Goal: Transaction & Acquisition: Purchase product/service

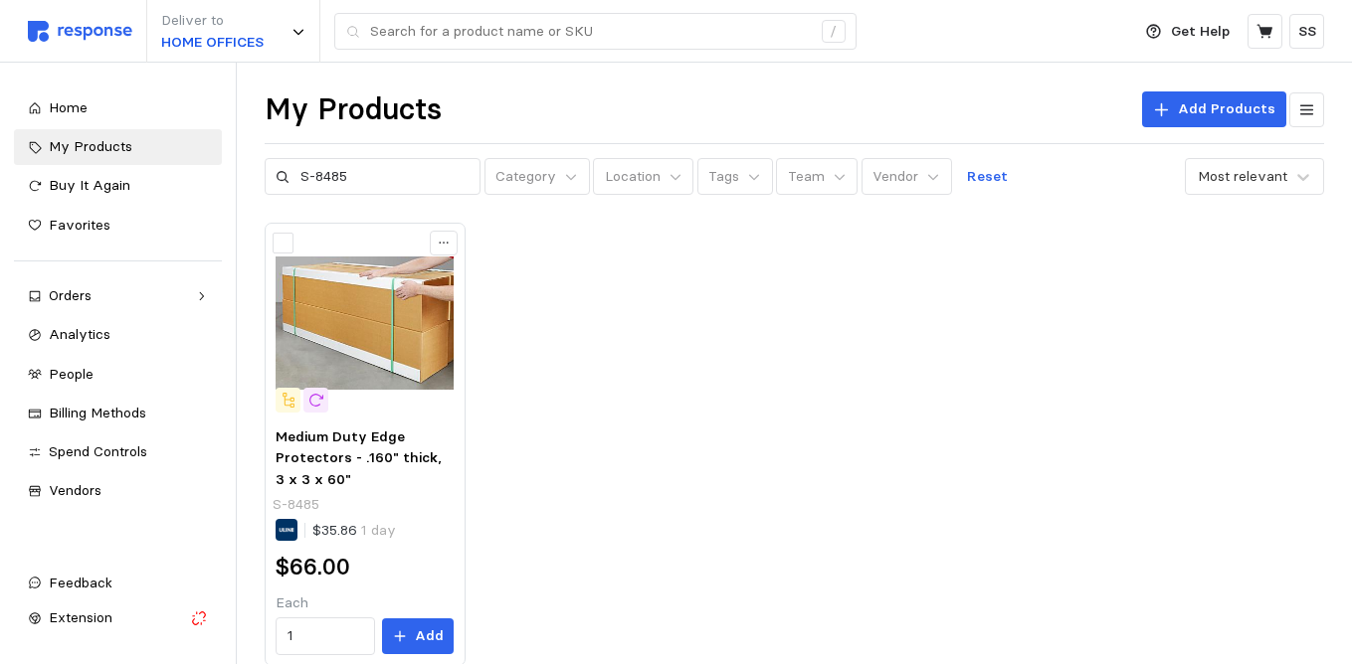
drag, startPoint x: 359, startPoint y: 174, endPoint x: 238, endPoint y: 175, distance: 121.4
click at [237, 175] on div "Deliver to HOME OFFICES / Get Help SS / Home My Products Buy It Again Favorites…" at bounding box center [676, 375] width 1352 height 750
click at [313, 183] on input "7x5X5" at bounding box center [384, 177] width 169 height 36
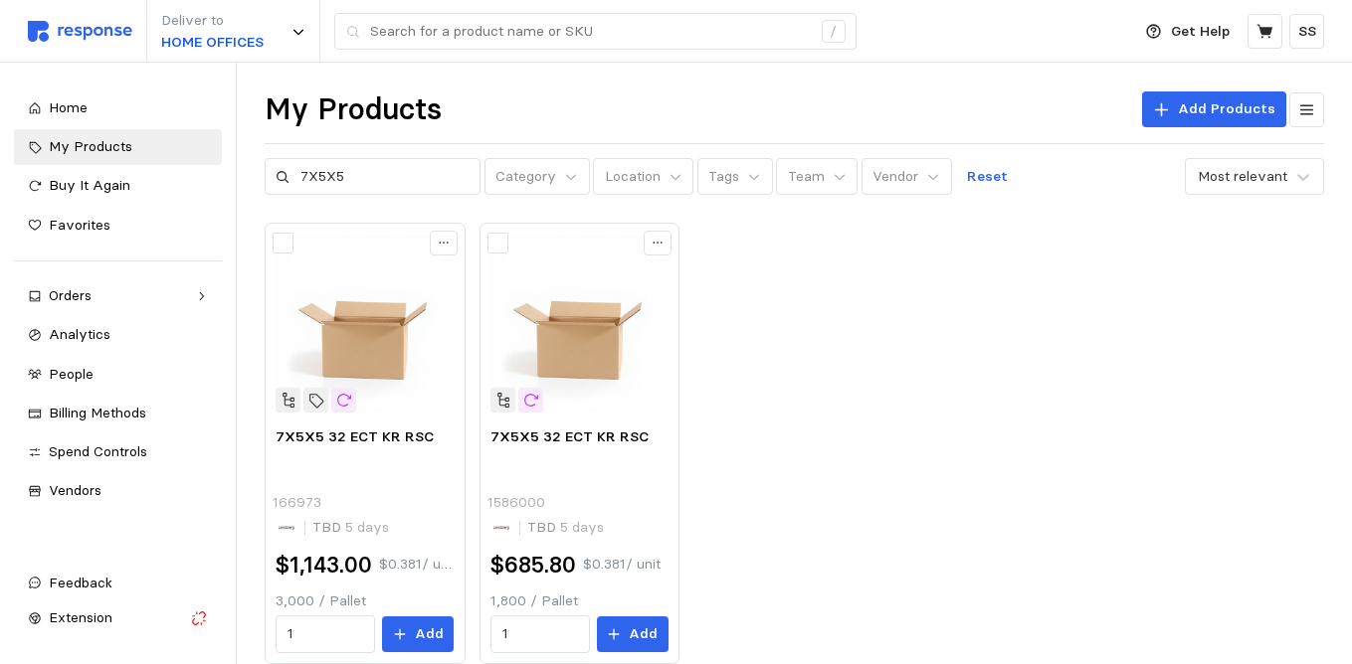
click at [754, 280] on div "7X5X5 32 ECT KR RSC 166973 TBD 5 days $1,143.00 $0.381 / unit 3,000 / Pallet 1 …" at bounding box center [794, 444] width 1059 height 442
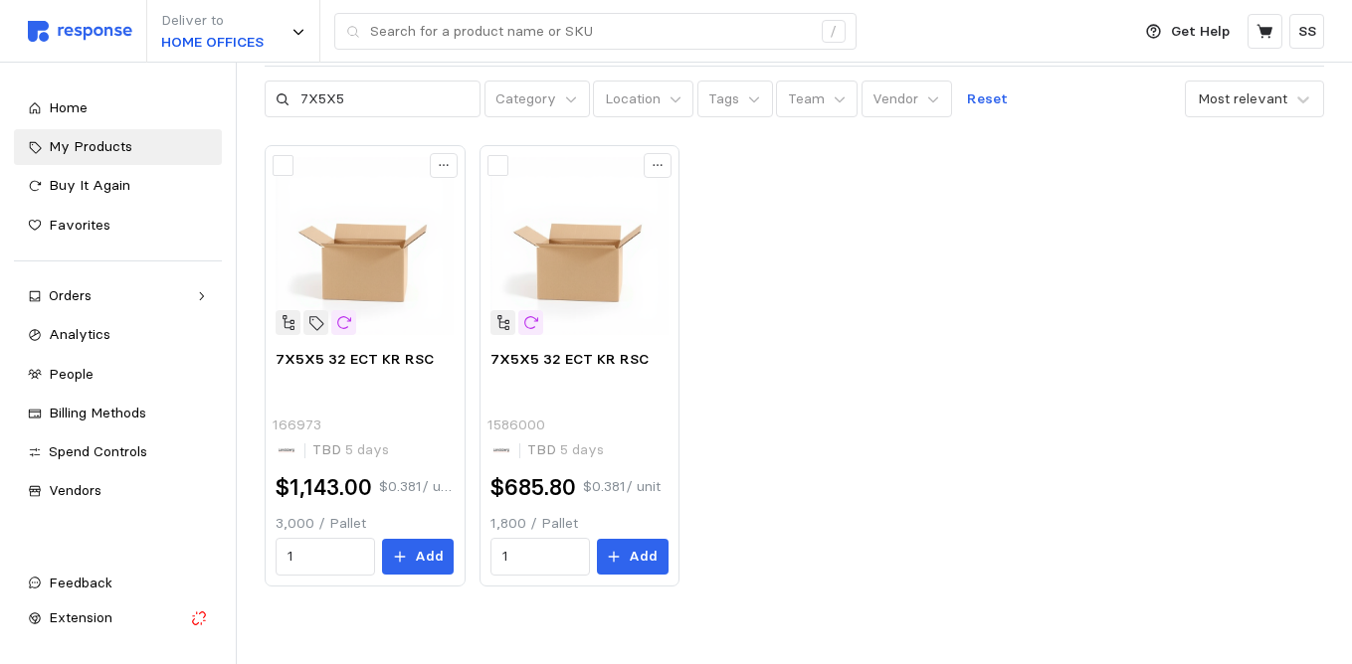
scroll to position [80, 0]
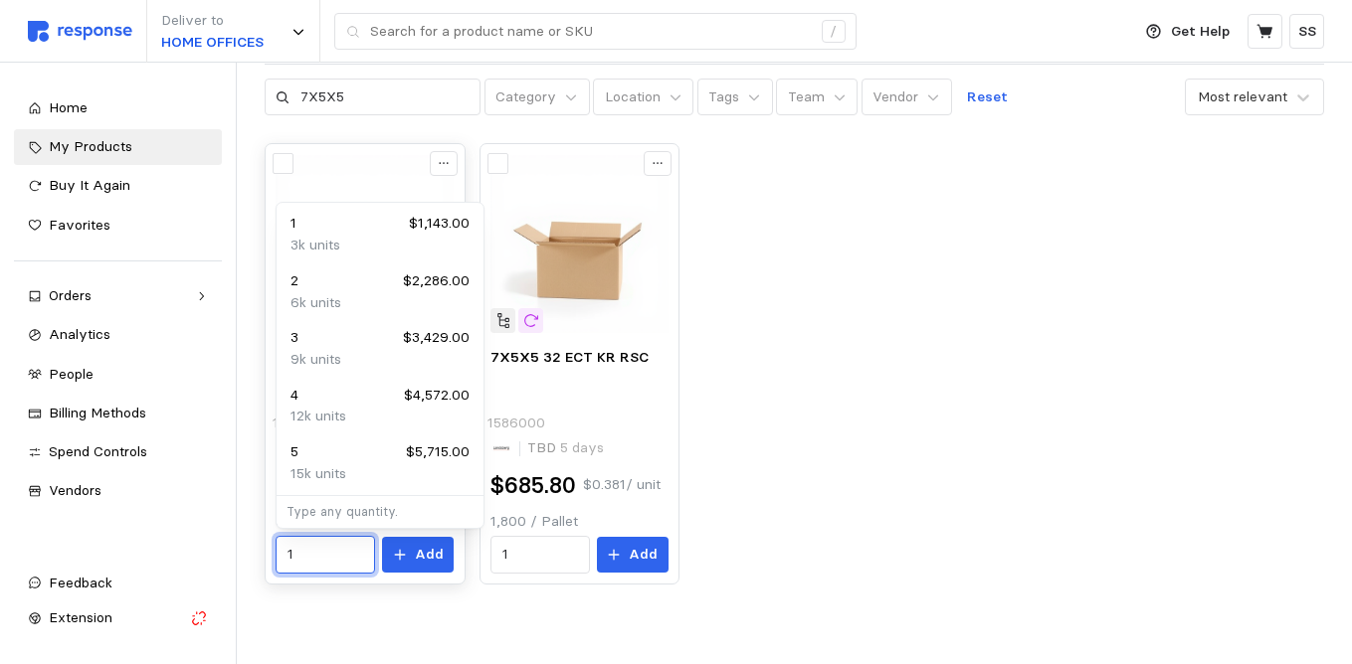
drag, startPoint x: 295, startPoint y: 556, endPoint x: 278, endPoint y: 557, distance: 17.9
click at [278, 557] on div "1" at bounding box center [325, 555] width 99 height 38
click at [339, 555] on input "1" at bounding box center [325, 555] width 77 height 36
click at [804, 477] on div "7X5X5 32 ECT KR RSC 166973 TBD 5 days $1,143.00 $0.381 / unit 3,000 / Pallet 1 …" at bounding box center [794, 364] width 1059 height 442
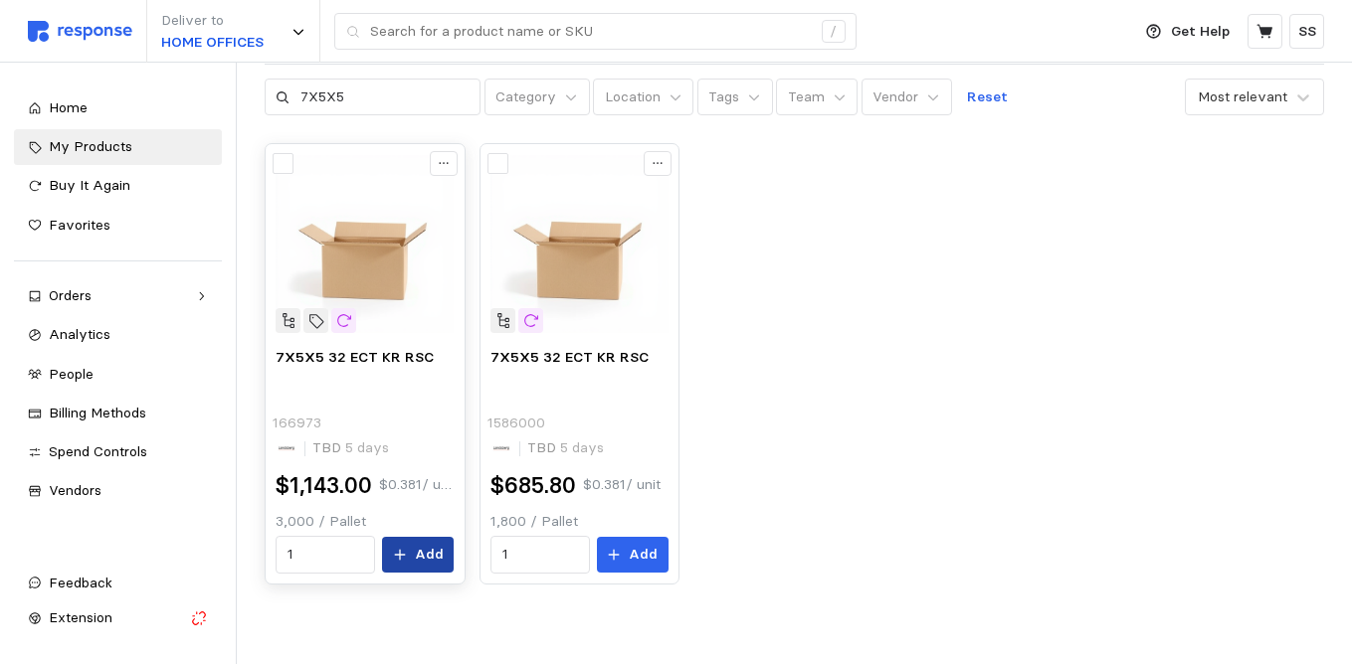
click at [430, 559] on p "Add" at bounding box center [429, 555] width 29 height 22
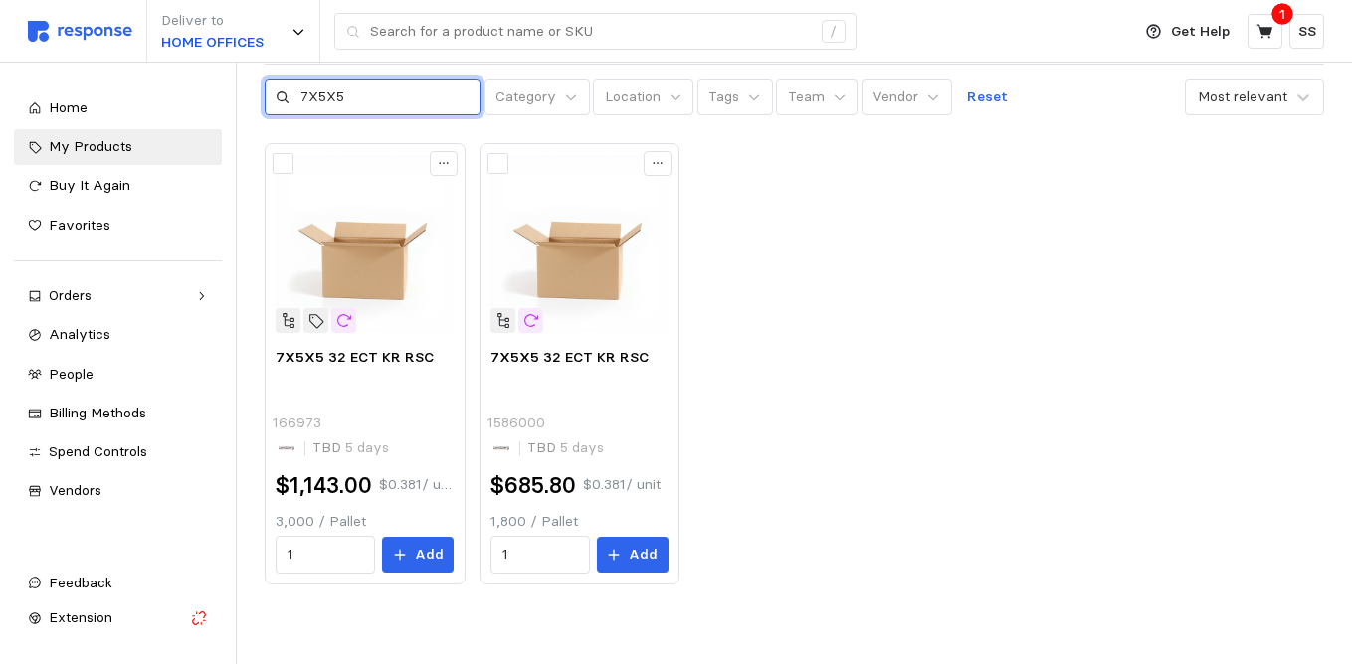
drag, startPoint x: 348, startPoint y: 99, endPoint x: 289, endPoint y: 100, distance: 58.7
click at [289, 100] on div "7X5X5" at bounding box center [373, 98] width 217 height 38
type input "12X10X10"
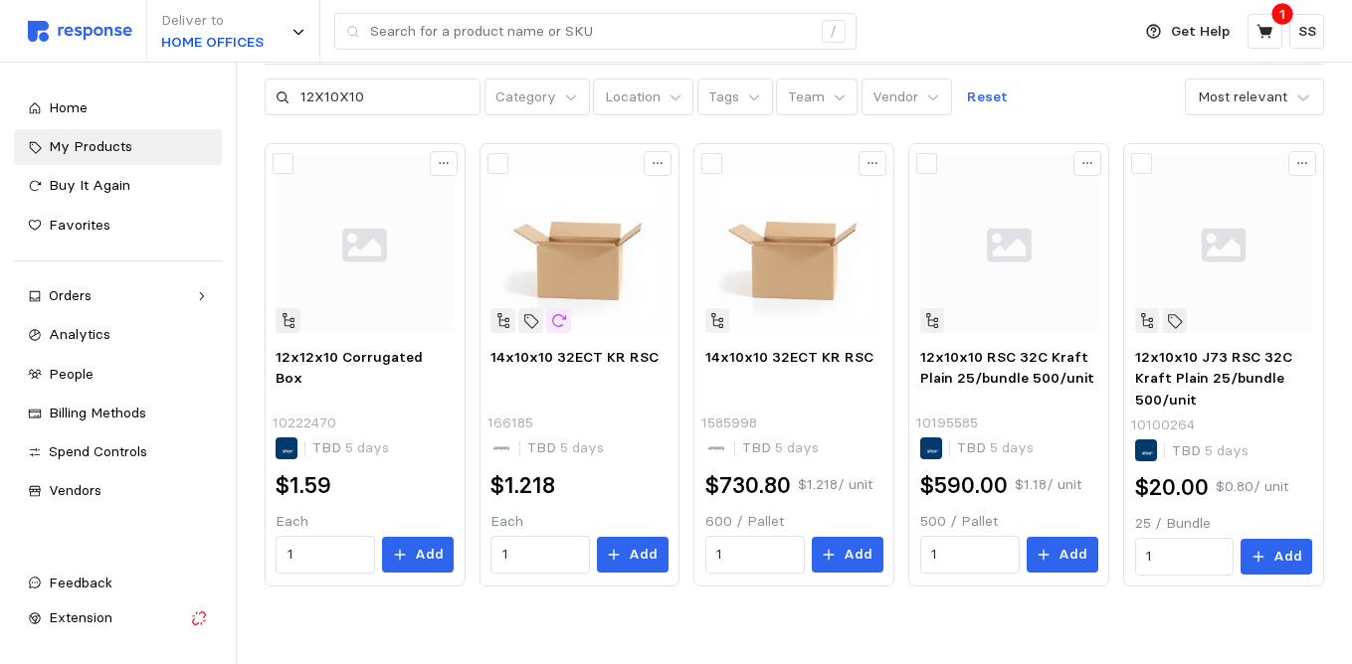
click at [1021, 119] on div "My Products Add Products 12X10X10 Category Location Tags Team Vendor Reset Most…" at bounding box center [794, 326] width 1115 height 687
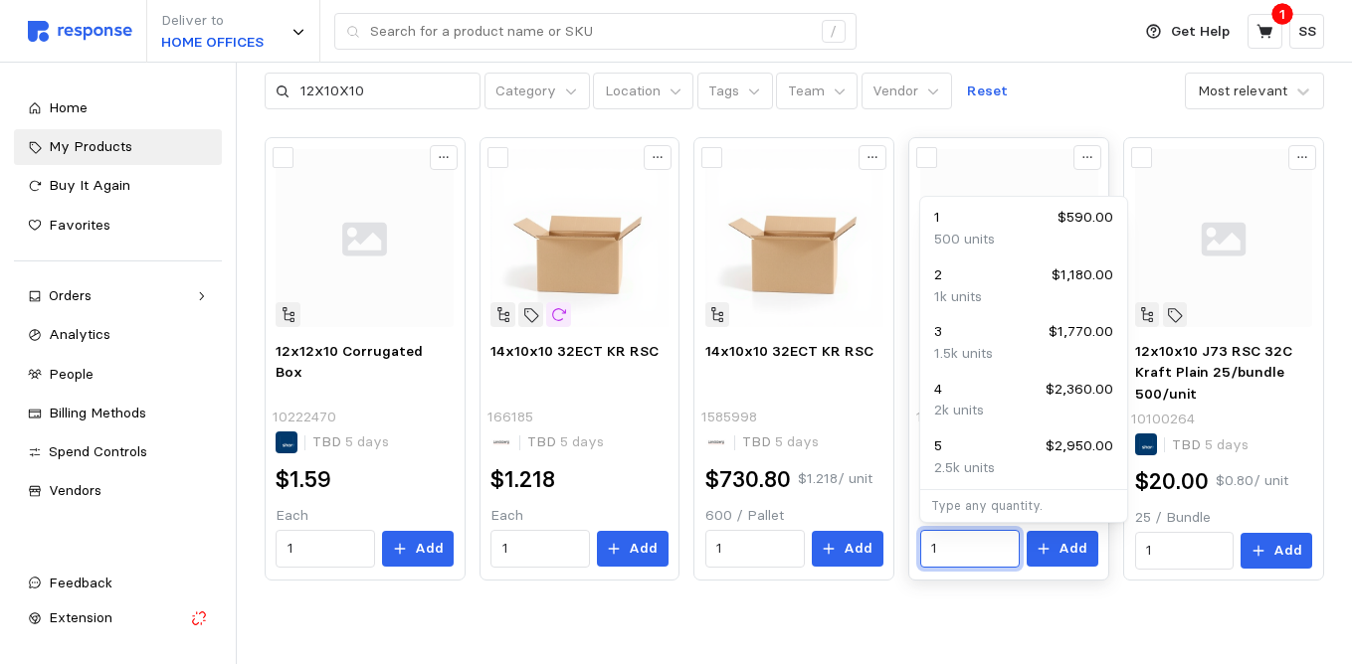
click at [954, 552] on input "1" at bounding box center [969, 549] width 77 height 36
click at [957, 583] on div "My Products Add Products 12X10X10 Category Location Tags Team Vendor Reset Most…" at bounding box center [794, 320] width 1115 height 687
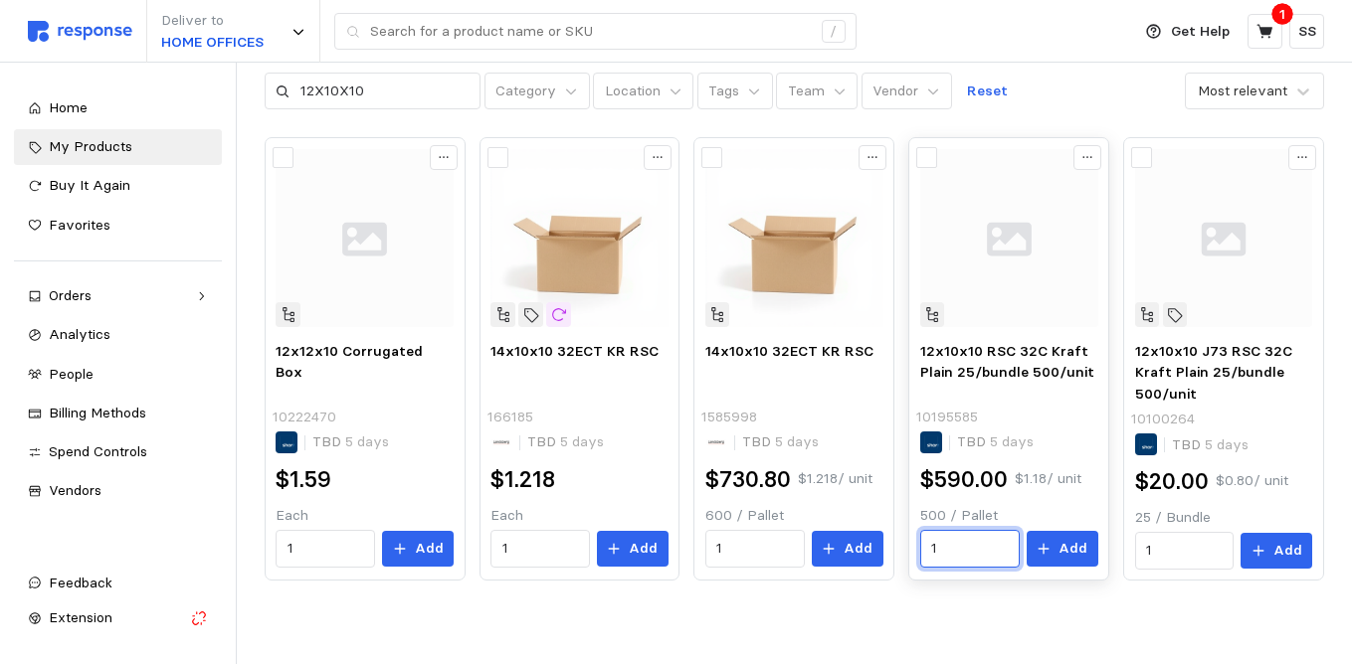
click at [941, 553] on input "1" at bounding box center [969, 549] width 77 height 36
type input "4"
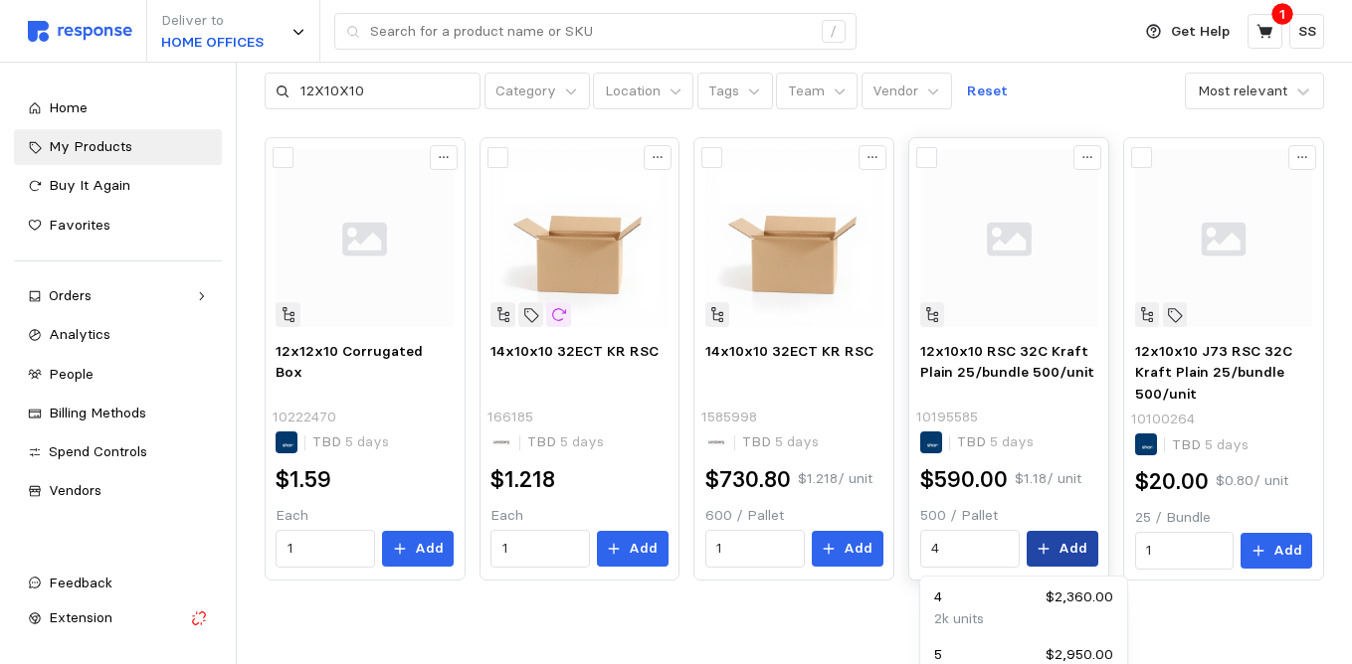
click at [1076, 549] on p "Add" at bounding box center [1072, 549] width 29 height 22
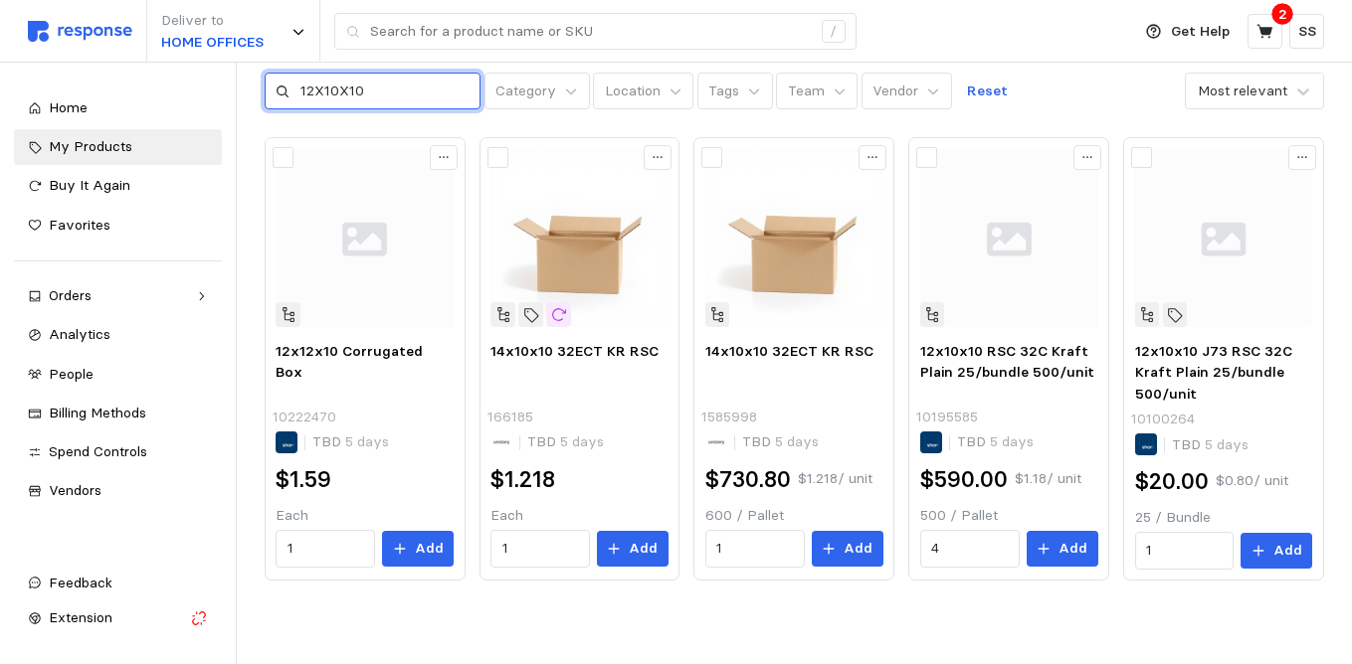
drag, startPoint x: 372, startPoint y: 89, endPoint x: 286, endPoint y: 90, distance: 85.5
click at [286, 90] on div "12X10X10" at bounding box center [373, 92] width 217 height 38
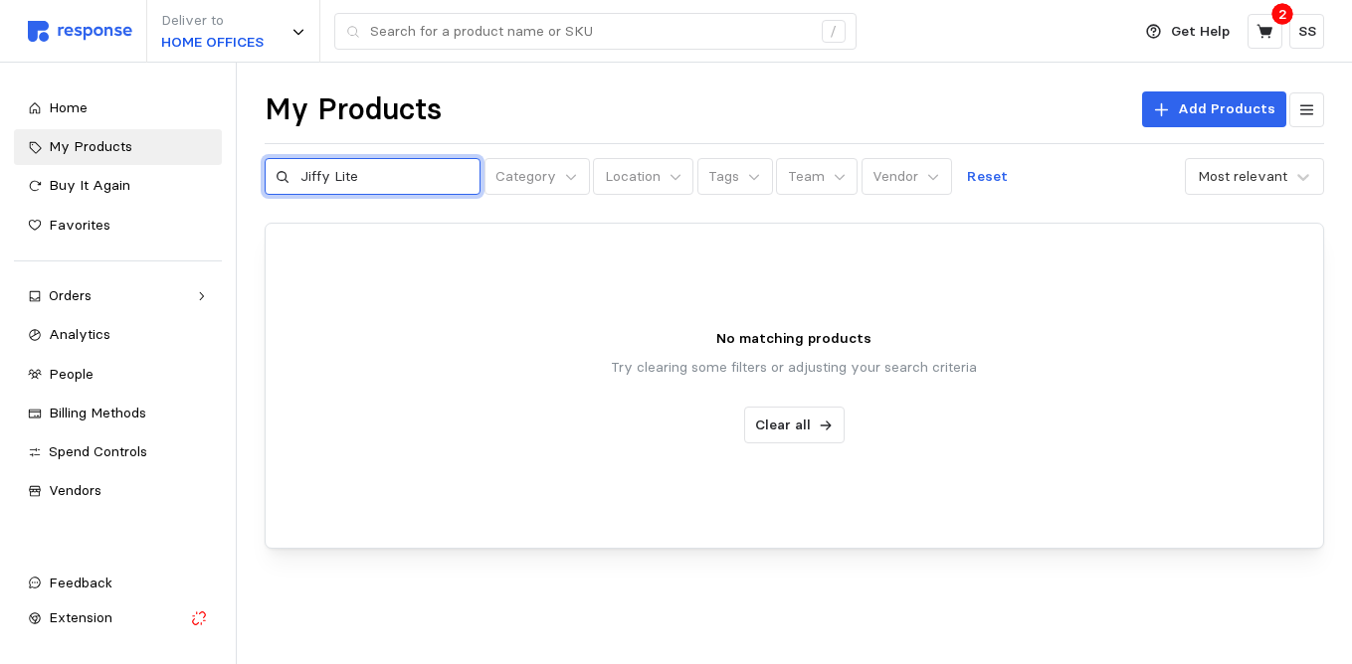
drag, startPoint x: 362, startPoint y: 179, endPoint x: 280, endPoint y: 179, distance: 81.6
click at [280, 179] on div "Jiffy Lite" at bounding box center [373, 177] width 217 height 38
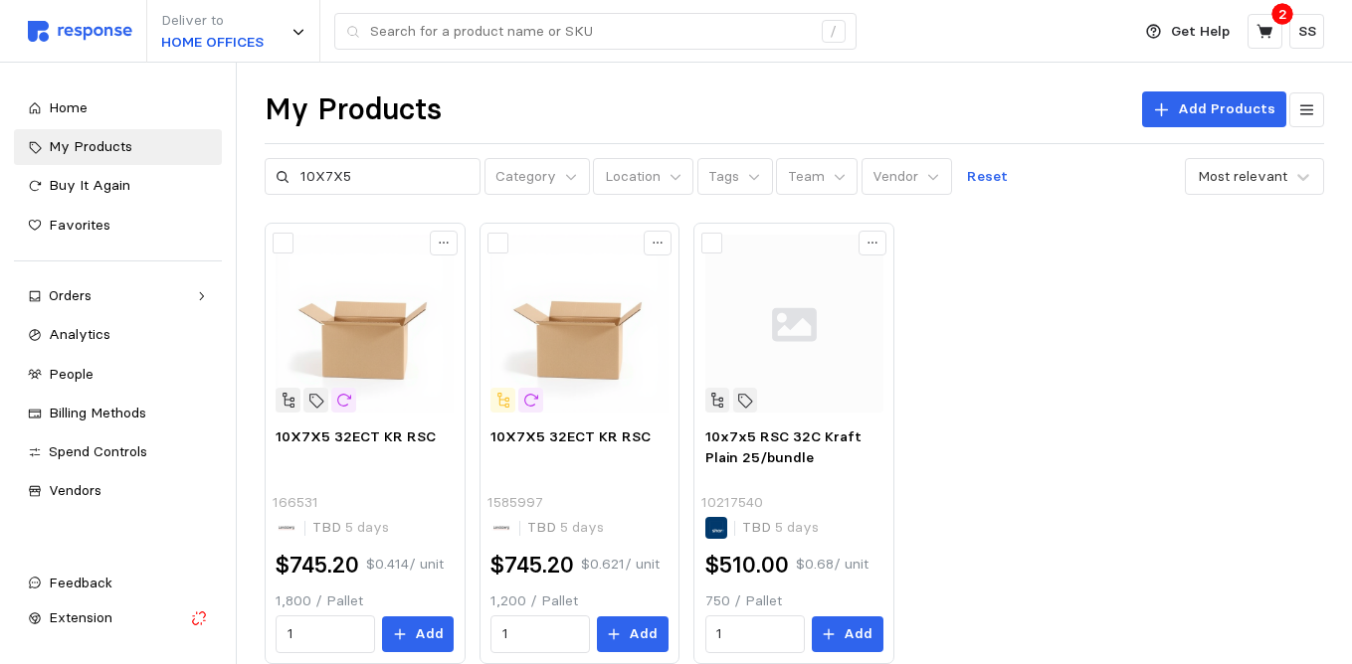
click at [975, 244] on div "10X7X5 32ECT KR RSC 166531 TBD 5 days $745.20 $0.414 / unit 1,800 / Pallet 1 Ad…" at bounding box center [794, 444] width 1059 height 442
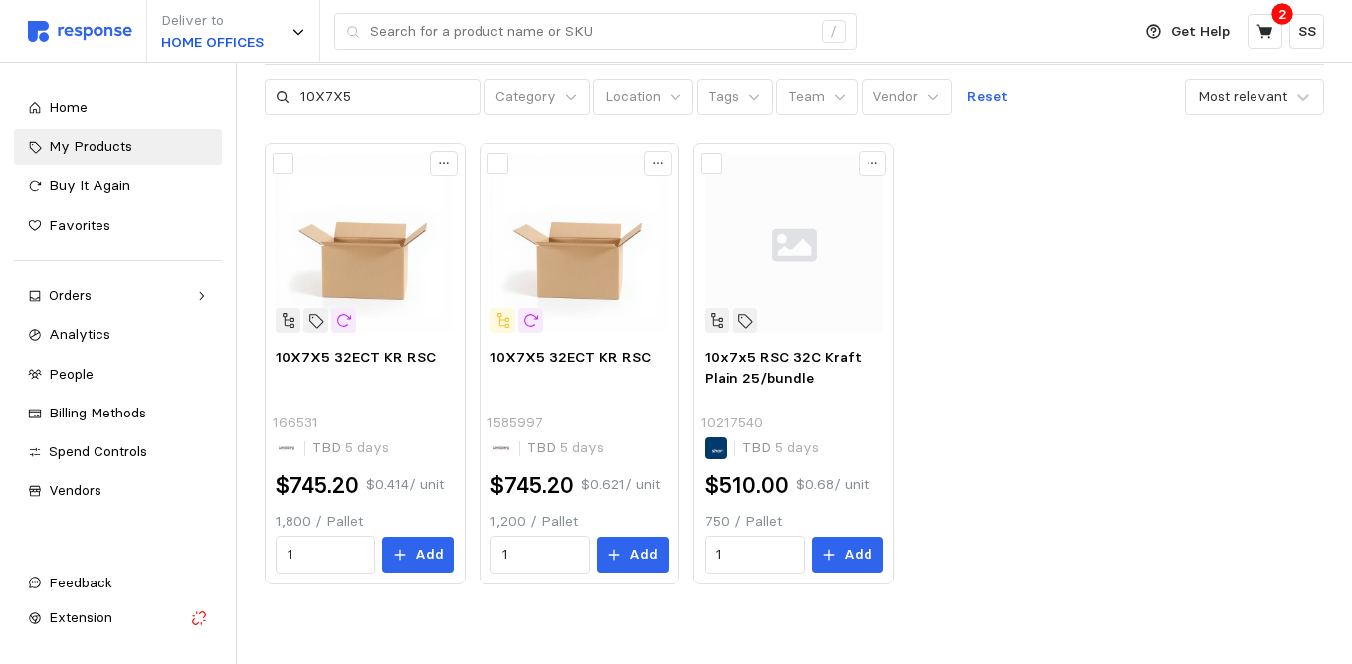
scroll to position [84, 0]
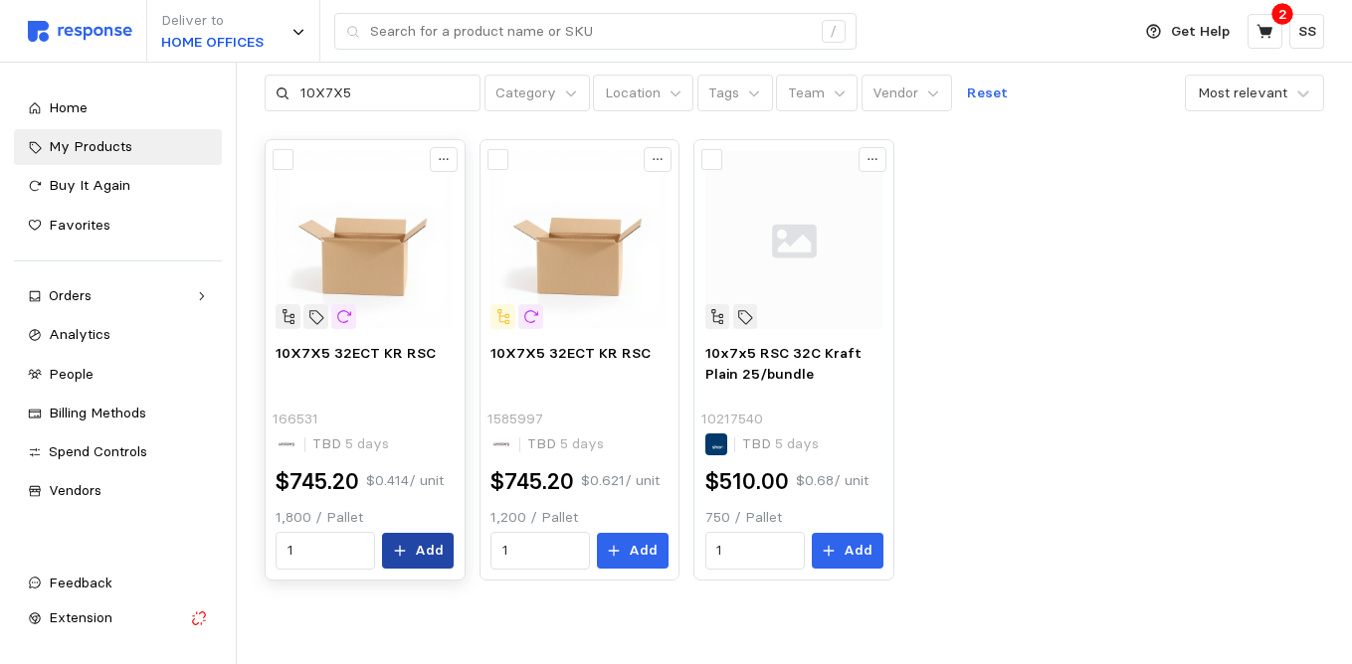
click at [421, 553] on p "Add" at bounding box center [429, 551] width 29 height 22
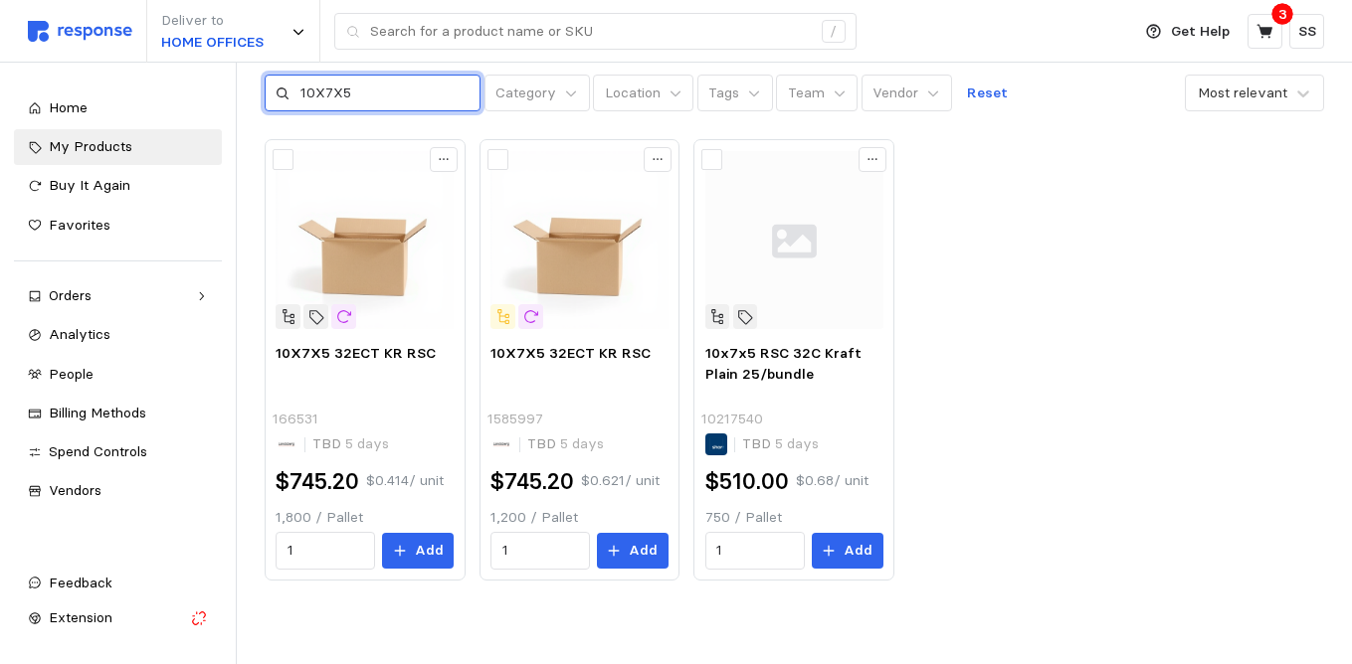
drag, startPoint x: 353, startPoint y: 95, endPoint x: 262, endPoint y: 94, distance: 91.5
click at [261, 94] on div "My Products Add Products 10X7X5 Category Location Tags Team Vendor Reset Most r…" at bounding box center [794, 321] width 1115 height 685
type input "14X10X10"
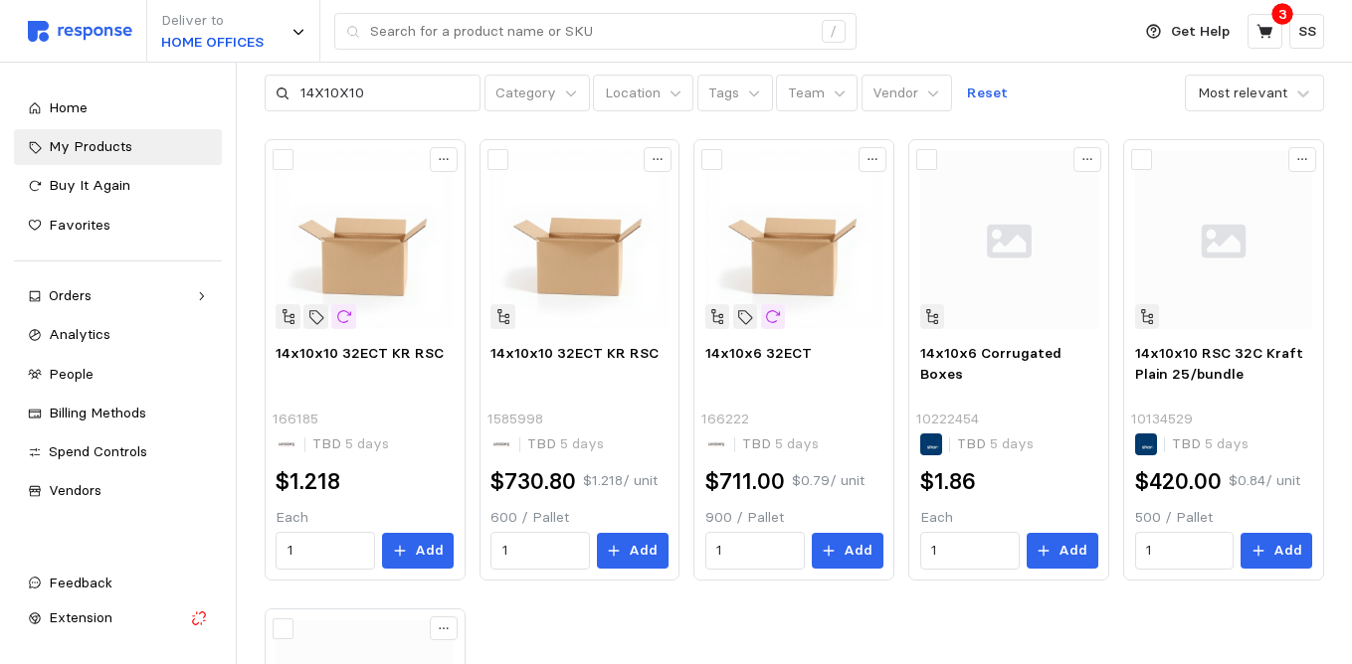
click at [529, 593] on div "14x10x10 32ECT KR RSC 166185 TBD 5 days $1.218 Each 1 Add 14x10x10 32ECT KR RSC…" at bounding box center [794, 595] width 1059 height 913
click at [701, 593] on div "14x10x10 32ECT KR RSC 166185 TBD 5 days $1.218 Each 1 Add 14x10x10 32ECT KR RSC…" at bounding box center [794, 595] width 1059 height 913
click at [730, 550] on input "1" at bounding box center [754, 551] width 77 height 36
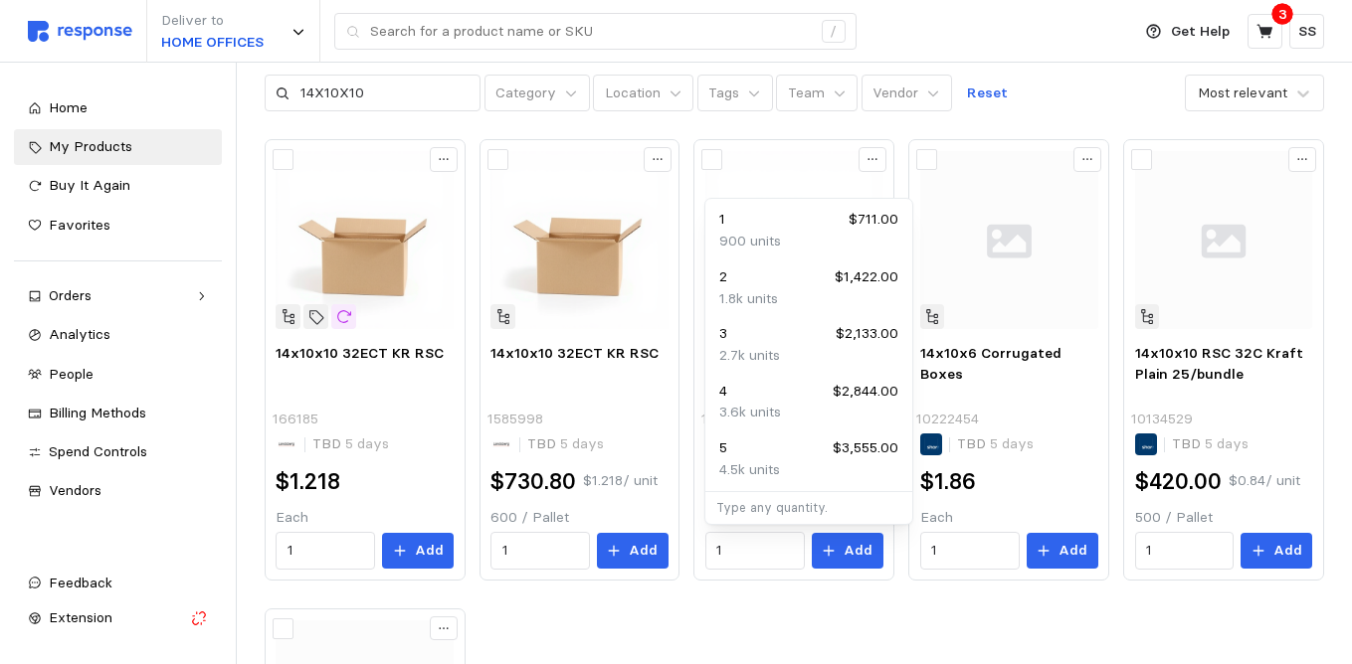
click at [752, 601] on div "14x10x10 32ECT KR RSC 166185 TBD 5 days $1.218 Each 1 Add 14x10x10 32ECT KR RSC…" at bounding box center [794, 595] width 1059 height 913
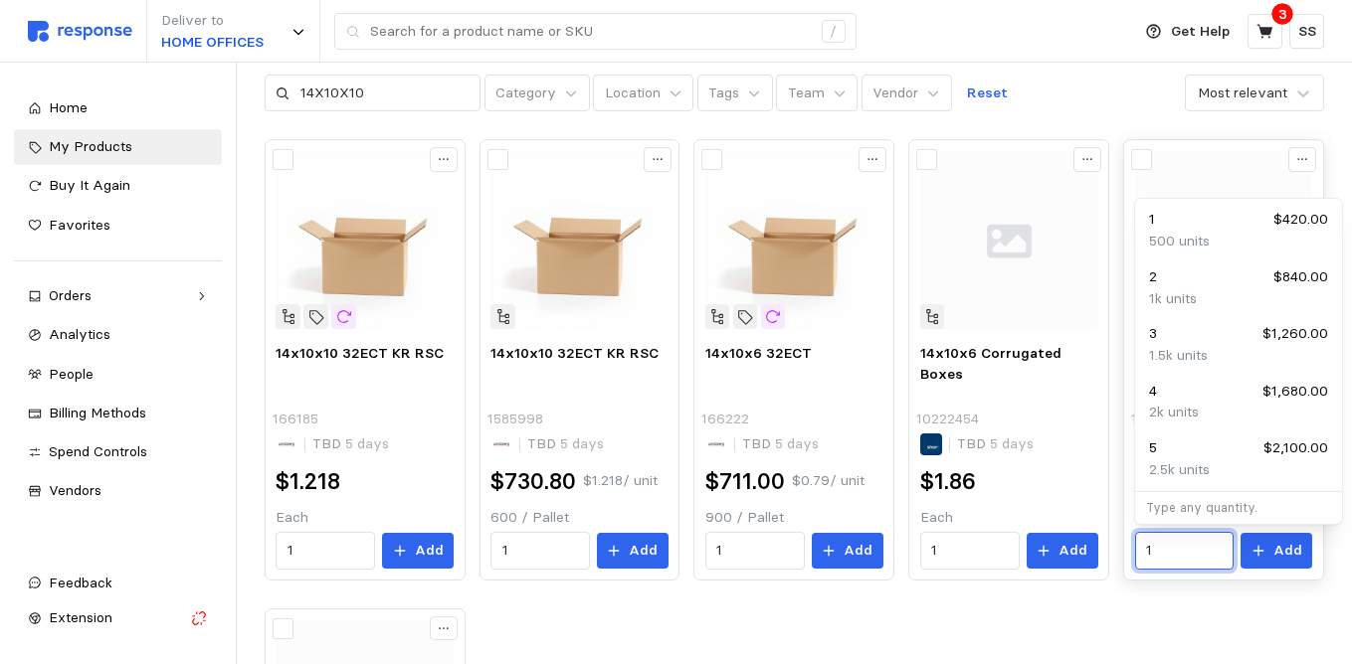
click at [1163, 545] on input "1" at bounding box center [1184, 551] width 77 height 36
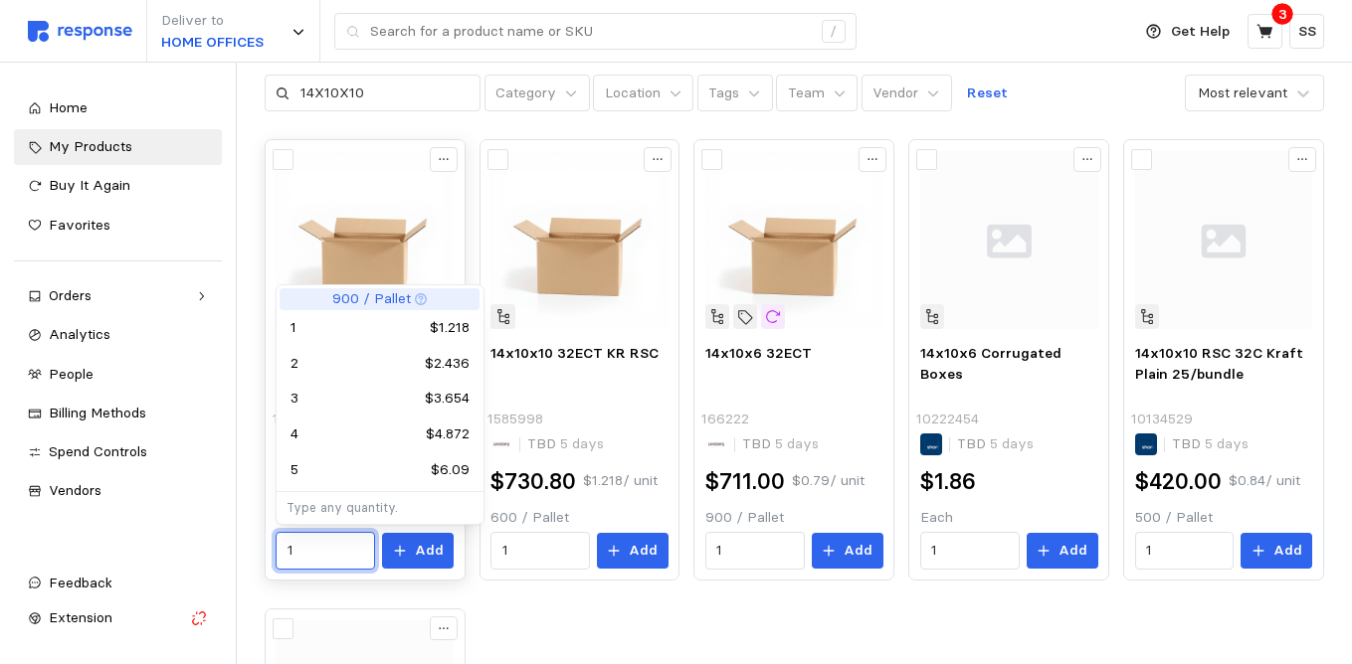
click at [321, 560] on input "1" at bounding box center [325, 551] width 77 height 36
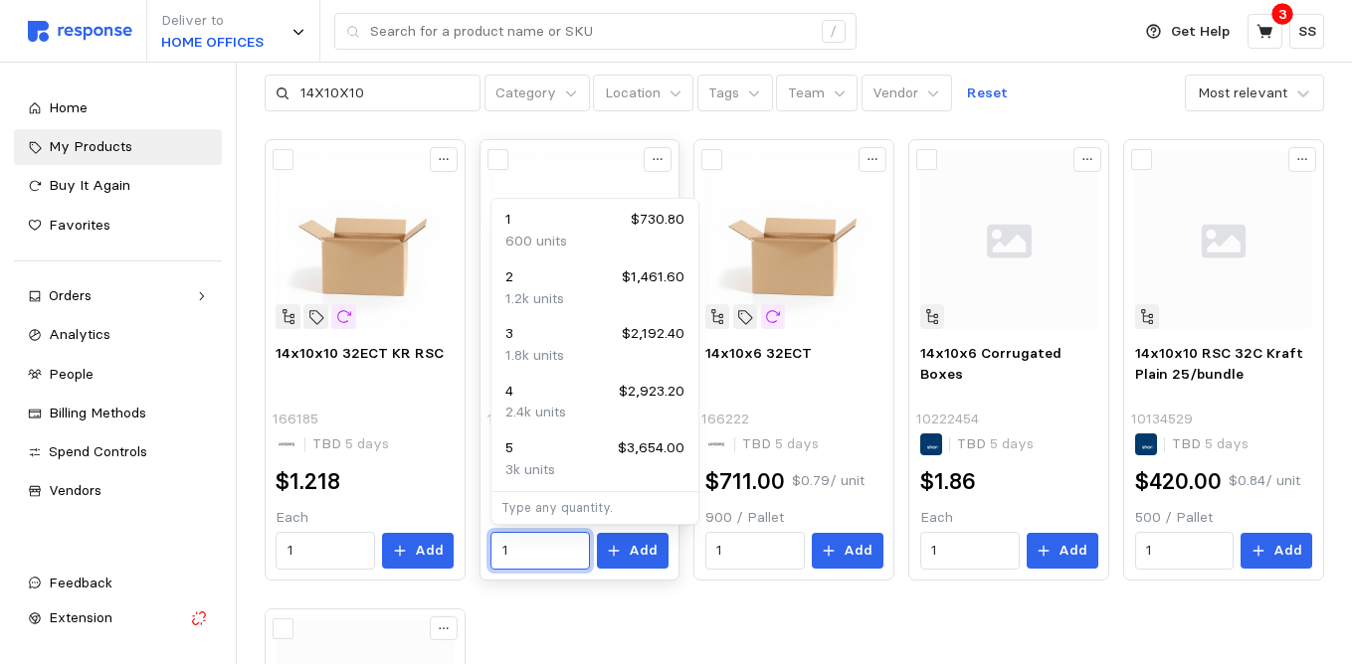
click at [511, 551] on input "1" at bounding box center [540, 551] width 77 height 36
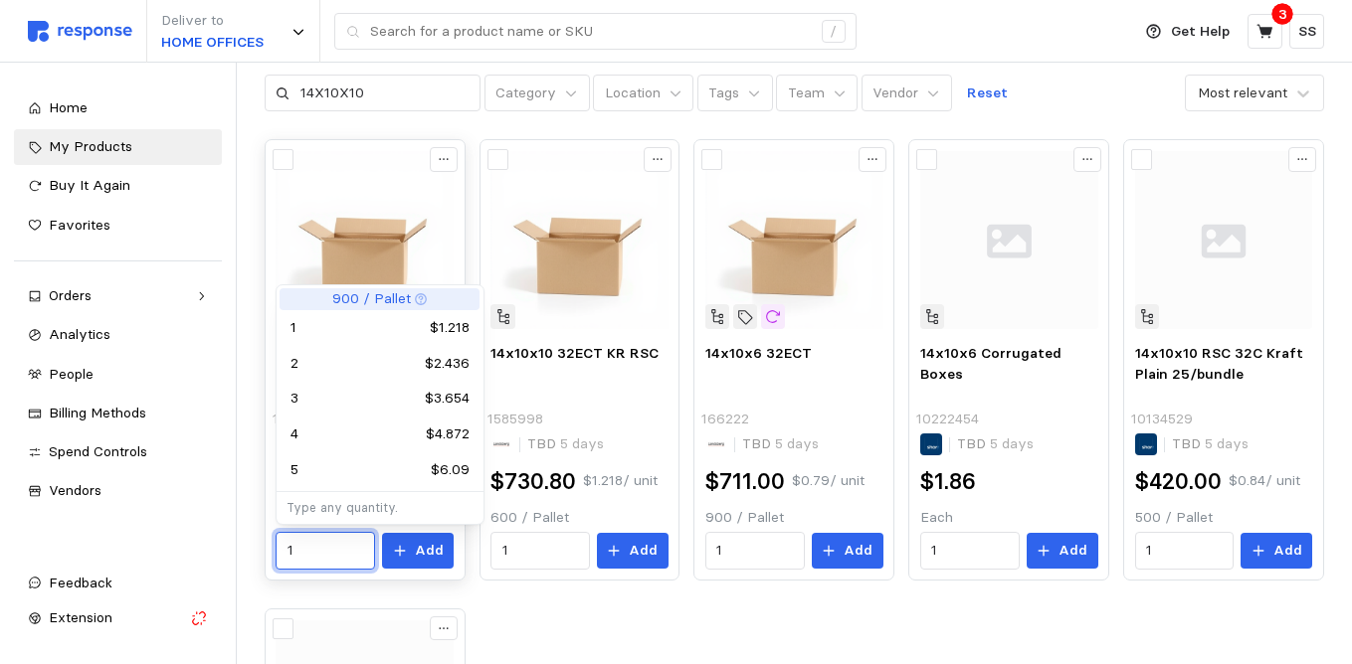
click at [296, 547] on input "1" at bounding box center [325, 551] width 77 height 36
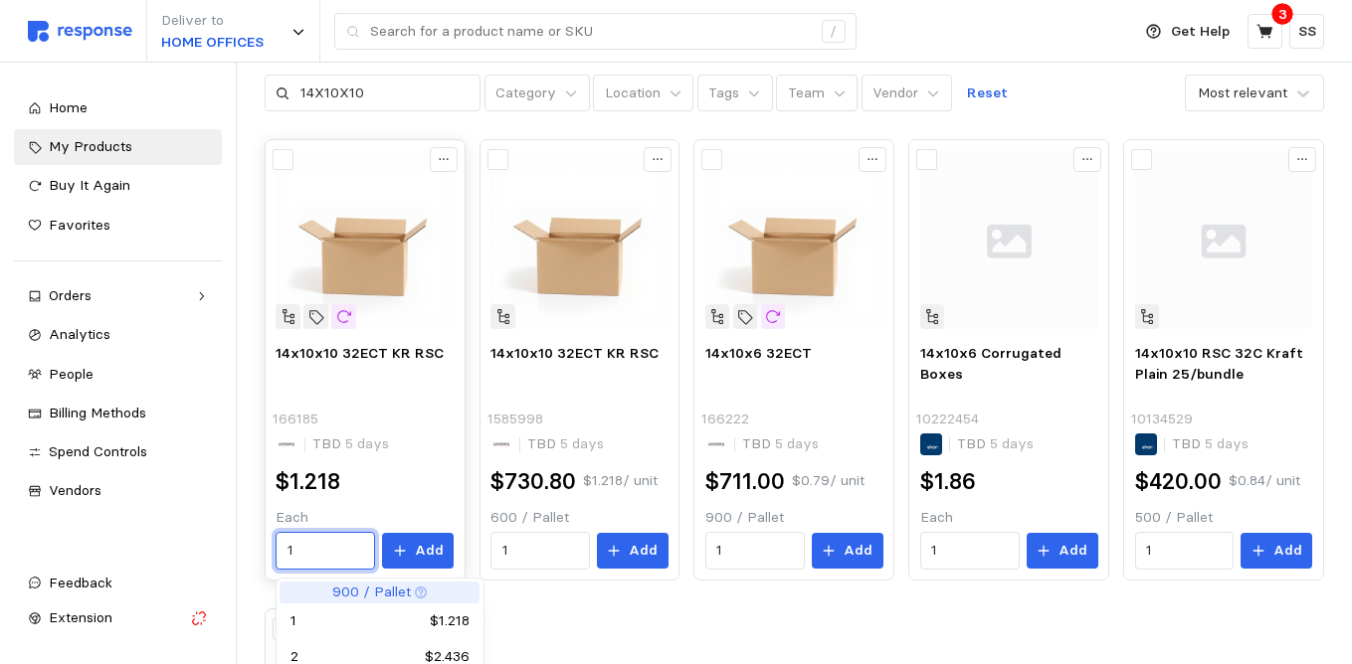
click at [298, 549] on input "1" at bounding box center [325, 551] width 77 height 36
type input "2"
click at [416, 548] on button "Add" at bounding box center [418, 551] width 72 height 36
click at [1113, 600] on div "14x10x10 32ECT KR RSC 166185 TBD 5 days $1.218 Each 2 Add 14x10x10 32ECT KR RSC…" at bounding box center [794, 595] width 1059 height 913
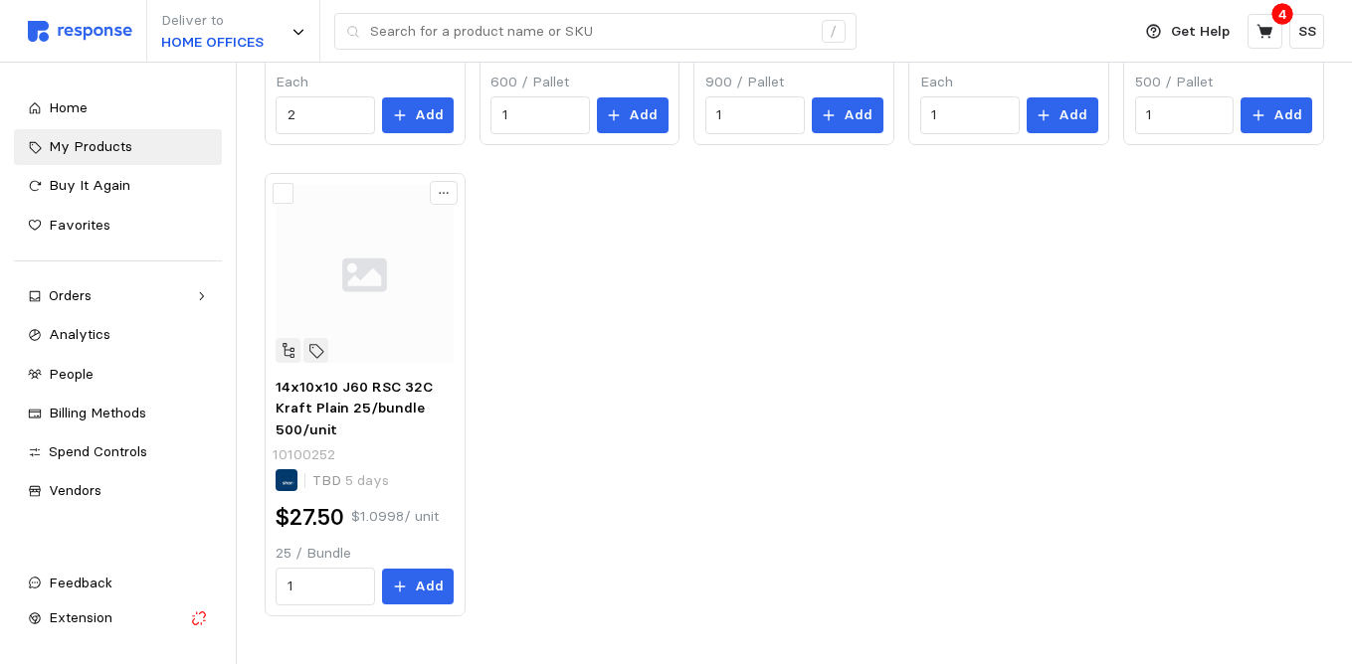
scroll to position [521, 0]
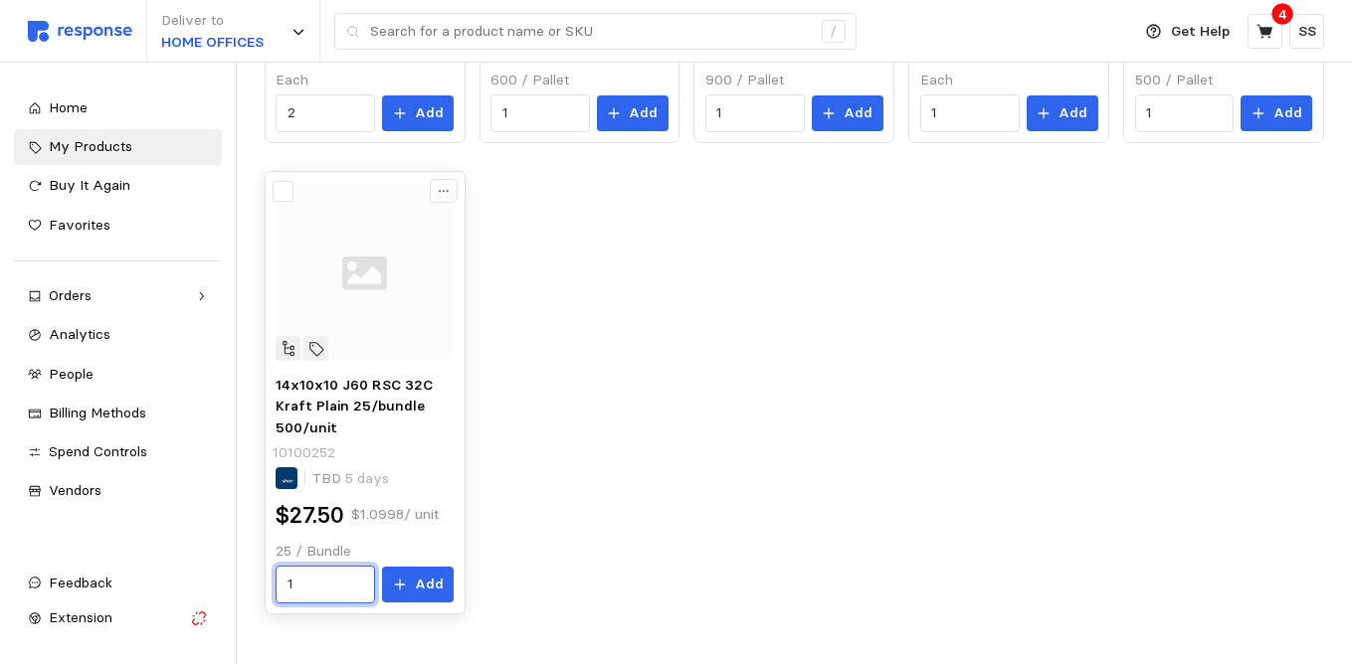
click at [319, 587] on input "1" at bounding box center [325, 585] width 77 height 36
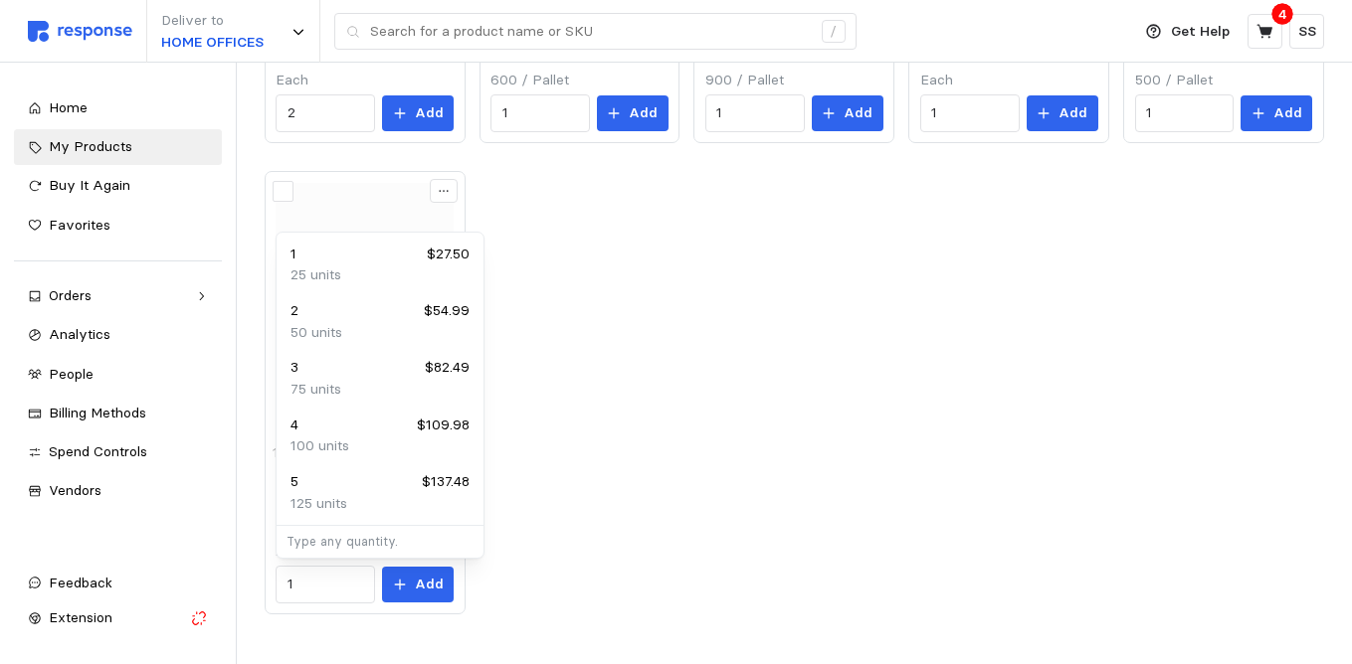
click at [633, 520] on div "14x10x10 32ECT KR RSC 166185 TBD 5 days $1.218 Each 2 Add 14x10x10 32ECT KR RSC…" at bounding box center [794, 158] width 1059 height 913
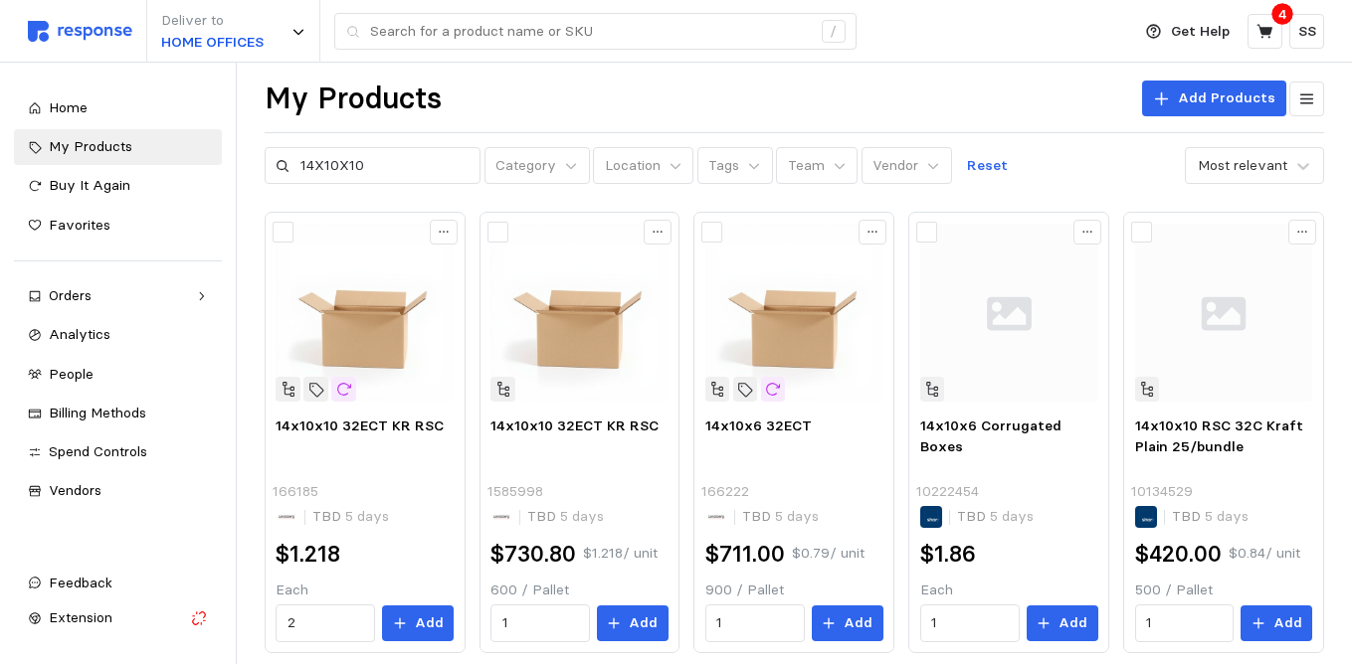
scroll to position [0, 0]
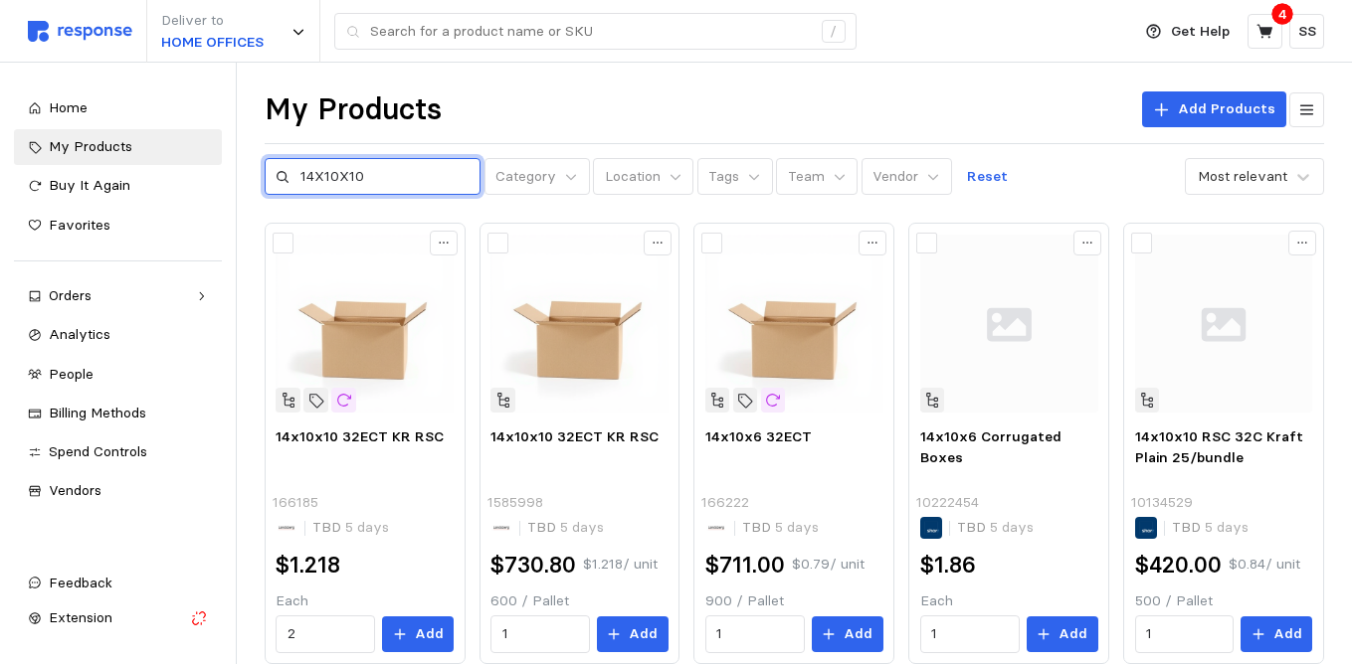
click at [377, 171] on input "14X10X10" at bounding box center [384, 177] width 169 height 36
drag, startPoint x: 367, startPoint y: 185, endPoint x: 276, endPoint y: 182, distance: 91.6
click at [276, 182] on div "14X10X10" at bounding box center [373, 177] width 217 height 38
type input "4X6"
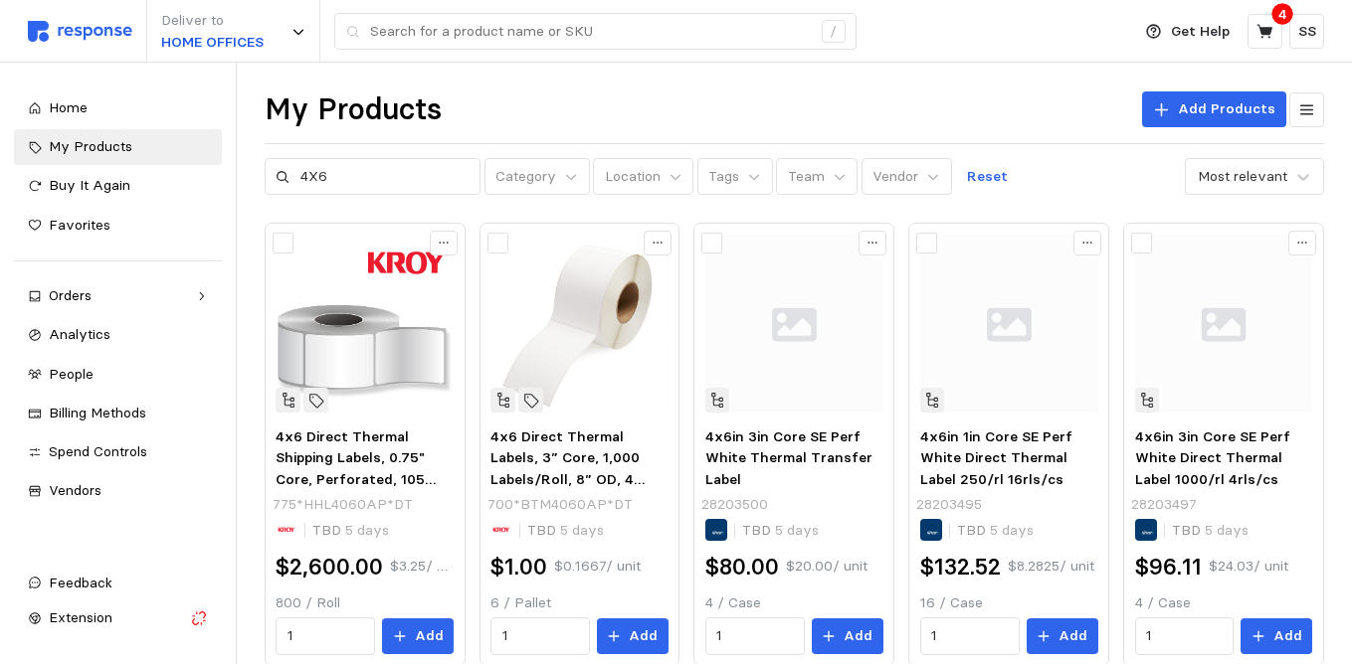
click at [770, 109] on div "My Products Add Products" at bounding box center [794, 110] width 1059 height 39
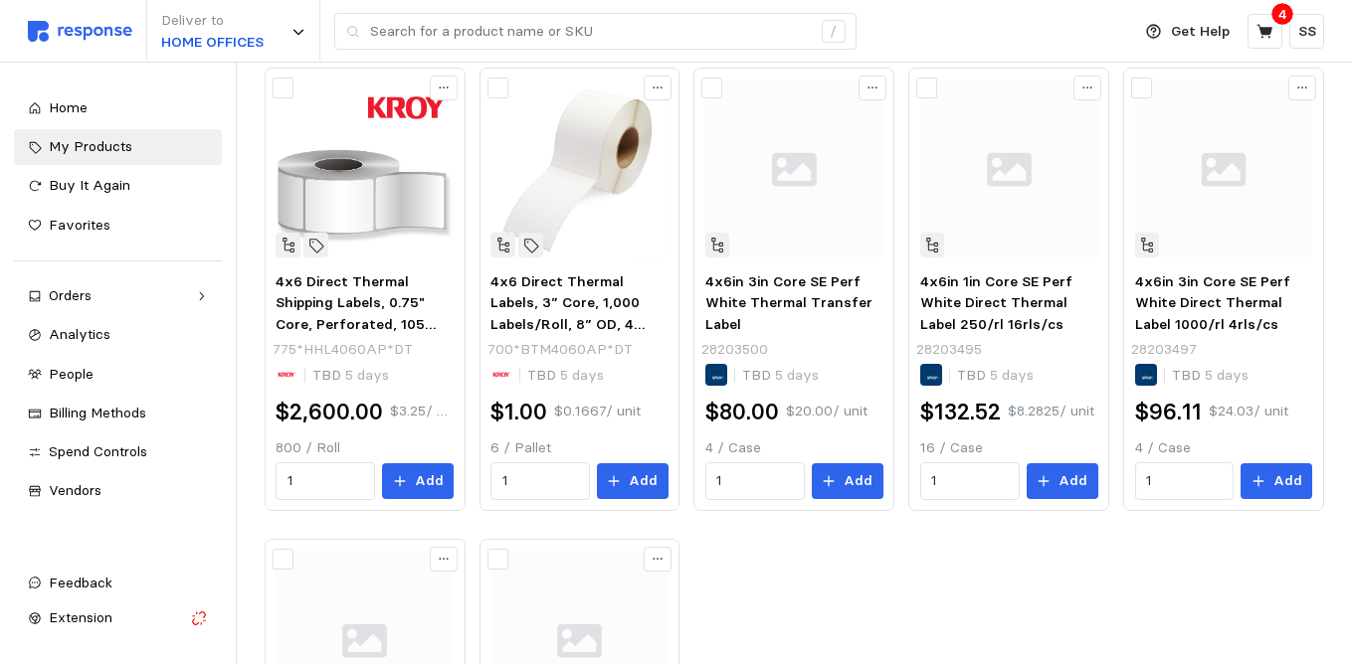
scroll to position [159, 0]
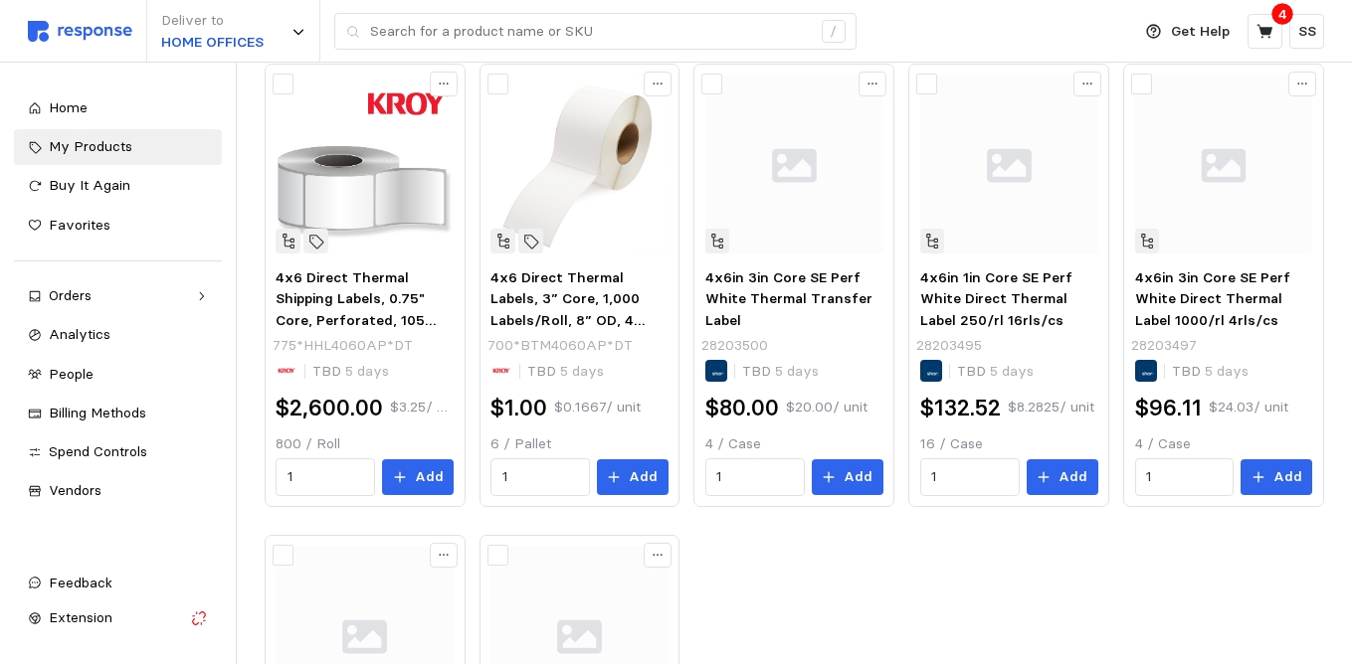
click at [832, 524] on div "4x6 Direct Thermal Shipping Labels, 0.75" Core, Perforated, 105 Labels/Roll 775…" at bounding box center [794, 521] width 1059 height 915
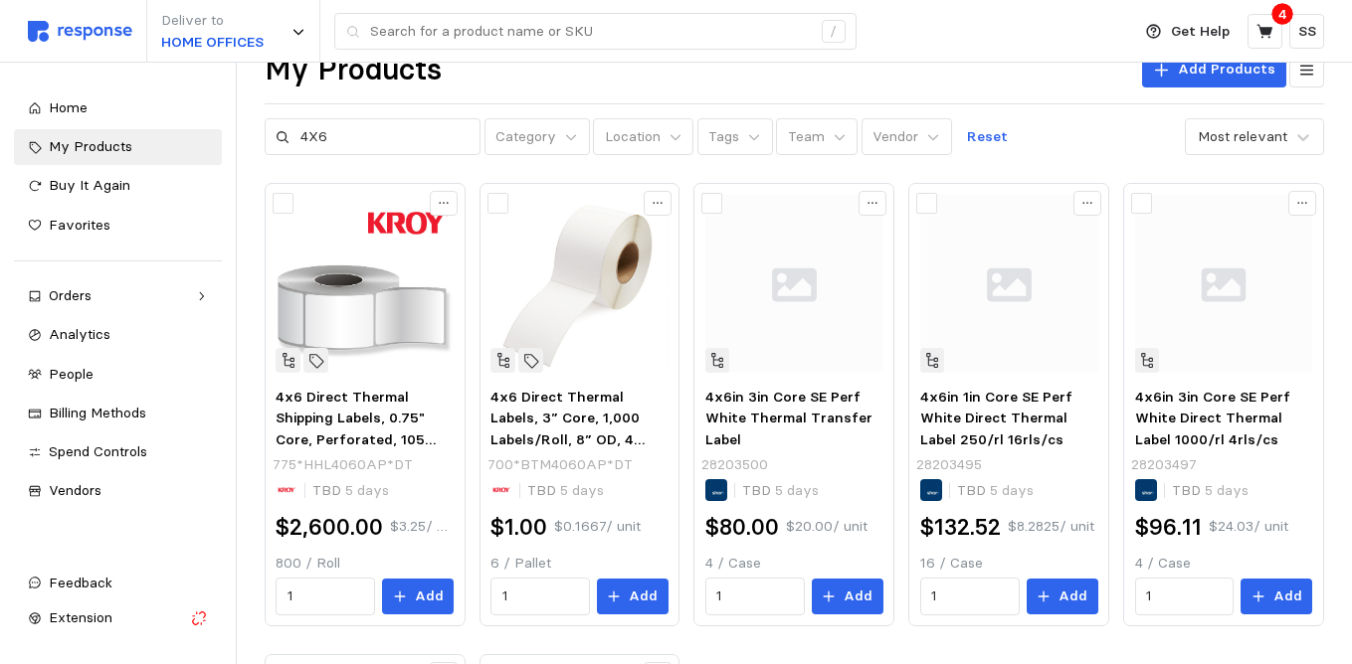
scroll to position [38, 0]
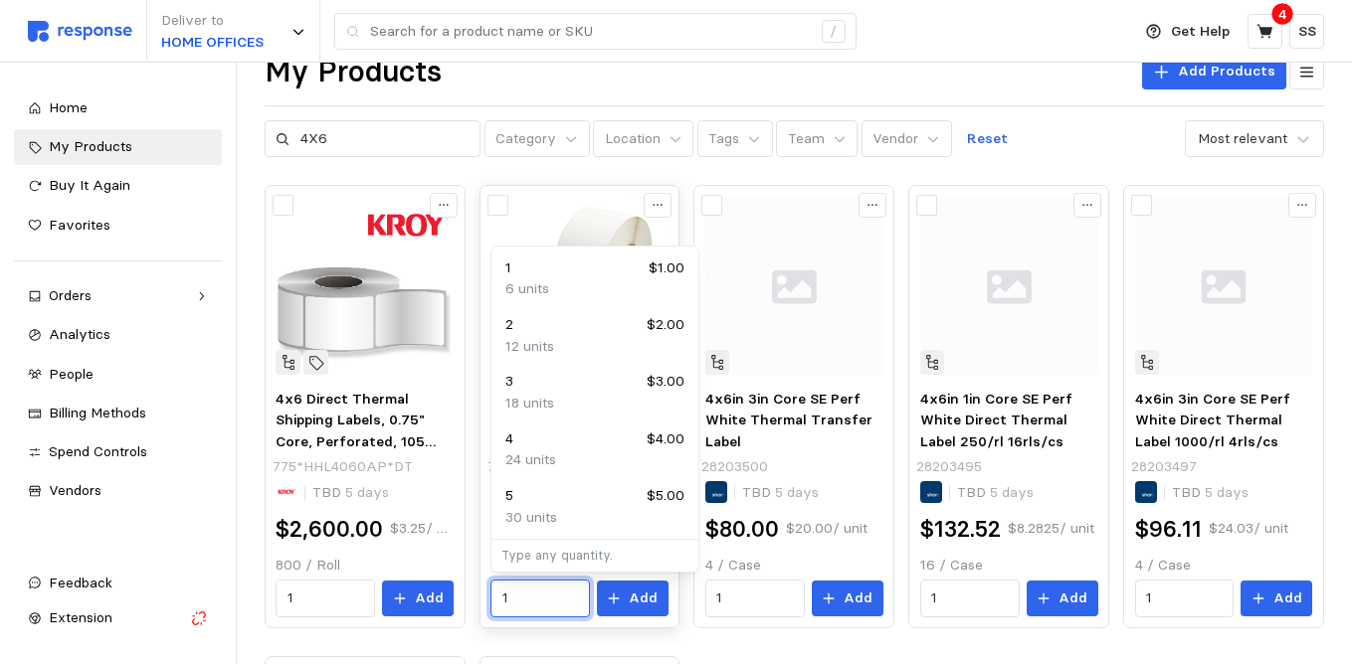
click at [530, 596] on input "1" at bounding box center [540, 599] width 77 height 36
type input "12"
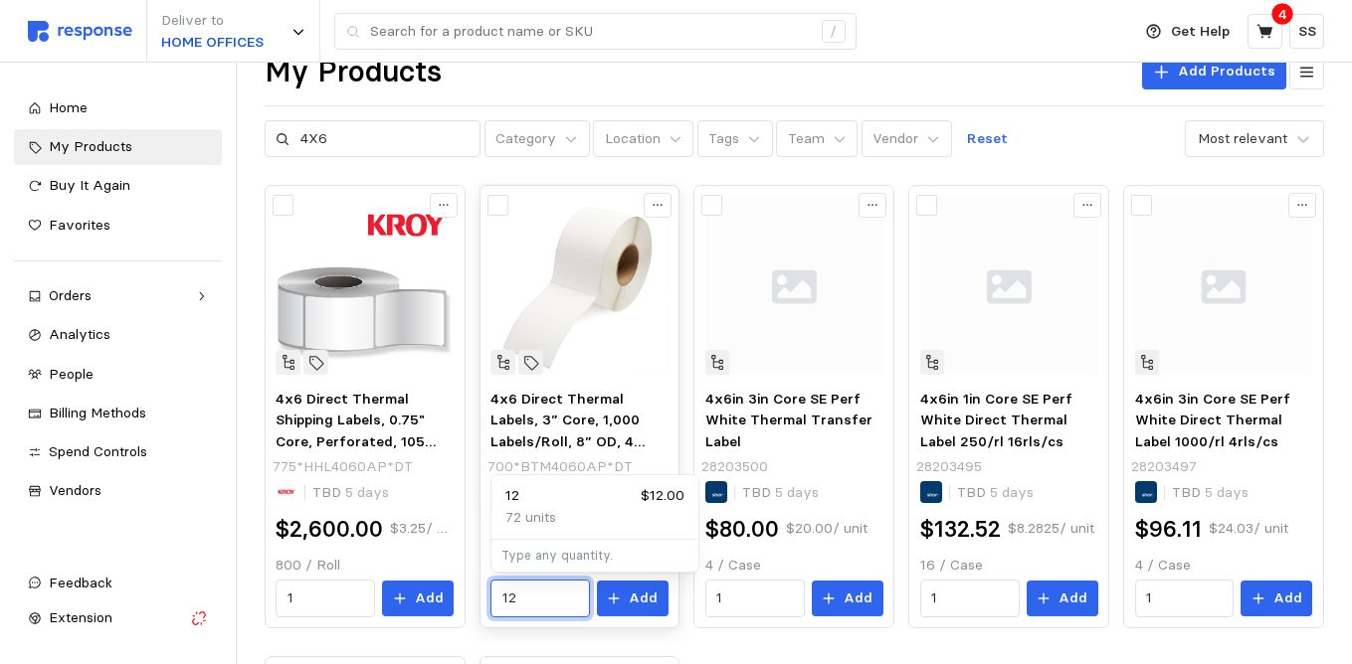
drag, startPoint x: 519, startPoint y: 602, endPoint x: 490, endPoint y: 602, distance: 28.8
click at [490, 602] on div "12" at bounding box center [539, 599] width 99 height 38
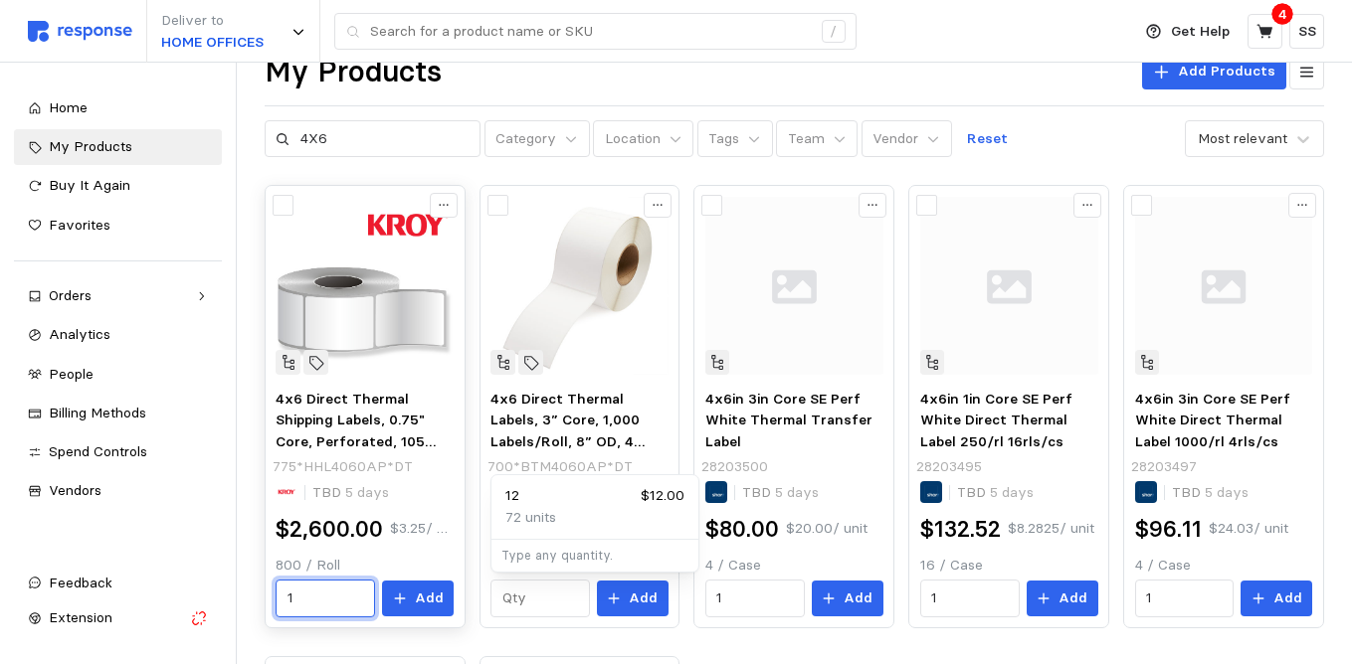
click at [317, 607] on input "1" at bounding box center [325, 599] width 77 height 36
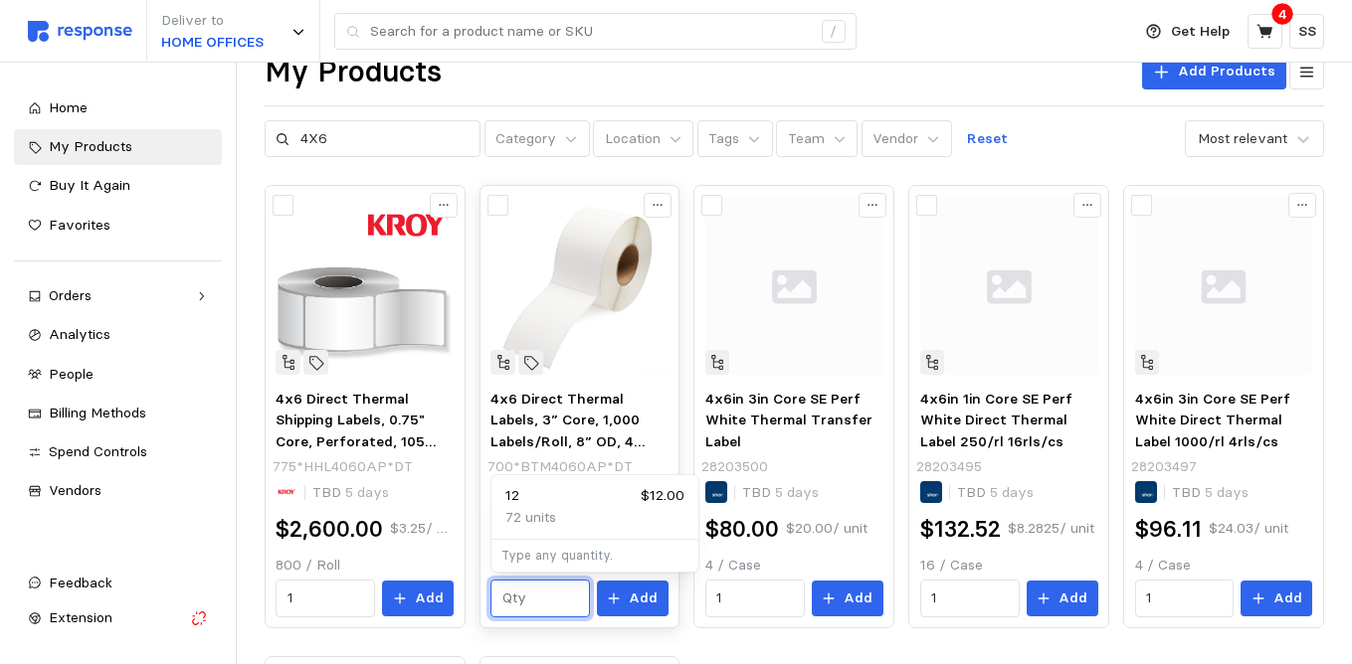
click at [544, 600] on input "text" at bounding box center [540, 599] width 77 height 36
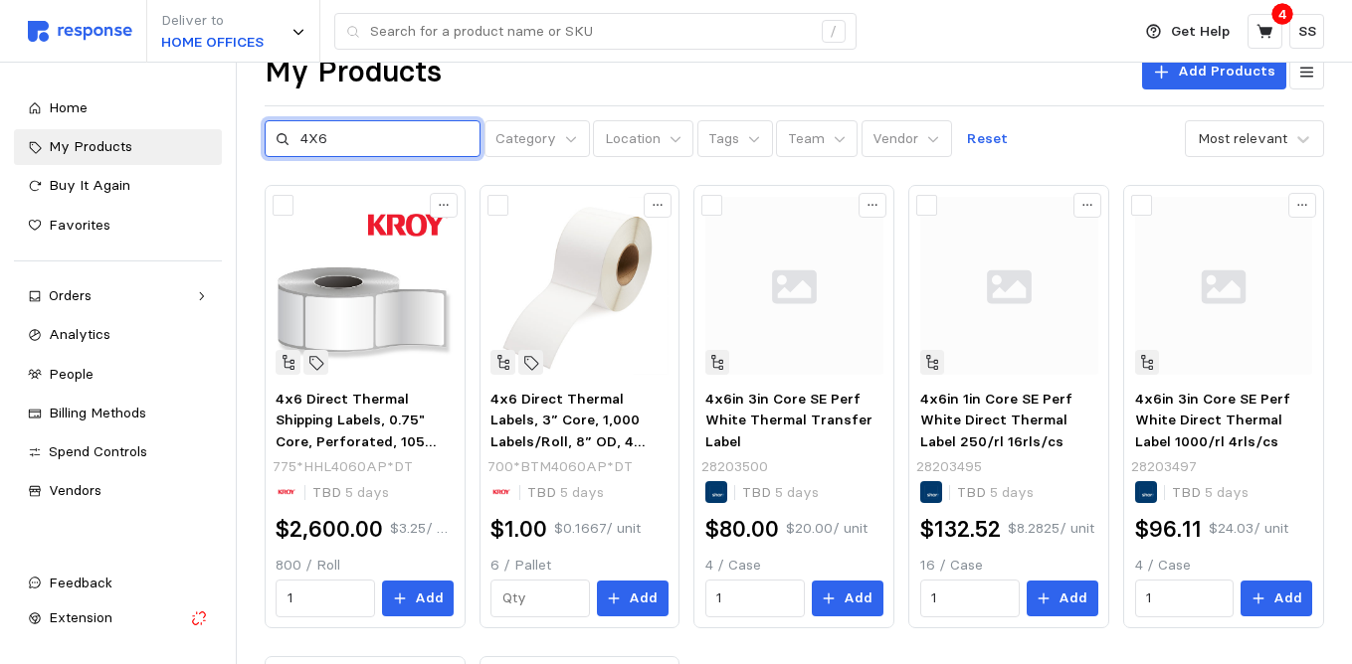
drag, startPoint x: 331, startPoint y: 143, endPoint x: 291, endPoint y: 141, distance: 39.8
click at [291, 141] on div "4X6" at bounding box center [373, 139] width 217 height 38
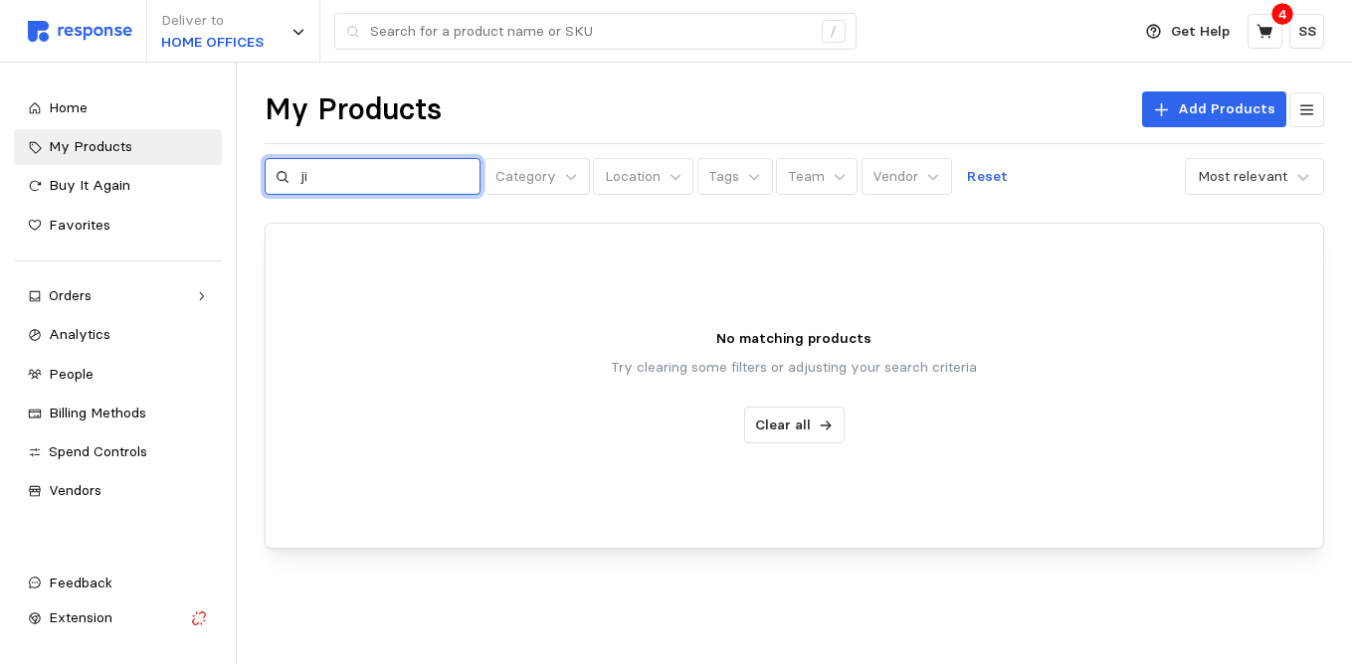
type input "j"
type input "lite"
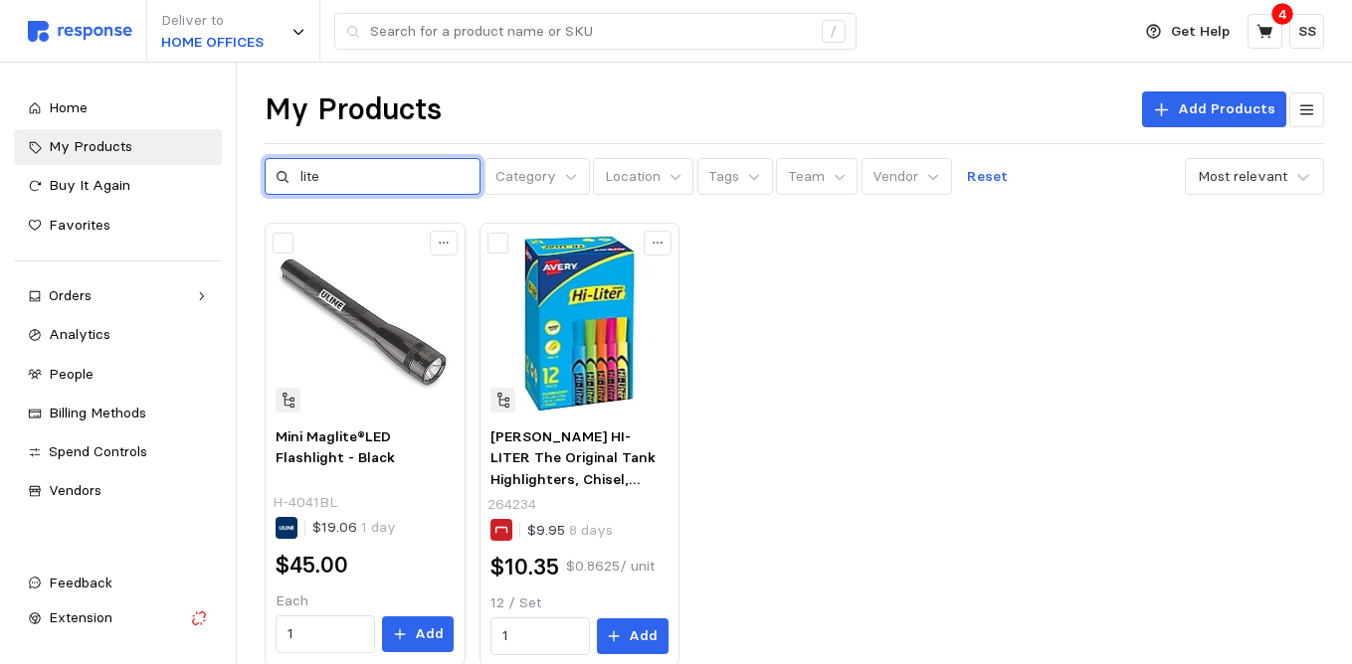
drag, startPoint x: 347, startPoint y: 185, endPoint x: 287, endPoint y: 183, distance: 59.7
click at [287, 183] on div "lite" at bounding box center [373, 177] width 217 height 38
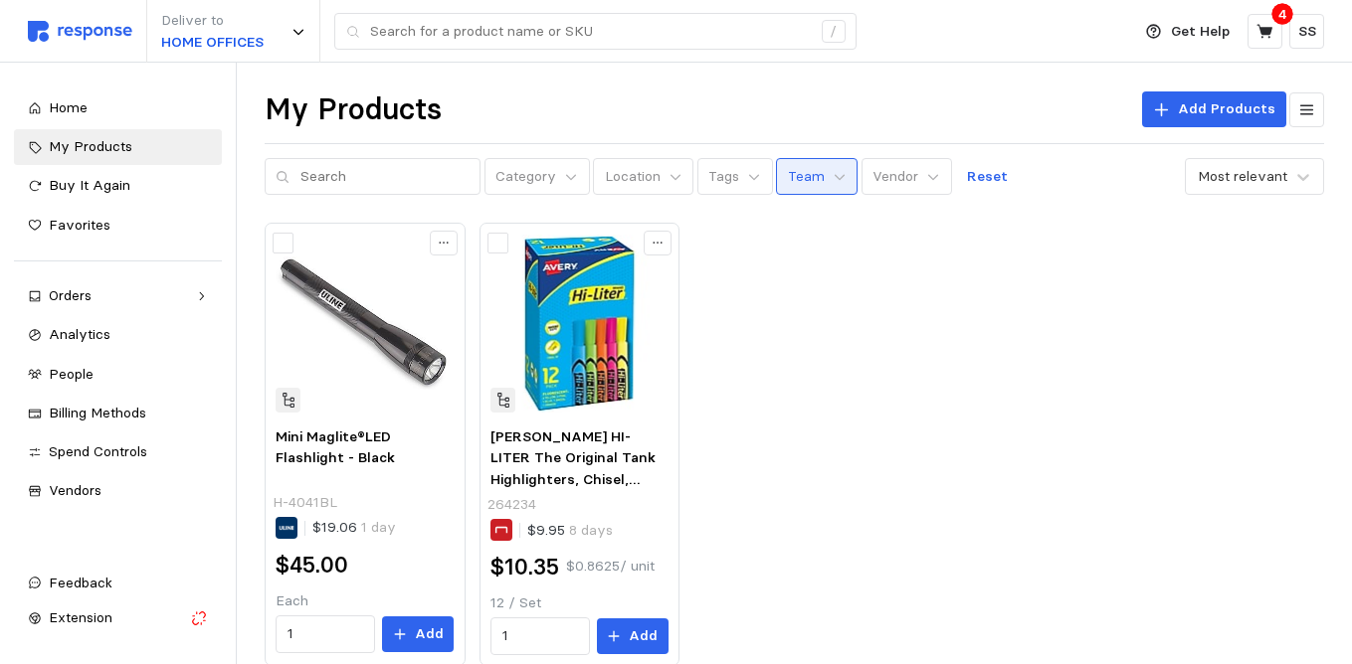
click at [796, 173] on p "Team" at bounding box center [806, 177] width 37 height 22
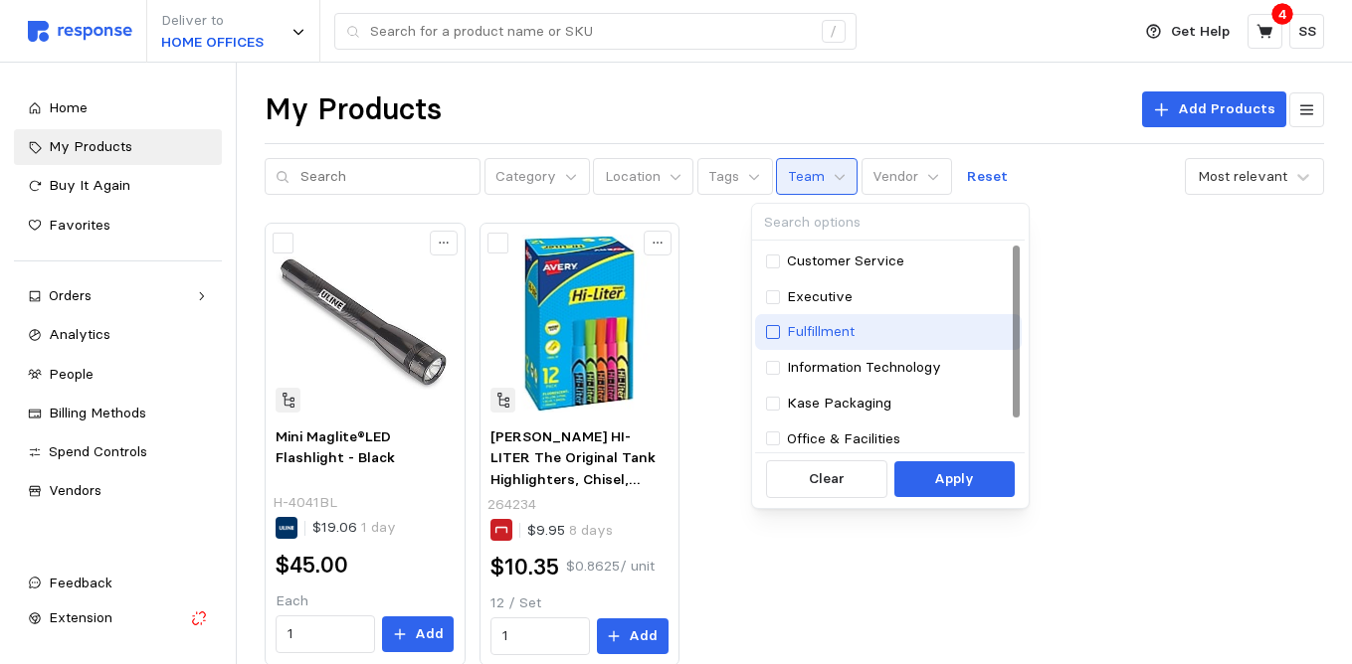
click at [773, 330] on div at bounding box center [773, 332] width 14 height 14
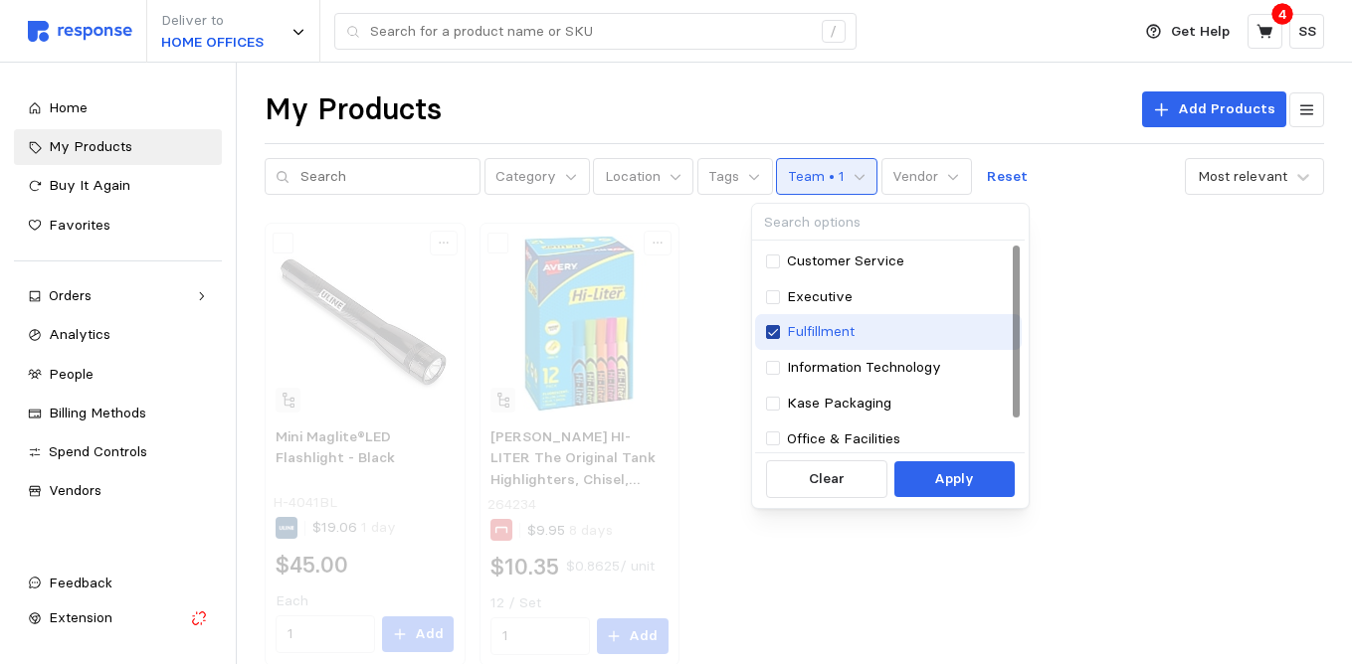
click at [773, 329] on icon at bounding box center [773, 332] width 12 height 14
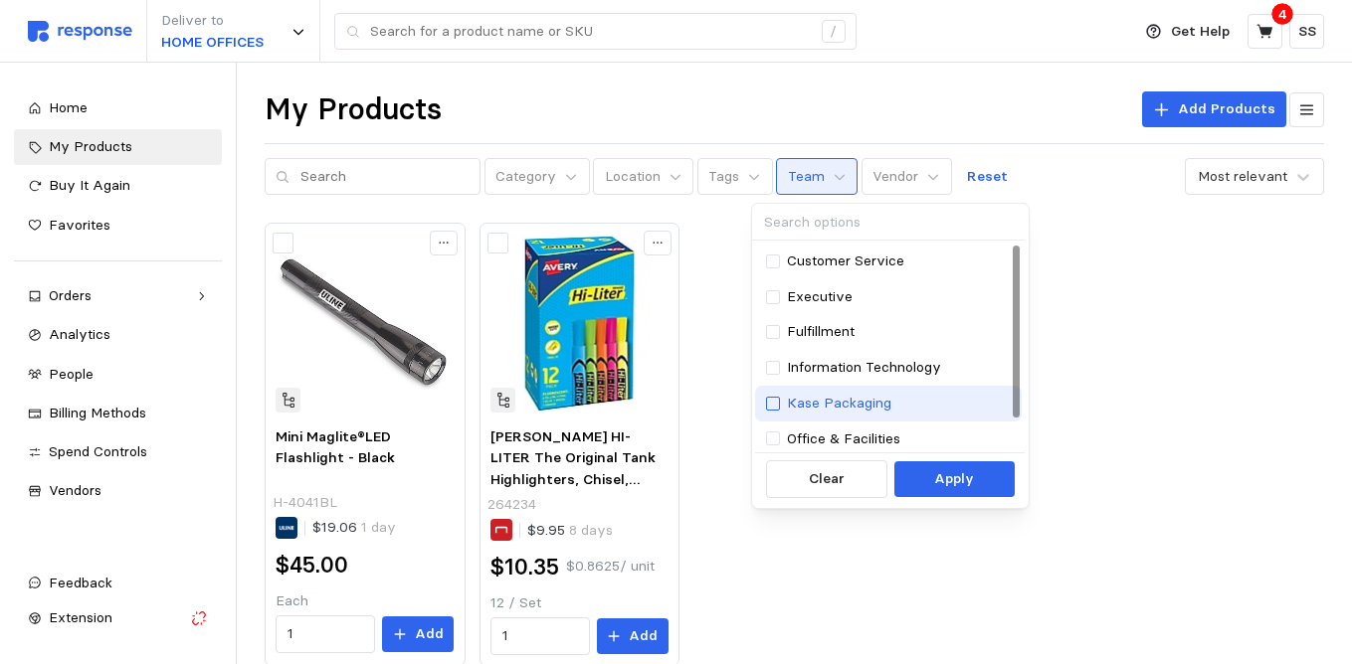
click at [771, 402] on div at bounding box center [773, 404] width 14 height 14
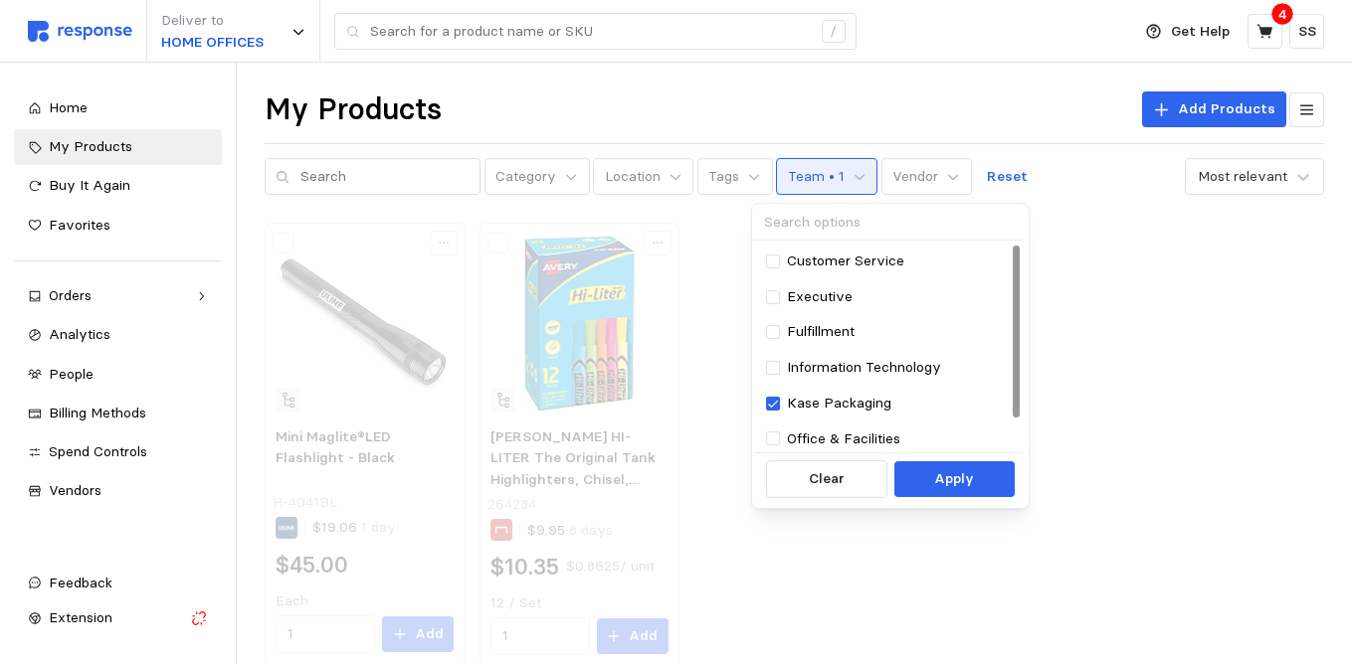
click at [961, 475] on p "Apply" at bounding box center [954, 479] width 40 height 22
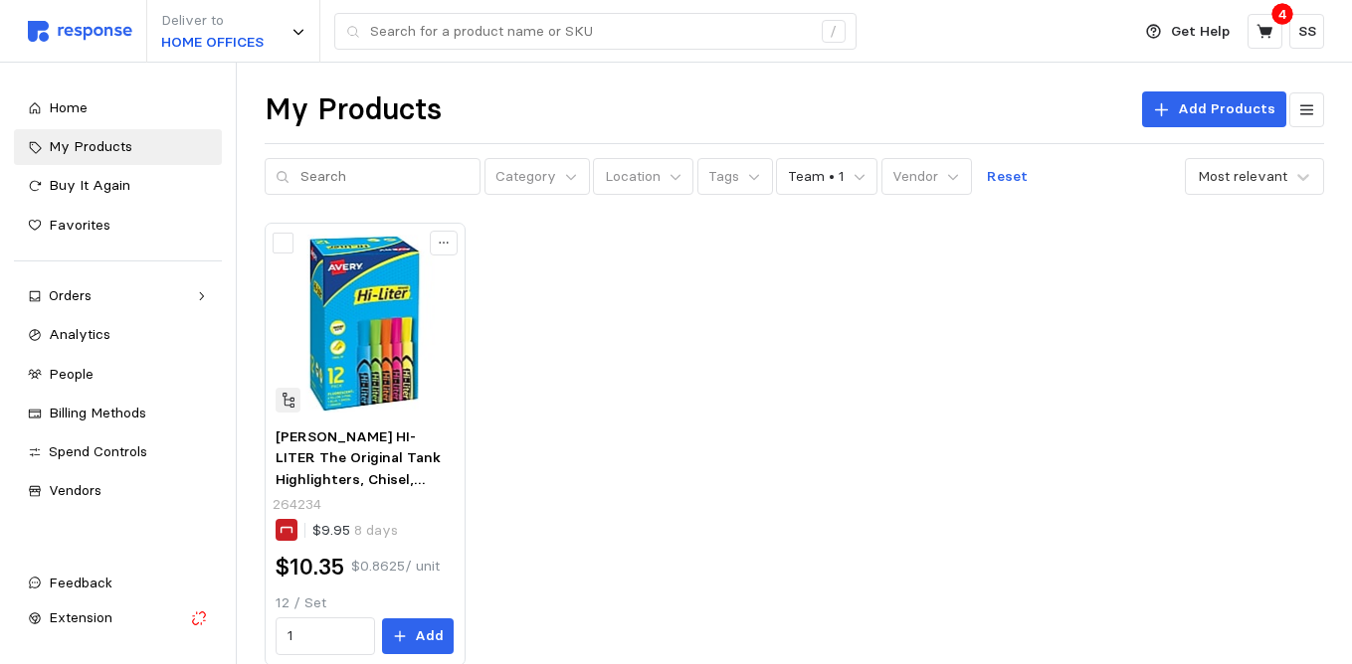
click at [885, 363] on div "[PERSON_NAME] HI-LITER The Original Tank Highlighters, Chisel, Assorted Fluores…" at bounding box center [794, 445] width 1059 height 444
click at [852, 170] on icon at bounding box center [859, 177] width 14 height 14
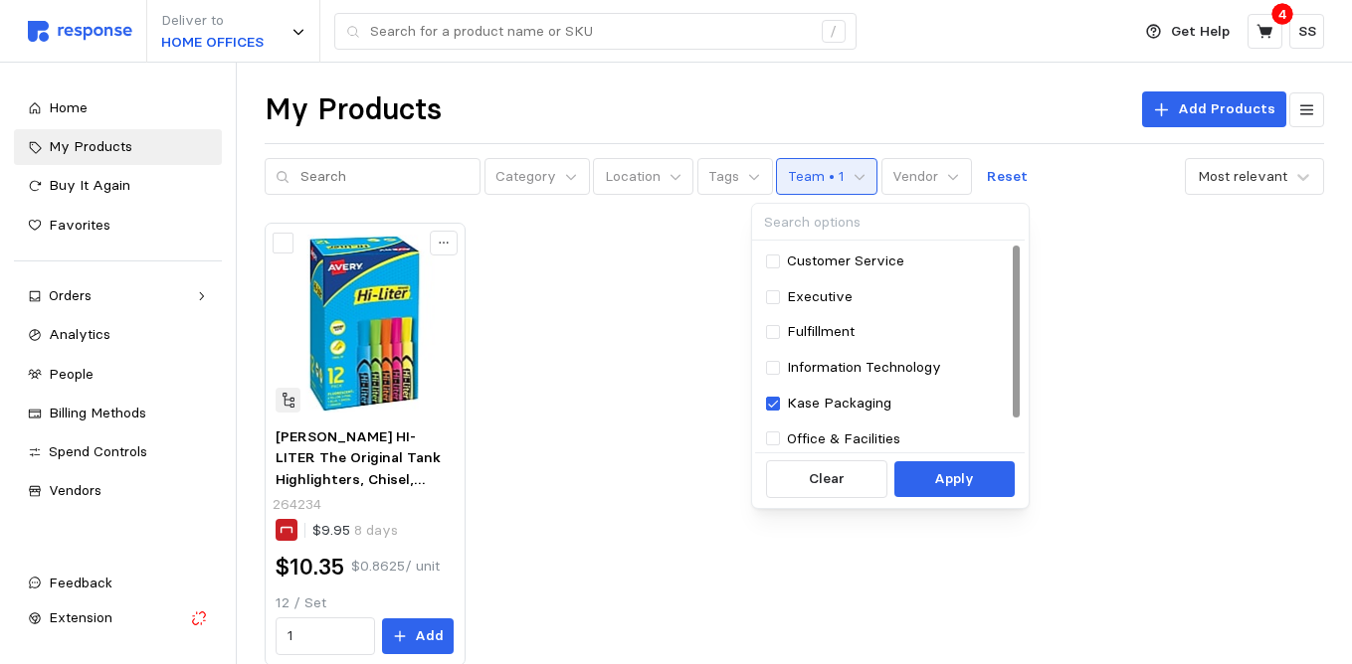
click at [1056, 302] on div "[PERSON_NAME] HI-LITER The Original Tank Highlighters, Chisel, Assorted Fluores…" at bounding box center [794, 445] width 1059 height 444
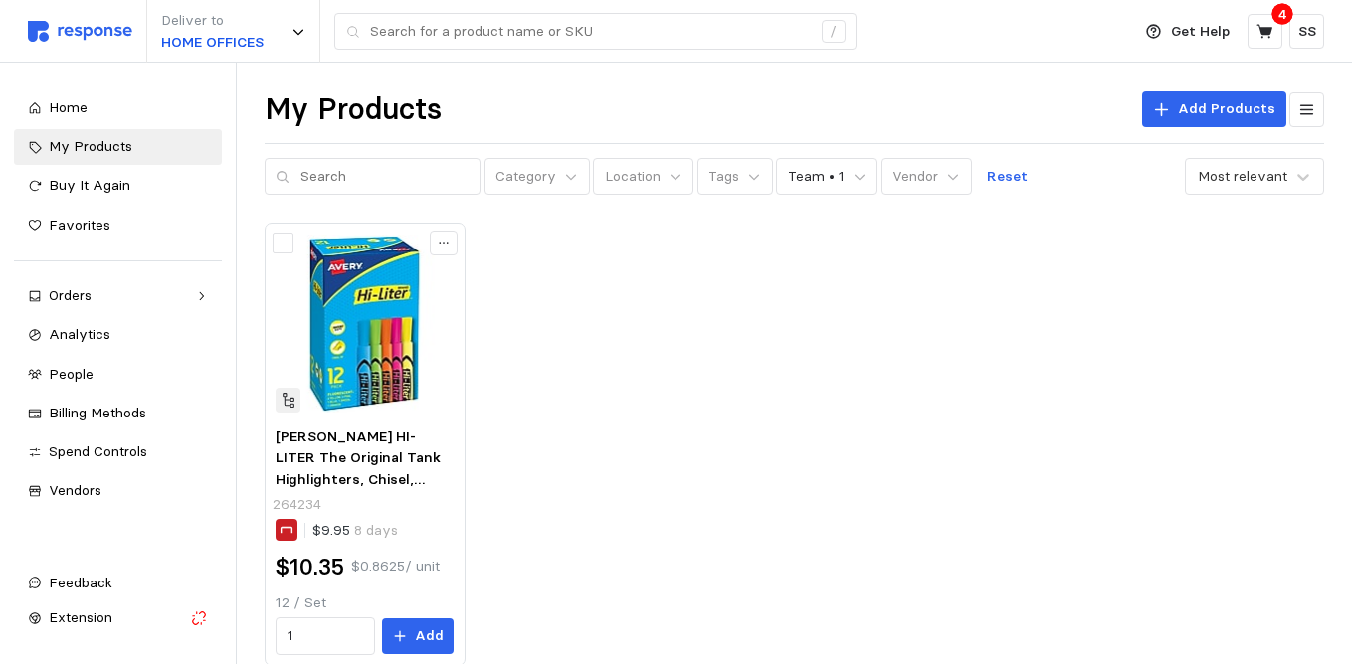
click at [580, 416] on div "[PERSON_NAME] HI-LITER The Original Tank Highlighters, Chisel, Assorted Fluores…" at bounding box center [794, 445] width 1059 height 444
click at [365, 181] on input "text" at bounding box center [384, 177] width 169 height 36
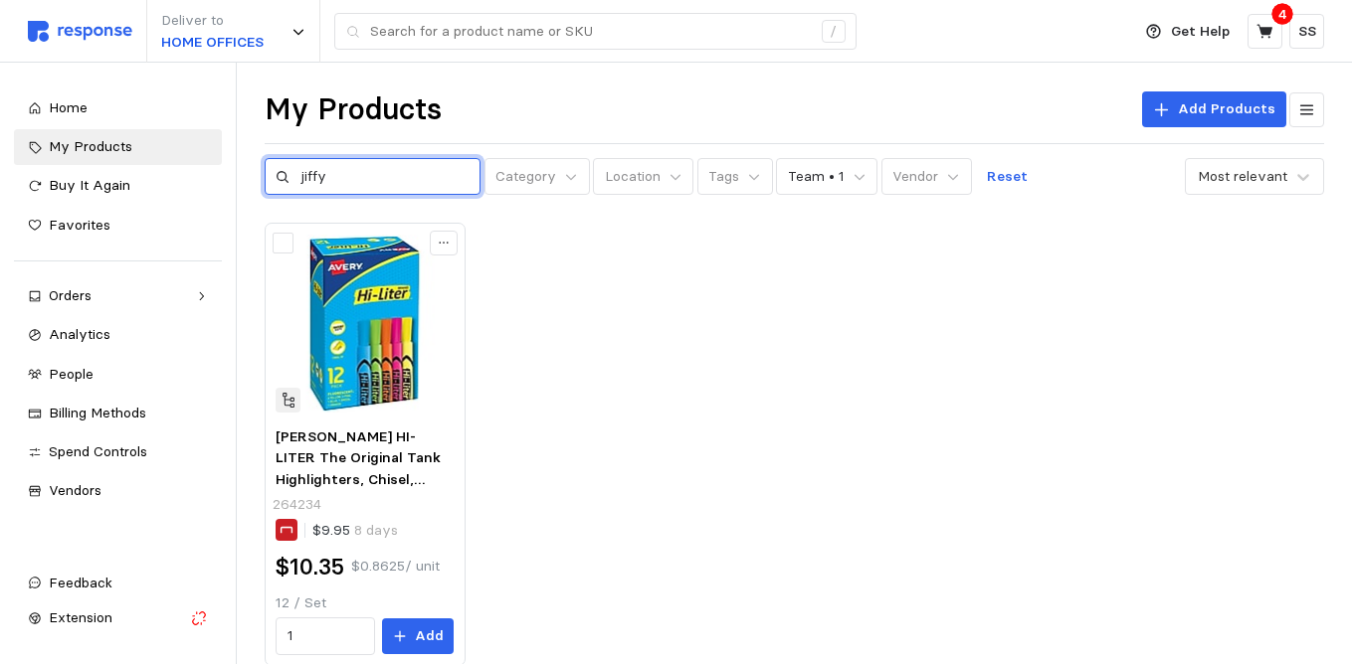
drag, startPoint x: 345, startPoint y: 181, endPoint x: 252, endPoint y: 177, distance: 93.6
click at [252, 177] on div "My Products Add Products jiffy Category Location Tags Team • 1 Vendor Reset Mos…" at bounding box center [794, 406] width 1115 height 687
type input "4X6"
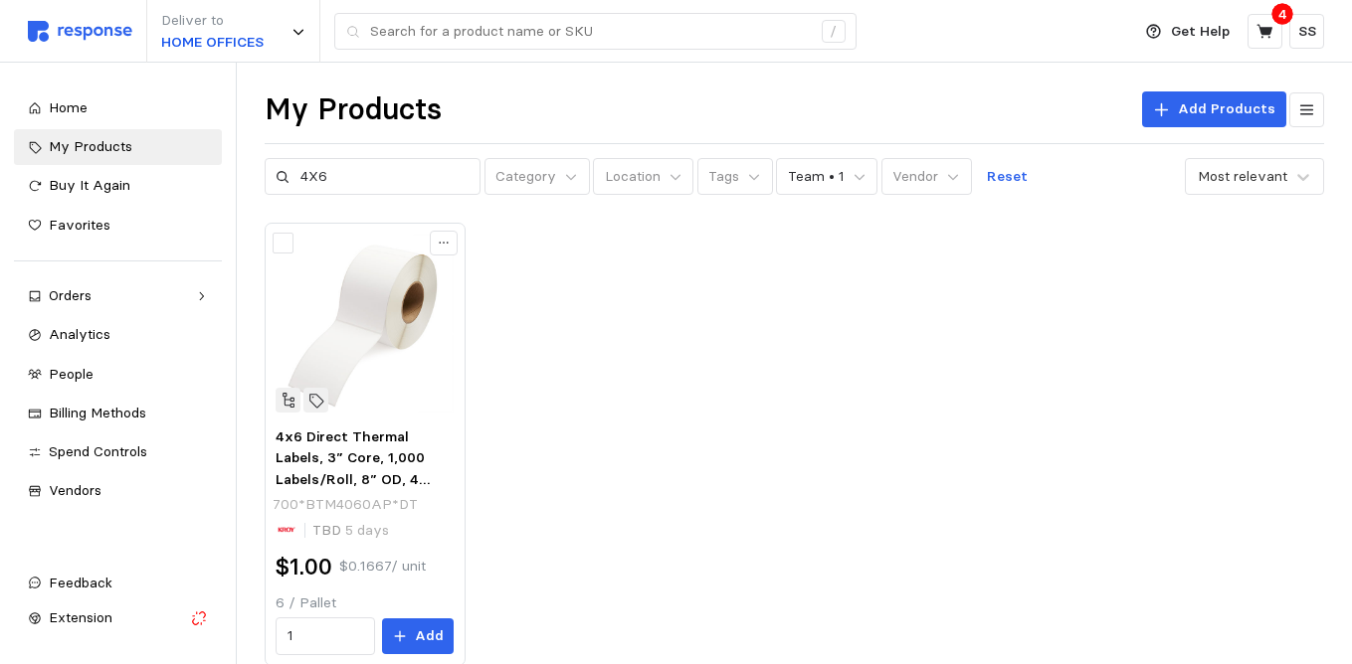
click at [520, 280] on div "4x6 Direct Thermal Labels, 3” Core, 1,000 Labels/Roll, 8” OD, 4 Rolls/Case, 6 C…" at bounding box center [794, 445] width 1059 height 444
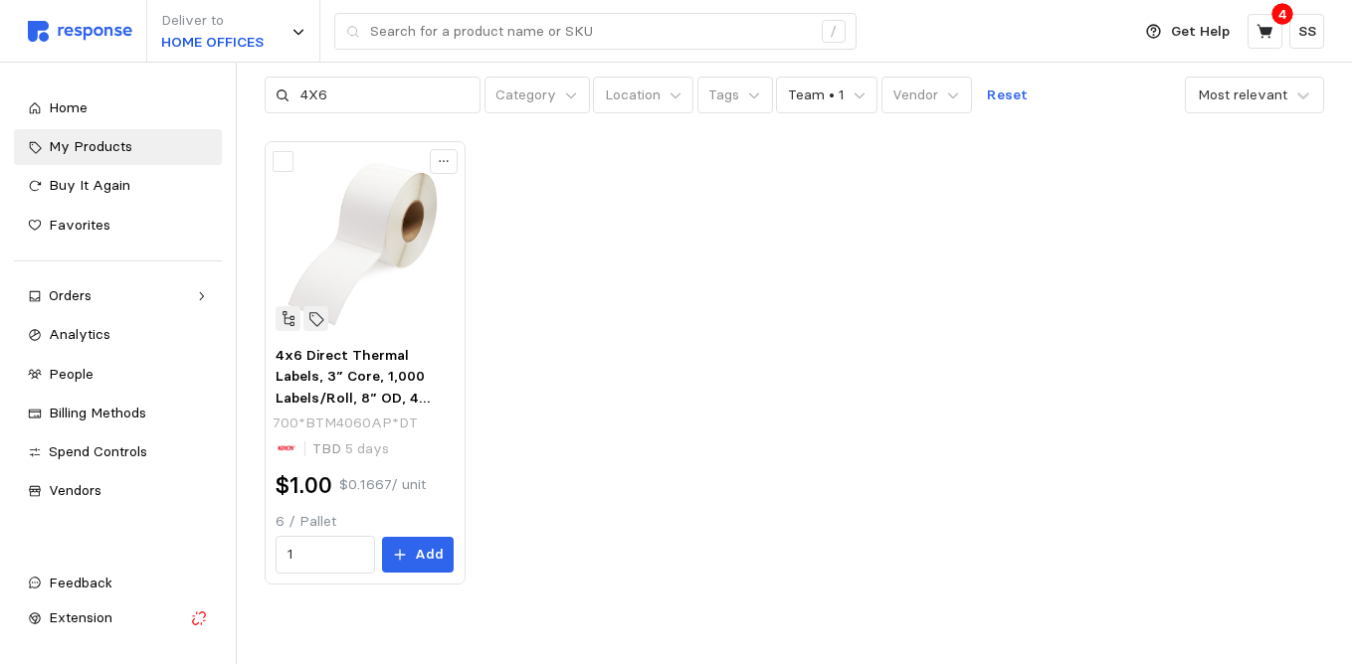
scroll to position [86, 0]
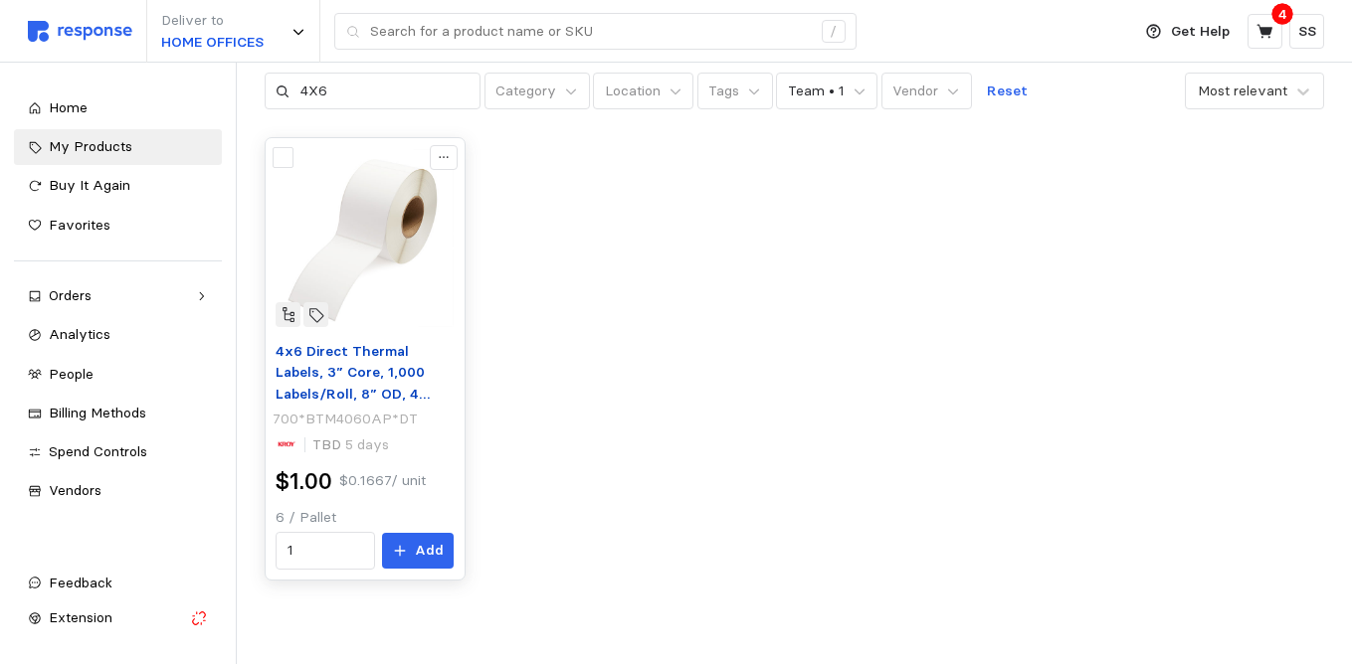
click at [384, 376] on span "4x6 Direct Thermal Labels, 3” Core, 1,000 Labels/Roll, 8” OD, 4 Rolls/Case, 6 C…" at bounding box center [353, 394] width 154 height 104
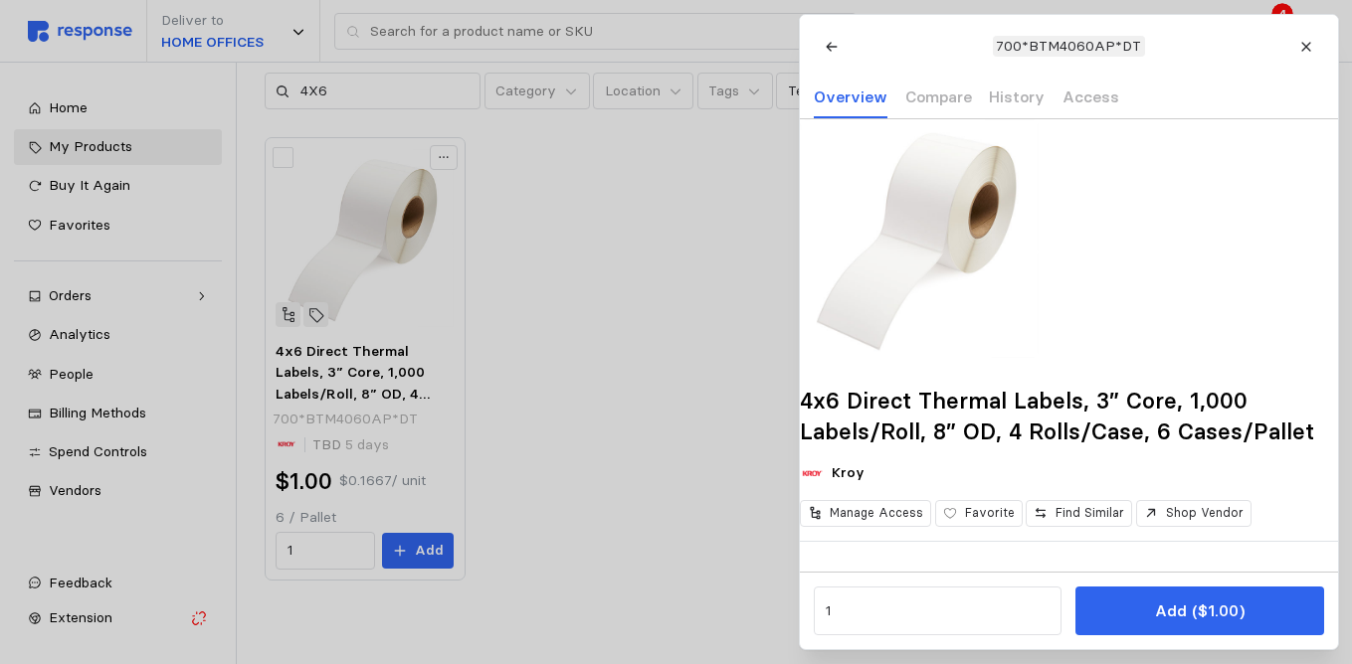
click at [738, 379] on div at bounding box center [676, 332] width 1352 height 664
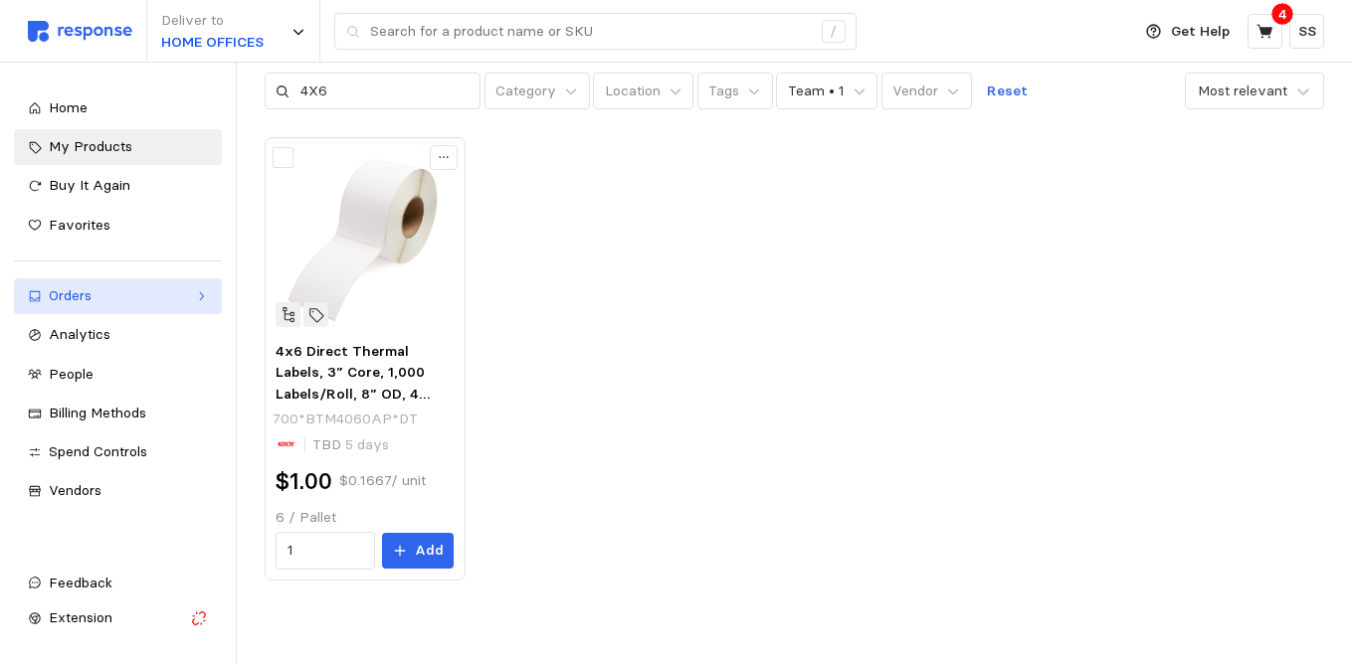
click at [142, 298] on div "Orders" at bounding box center [118, 296] width 138 height 22
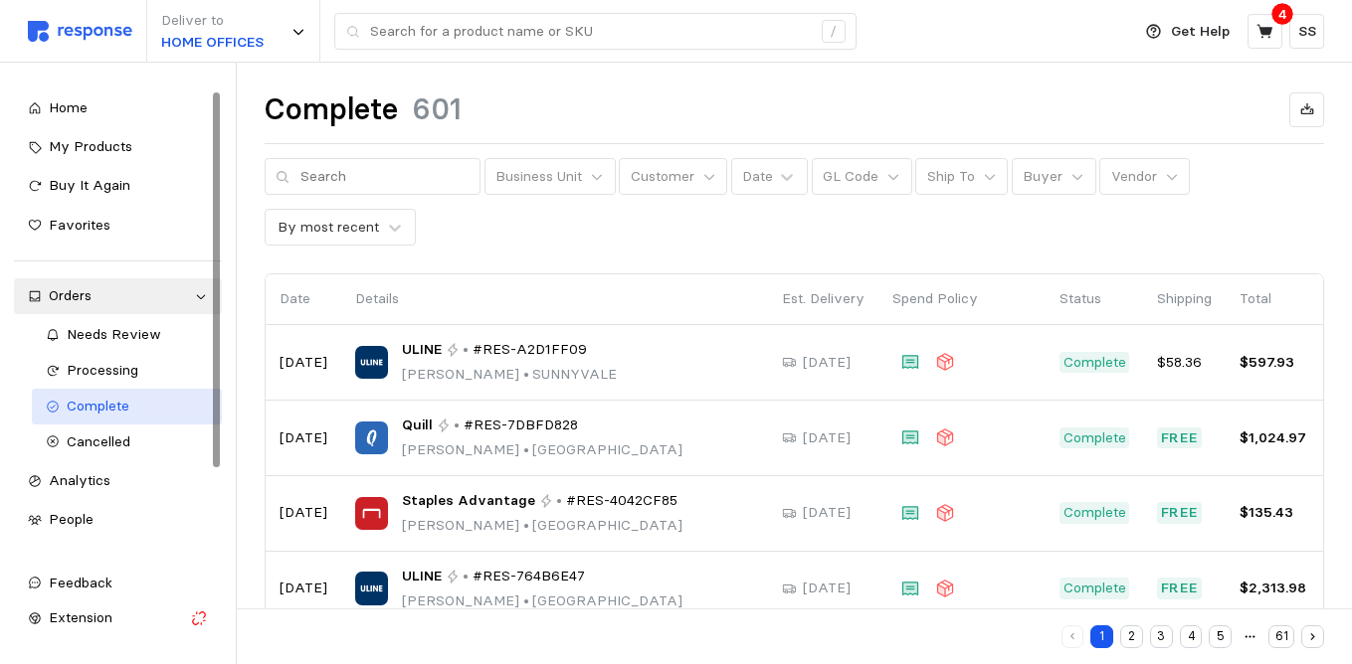
click at [124, 408] on span "Complete" at bounding box center [98, 406] width 63 height 18
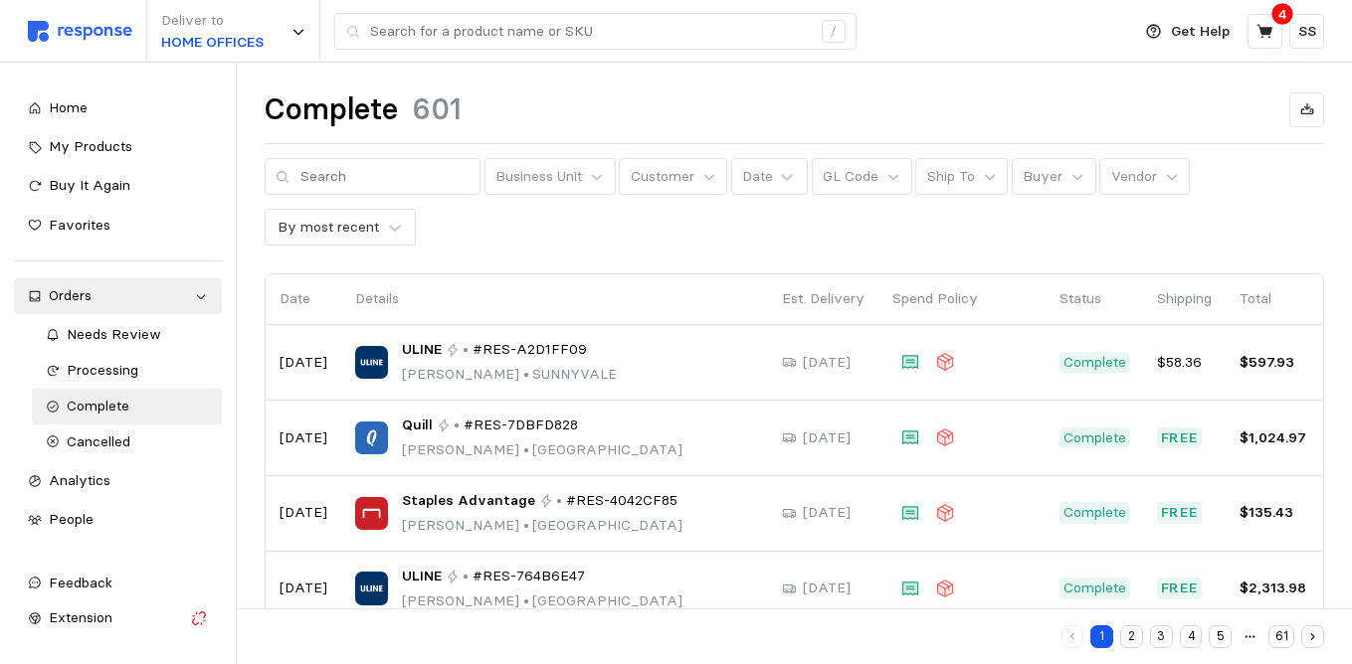
click at [1207, 262] on div "Complete 601 Business Unit Customer Date GL Code Ship To Buyer Vendor By most r…" at bounding box center [794, 613] width 1115 height 1101
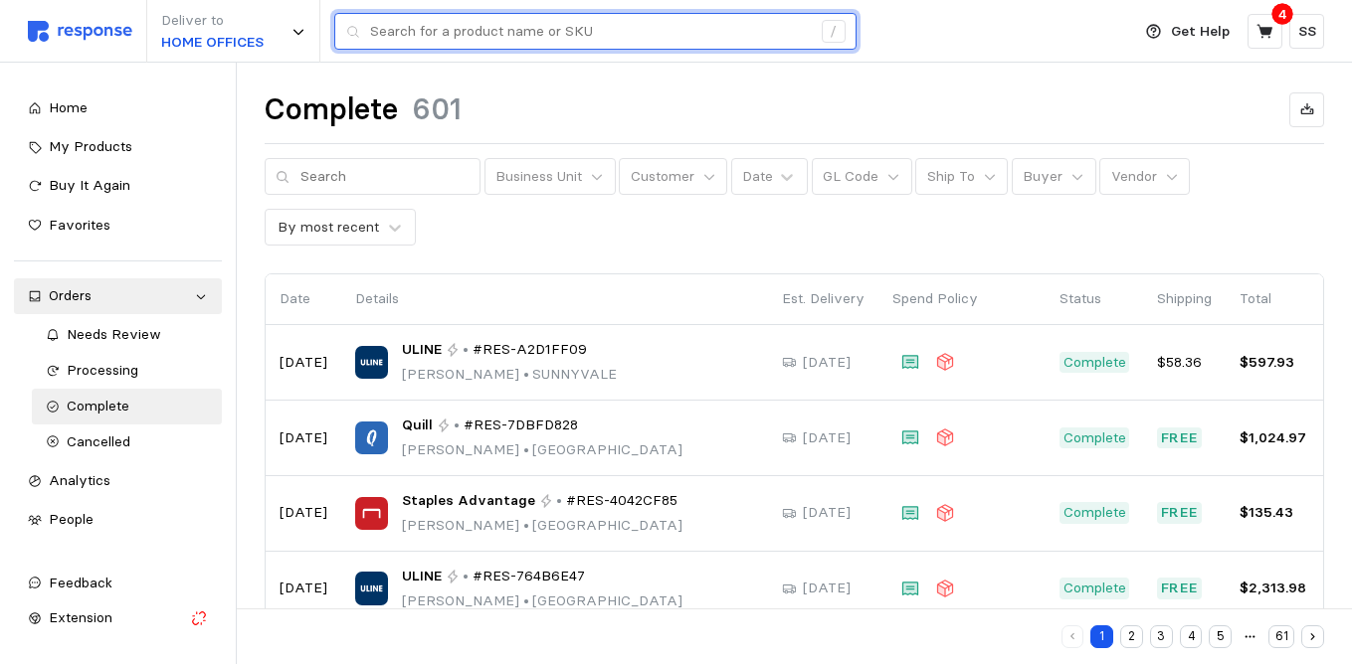
click at [701, 22] on input "text" at bounding box center [590, 32] width 441 height 36
click at [412, 33] on input "text" at bounding box center [590, 32] width 441 height 36
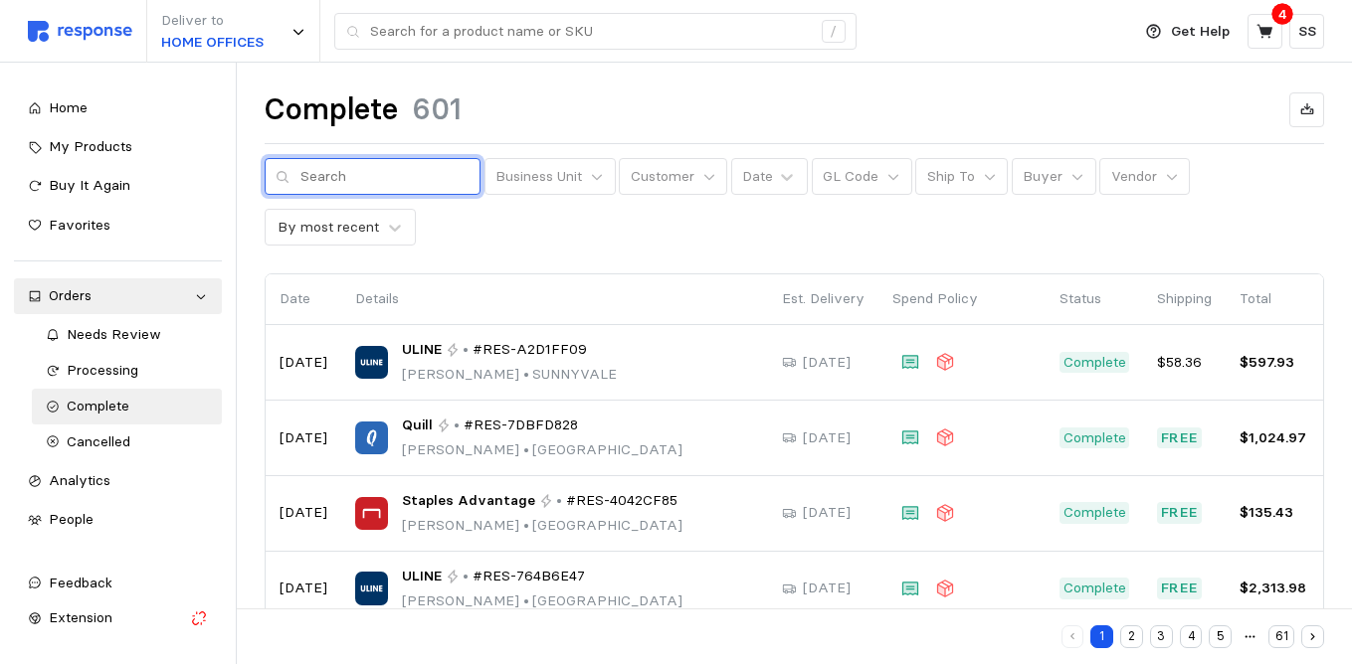
click at [346, 182] on input "text" at bounding box center [384, 177] width 169 height 36
type input "4X6"
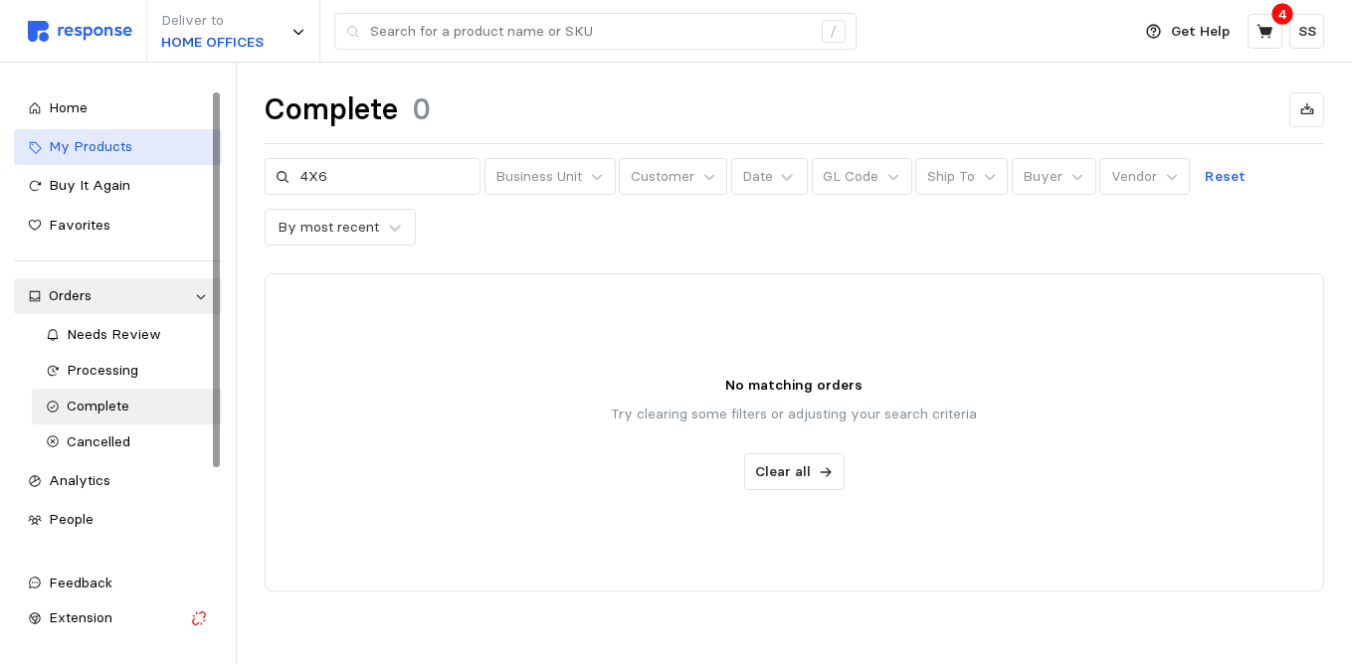
click at [87, 137] on span "My Products" at bounding box center [91, 146] width 84 height 18
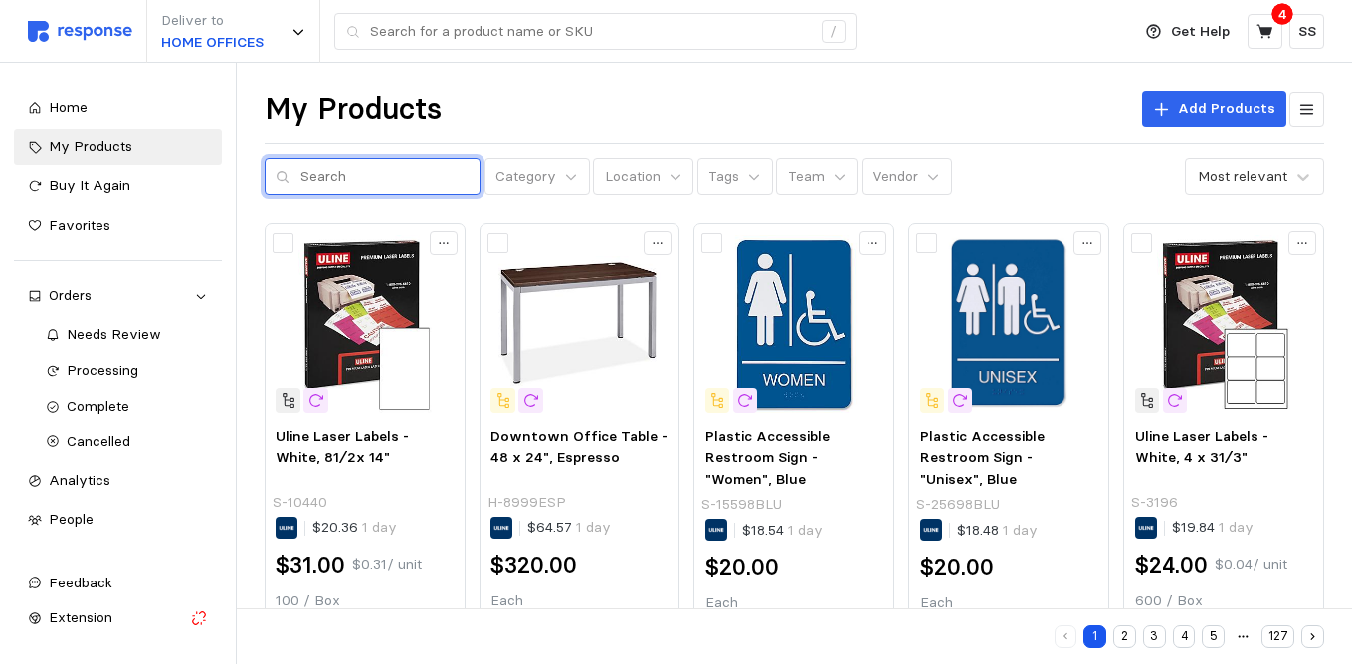
click at [333, 180] on input "text" at bounding box center [384, 177] width 169 height 36
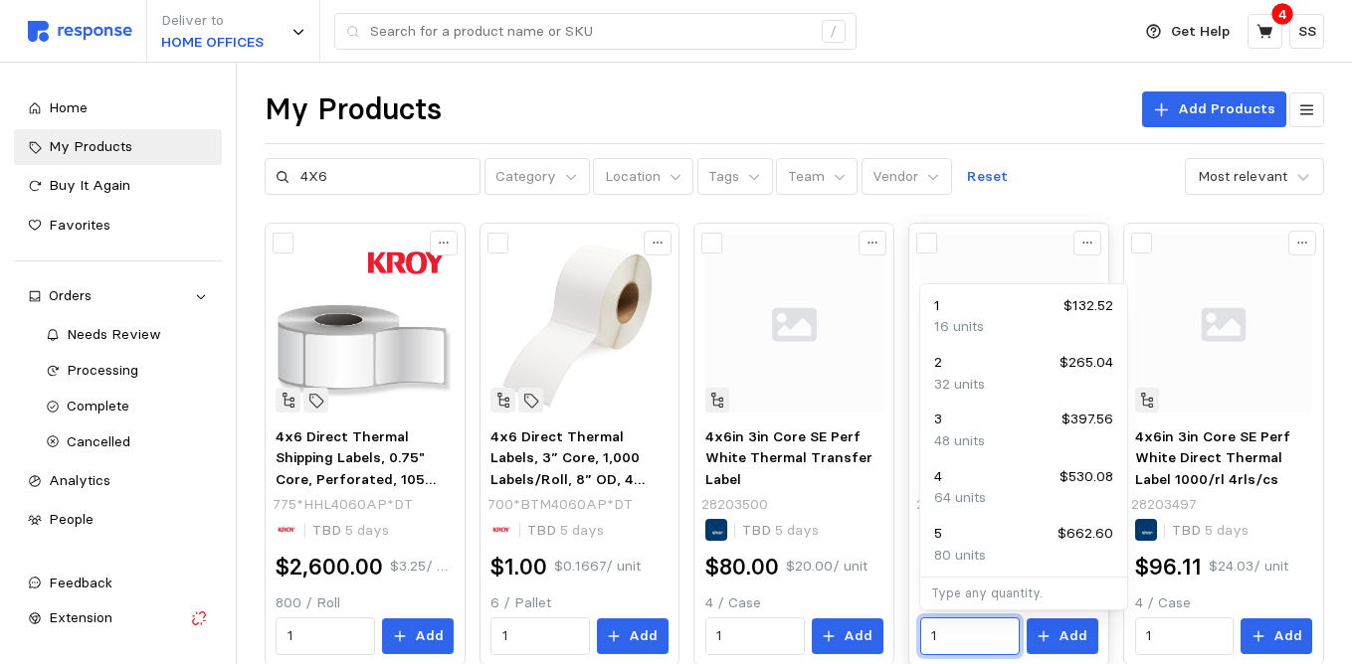
click at [951, 641] on input "1" at bounding box center [969, 637] width 77 height 36
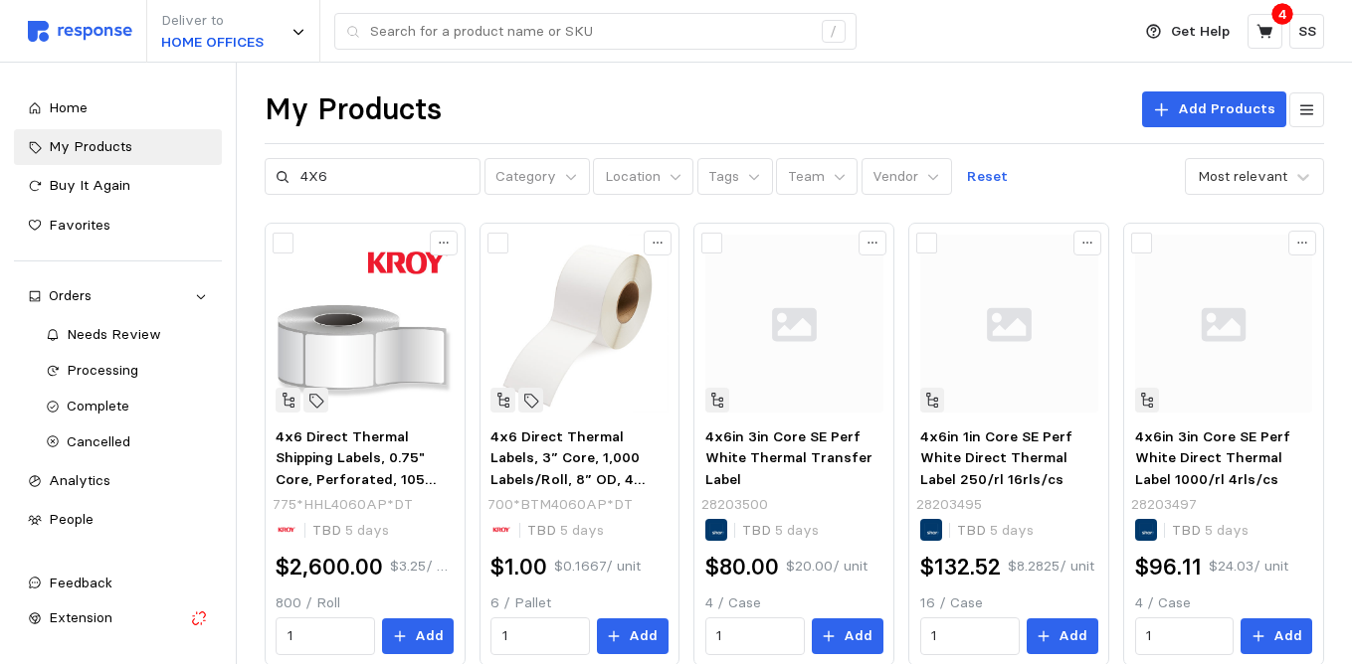
click at [1070, 167] on div "4X6 Category Location Tags Team Vendor Reset Most relevant" at bounding box center [794, 177] width 1059 height 38
click at [938, 608] on p "16 / Case" at bounding box center [1009, 604] width 178 height 22
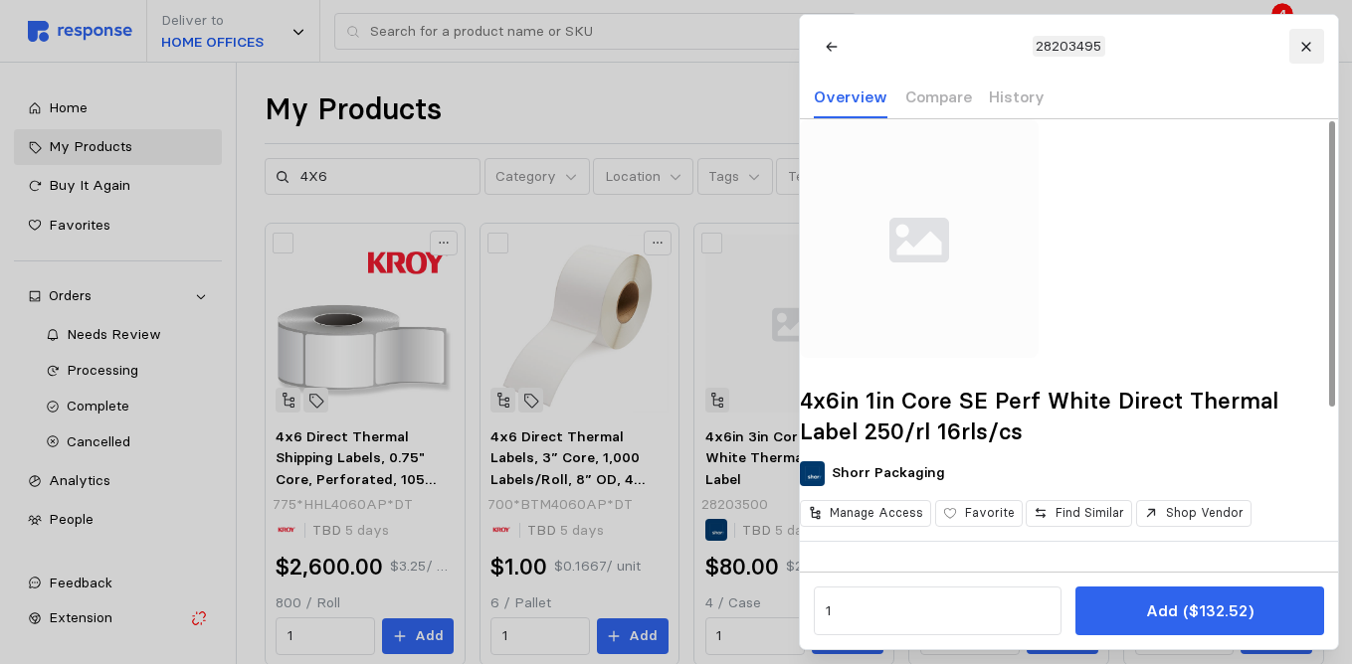
click at [1298, 36] on button at bounding box center [1305, 46] width 35 height 35
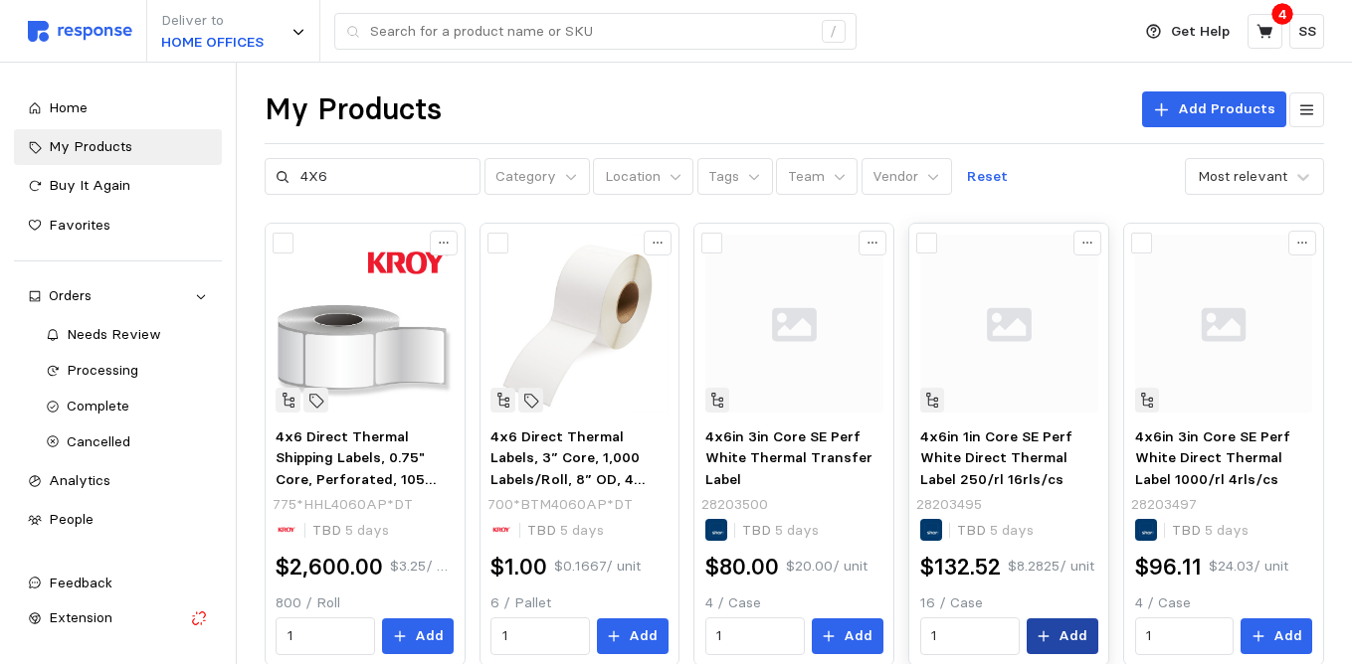
click at [1066, 634] on p "Add" at bounding box center [1072, 637] width 29 height 22
click at [1074, 170] on div "4X6 Category Location Tags Team Vendor Reset Most relevant" at bounding box center [794, 177] width 1059 height 38
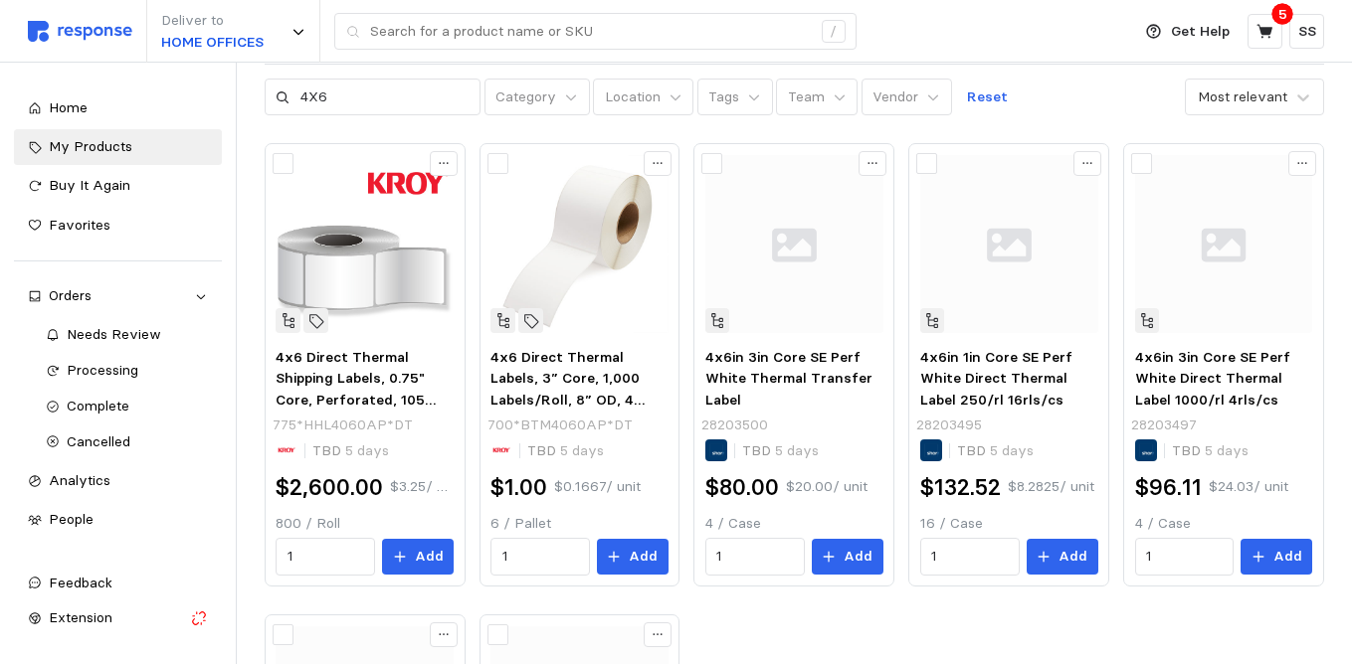
scroll to position [119, 0]
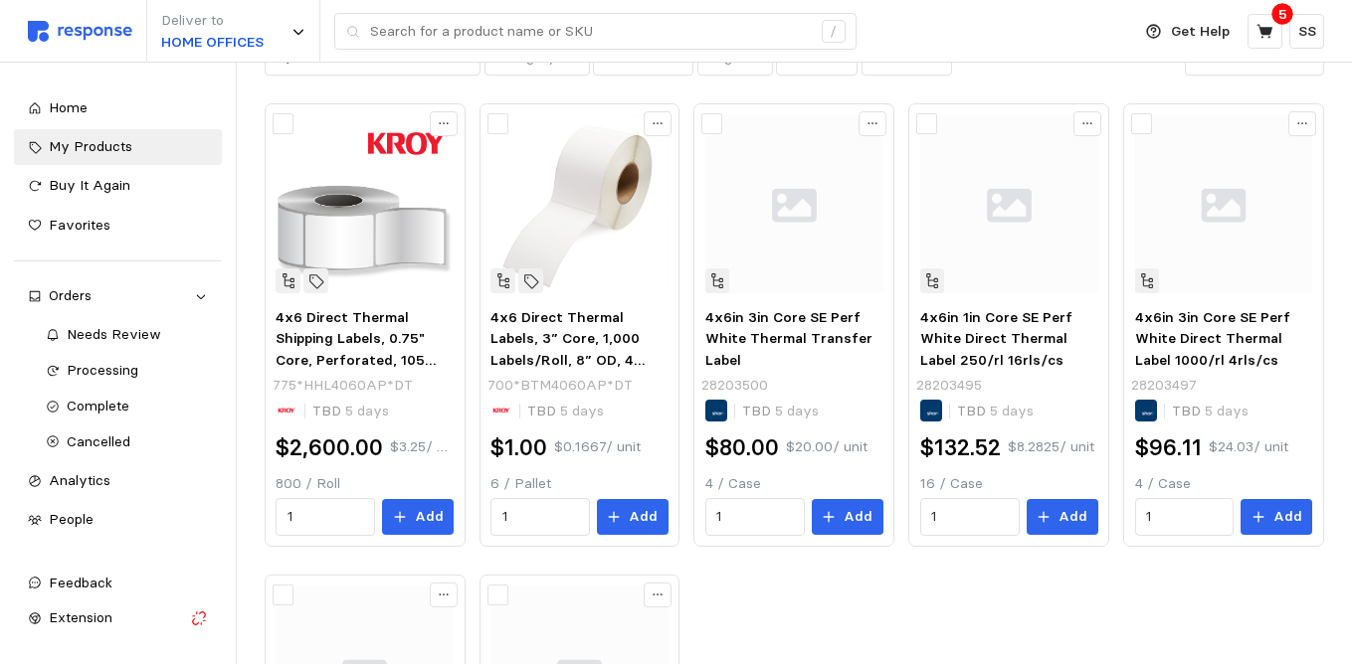
click at [422, 87] on div "My Products Add Products 4X6 Category Location Tags Team Vendor Reset Most rele…" at bounding box center [794, 522] width 1115 height 1159
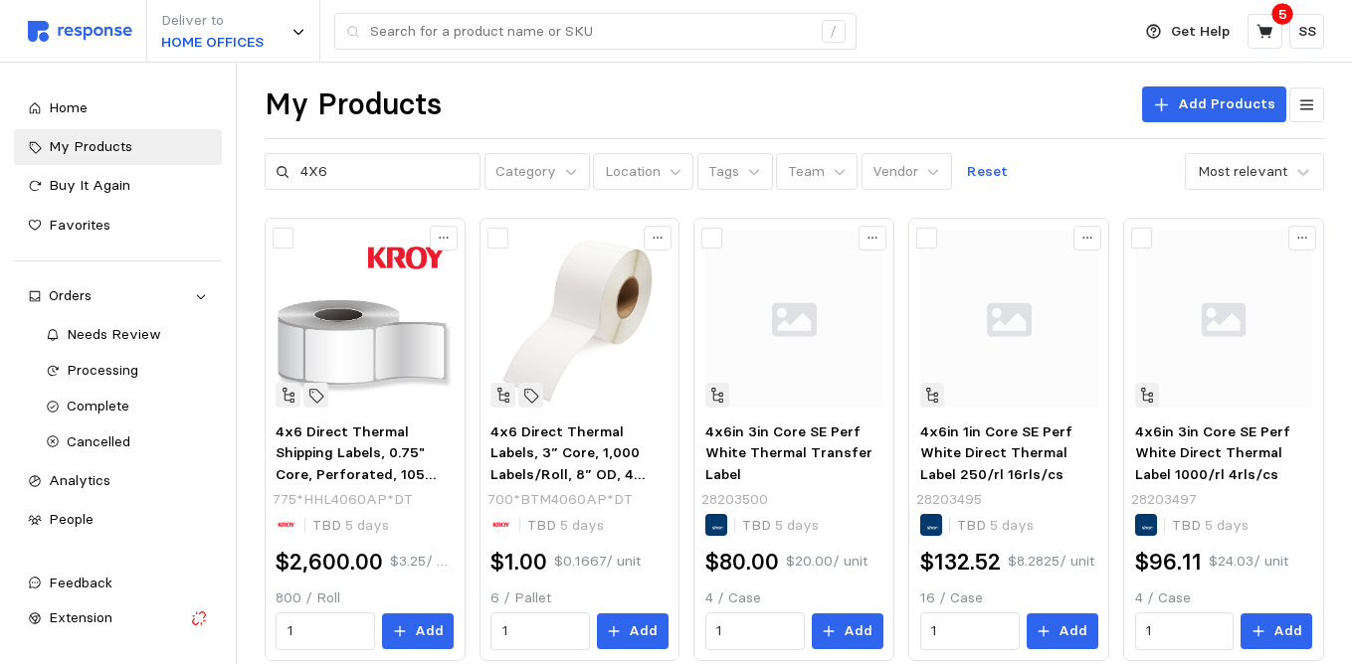
scroll to position [0, 0]
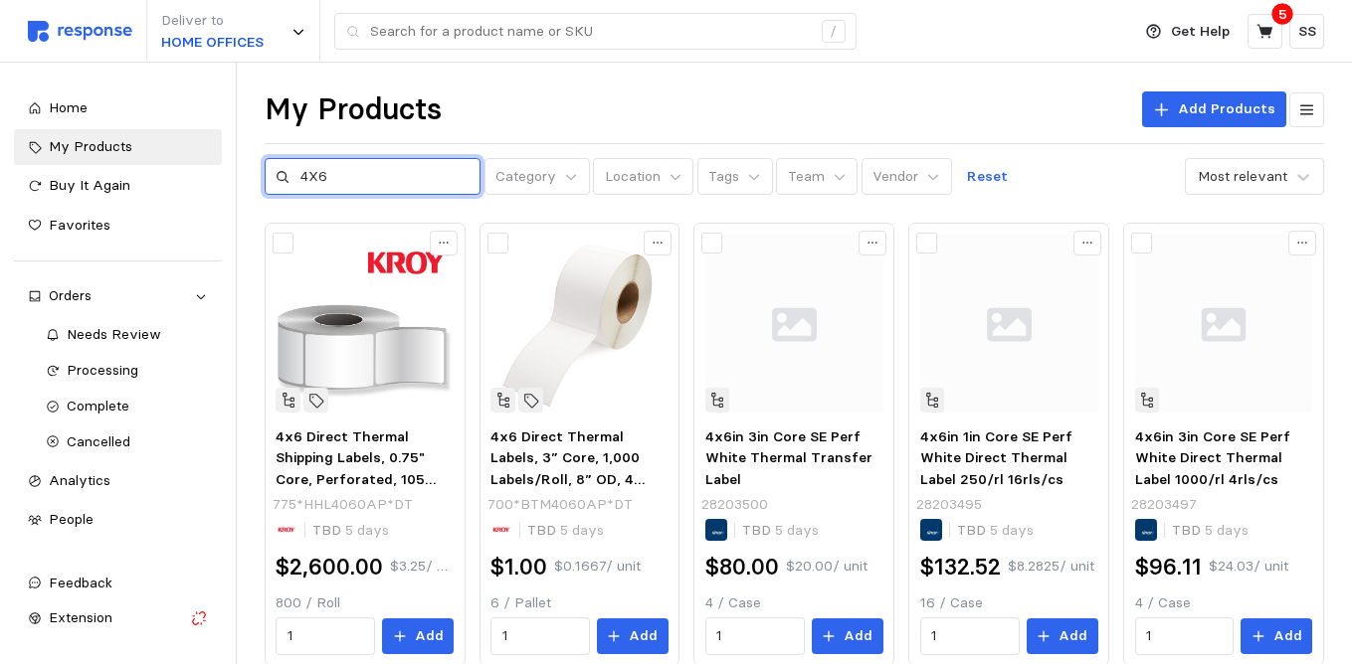
click at [334, 176] on input "4X6" at bounding box center [384, 177] width 169 height 36
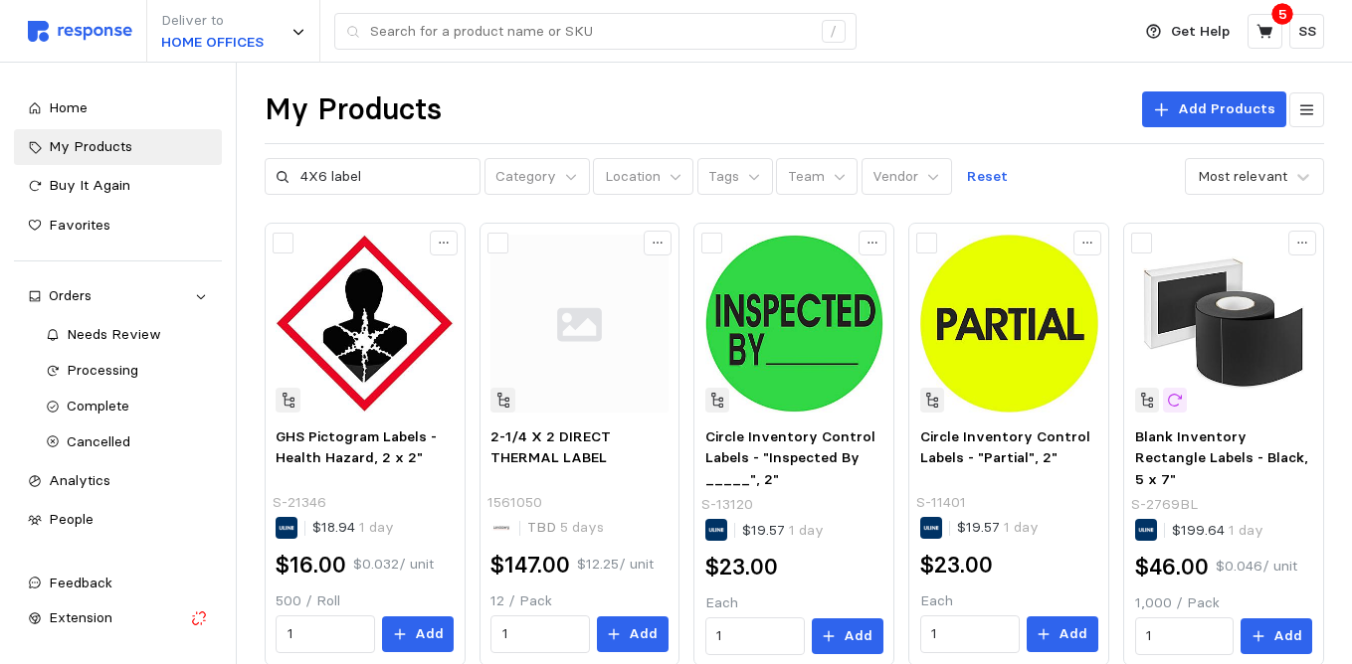
click at [636, 108] on div "My Products Add Products" at bounding box center [794, 110] width 1059 height 39
click at [750, 112] on div "My Products Add Products" at bounding box center [794, 110] width 1059 height 39
click at [365, 181] on input "4X6 label" at bounding box center [384, 177] width 169 height 36
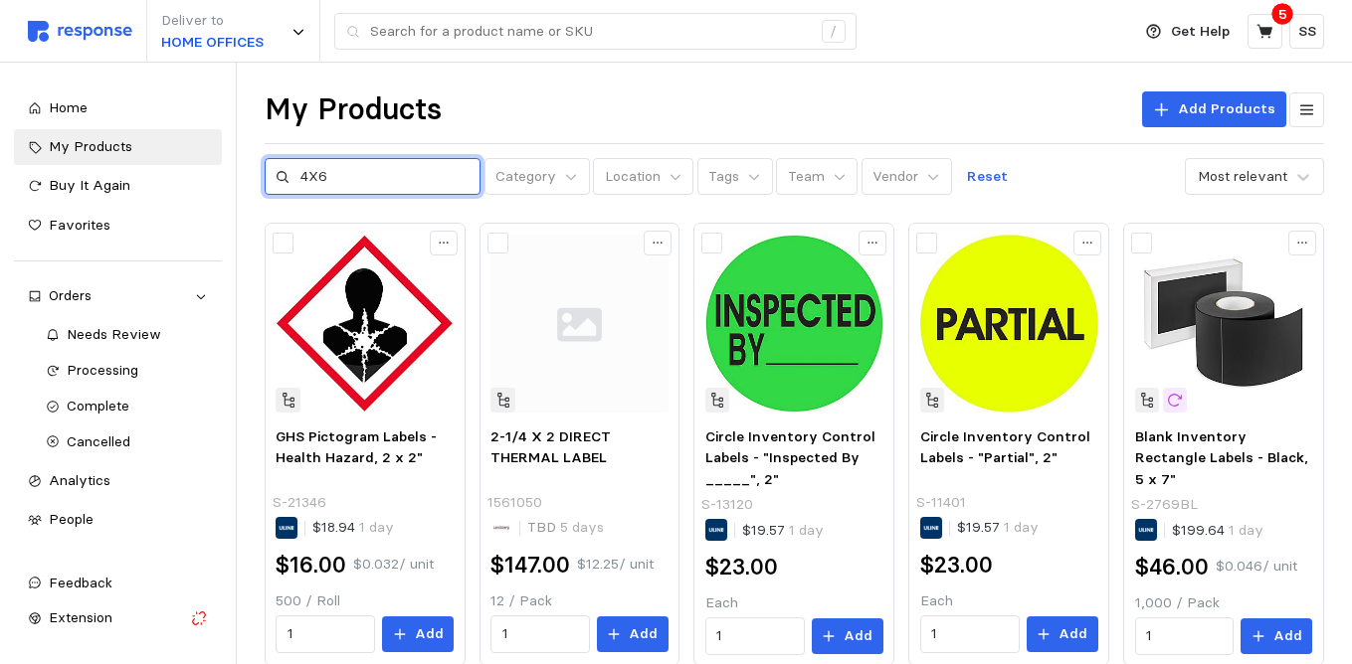
type input "4X6"
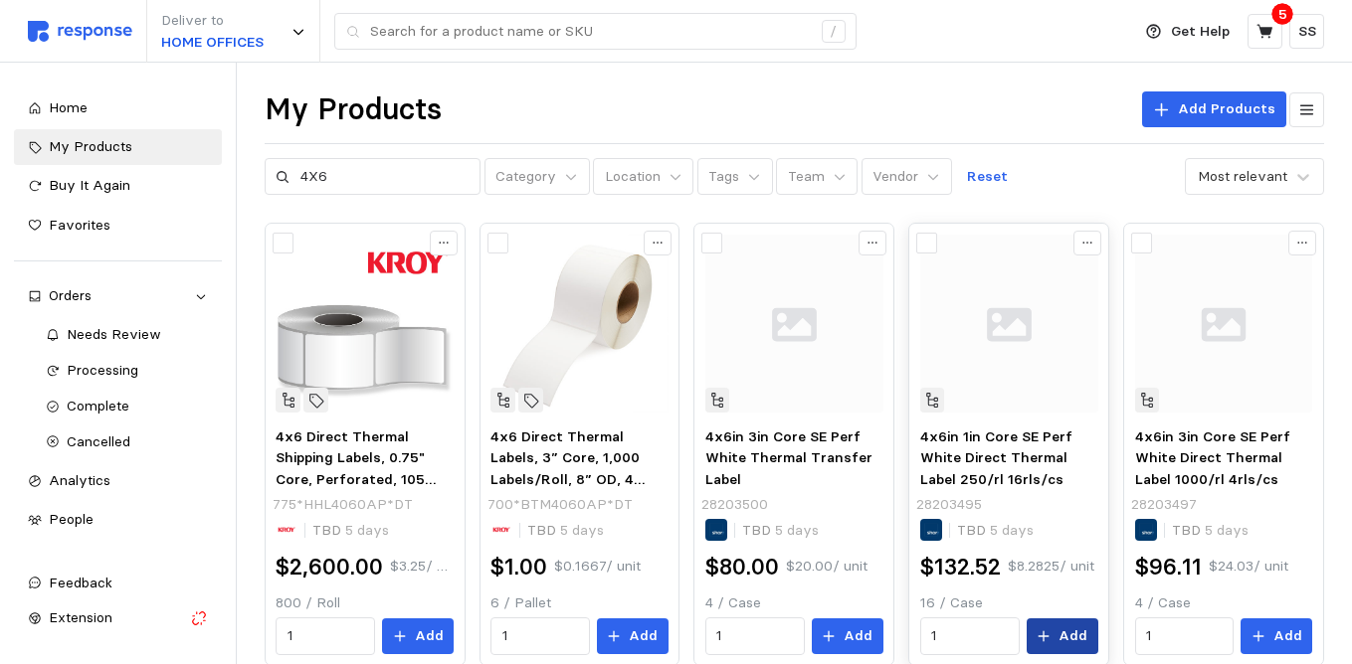
click at [1070, 633] on p "Add" at bounding box center [1072, 637] width 29 height 22
click at [1010, 91] on div "My Products Add Products" at bounding box center [794, 110] width 1059 height 39
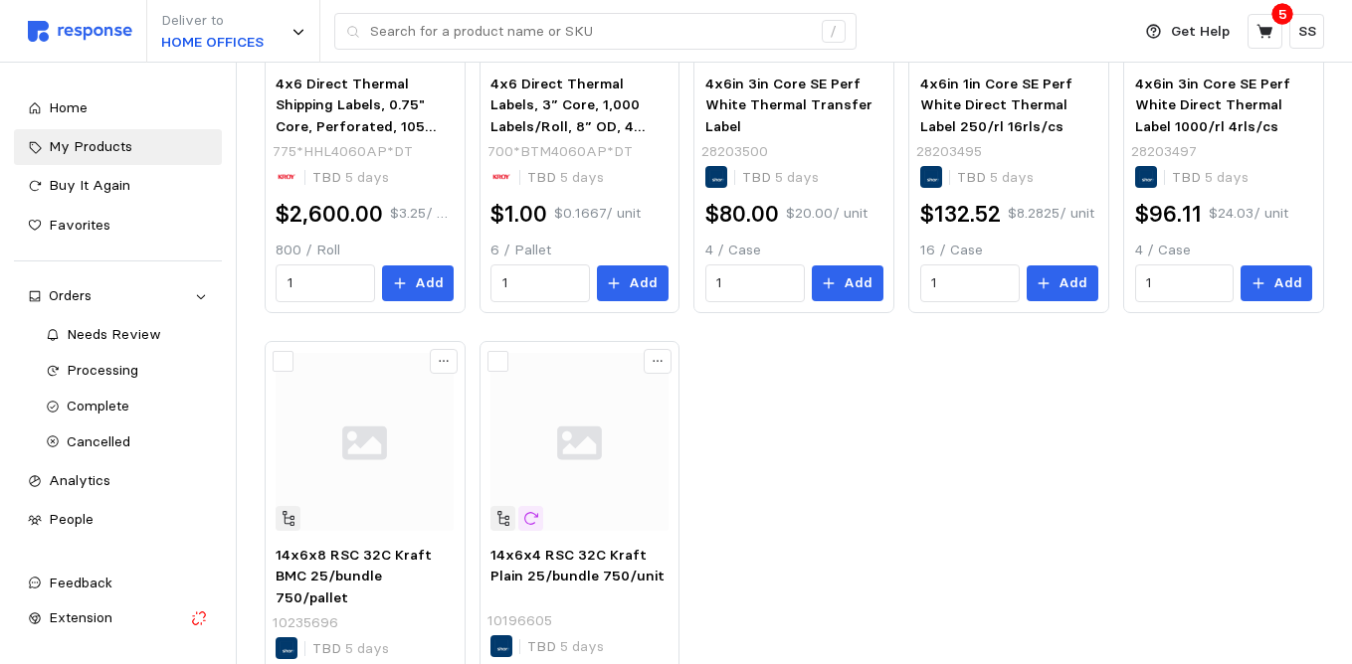
scroll to position [358, 0]
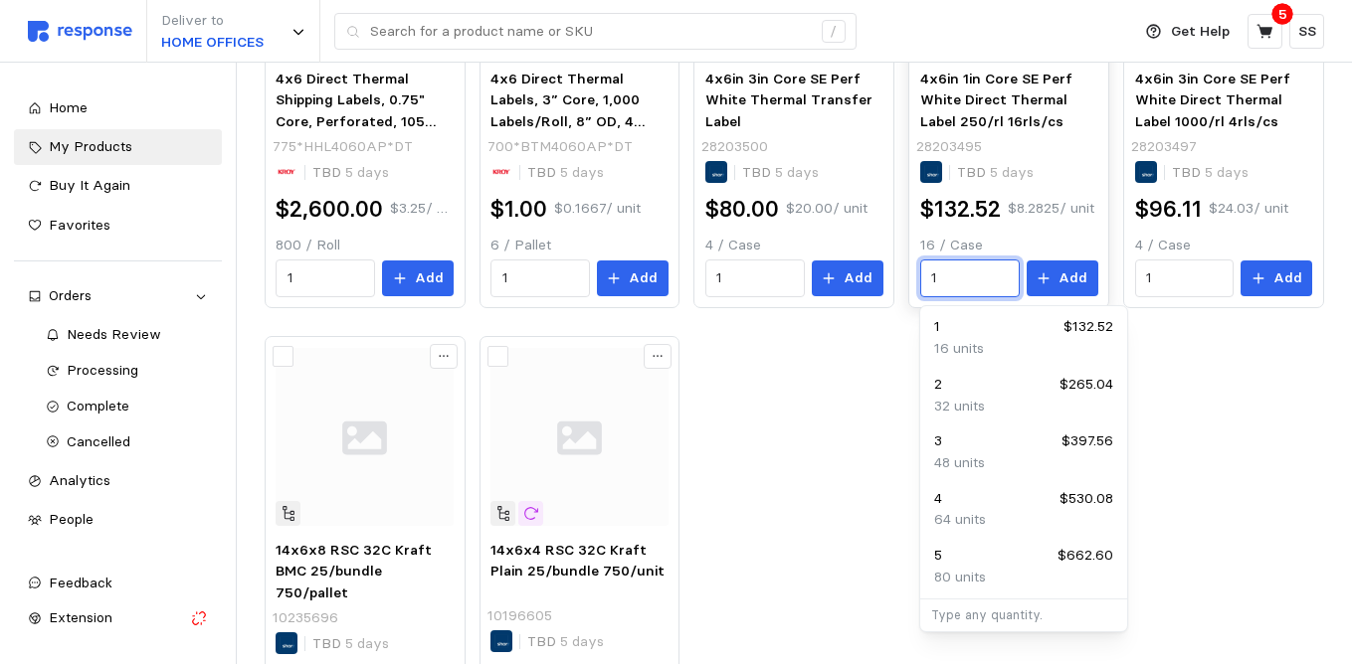
click at [955, 275] on input "1" at bounding box center [969, 279] width 77 height 36
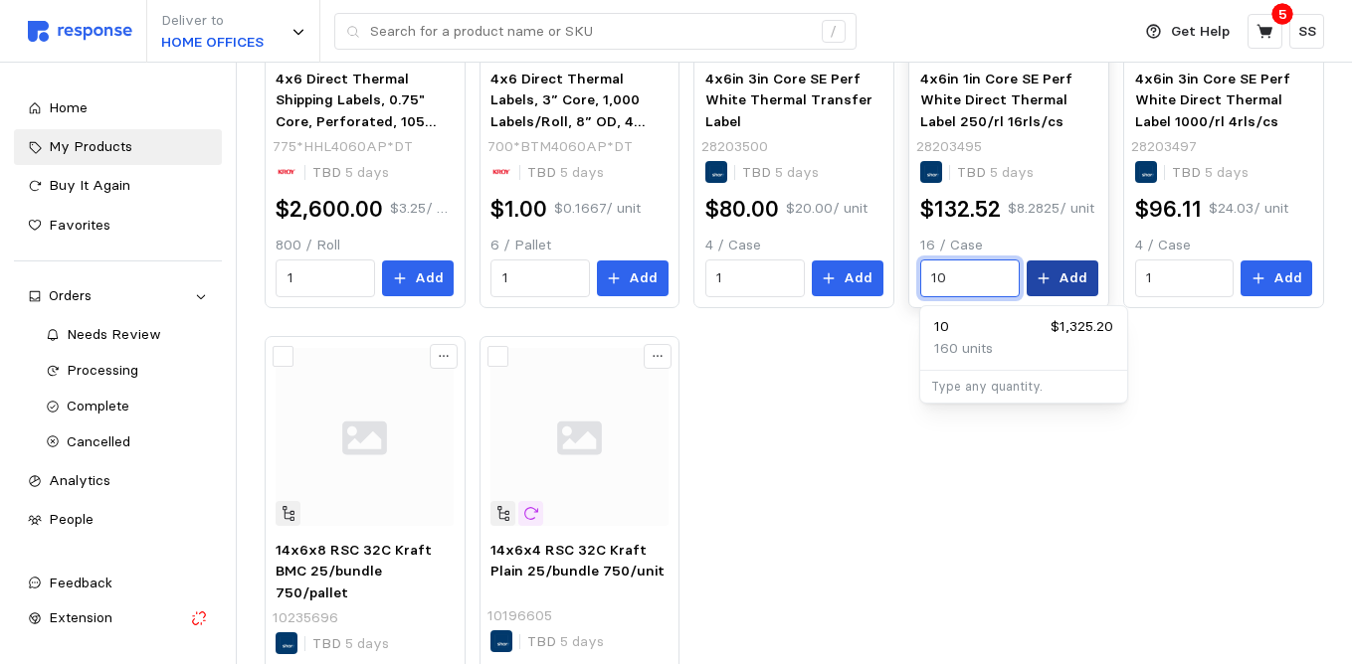
type input "10"
click at [1083, 279] on p "Add" at bounding box center [1072, 279] width 29 height 22
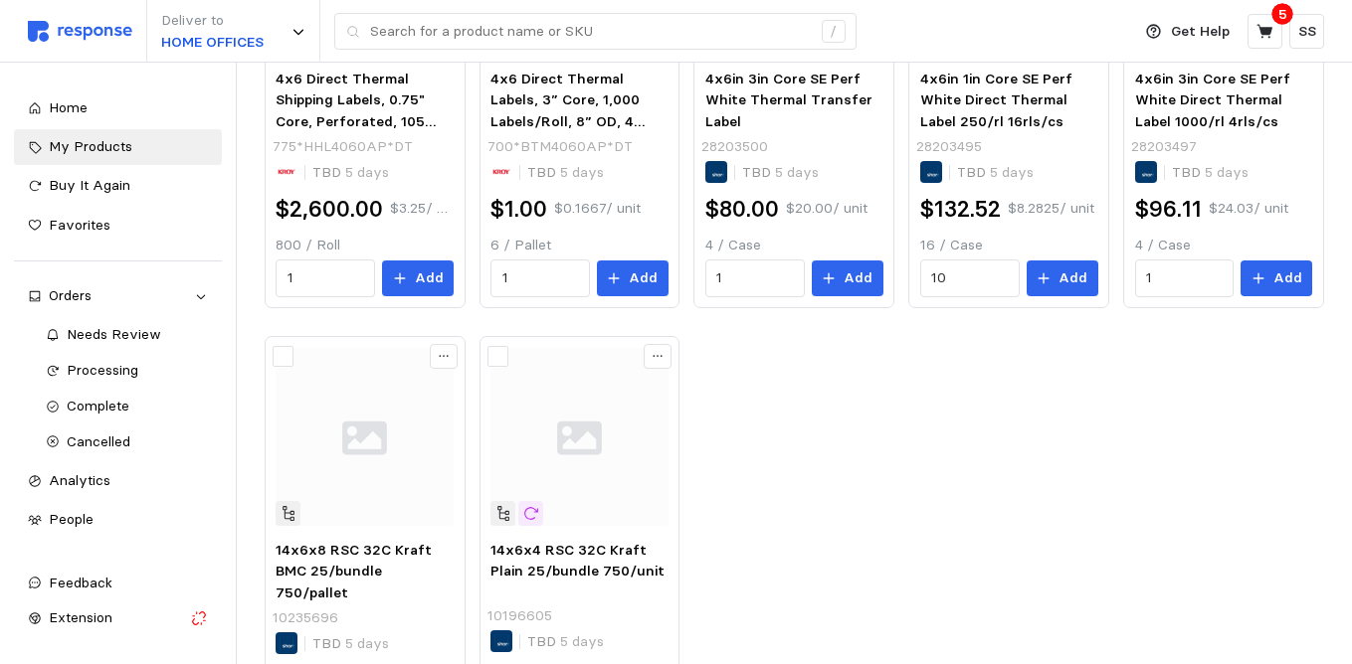
click at [771, 414] on div "4x6 Direct Thermal Shipping Labels, 0.75" Core, Perforated, 105 Labels/Roll 775…" at bounding box center [794, 322] width 1059 height 915
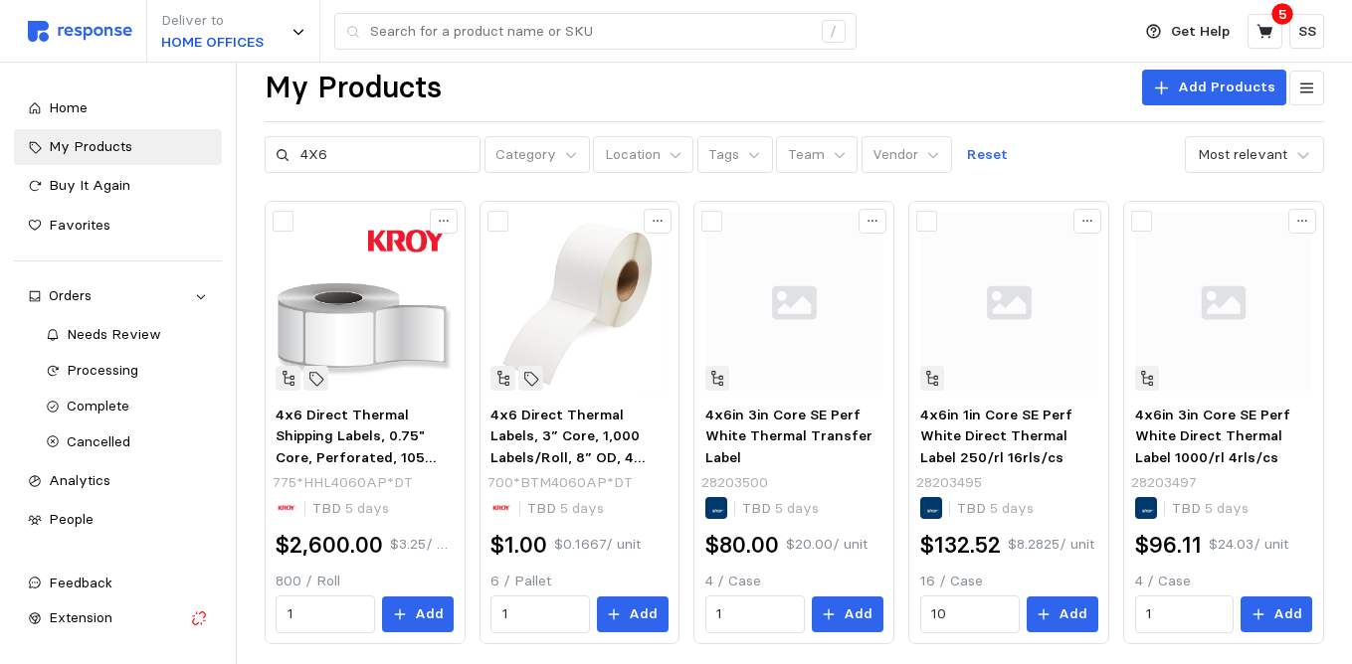
scroll to position [0, 0]
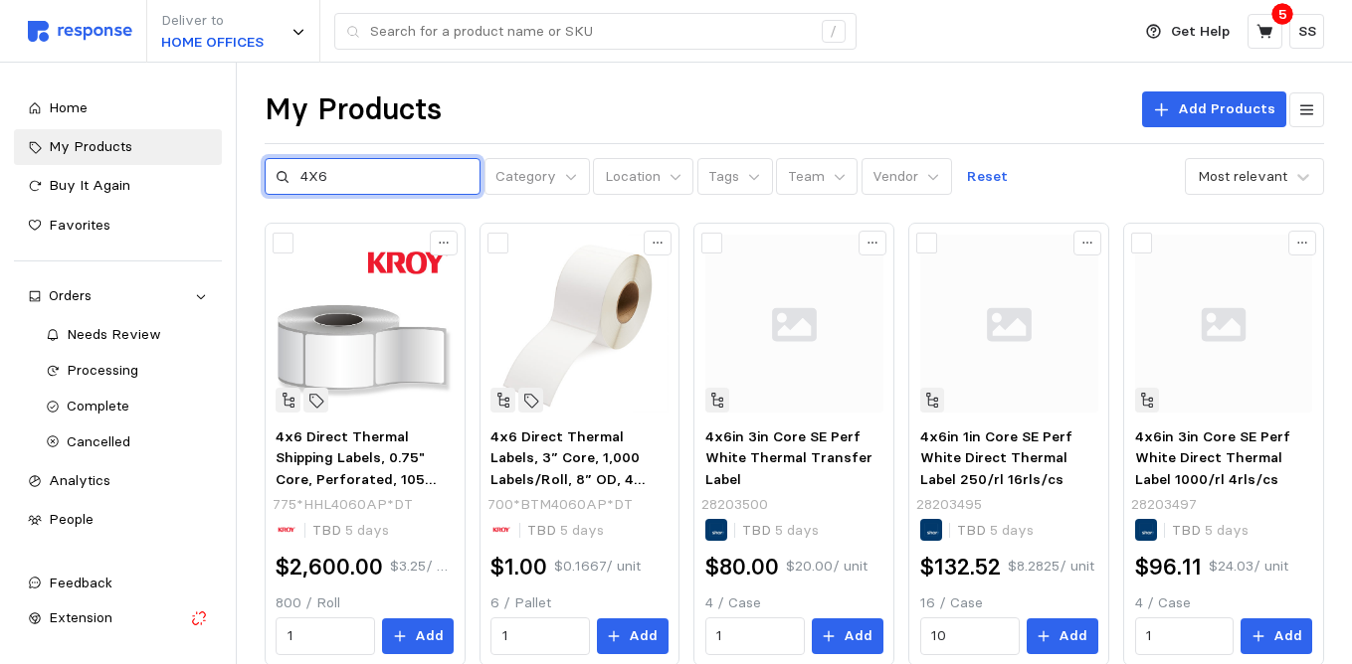
drag, startPoint x: 329, startPoint y: 173, endPoint x: 264, endPoint y: 171, distance: 65.7
click at [265, 171] on div "4X6" at bounding box center [373, 177] width 217 height 38
type input "jiffy lite"
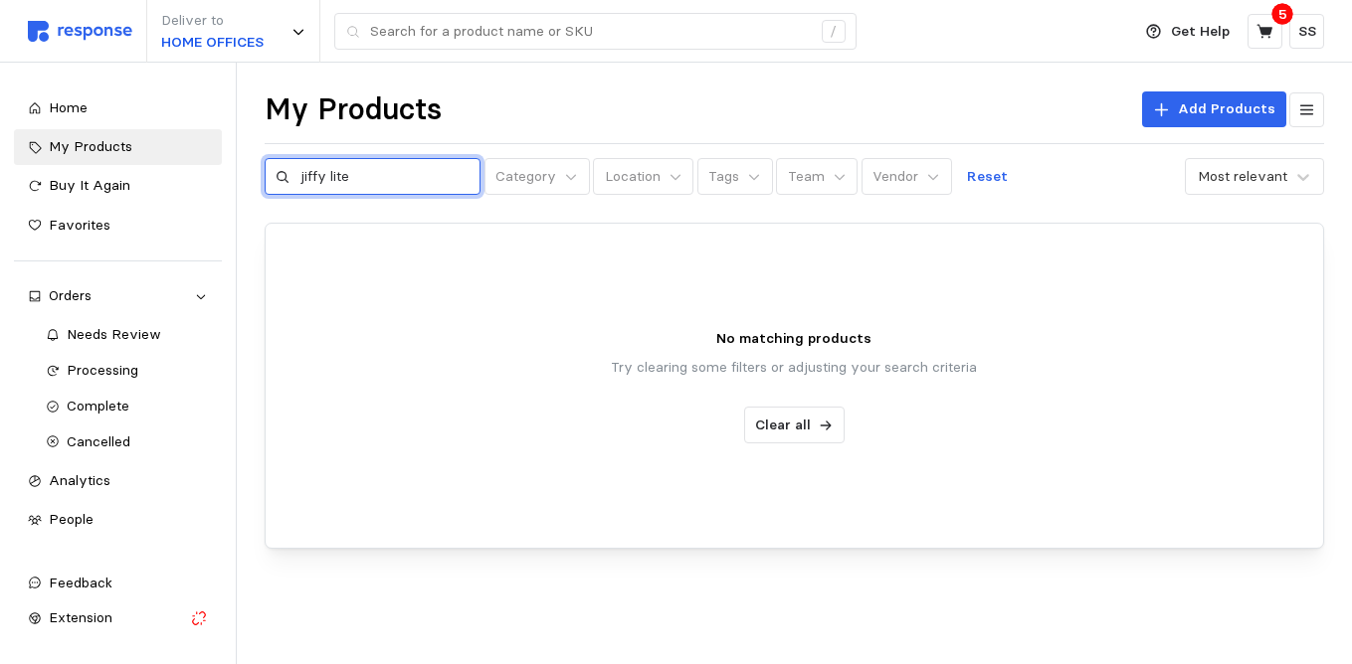
drag, startPoint x: 380, startPoint y: 178, endPoint x: 288, endPoint y: 178, distance: 91.5
click at [288, 178] on div "jiffy lite" at bounding box center [373, 177] width 217 height 38
click at [219, 317] on div at bounding box center [216, 280] width 6 height 374
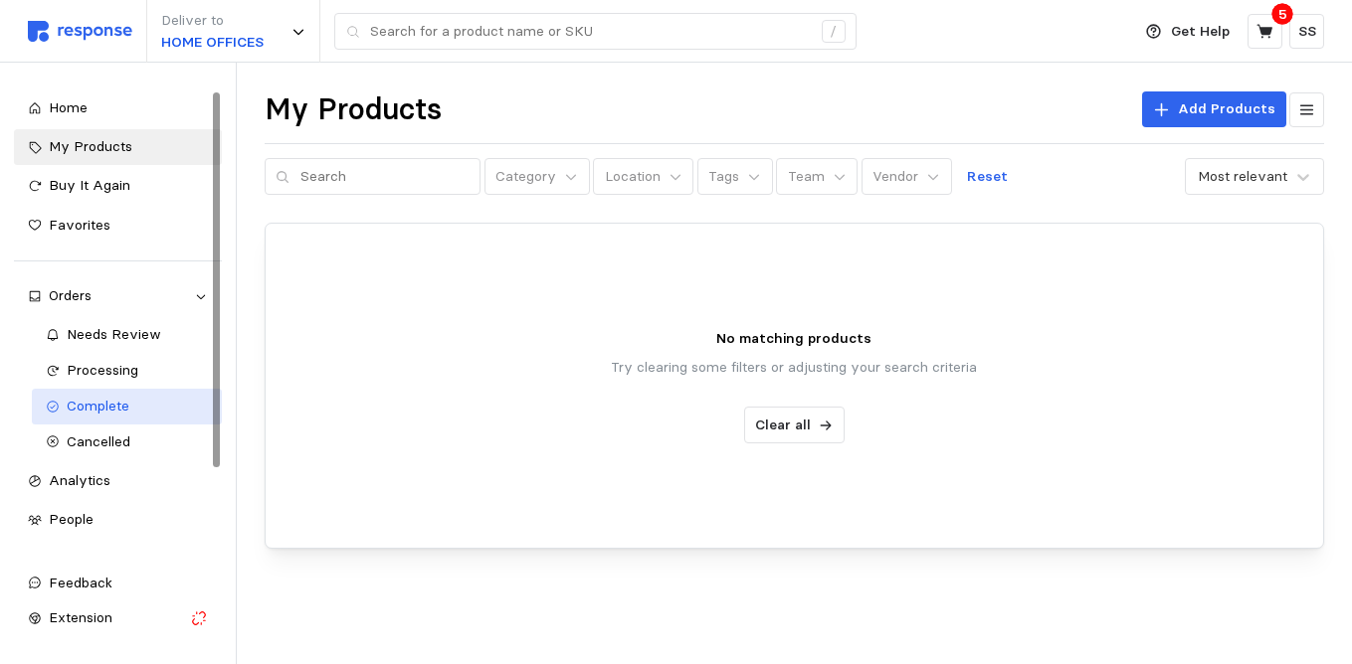
click at [161, 411] on div "Complete" at bounding box center [137, 407] width 141 height 22
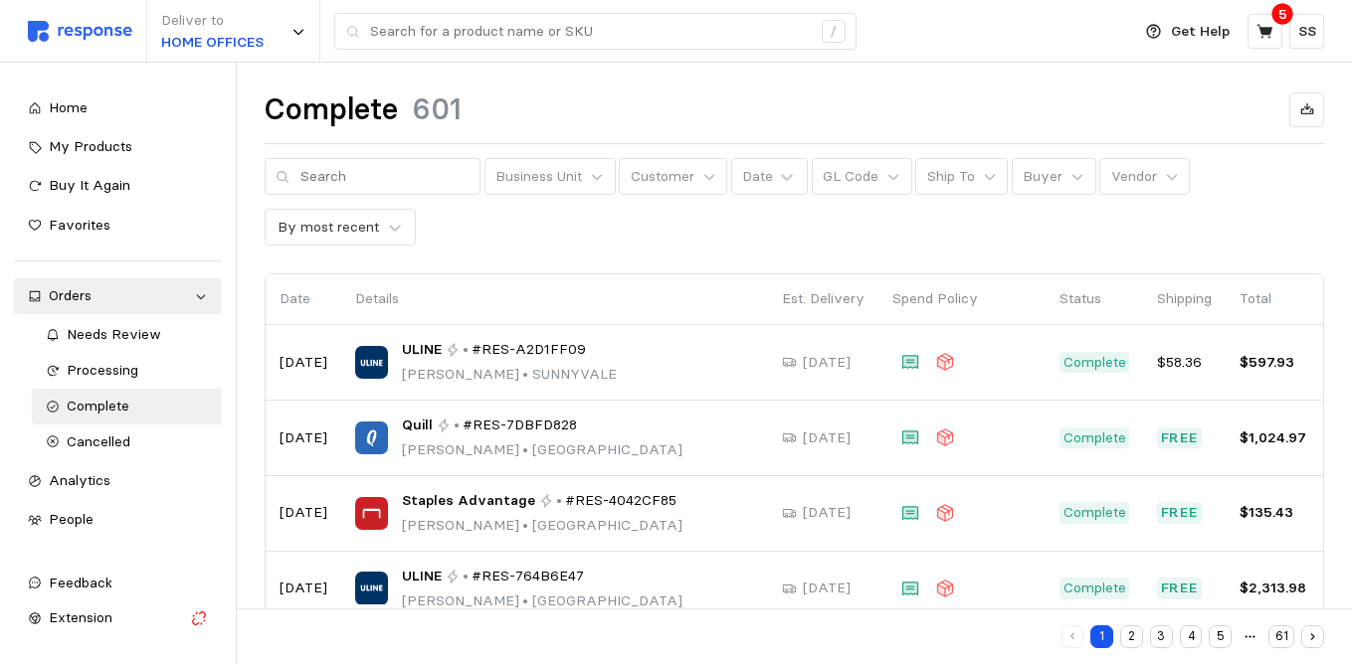
click at [600, 228] on div "Business Unit Customer Date GL Code Ship To Buyer Vendor By most recent" at bounding box center [794, 202] width 1059 height 89
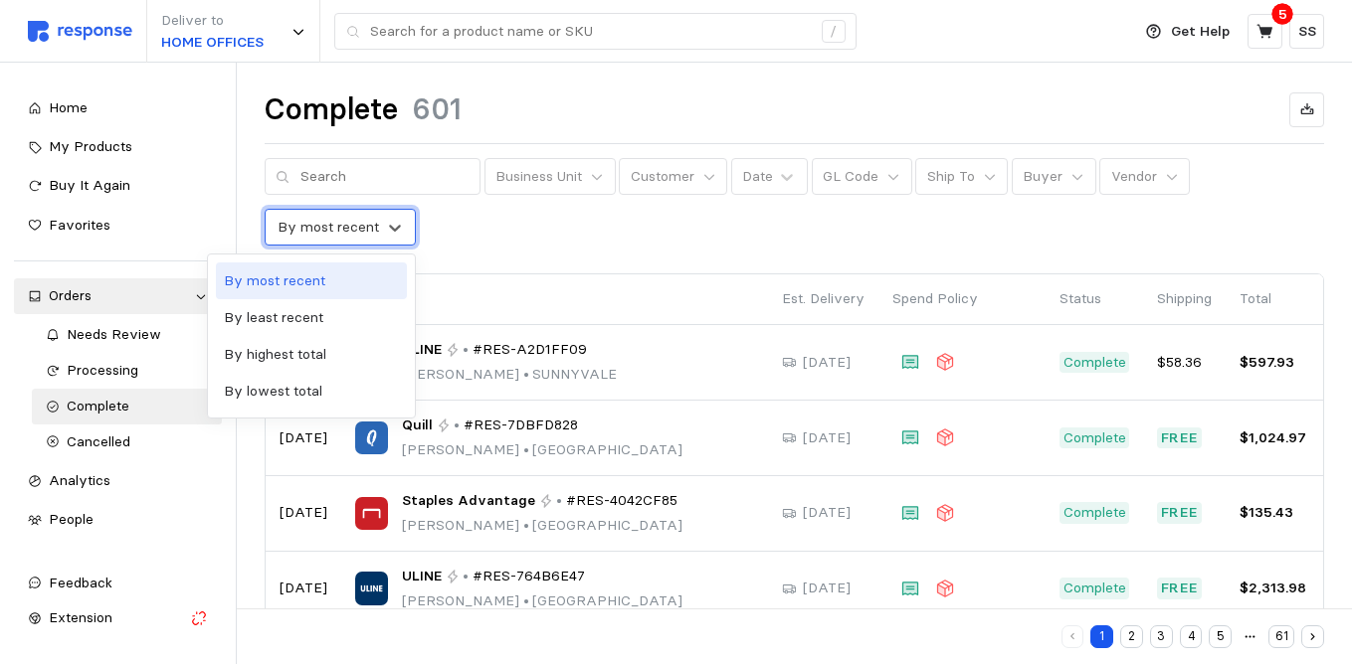
click at [344, 221] on div "By most recent" at bounding box center [328, 227] width 101 height 21
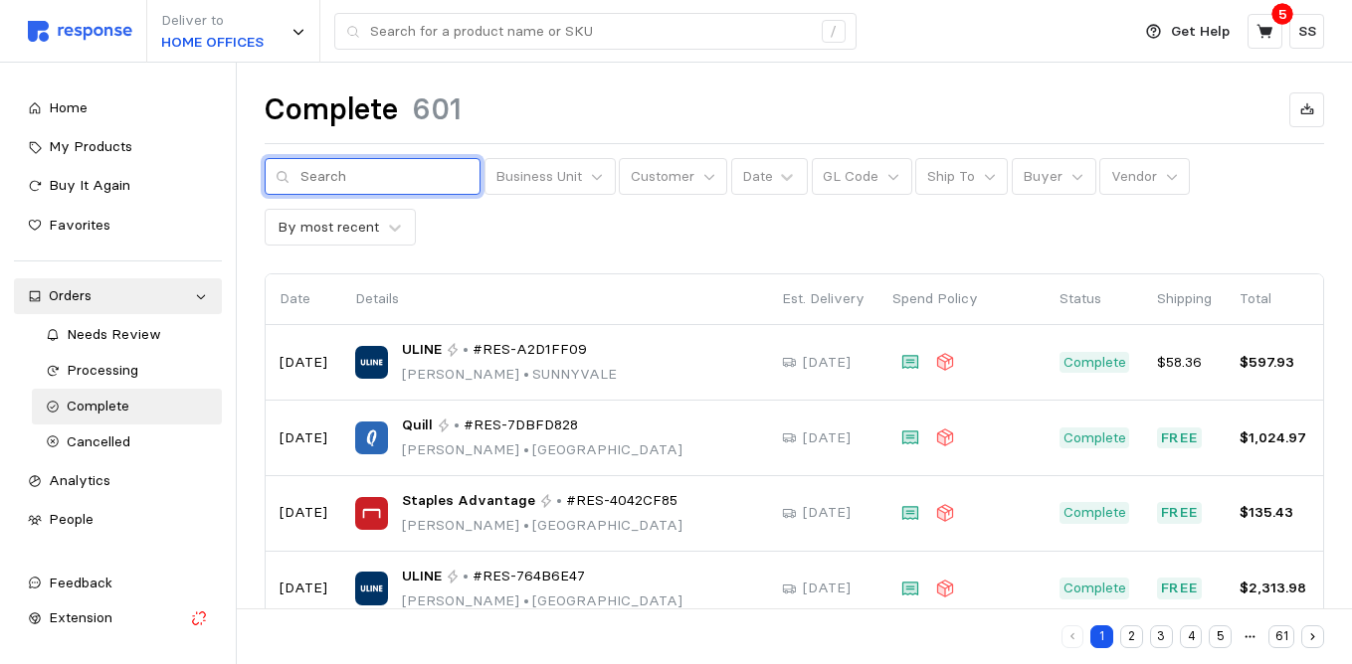
click at [341, 176] on input "text" at bounding box center [384, 177] width 169 height 36
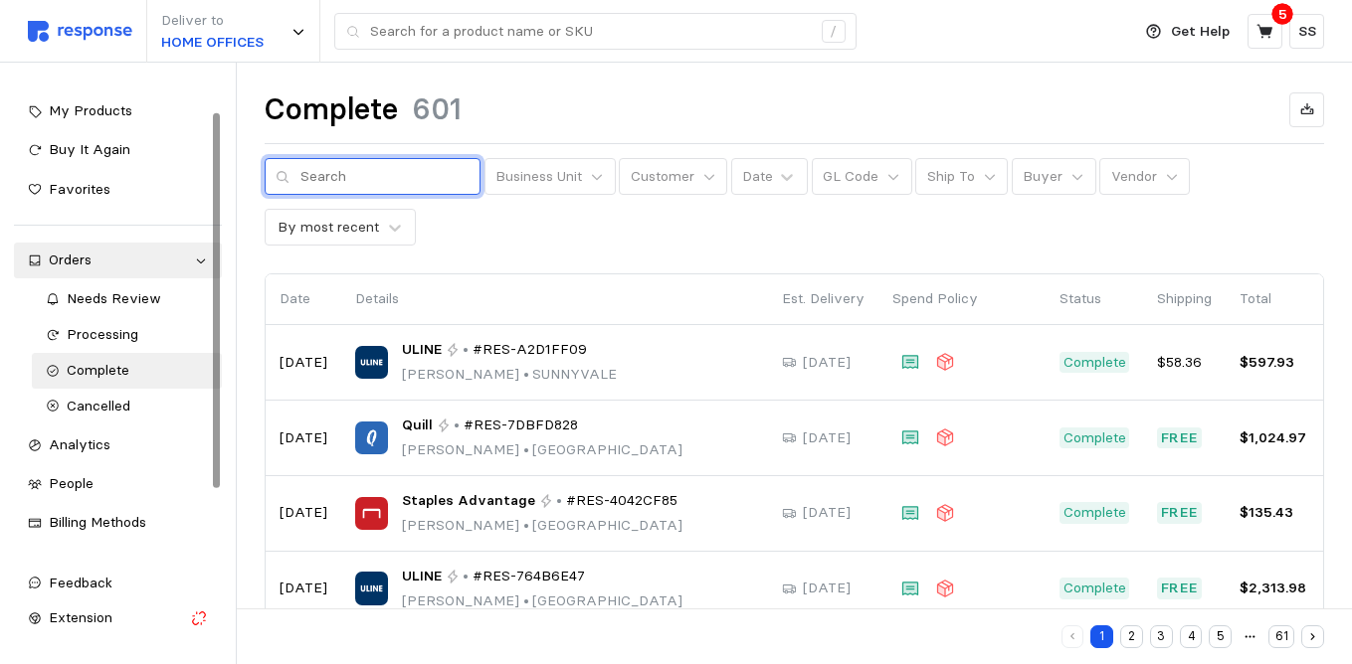
scroll to position [25, 0]
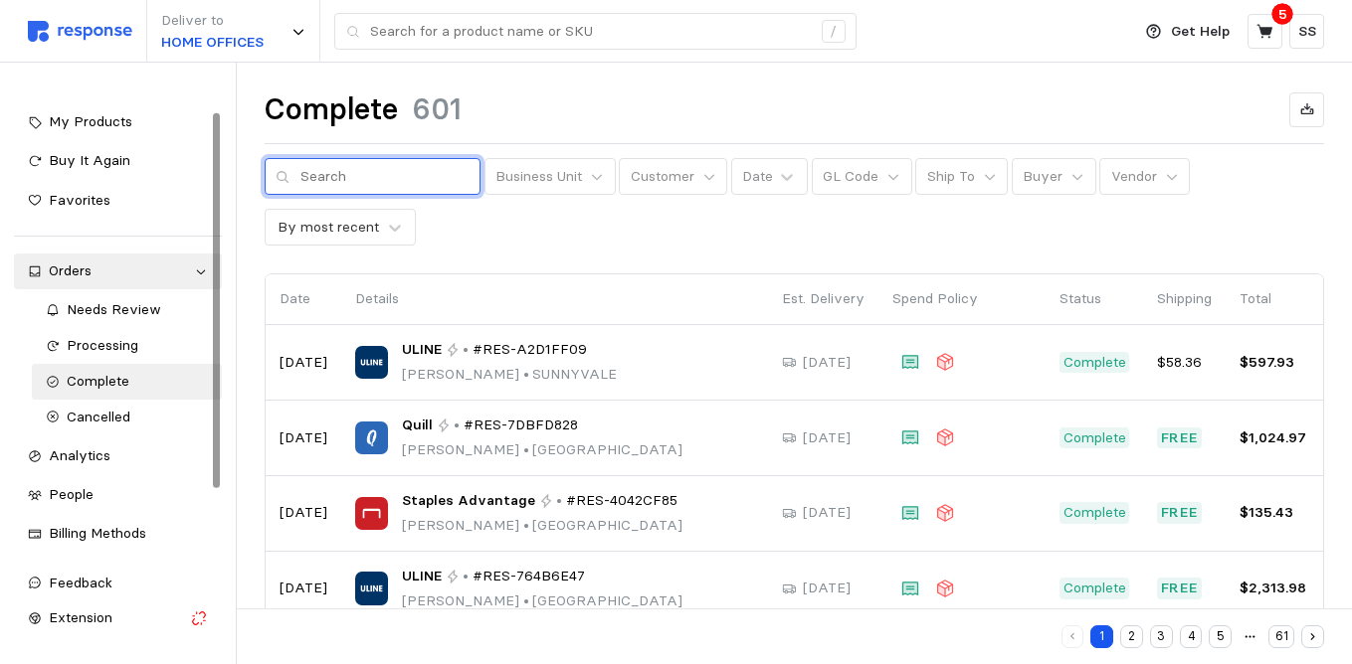
click at [219, 426] on div at bounding box center [216, 300] width 6 height 374
click at [330, 184] on input "text" at bounding box center [384, 177] width 169 height 36
click at [344, 169] on input "text" at bounding box center [384, 177] width 169 height 36
type input "j"
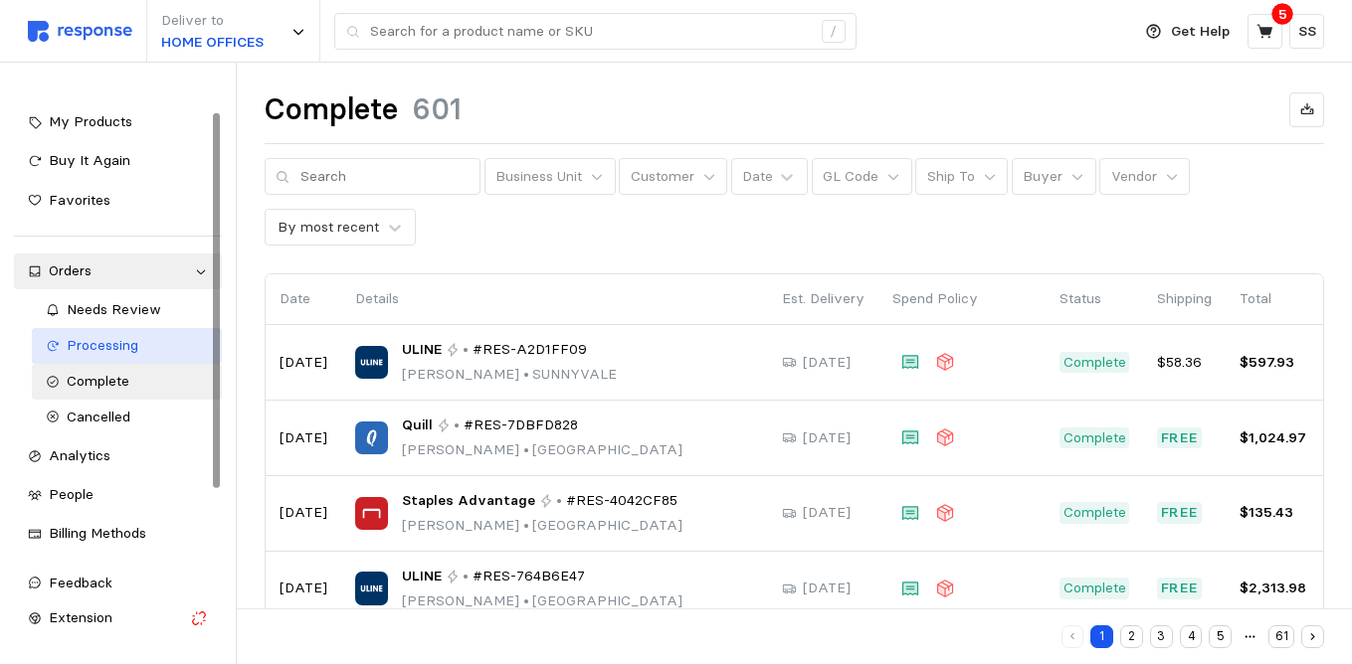
click at [136, 354] on div "Processing" at bounding box center [137, 346] width 141 height 22
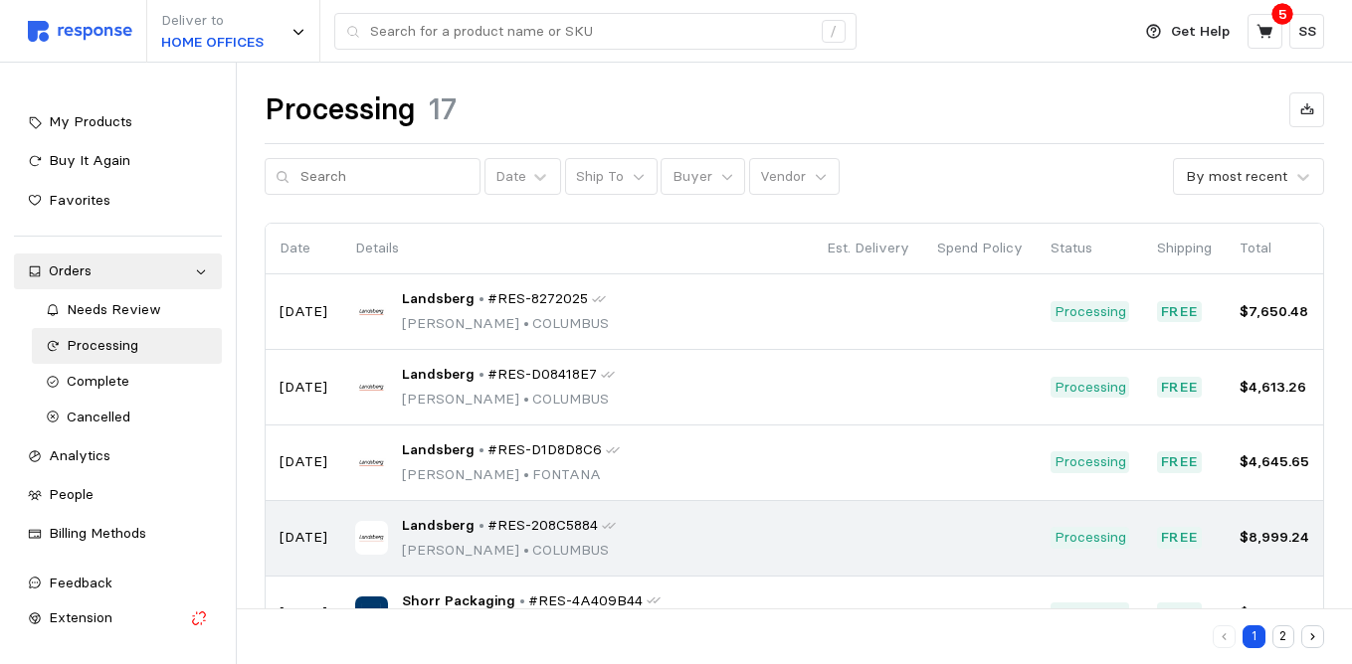
click at [538, 525] on span "#RES-208C5884" at bounding box center [542, 526] width 110 height 22
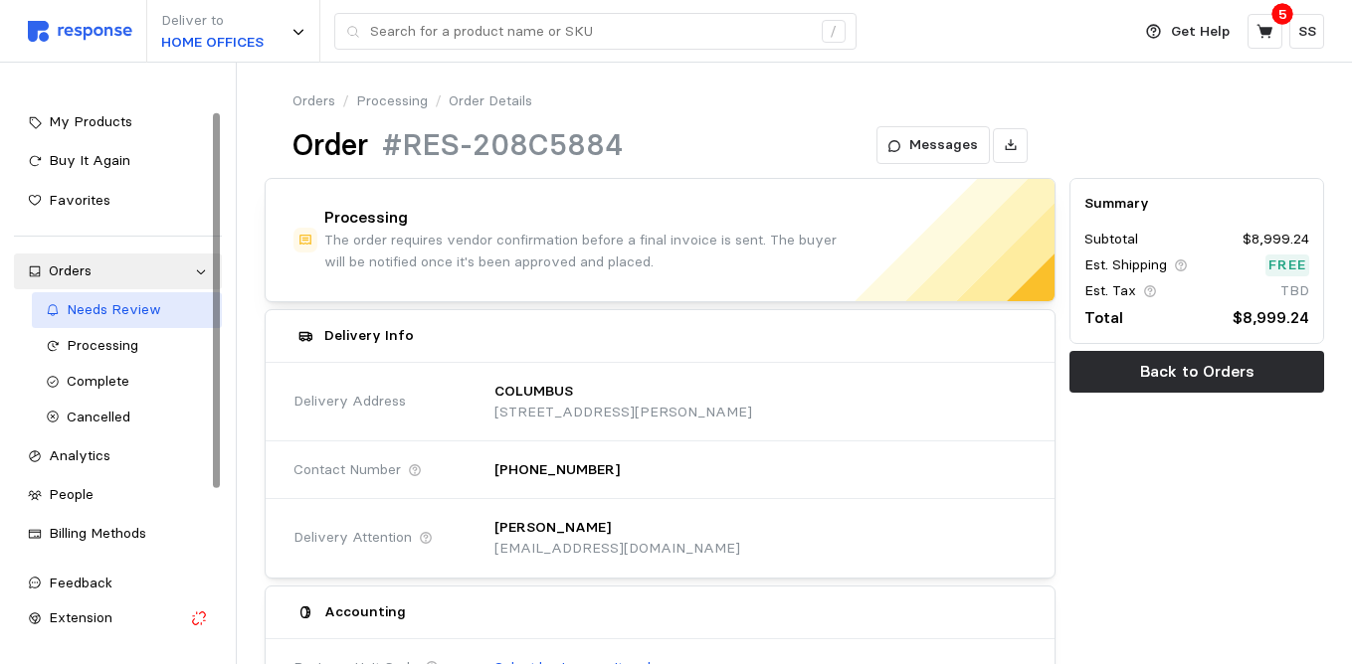
click at [145, 321] on link "Needs Review" at bounding box center [127, 310] width 190 height 36
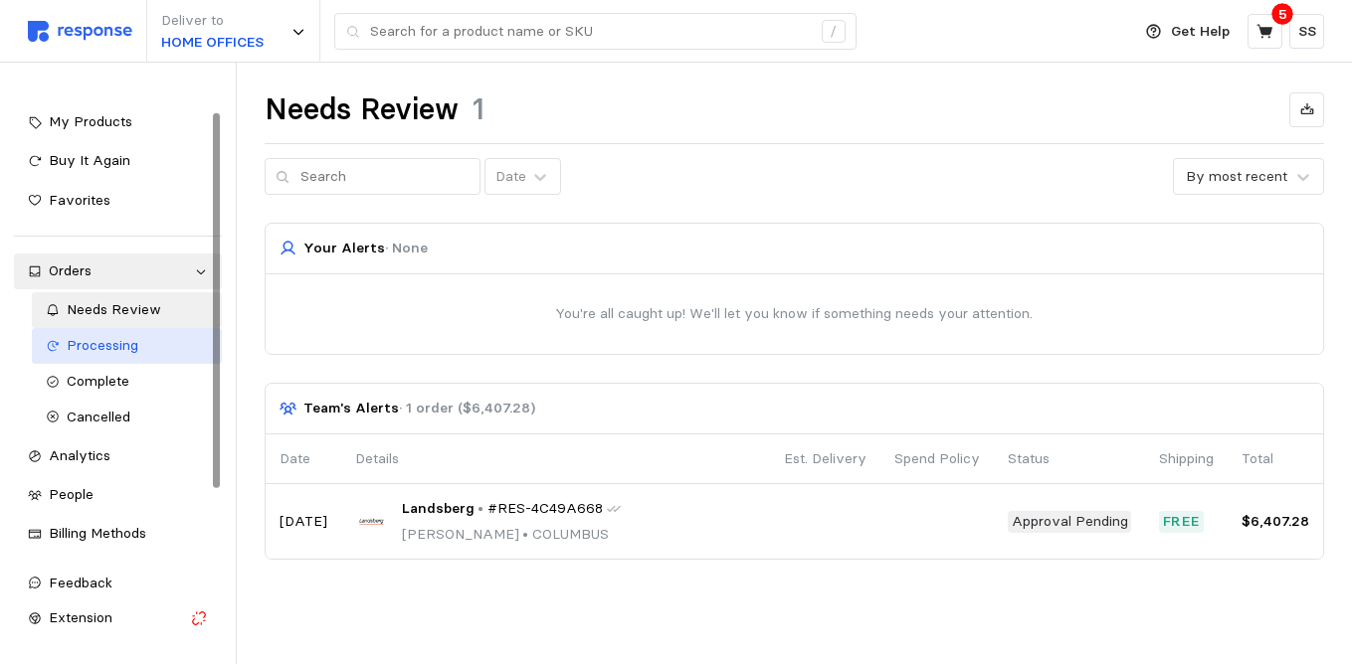
click at [138, 342] on div "Processing" at bounding box center [137, 346] width 141 height 22
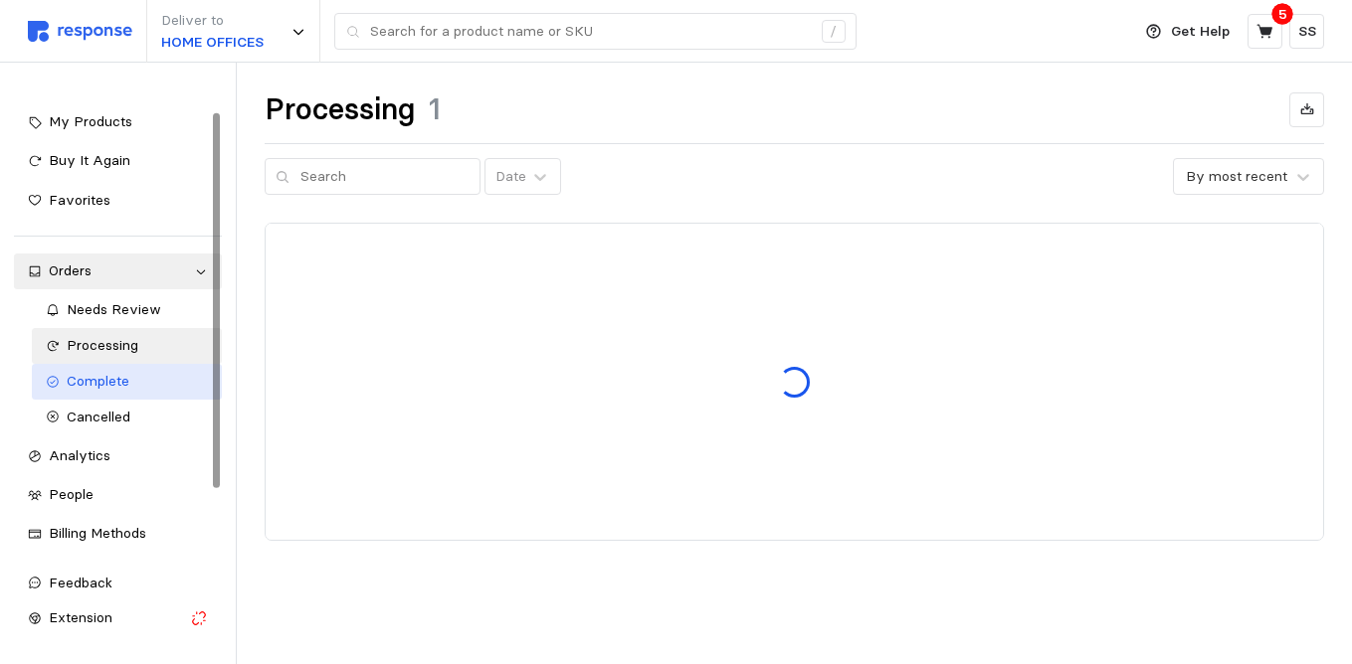
click at [131, 388] on div "Complete" at bounding box center [137, 382] width 141 height 22
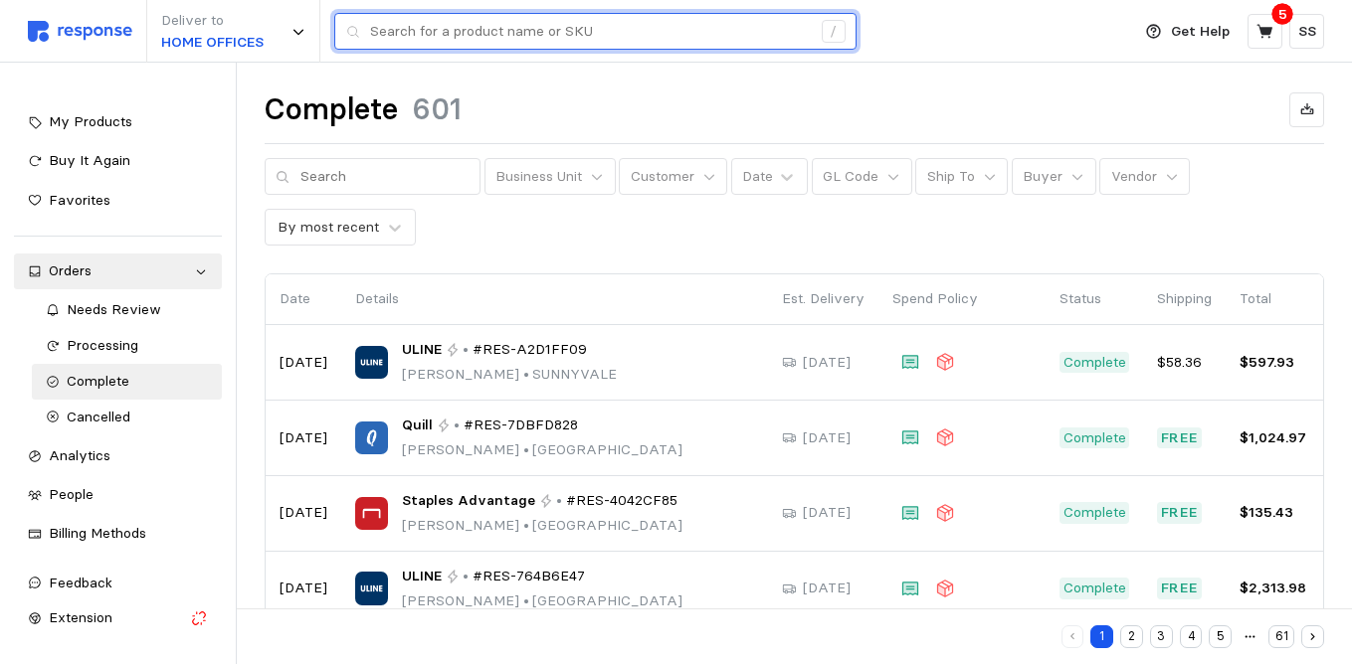
click at [427, 30] on input "text" at bounding box center [590, 32] width 441 height 36
click at [453, 35] on input "text" at bounding box center [590, 32] width 441 height 36
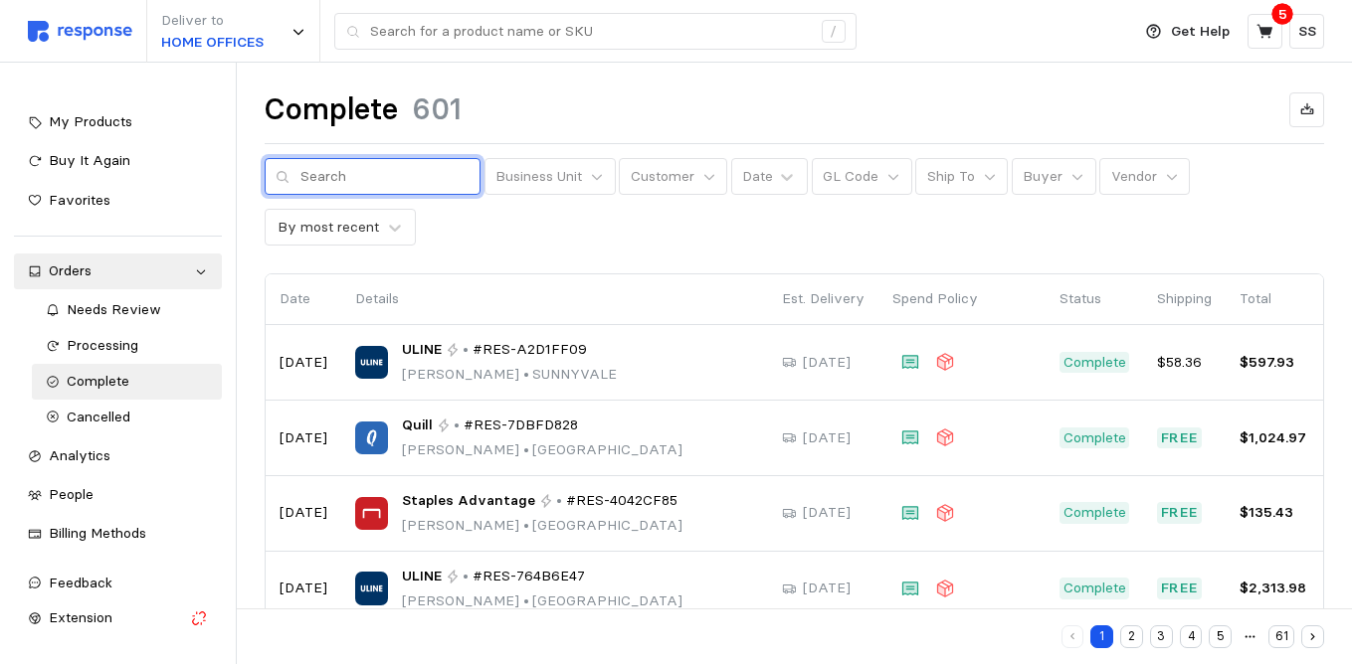
click at [343, 173] on input "text" at bounding box center [384, 177] width 169 height 36
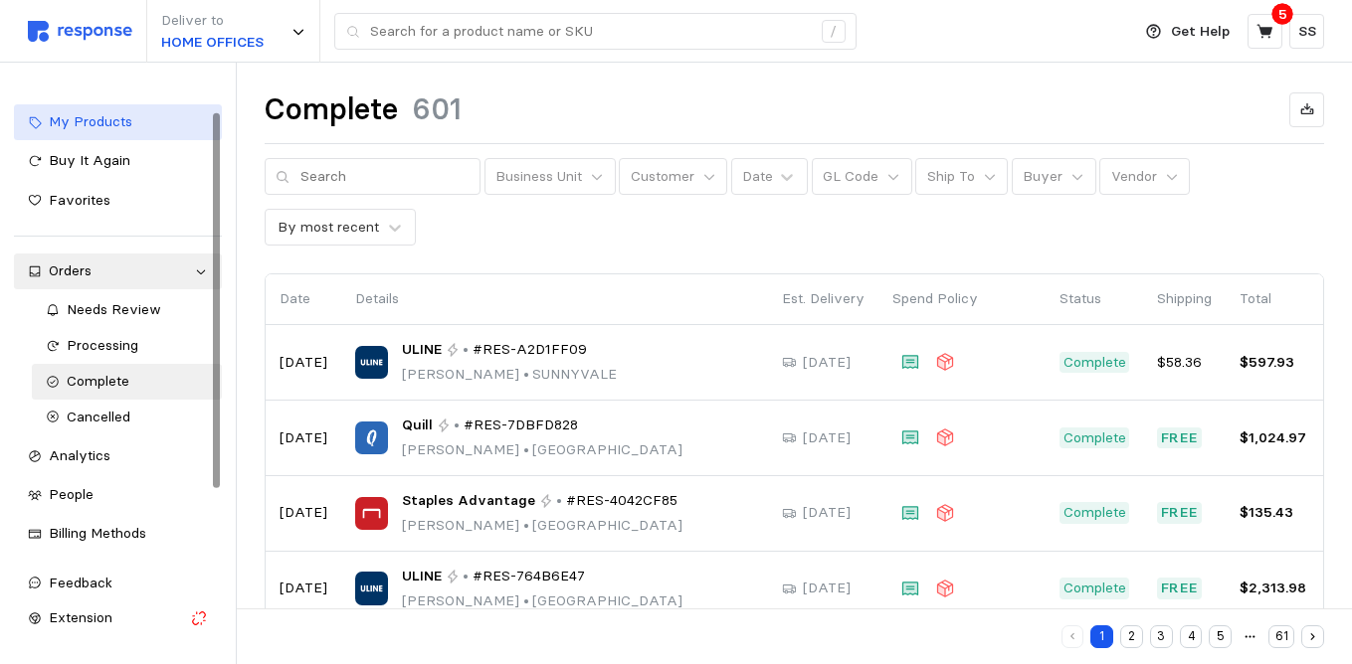
click at [100, 117] on span "My Products" at bounding box center [91, 121] width 84 height 18
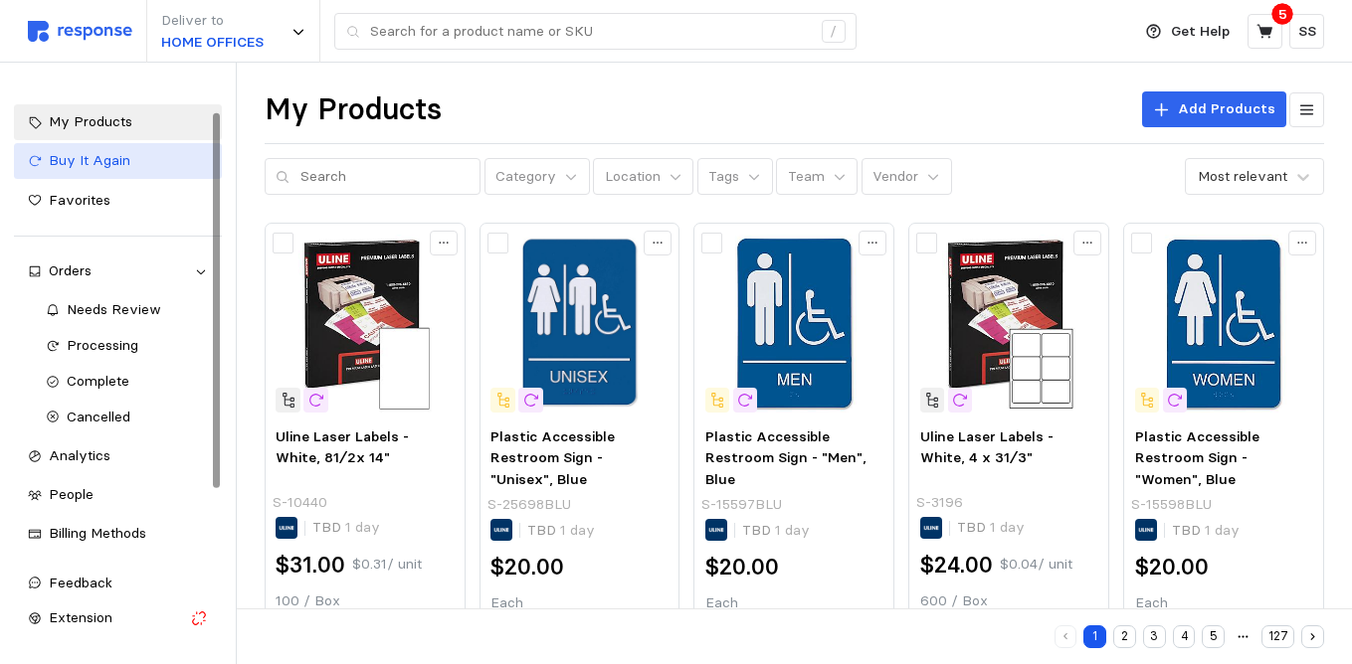
click at [152, 164] on div "Buy It Again" at bounding box center [128, 161] width 159 height 22
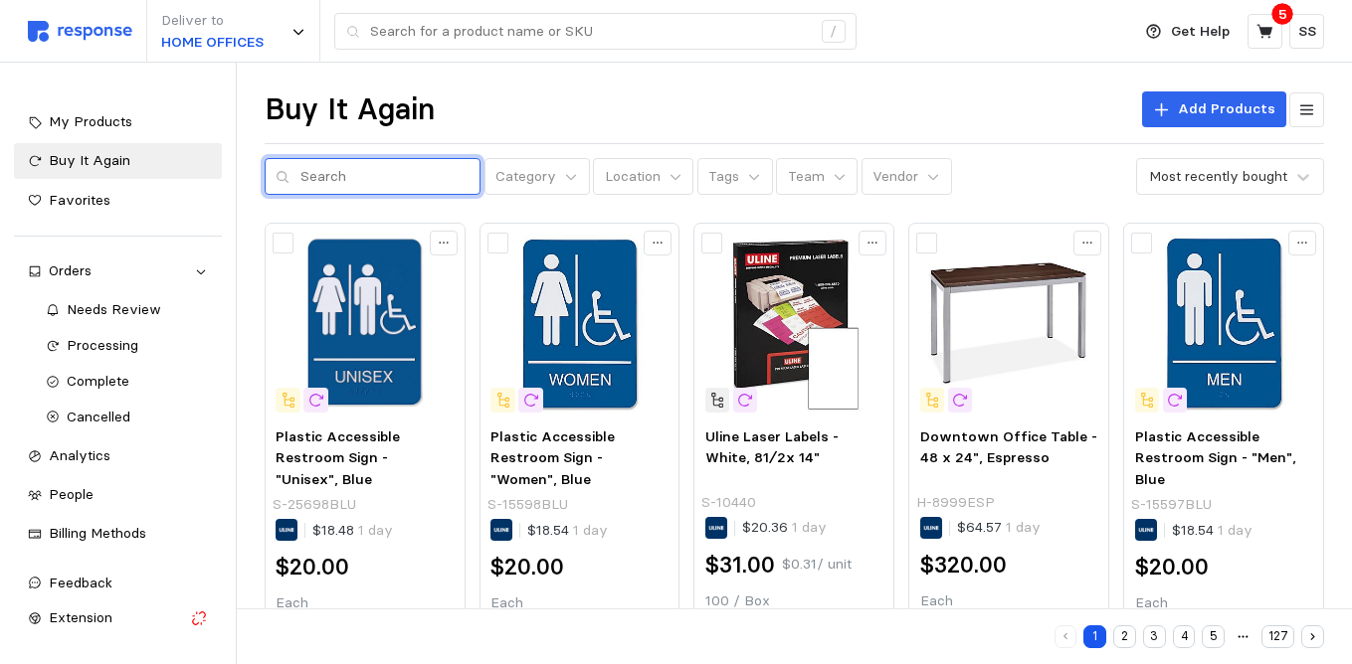
click at [353, 172] on input "text" at bounding box center [384, 177] width 169 height 36
paste input "JIFFY#7"
type input "JIFFY#7"
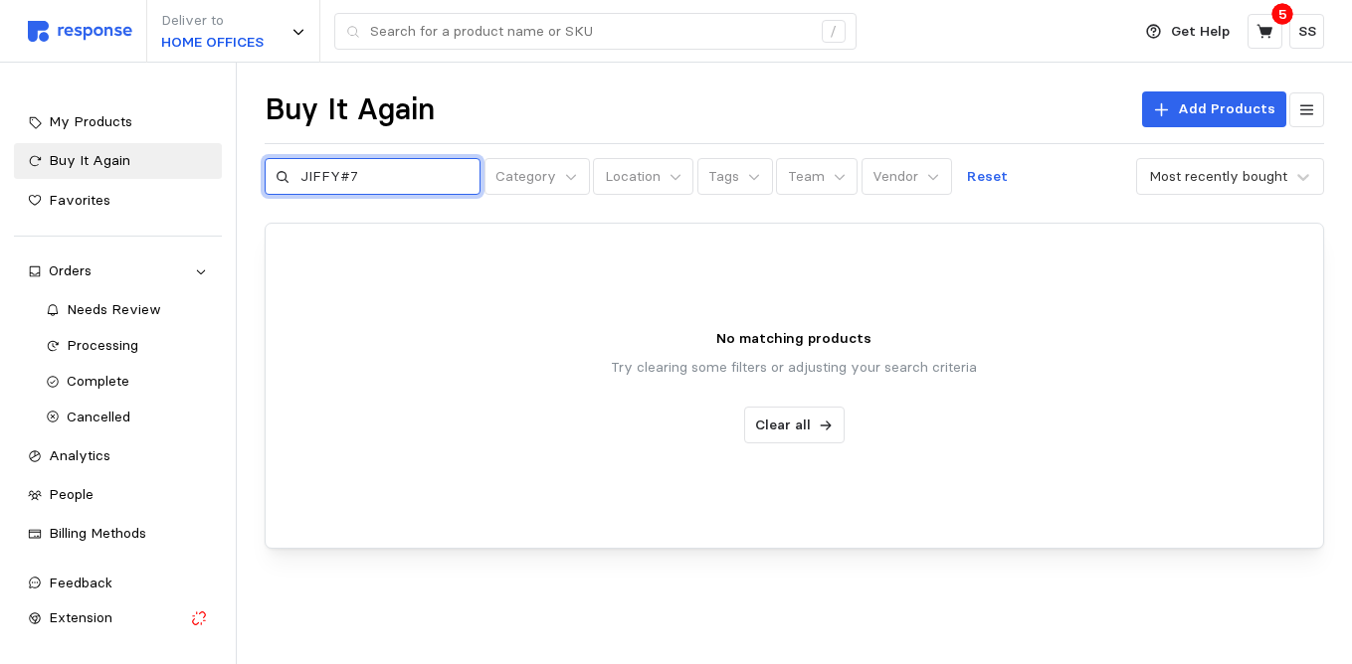
drag, startPoint x: 372, startPoint y: 179, endPoint x: 291, endPoint y: 177, distance: 80.6
click at [291, 177] on div "JIFFY#7" at bounding box center [373, 177] width 217 height 38
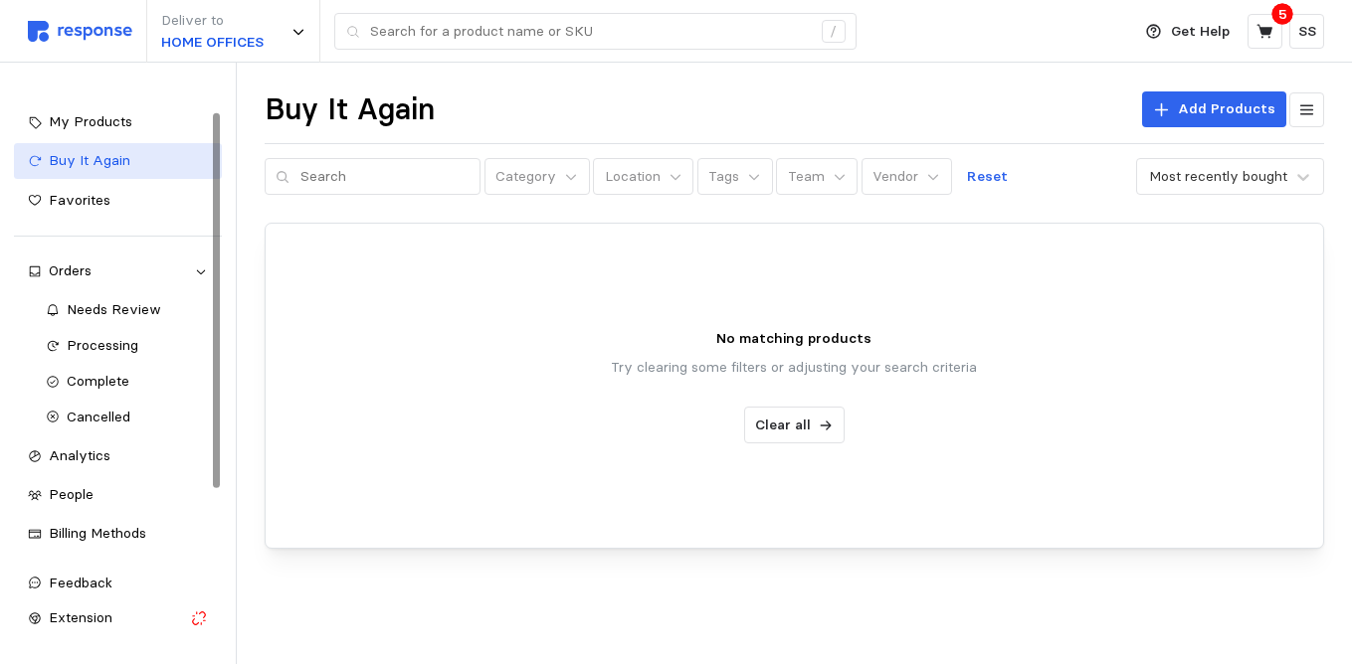
click at [160, 152] on div "Buy It Again" at bounding box center [128, 161] width 159 height 22
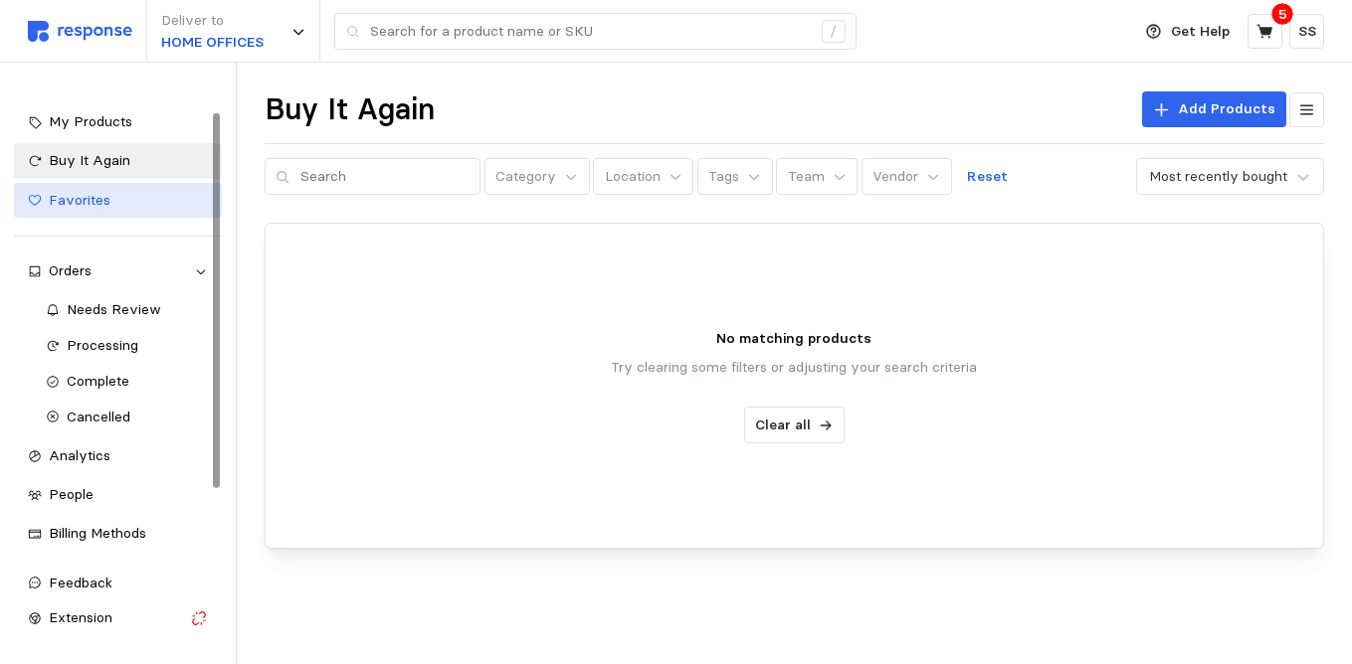
click at [168, 200] on div "Favorites" at bounding box center [128, 201] width 159 height 22
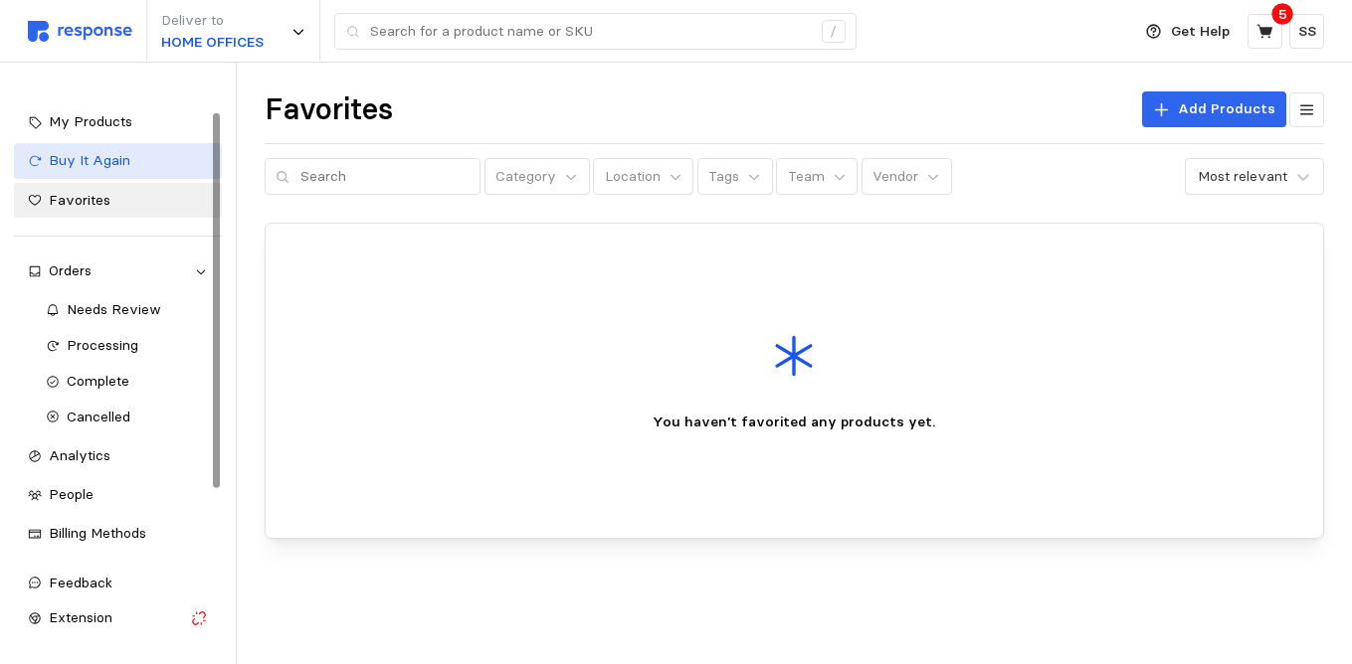
click at [145, 172] on link "Buy It Again" at bounding box center [118, 161] width 208 height 36
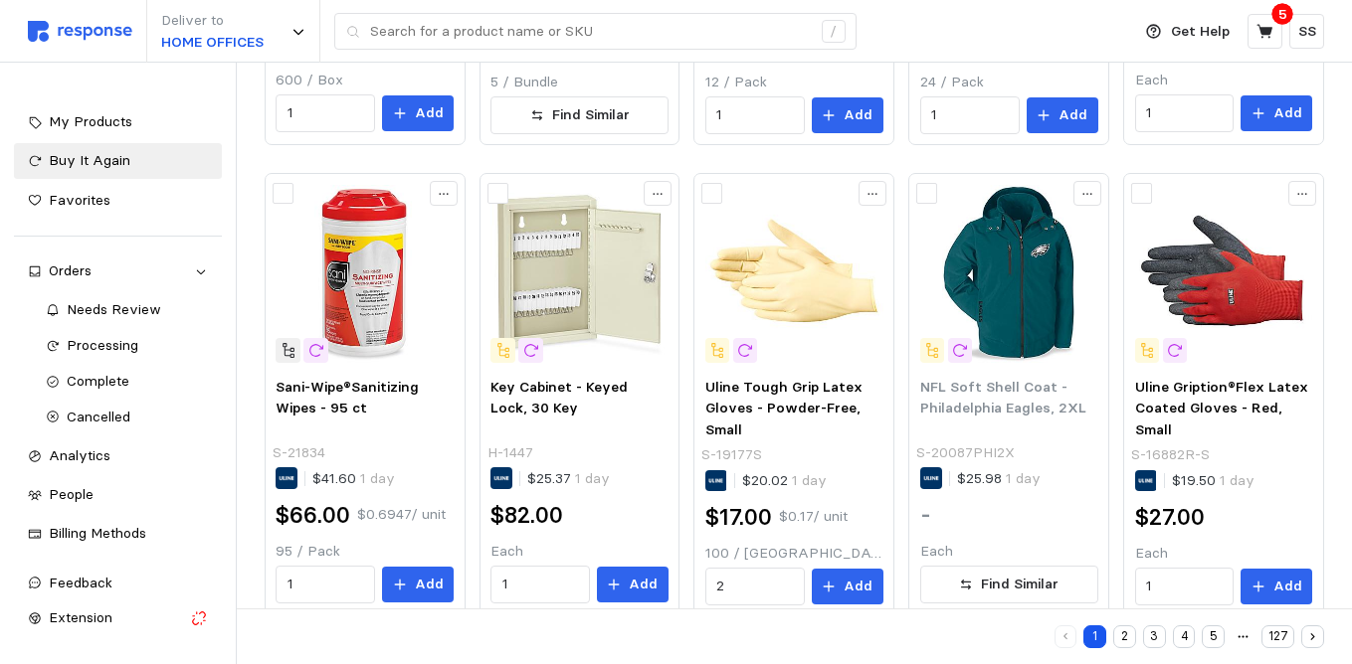
scroll to position [989, 0]
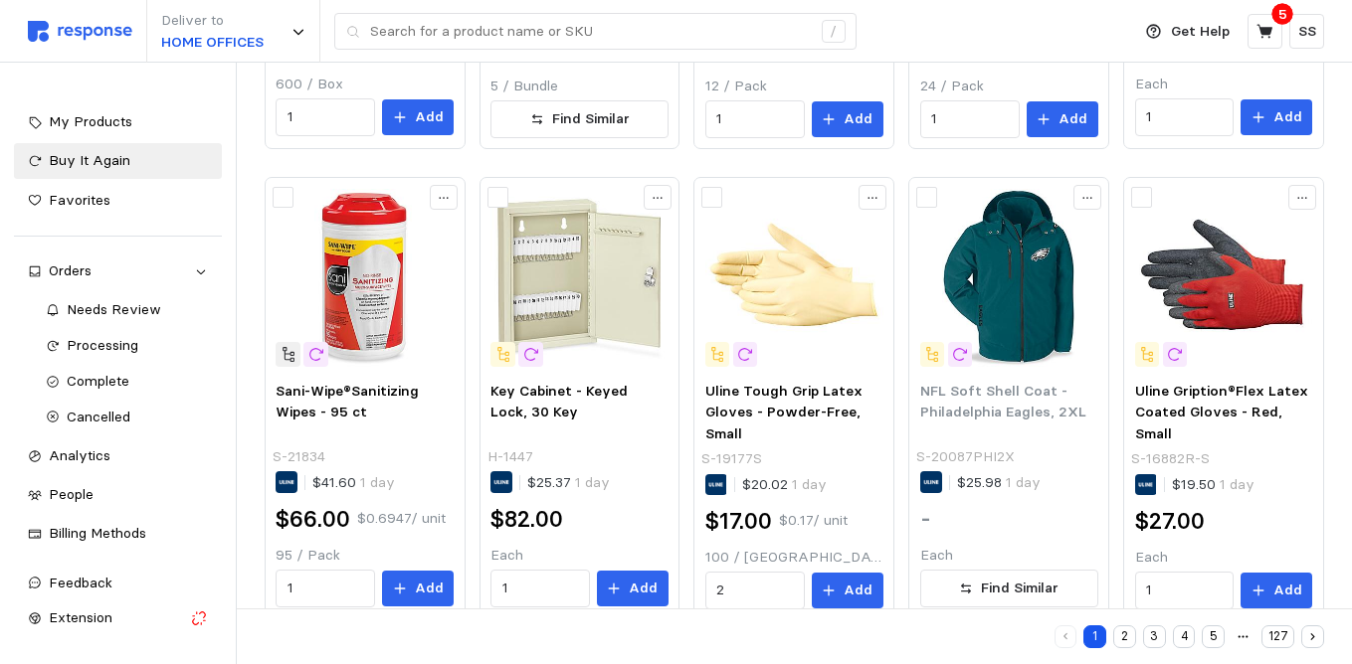
click at [1129, 630] on button "2" at bounding box center [1124, 637] width 23 height 23
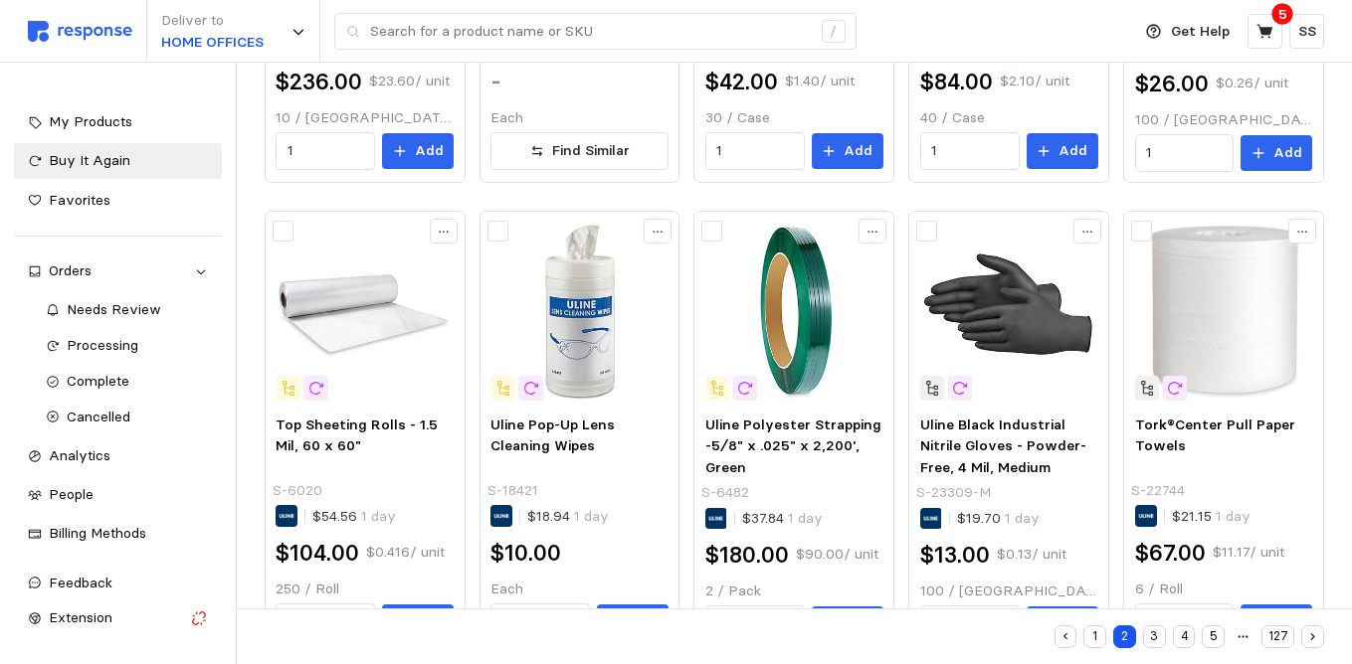
scroll to position [1028, 0]
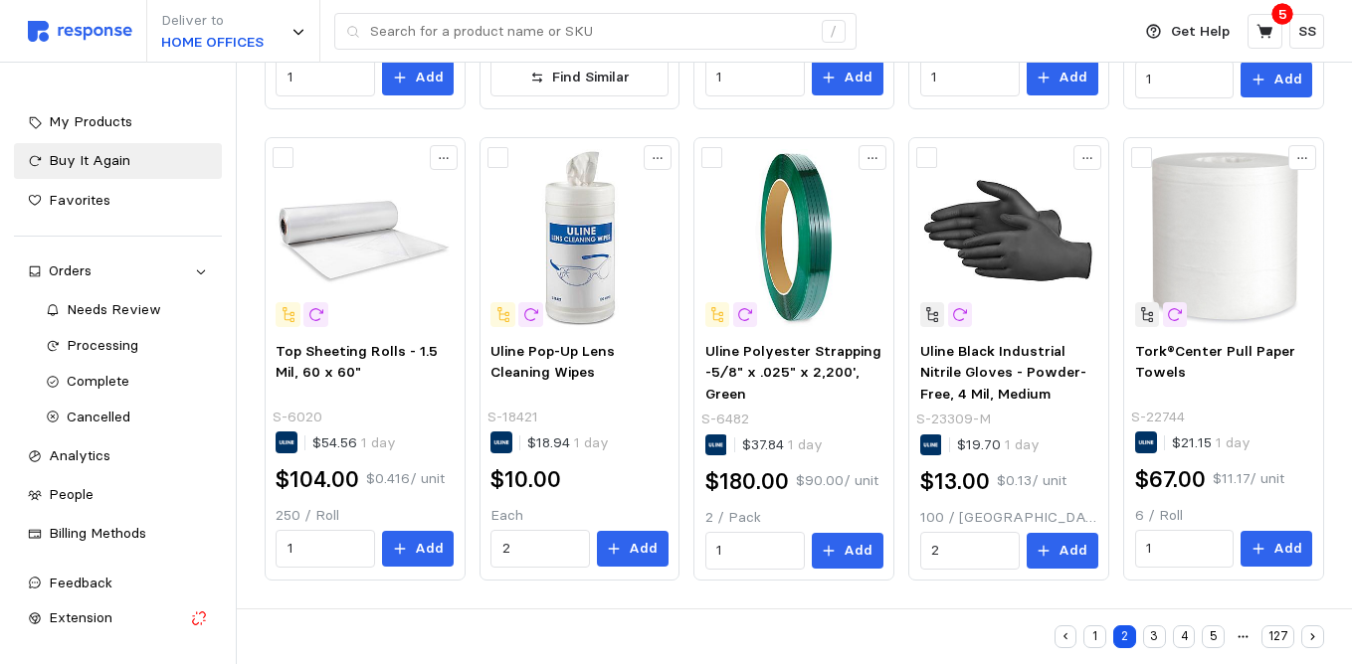
click at [1158, 638] on button "3" at bounding box center [1154, 637] width 23 height 23
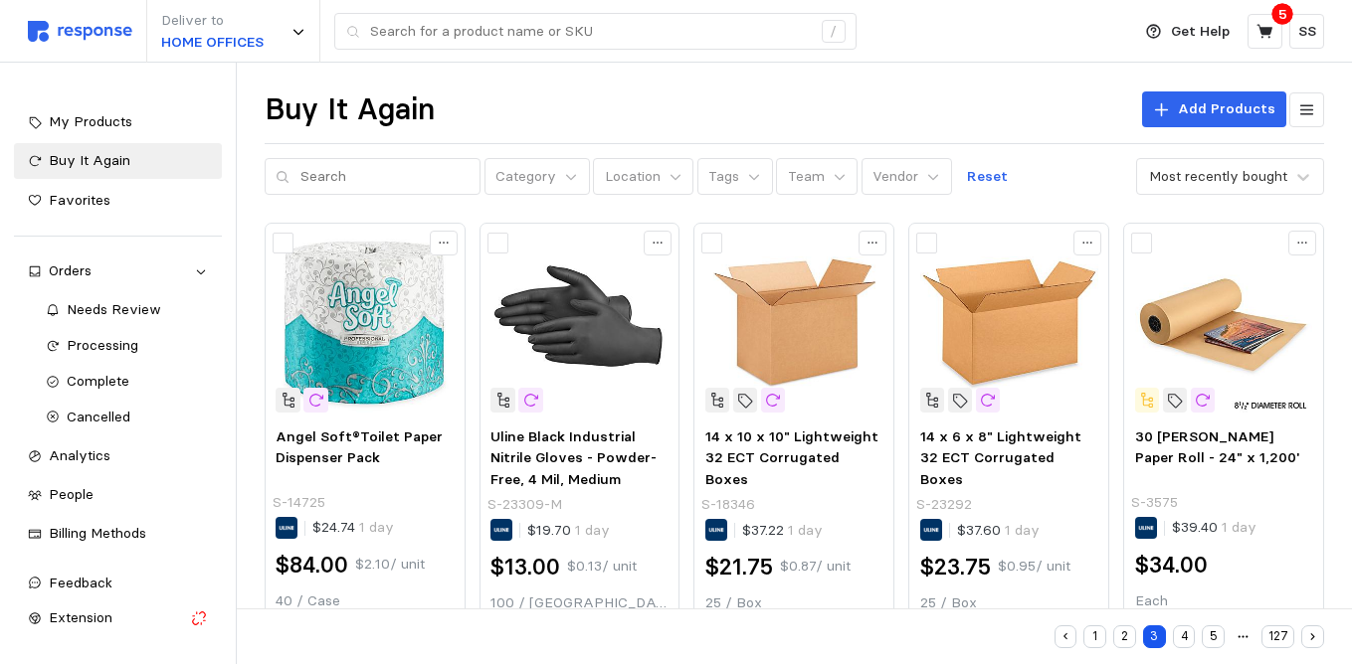
click at [1058, 190] on div "Category Location Tags Team Vendor Reset Most recently bought" at bounding box center [794, 177] width 1059 height 38
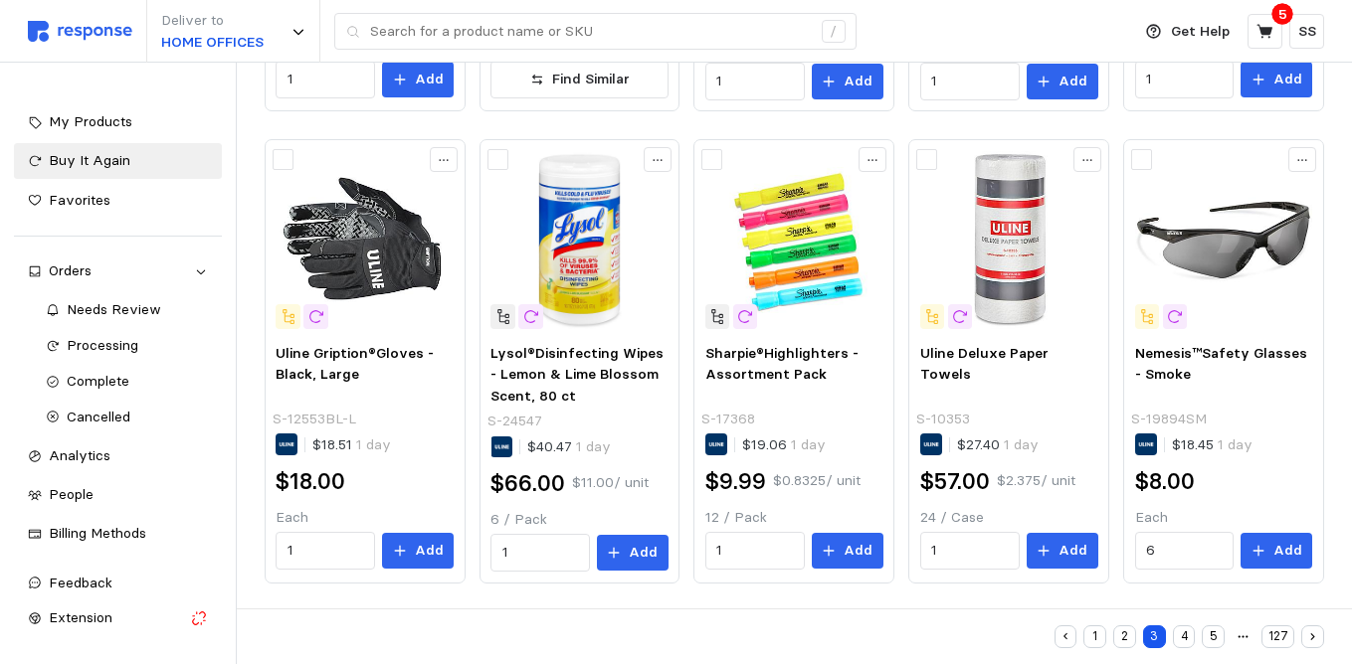
scroll to position [1028, 0]
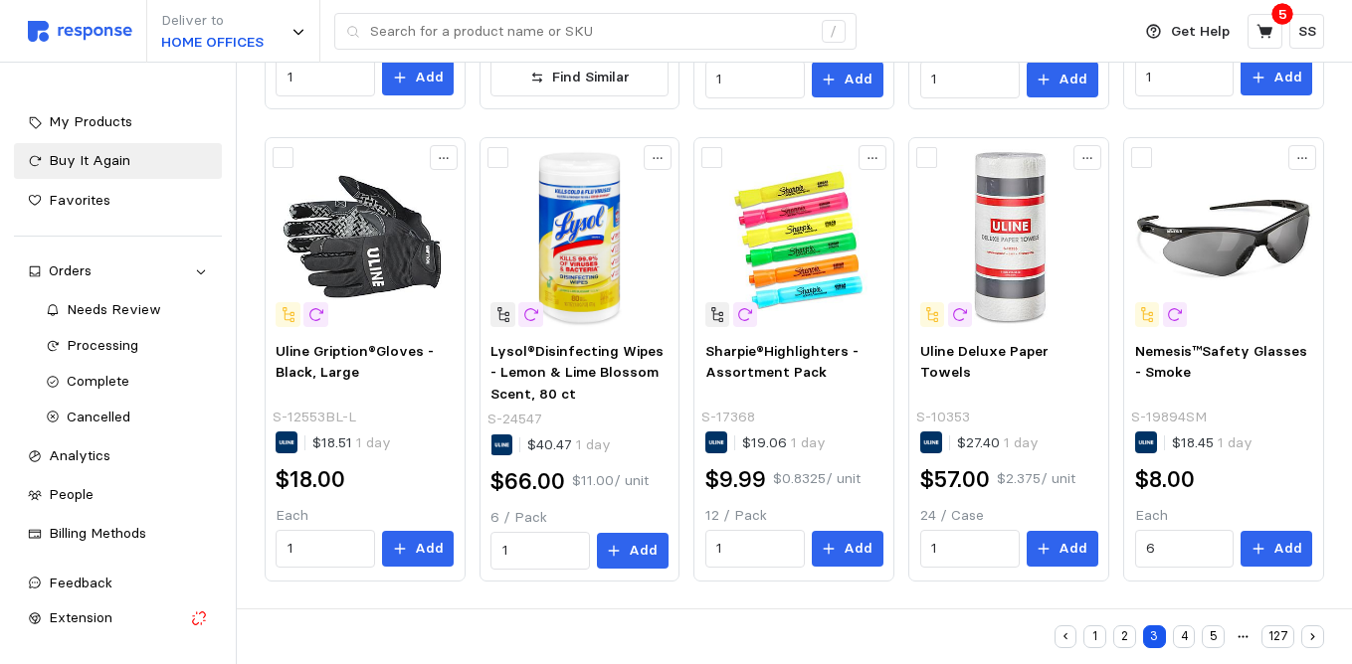
click at [1188, 638] on button "4" at bounding box center [1184, 637] width 23 height 23
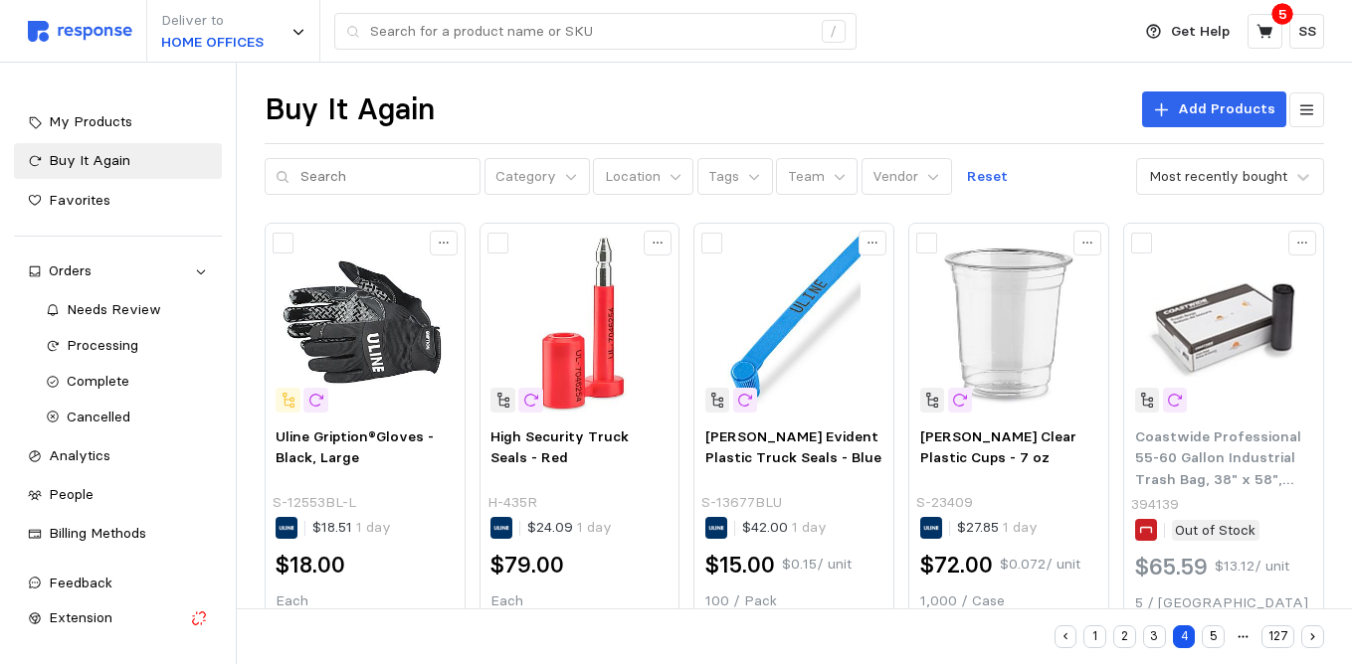
click at [1042, 127] on div "Buy It Again Add Products" at bounding box center [794, 110] width 1059 height 39
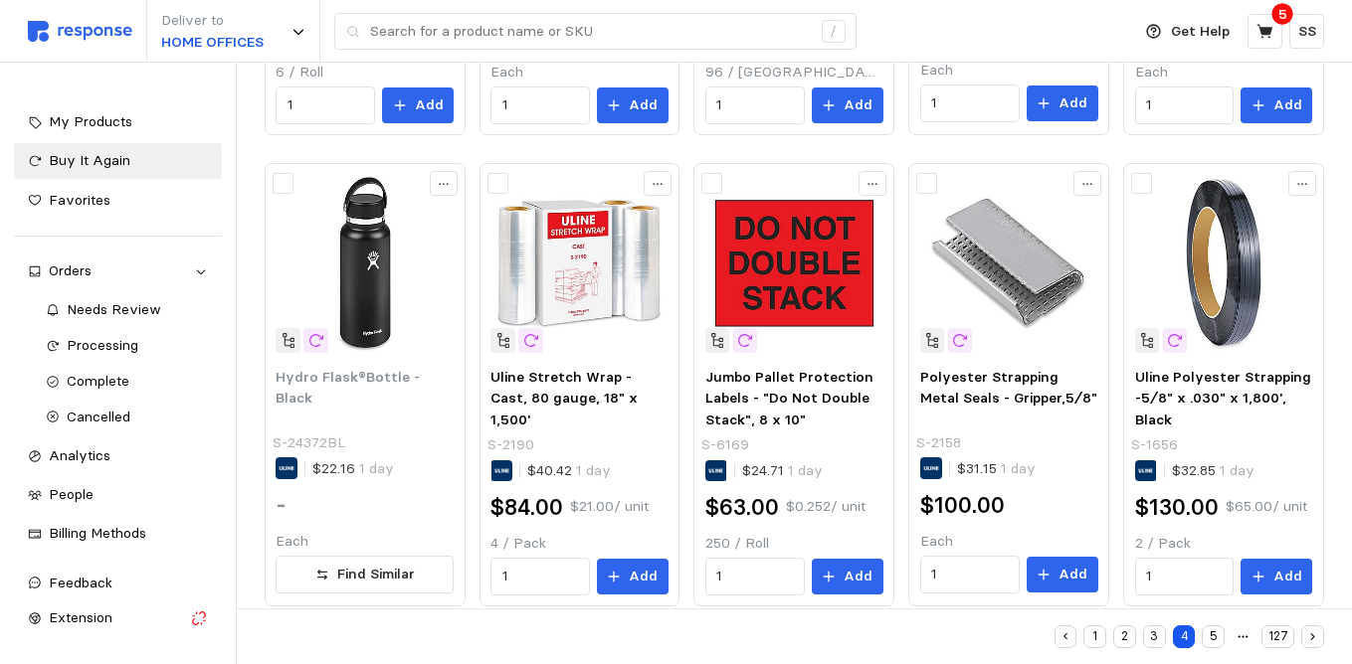
scroll to position [1028, 0]
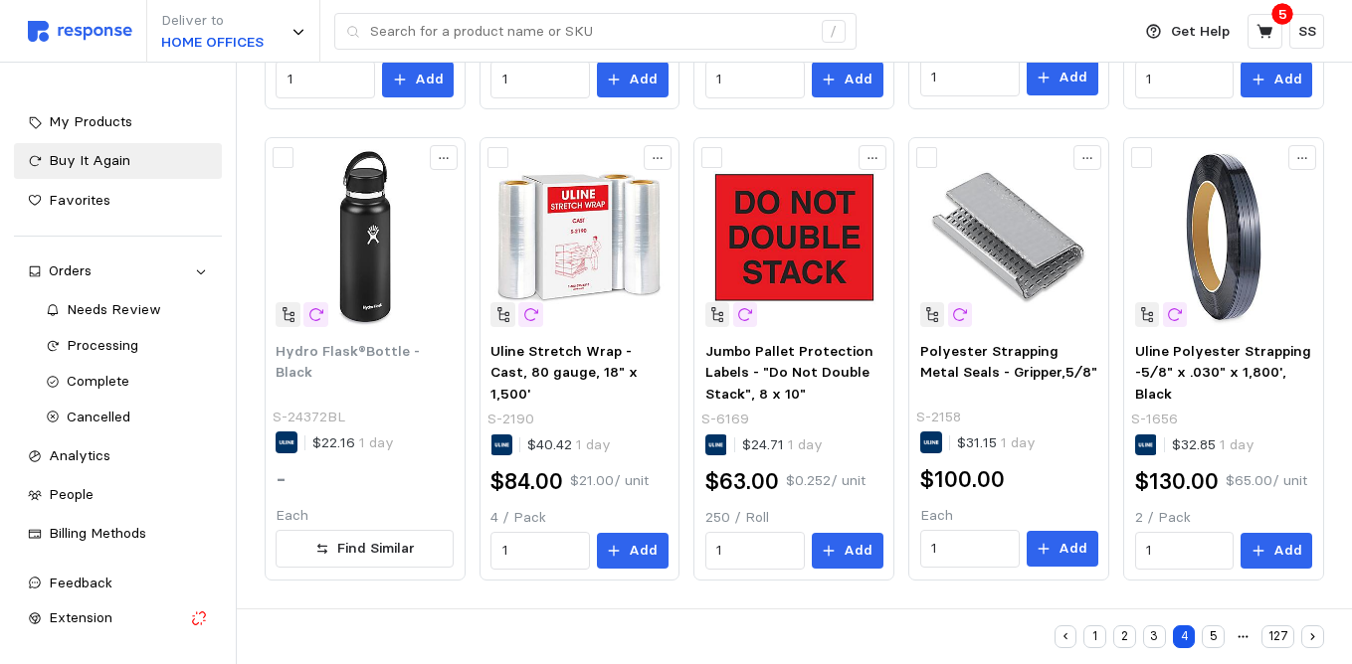
click at [1220, 639] on button "5" at bounding box center [1213, 637] width 23 height 23
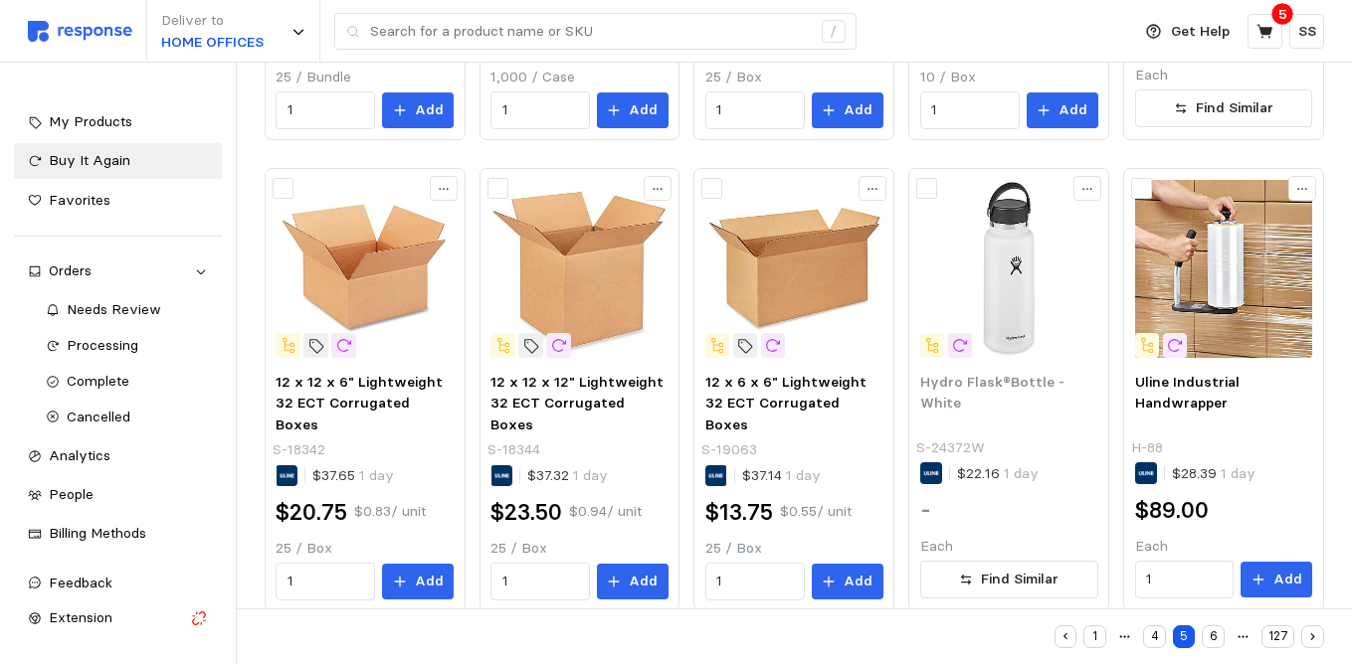
scroll to position [1026, 0]
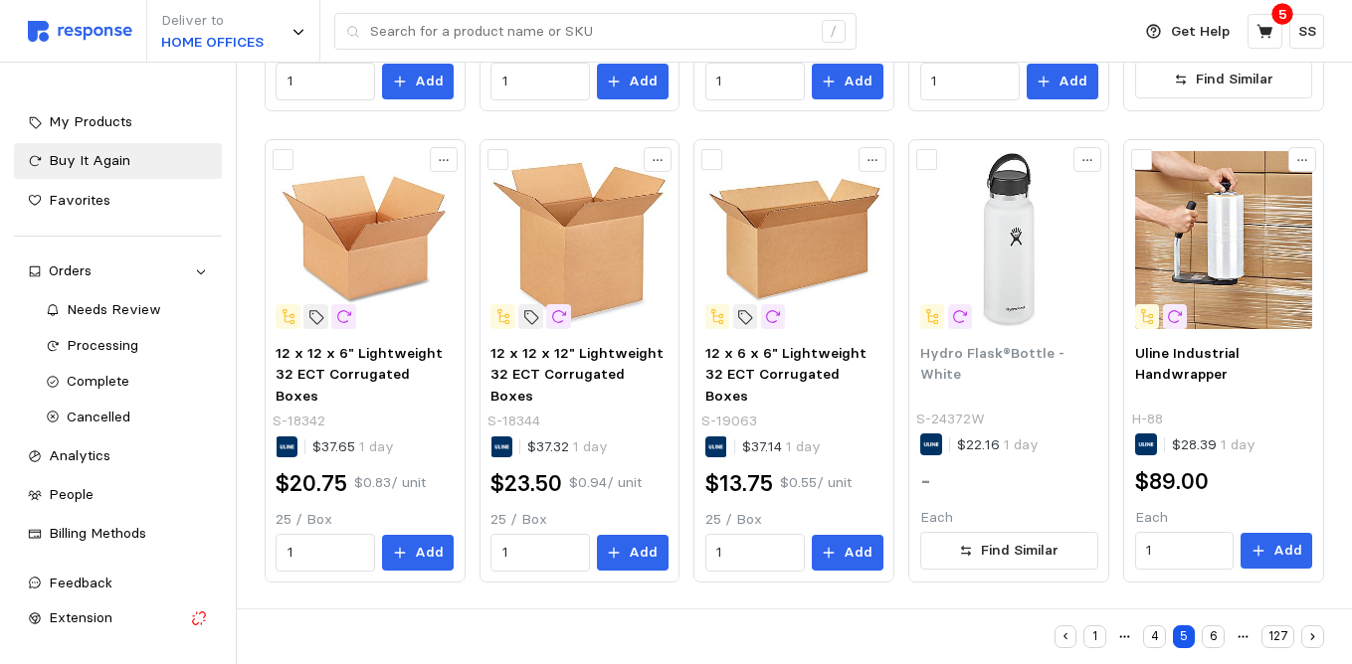
click at [1318, 642] on icon "button" at bounding box center [1312, 637] width 13 height 13
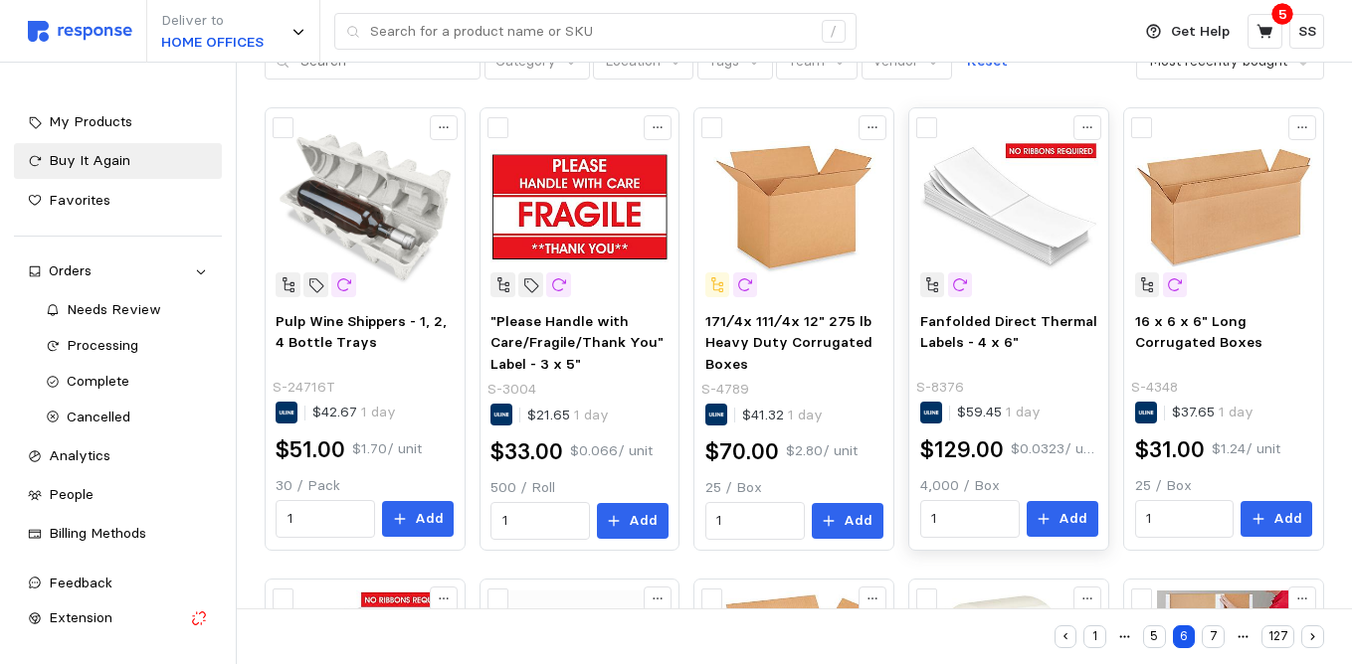
scroll to position [119, 0]
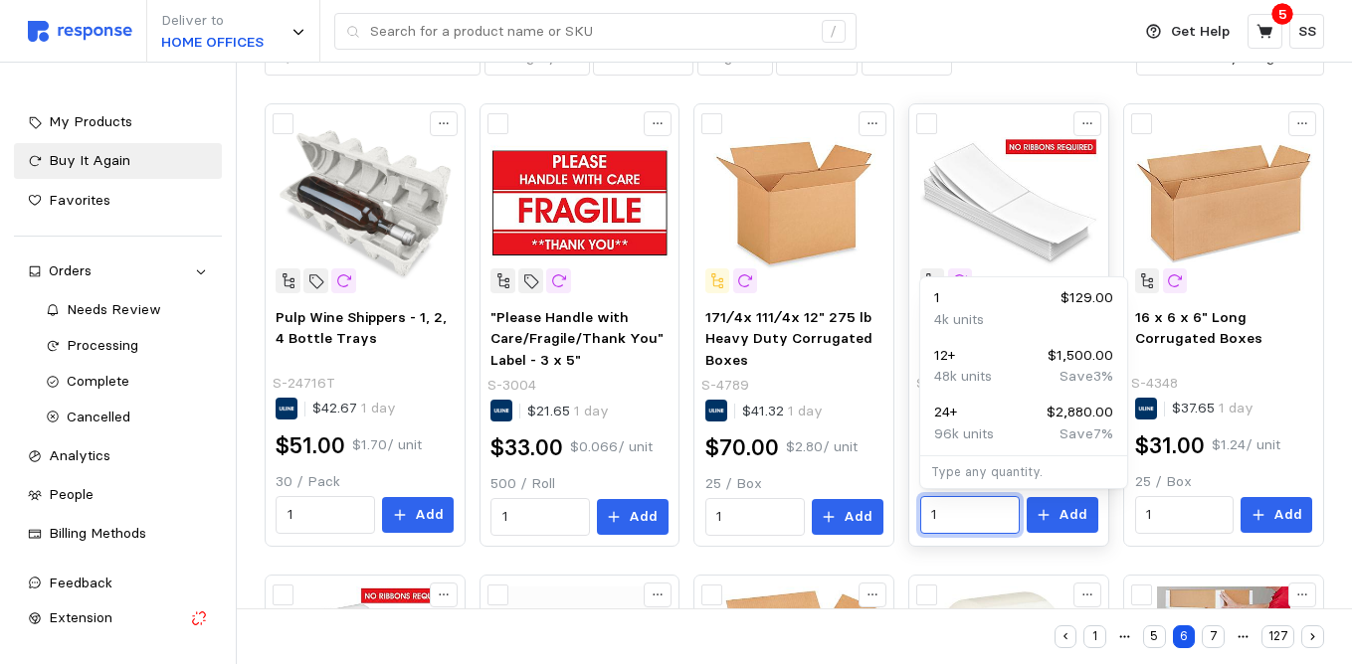
click at [948, 513] on input "1" at bounding box center [969, 515] width 77 height 36
click at [1004, 74] on div "Category Location Tags Team Vendor Reset Most recently bought" at bounding box center [794, 58] width 1059 height 38
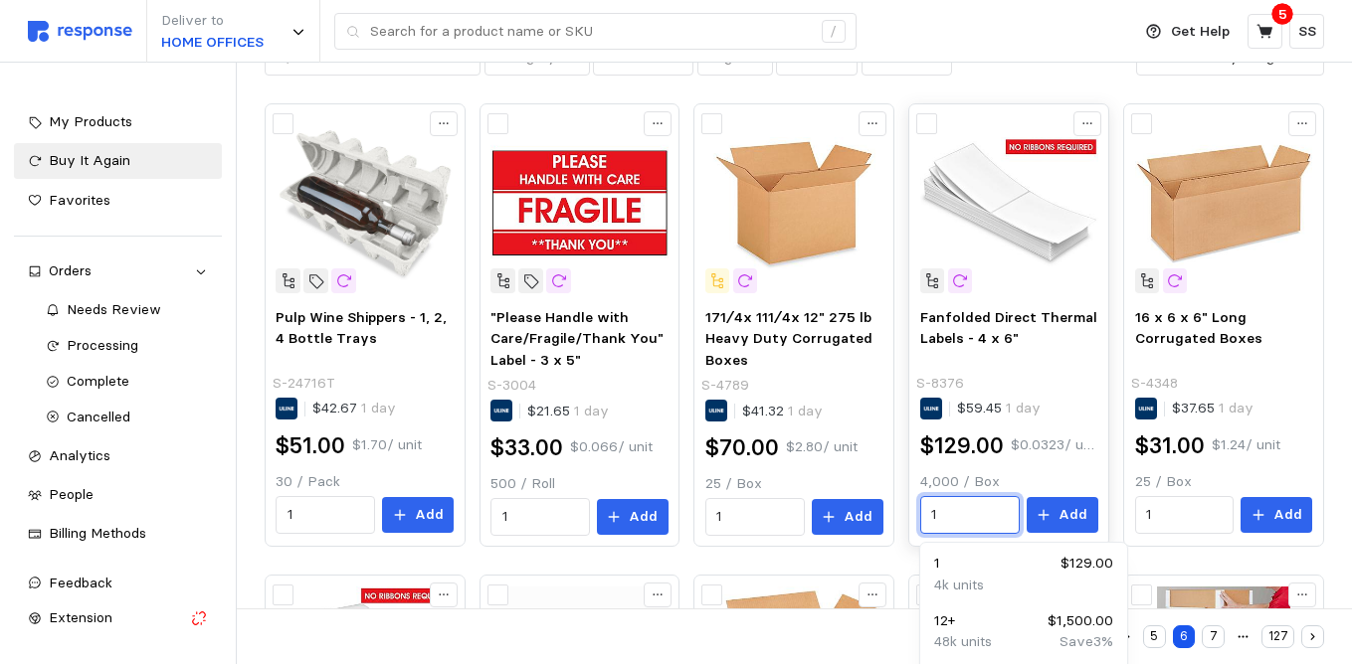
click at [938, 519] on input "1" at bounding box center [969, 515] width 77 height 36
type input "12"
click at [1078, 510] on p "Add" at bounding box center [1072, 515] width 29 height 22
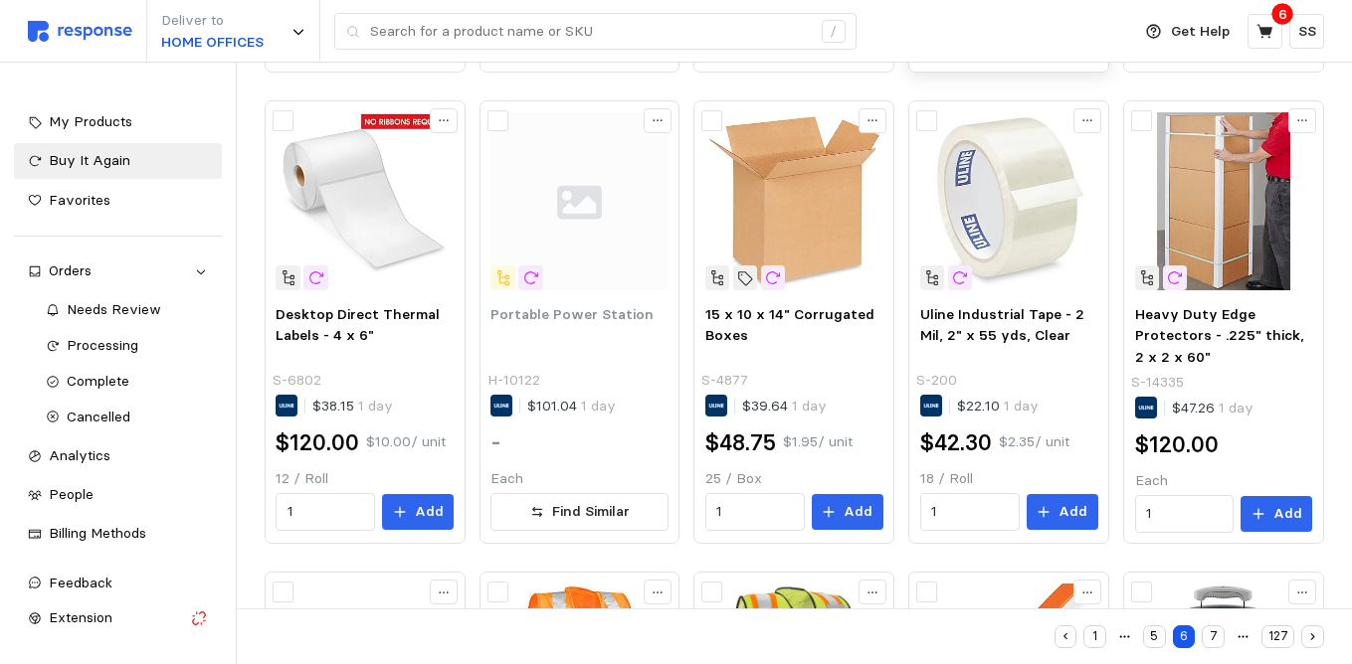
scroll to position [597, 0]
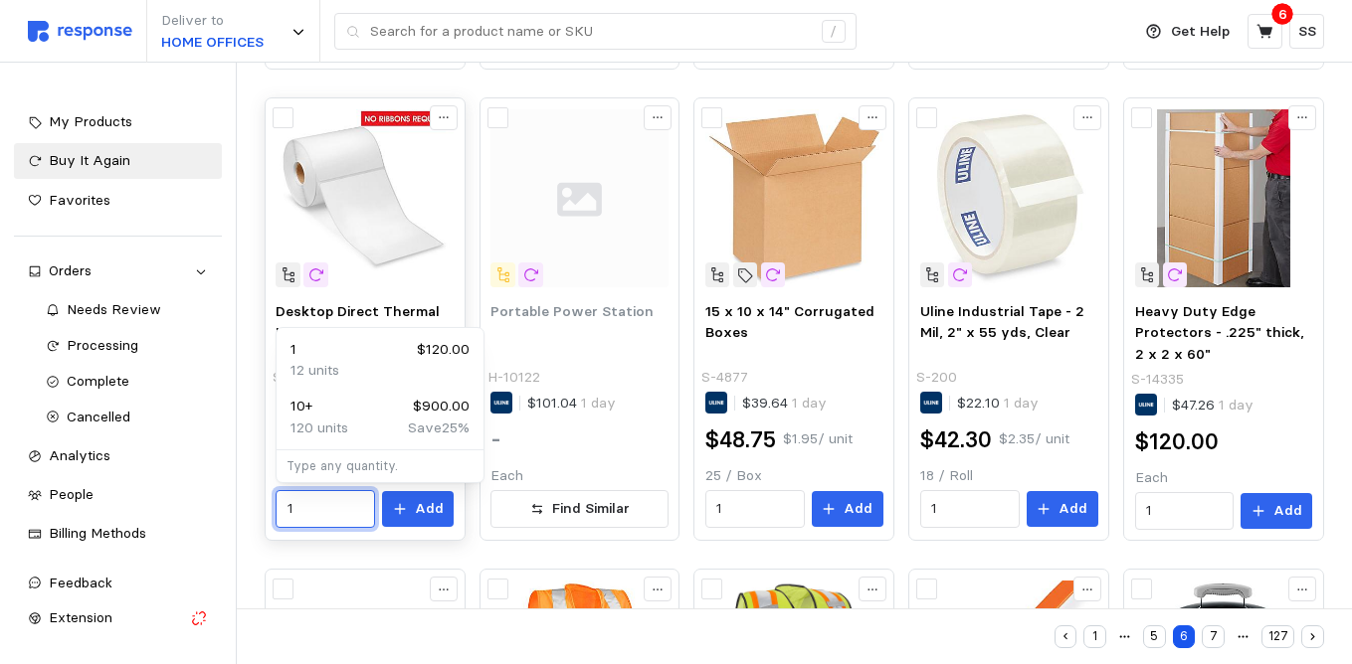
click at [306, 510] on input "1" at bounding box center [325, 509] width 77 height 36
type input "12"
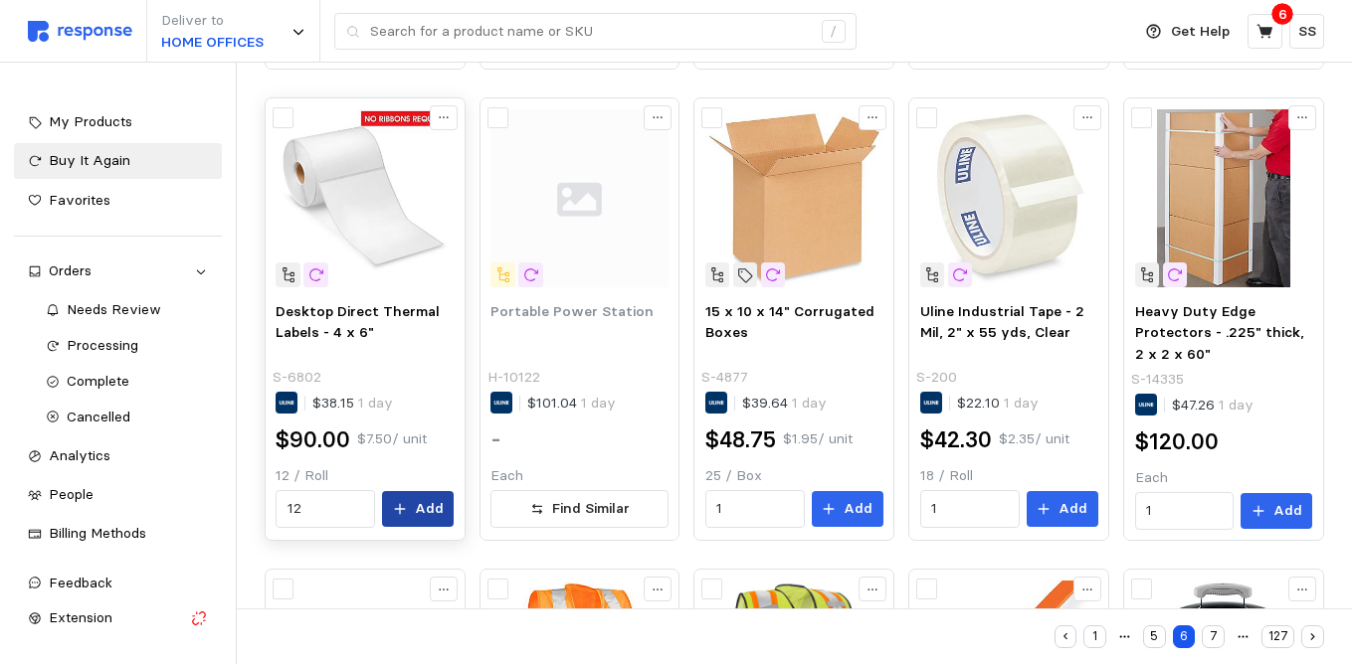
click at [420, 514] on p "Add" at bounding box center [429, 509] width 29 height 22
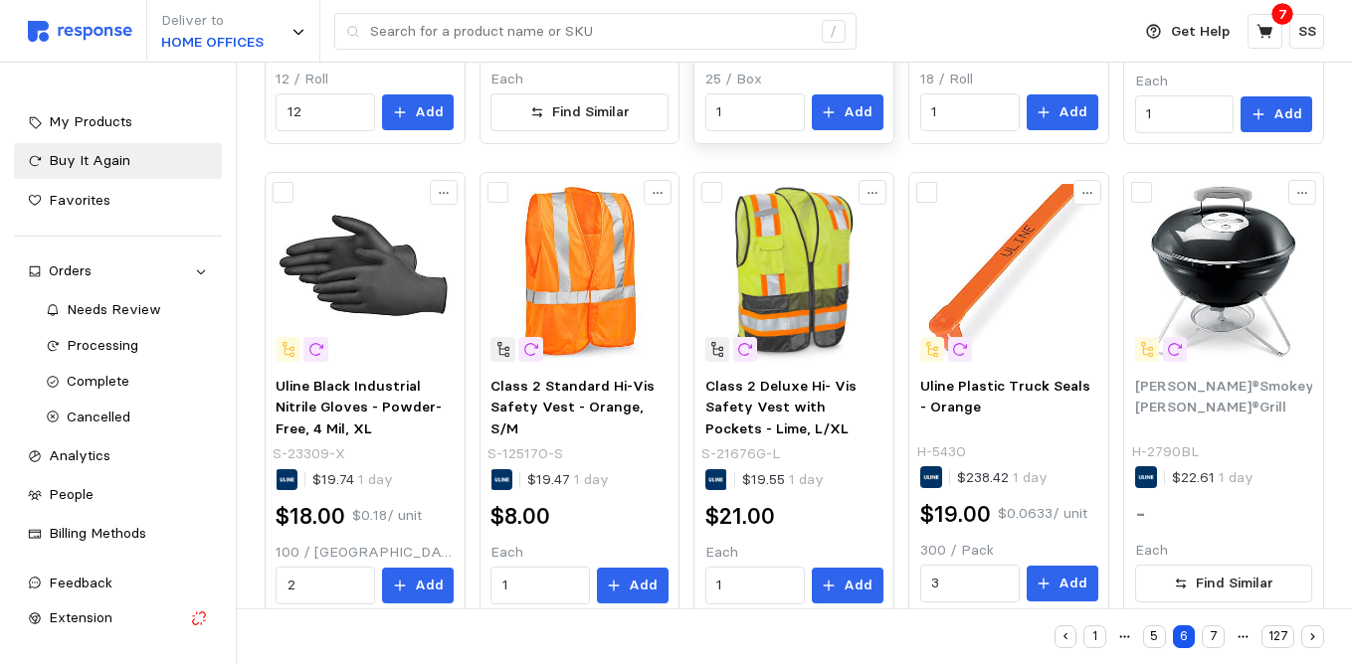
scroll to position [1028, 0]
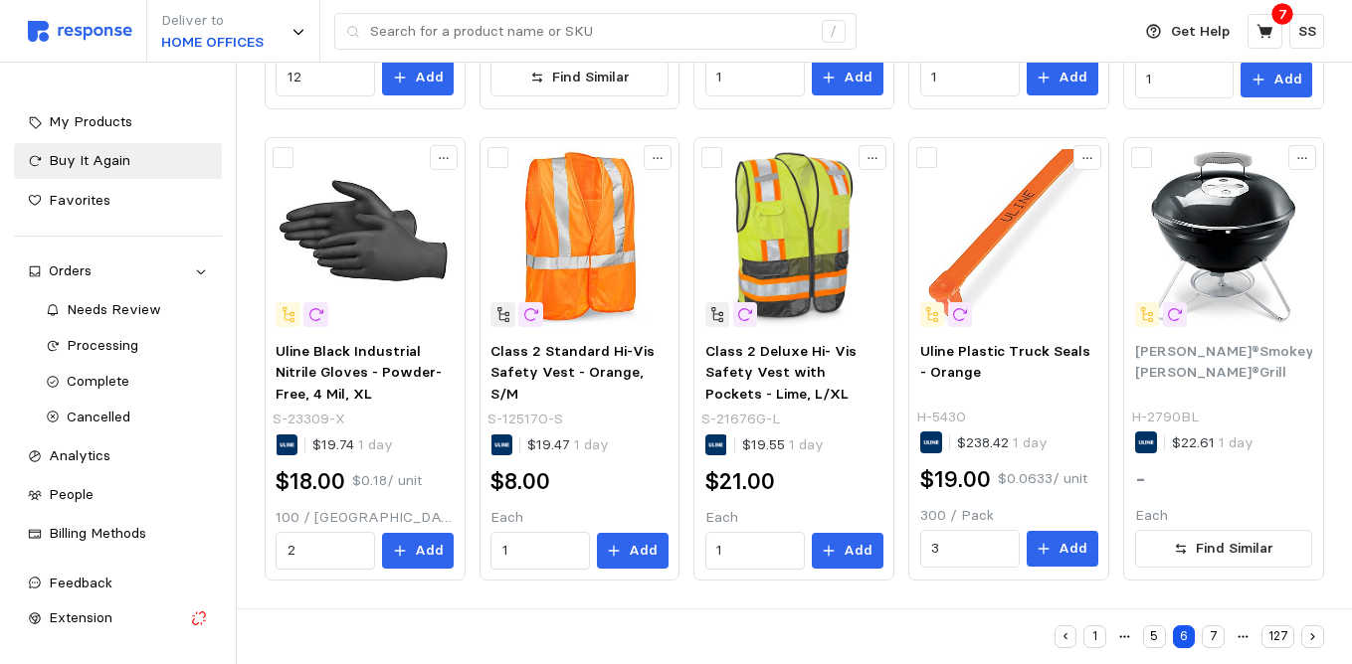
click at [1221, 636] on button "7" at bounding box center [1213, 637] width 23 height 23
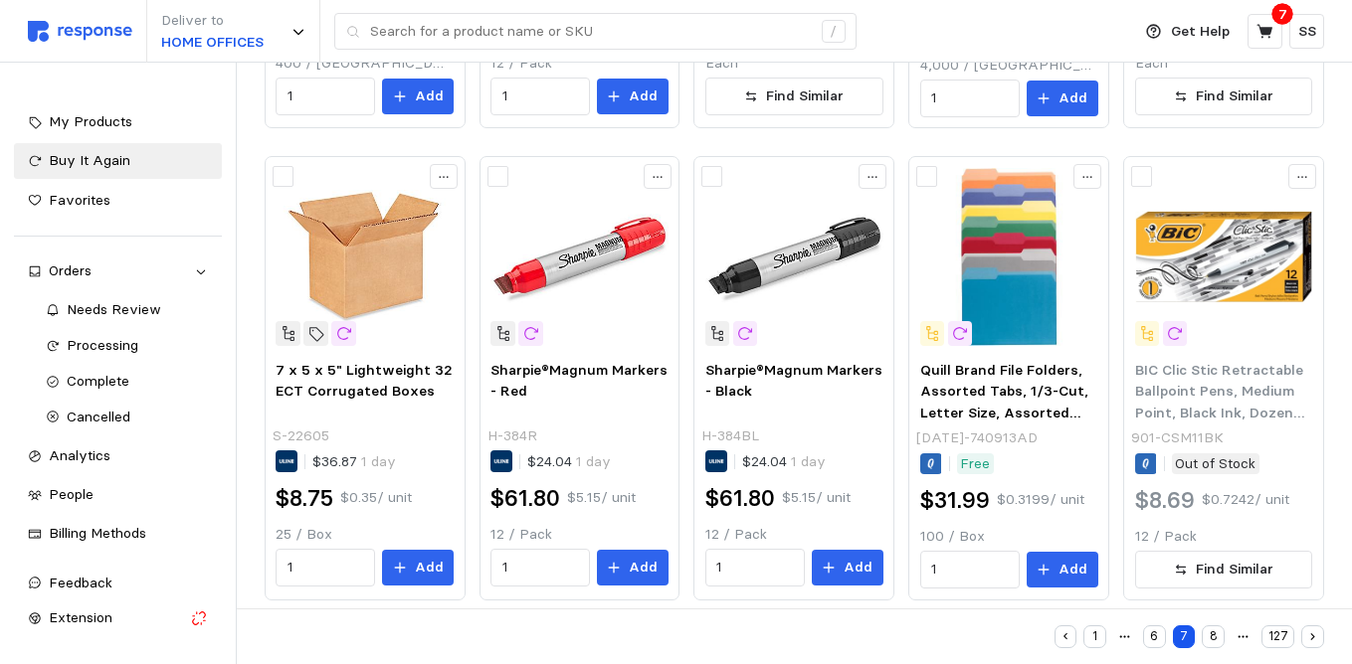
scroll to position [1028, 0]
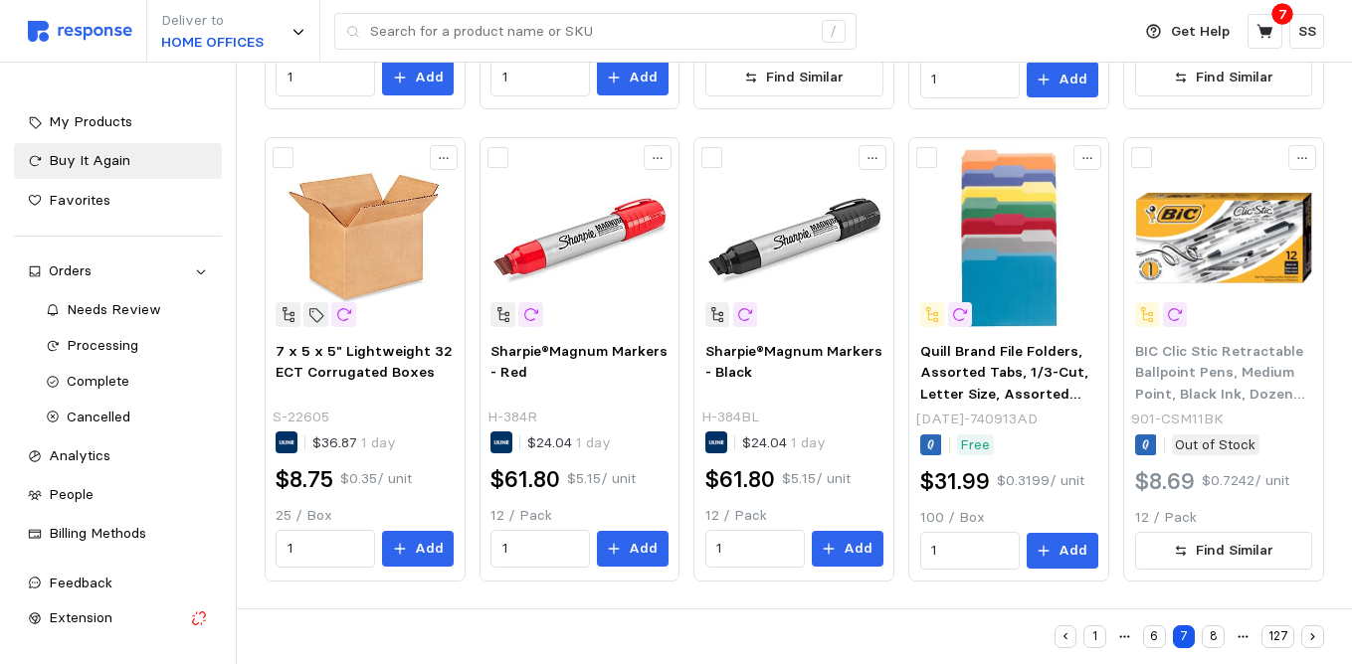
click at [1312, 644] on button "button" at bounding box center [1312, 637] width 23 height 23
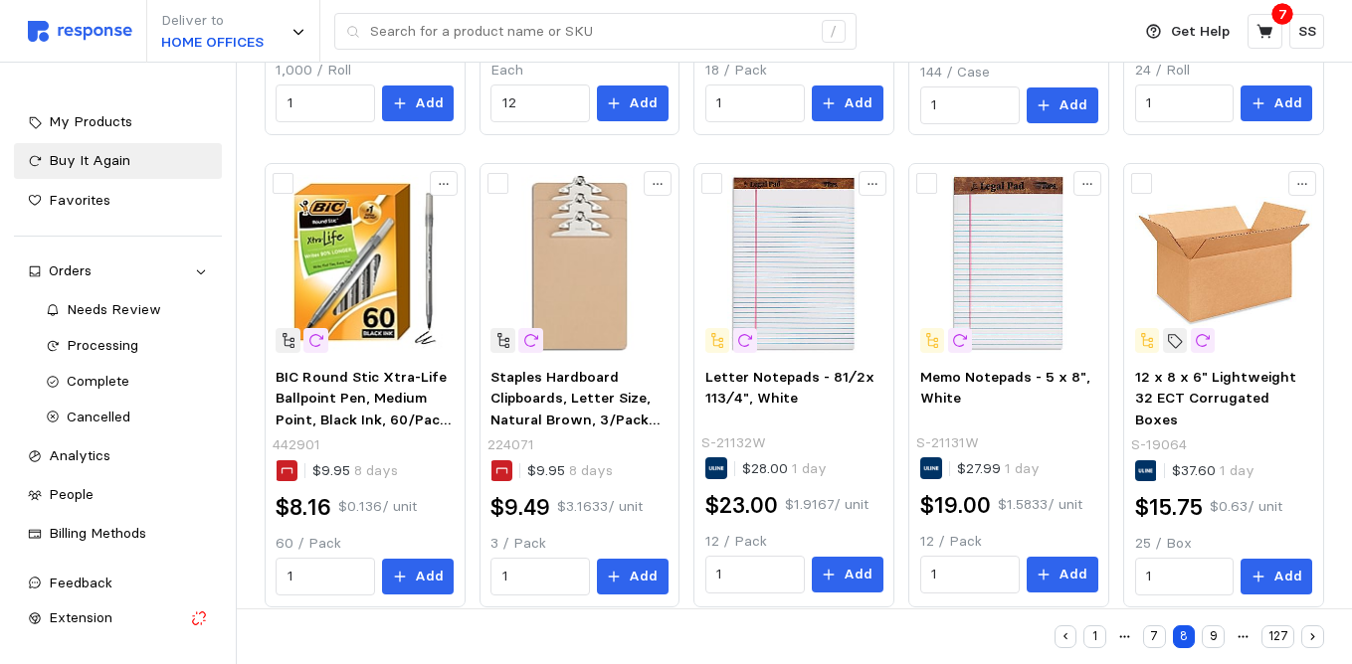
scroll to position [1026, 0]
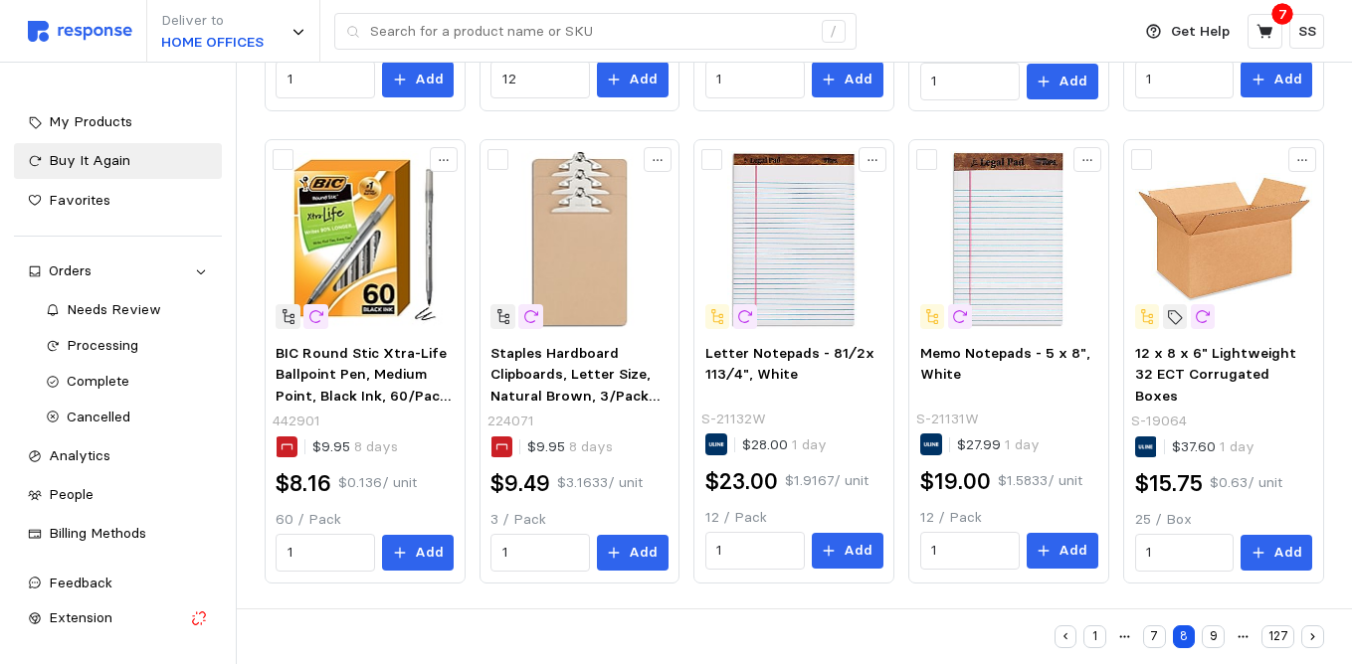
click at [1215, 643] on button "9" at bounding box center [1213, 637] width 23 height 23
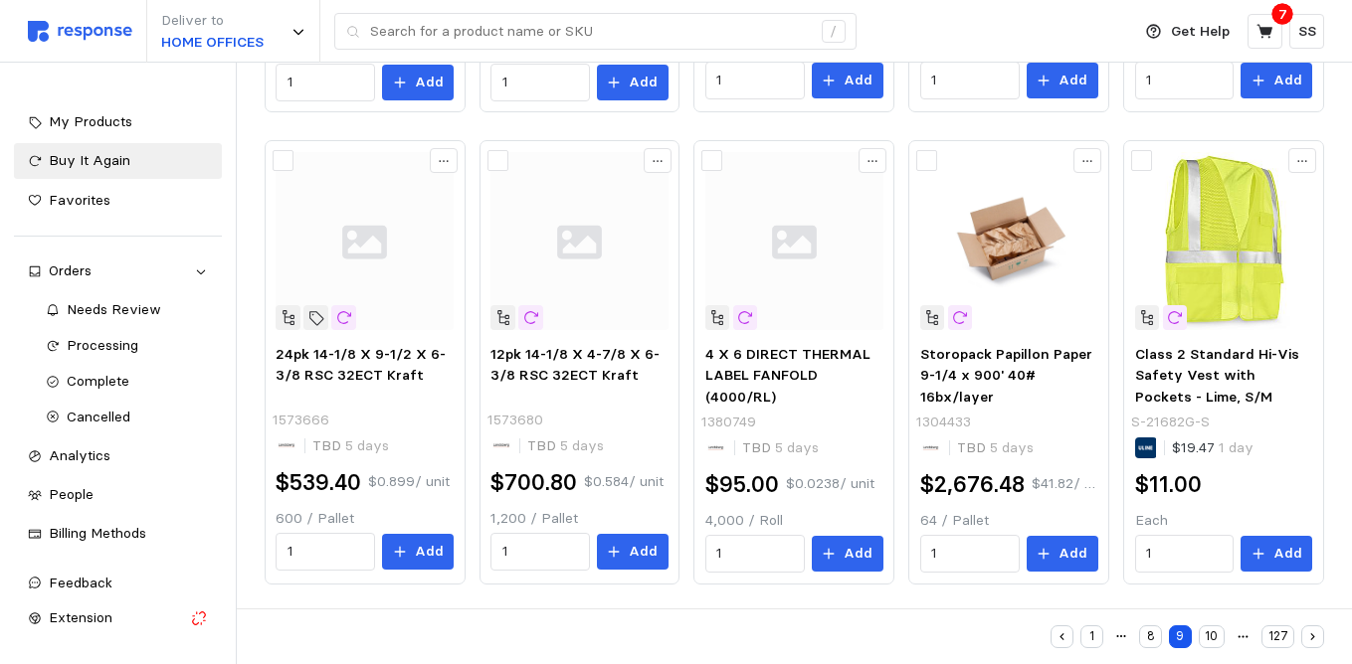
scroll to position [1028, 0]
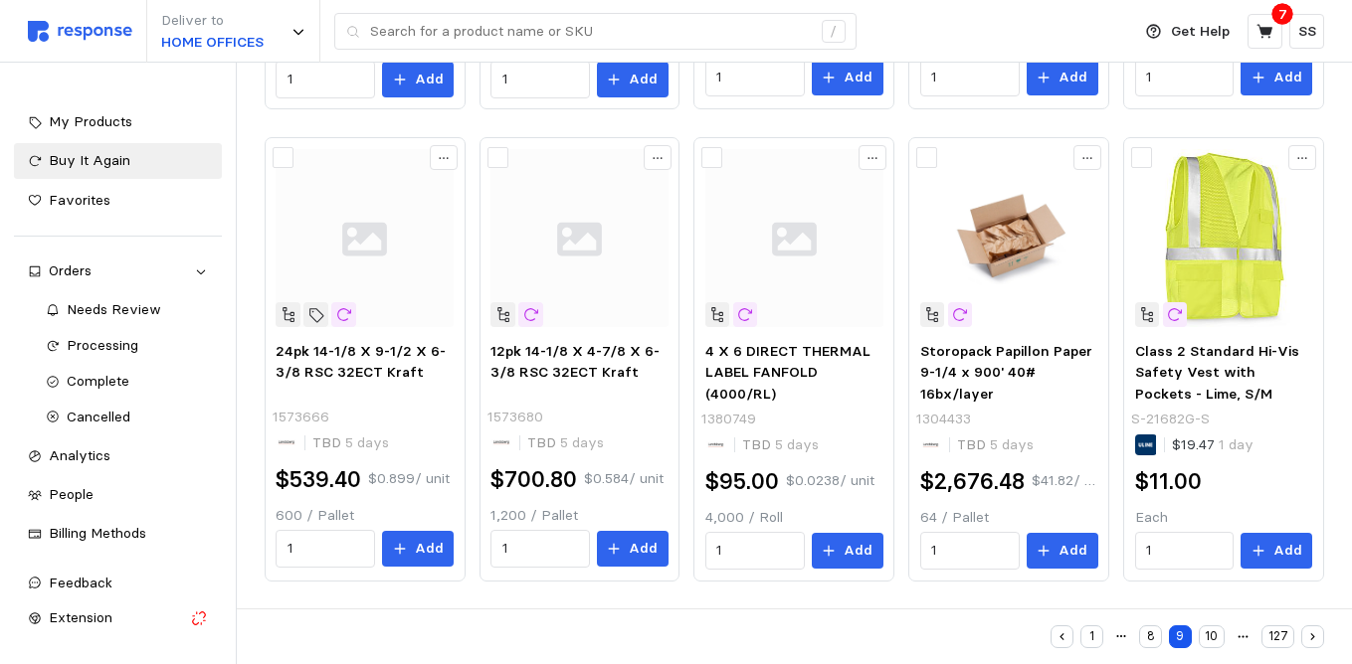
click at [1217, 644] on button "10" at bounding box center [1212, 637] width 26 height 23
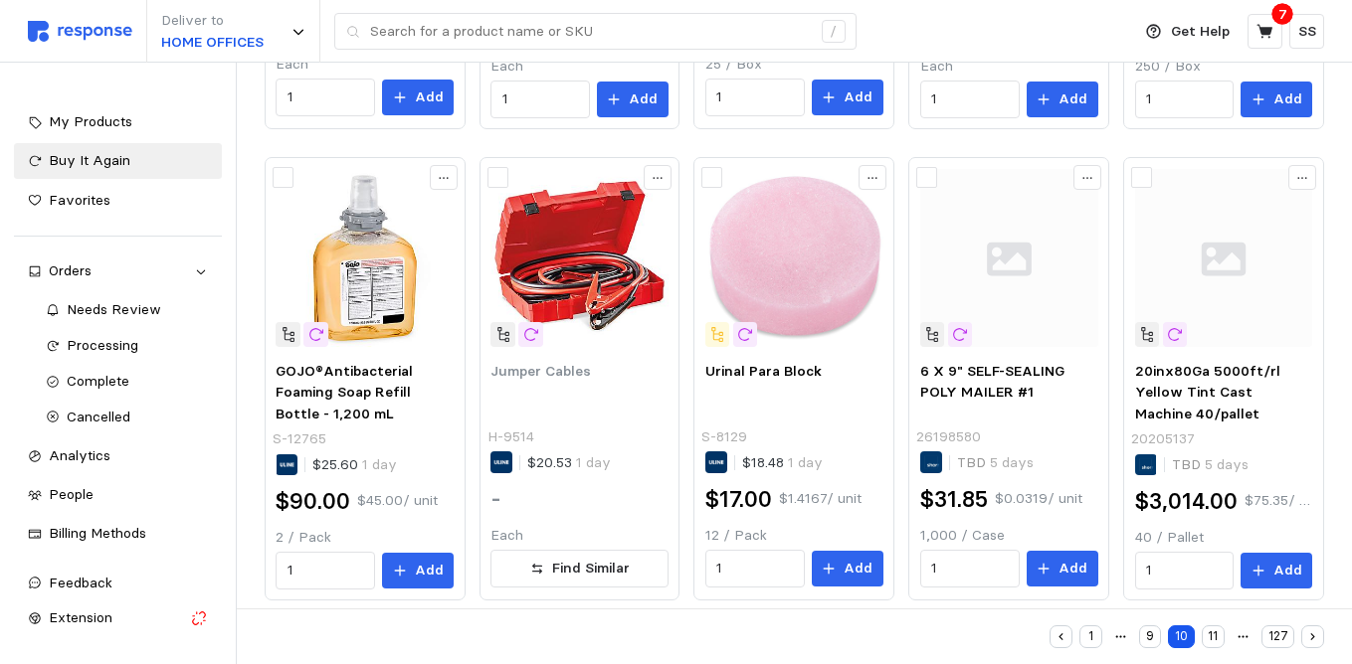
scroll to position [1028, 0]
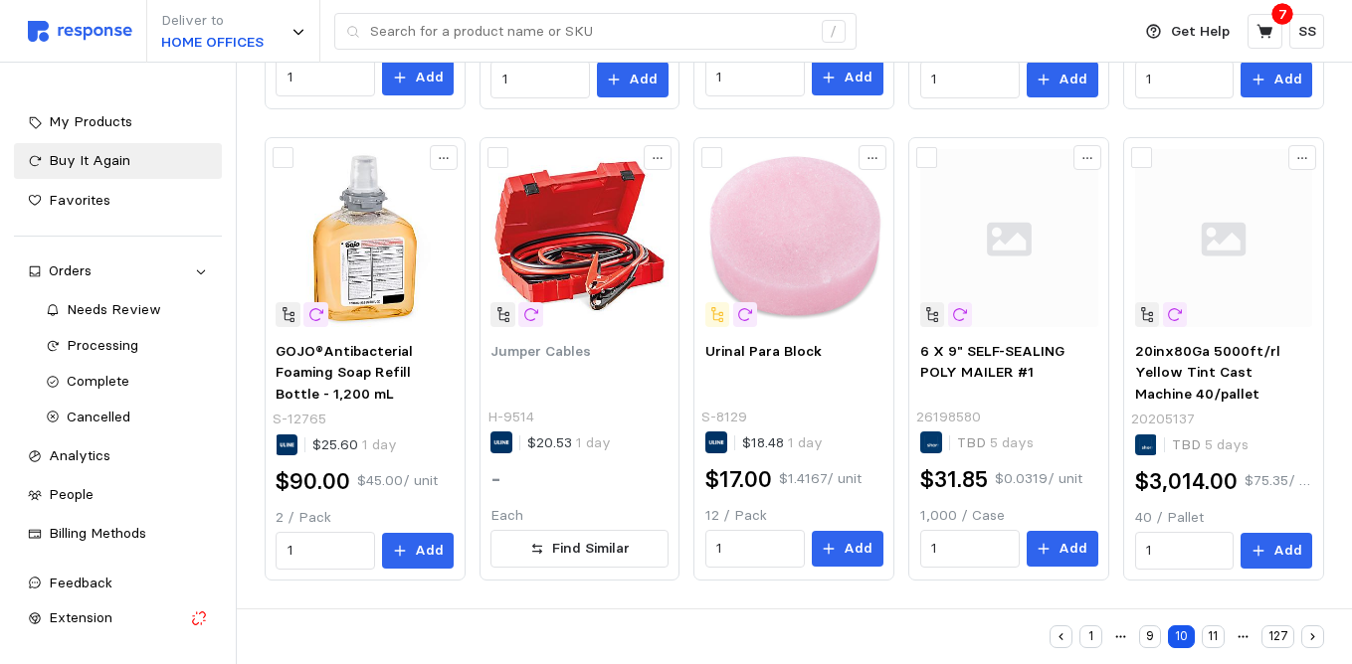
click at [1316, 644] on button "button" at bounding box center [1312, 637] width 23 height 23
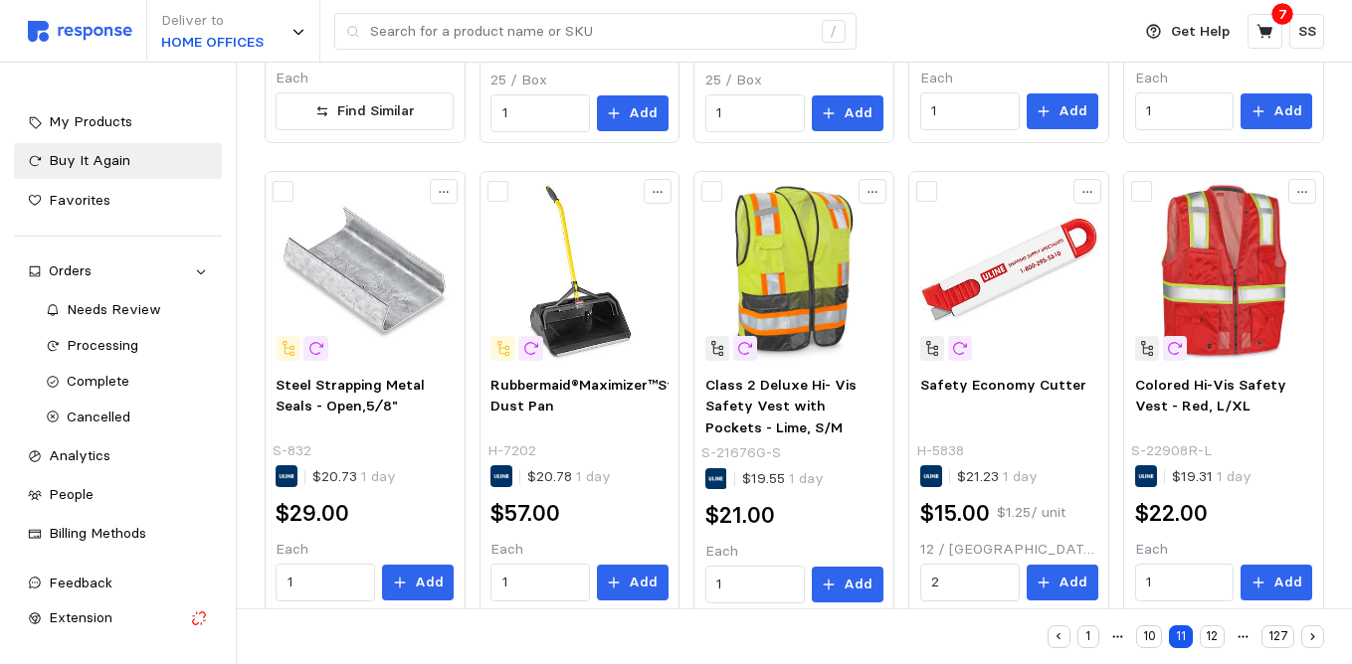
scroll to position [1026, 0]
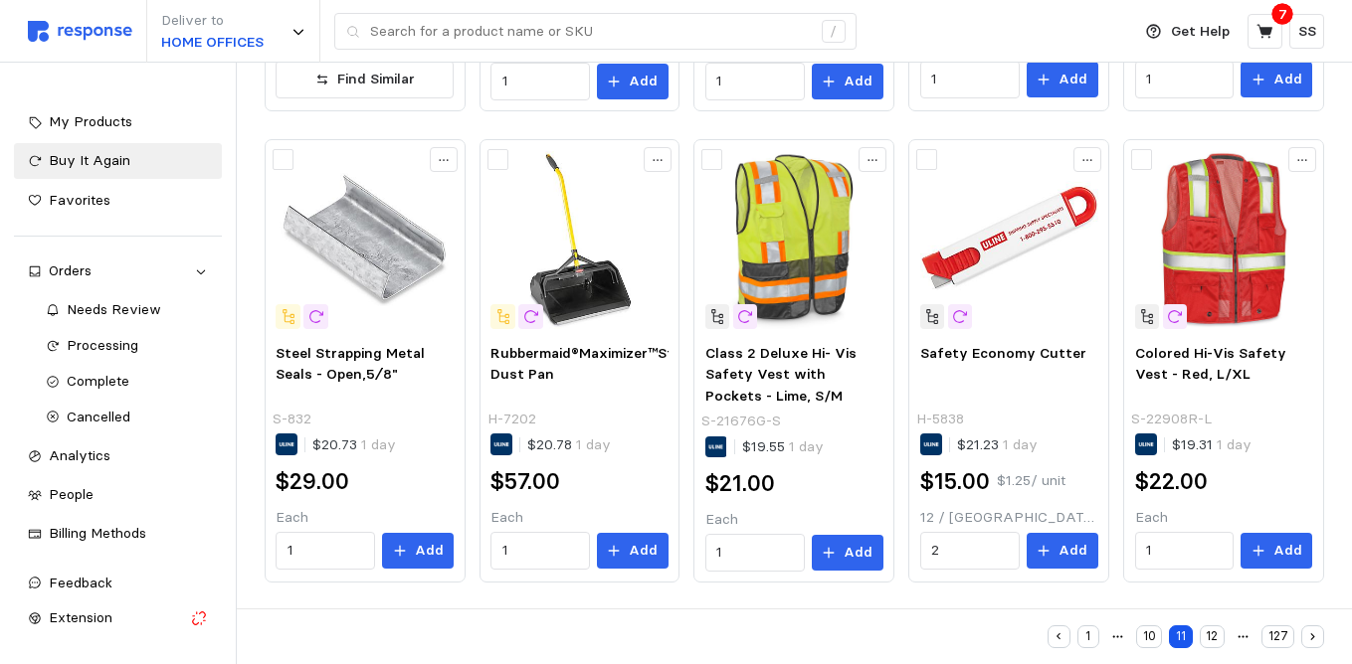
click at [1315, 641] on icon "button" at bounding box center [1312, 637] width 13 height 13
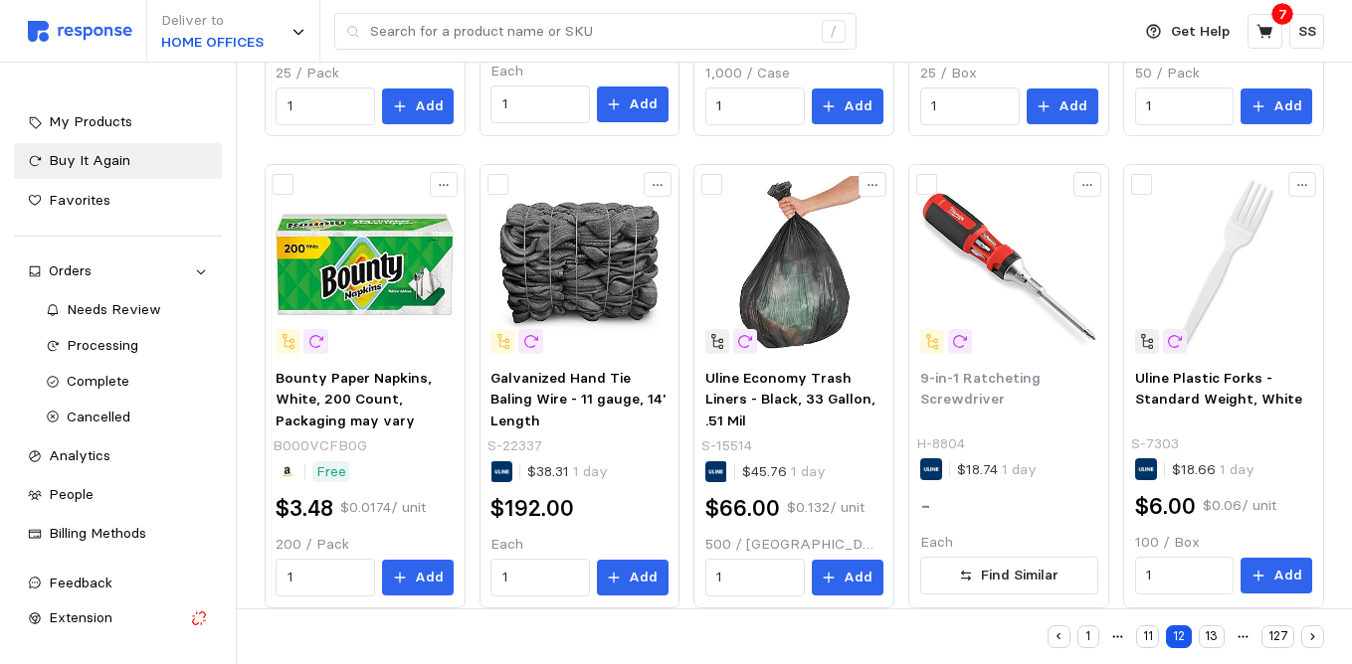
scroll to position [1028, 0]
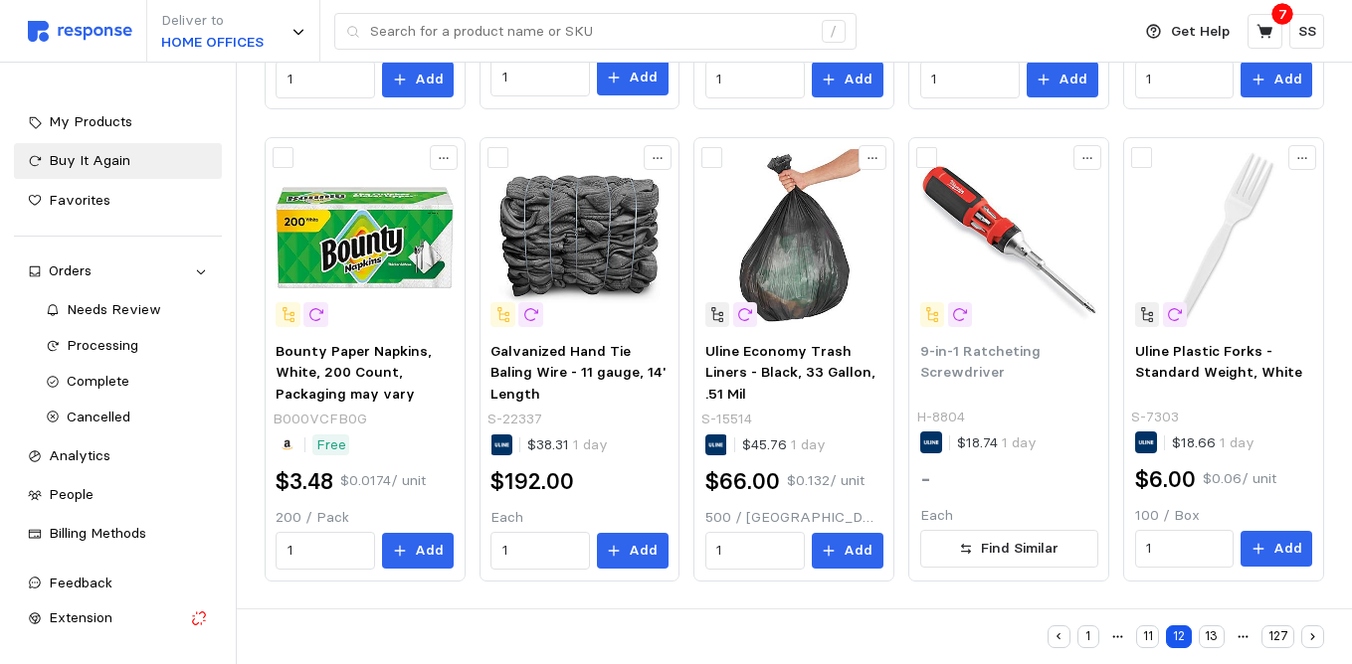
click at [1315, 641] on icon "button" at bounding box center [1312, 637] width 13 height 13
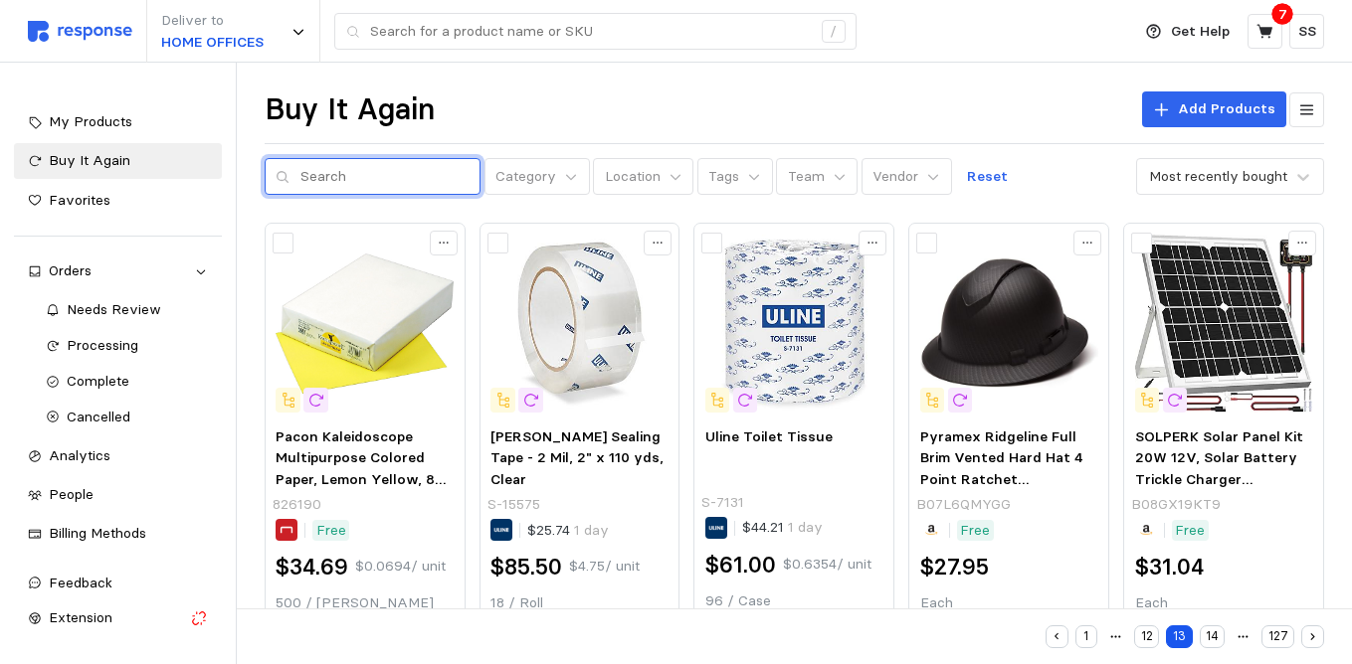
click at [357, 181] on input "text" at bounding box center [384, 177] width 169 height 36
type input "bubble mailer"
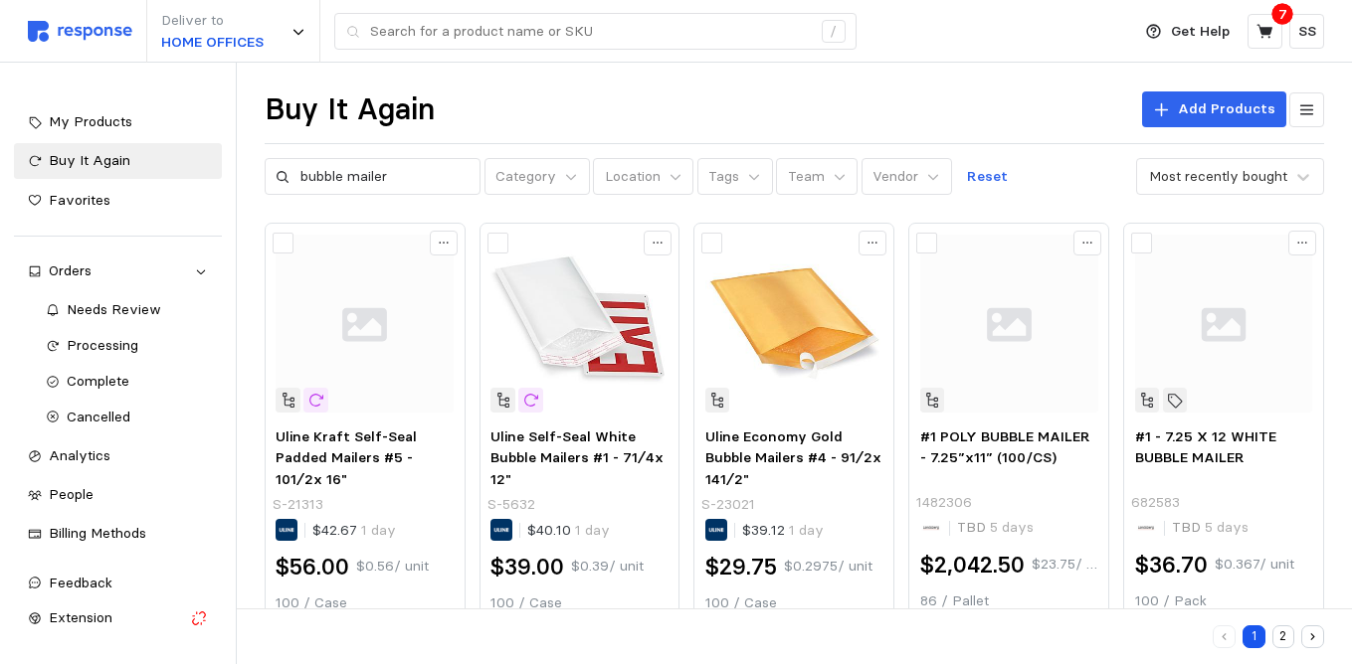
click at [1062, 190] on div "bubble mailer Category Location Tags Team Vendor Reset Most recently bought" at bounding box center [794, 177] width 1059 height 38
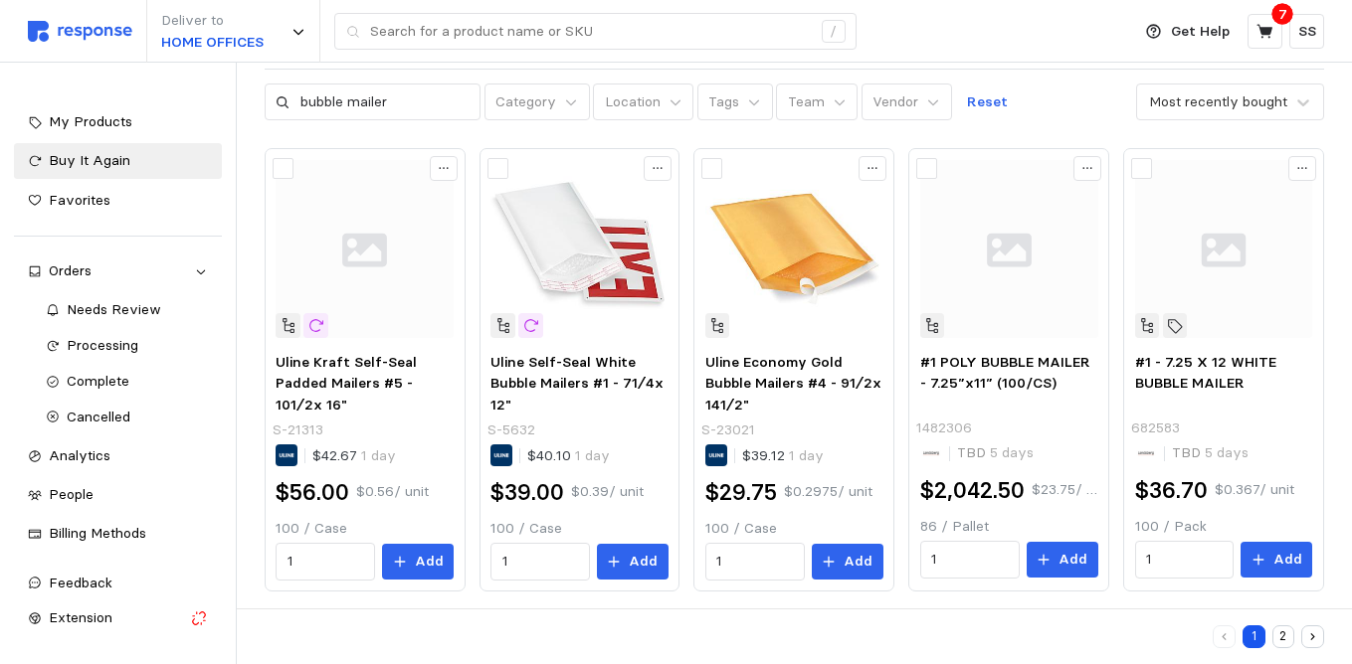
scroll to position [74, 0]
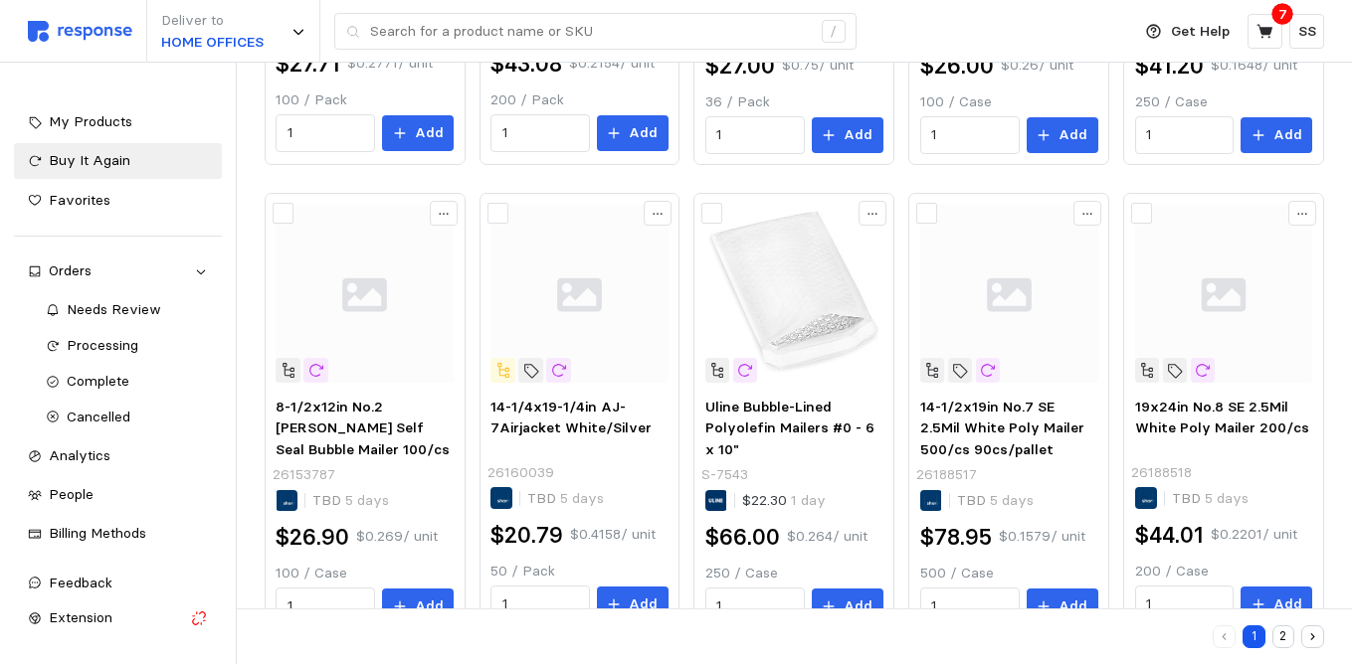
scroll to position [1028, 0]
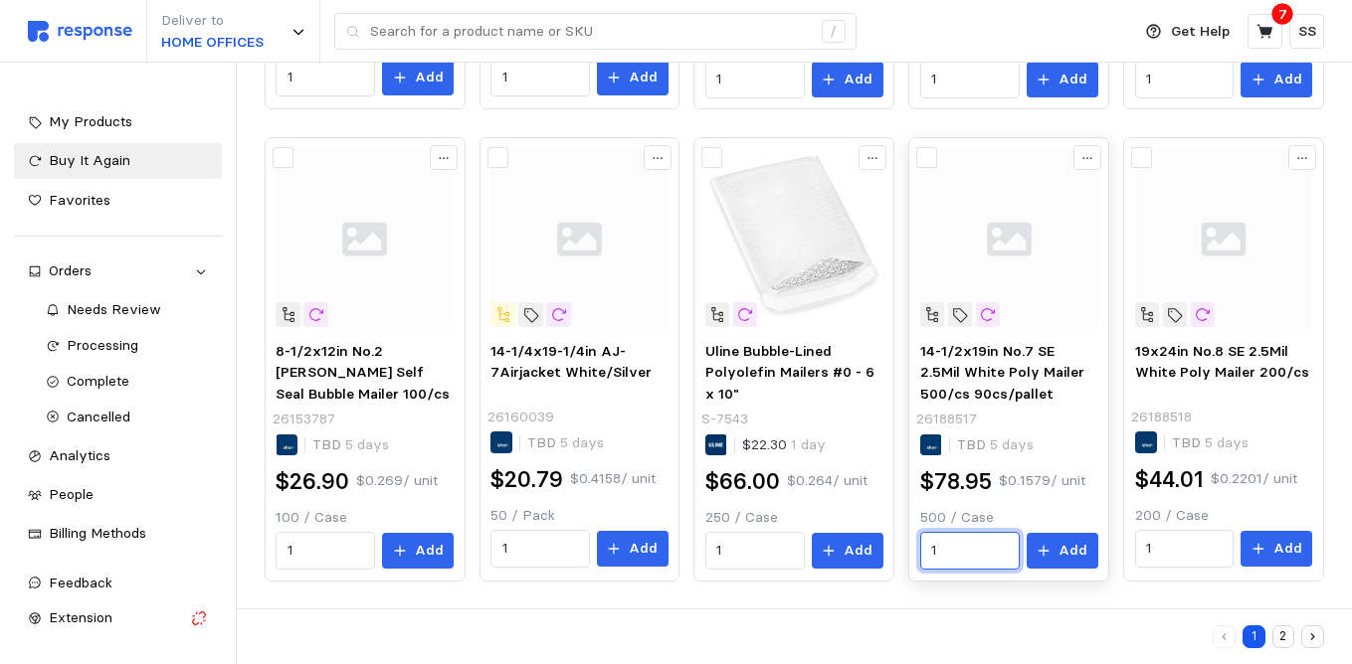
click at [953, 551] on input "1" at bounding box center [969, 551] width 77 height 36
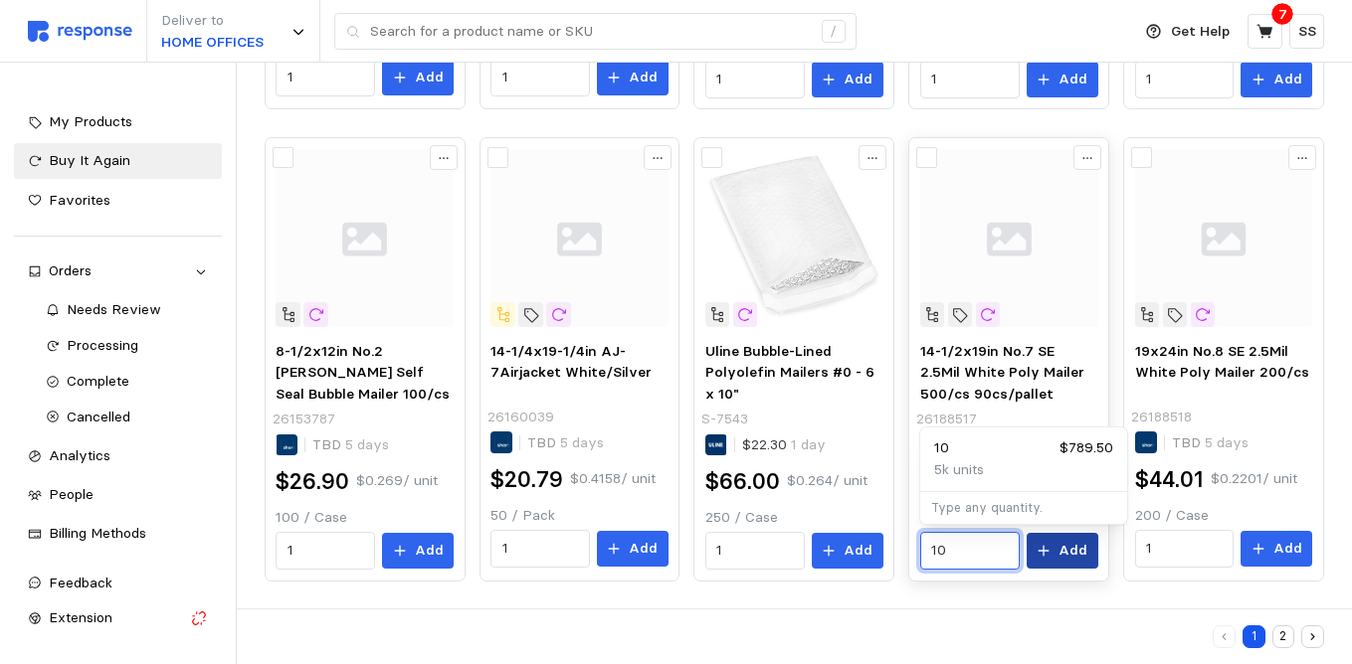
type input "10"
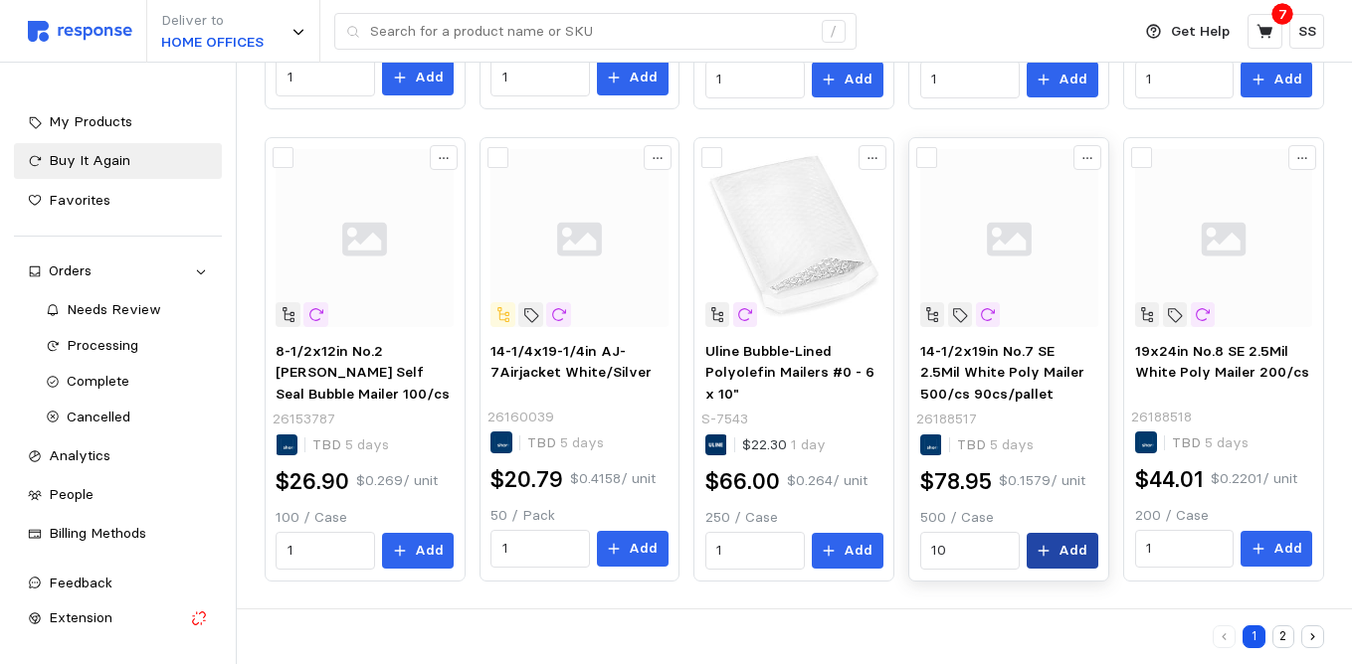
click at [1071, 552] on p "Add" at bounding box center [1072, 551] width 29 height 22
click at [1262, 36] on icon at bounding box center [1264, 31] width 16 height 14
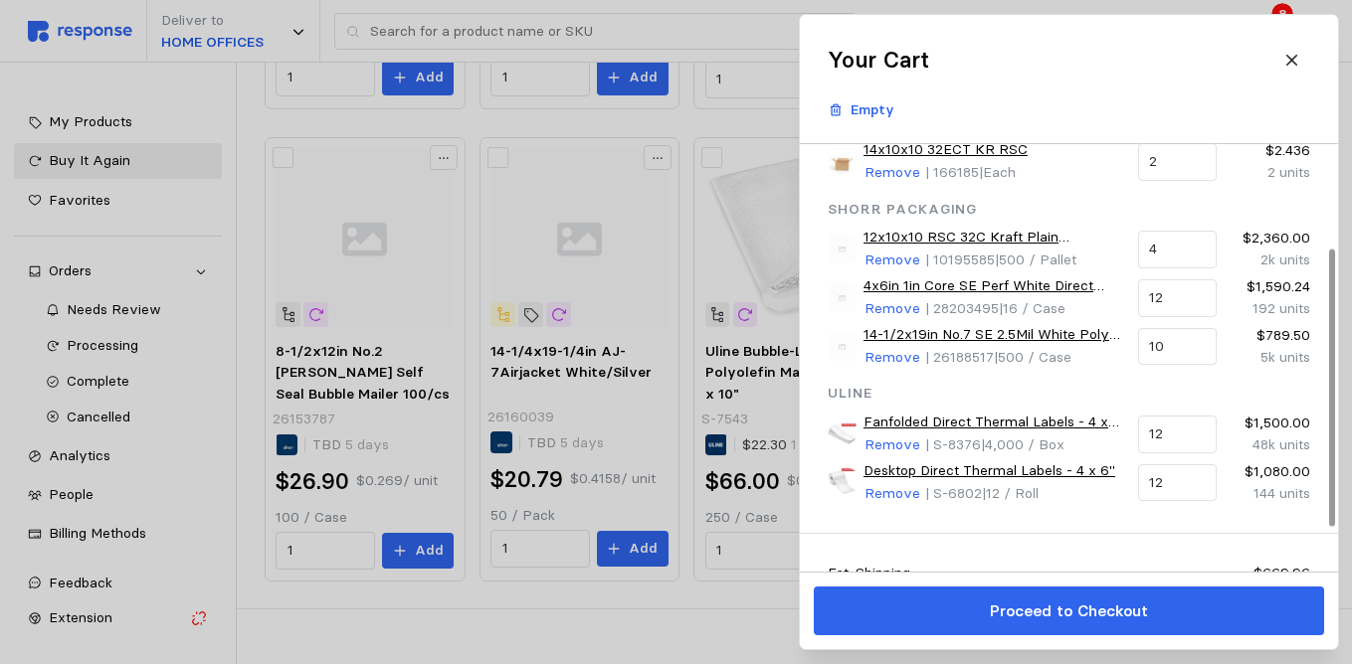
scroll to position [159, 0]
click at [1330, 516] on div at bounding box center [1332, 388] width 6 height 278
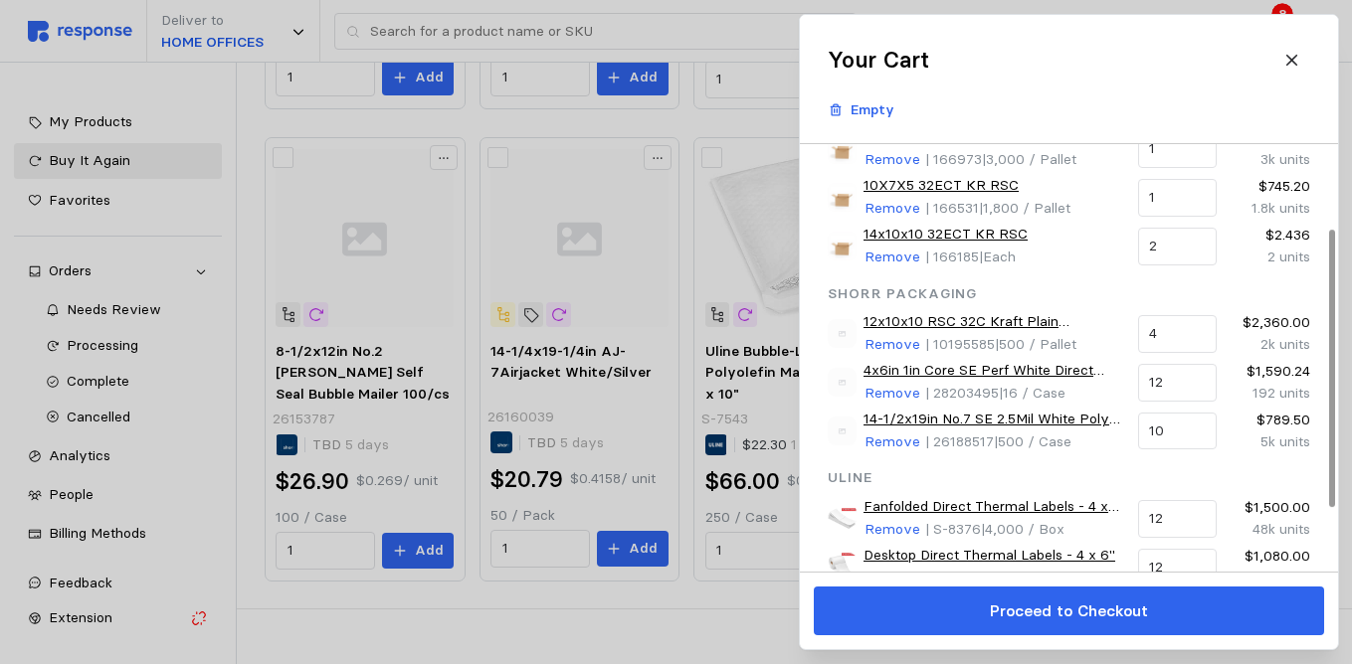
scroll to position [139, 0]
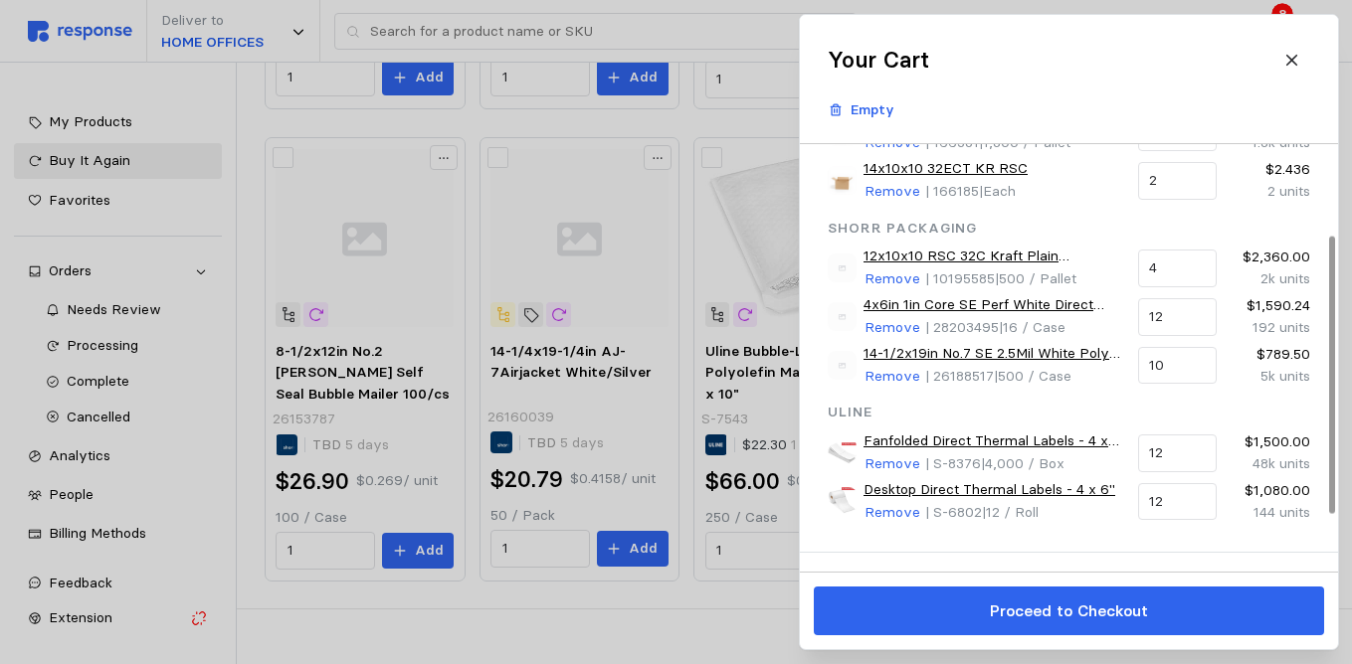
click at [1335, 360] on div at bounding box center [1332, 375] width 6 height 278
click at [1176, 513] on input "12" at bounding box center [1177, 502] width 56 height 36
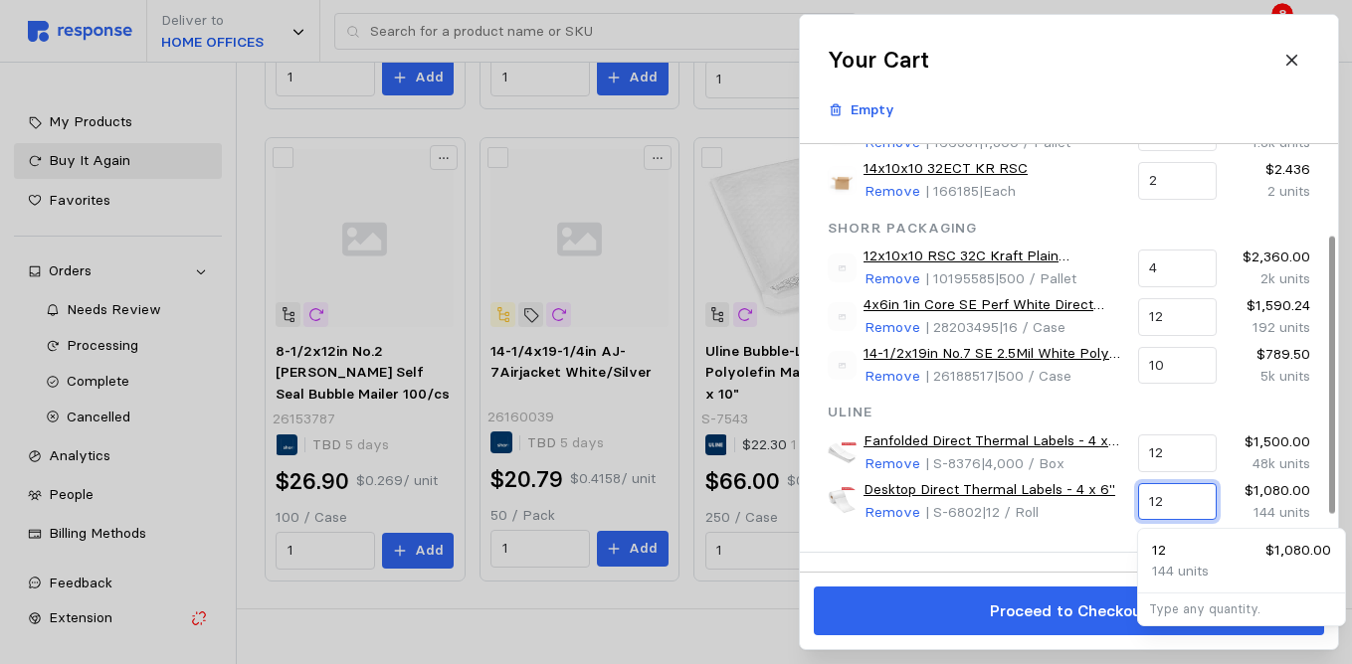
type input "1"
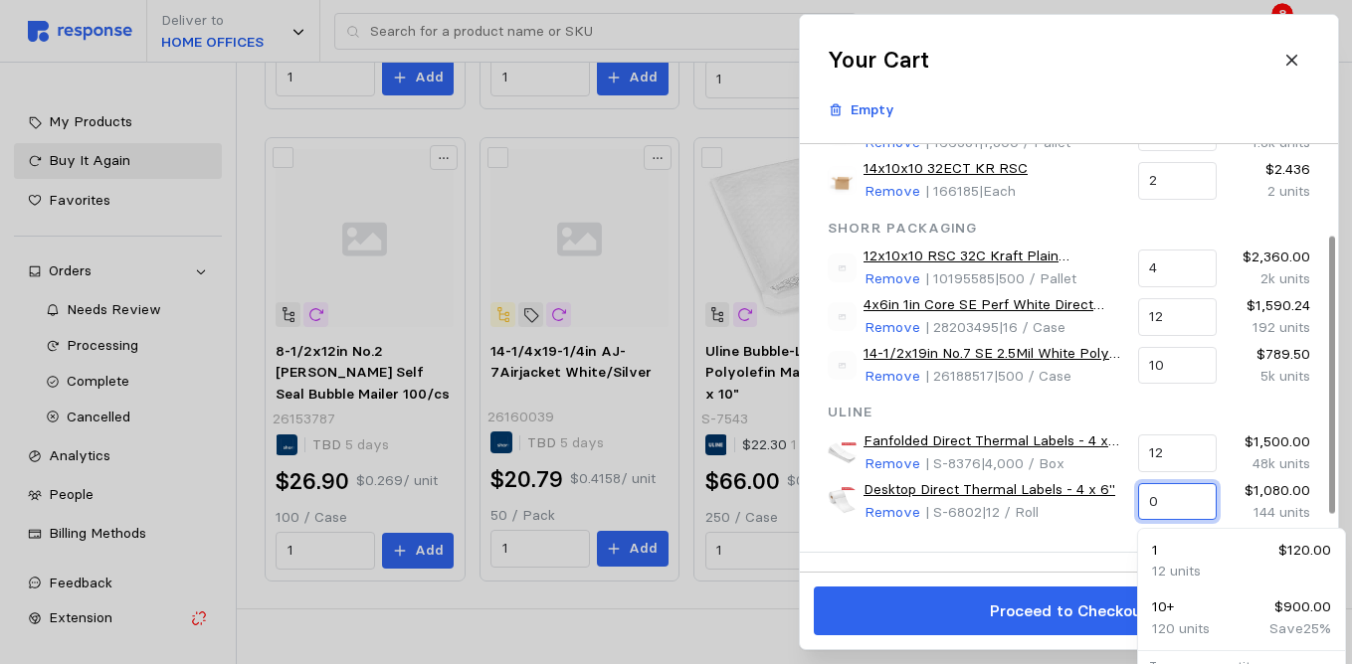
type input "0"
click at [1080, 544] on div "Landsberg 7X5X5 32 ECT KR RSC Remove | 166973 | 3,000 / Pallet 1 $1,143.00 3k u…" at bounding box center [1069, 279] width 538 height 548
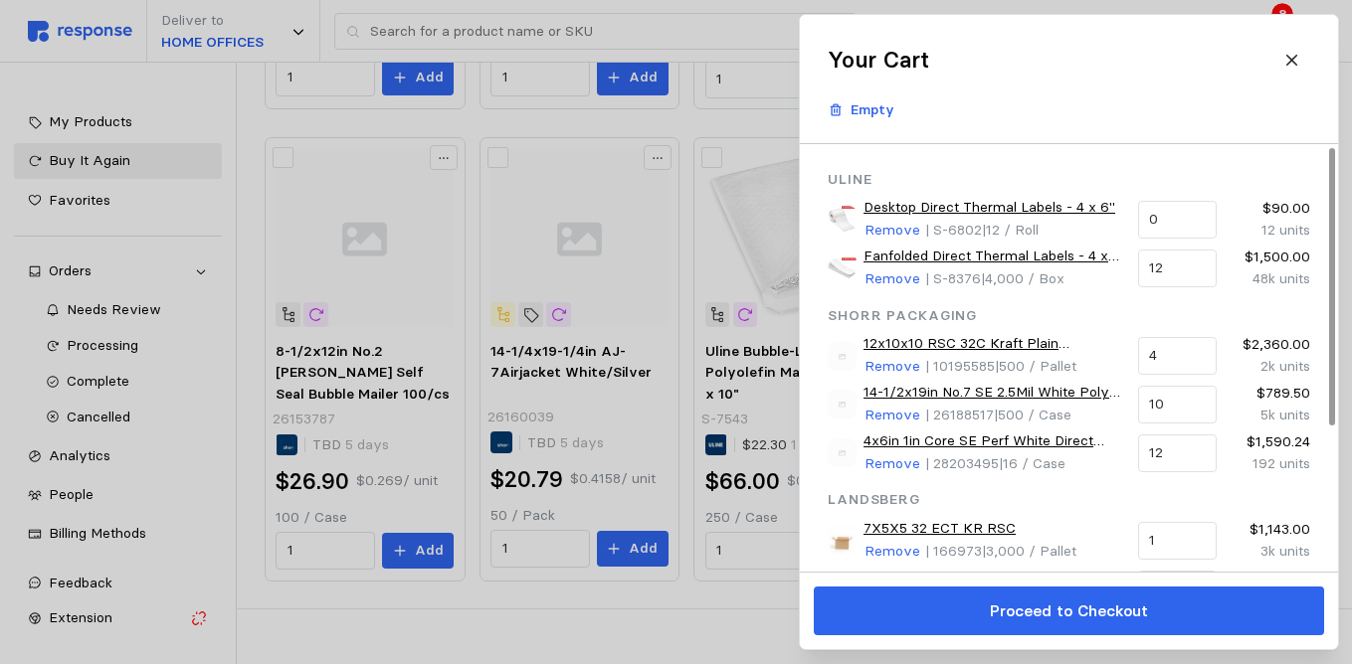
scroll to position [0, 0]
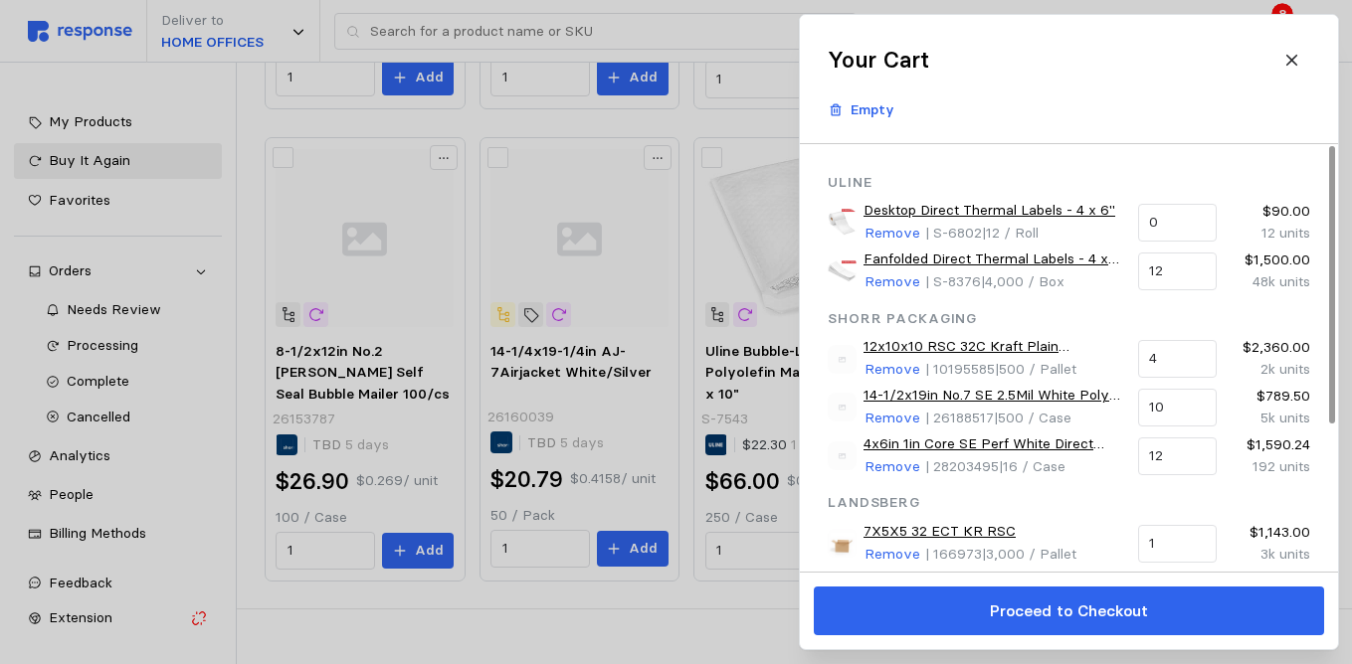
click at [1329, 335] on div at bounding box center [1332, 285] width 6 height 278
click at [905, 232] on p "Remove" at bounding box center [892, 234] width 56 height 22
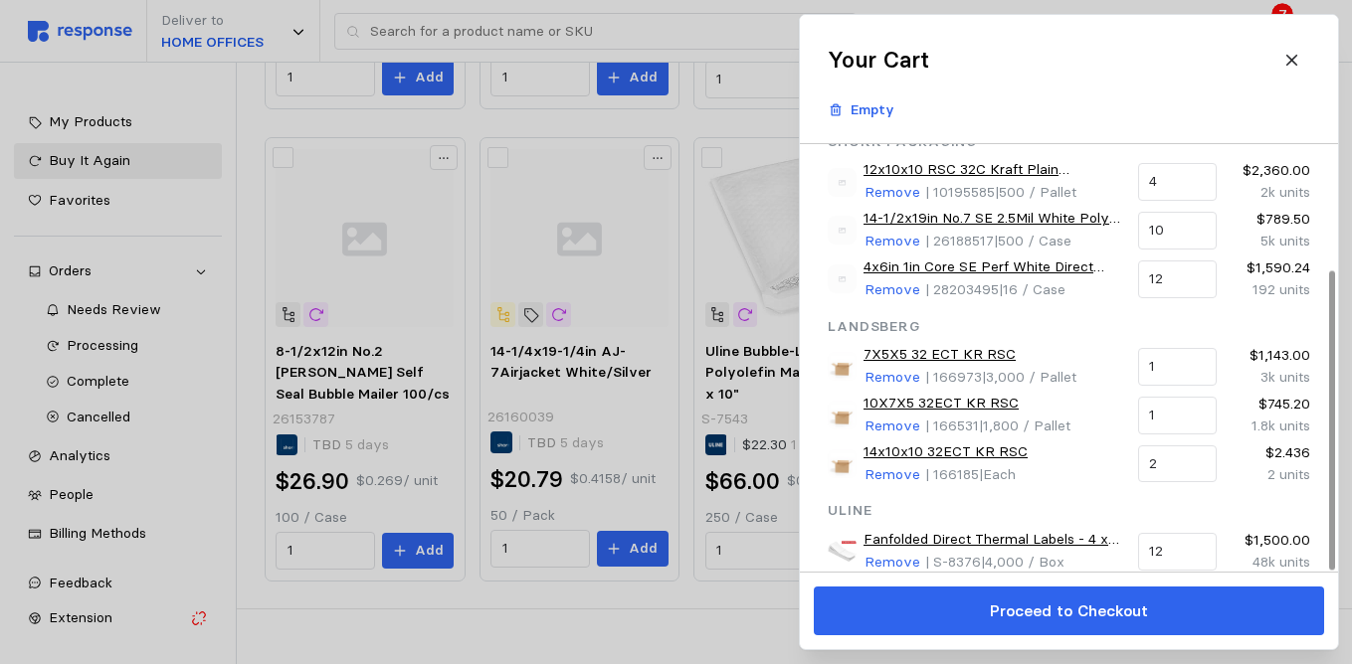
scroll to position [178, 0]
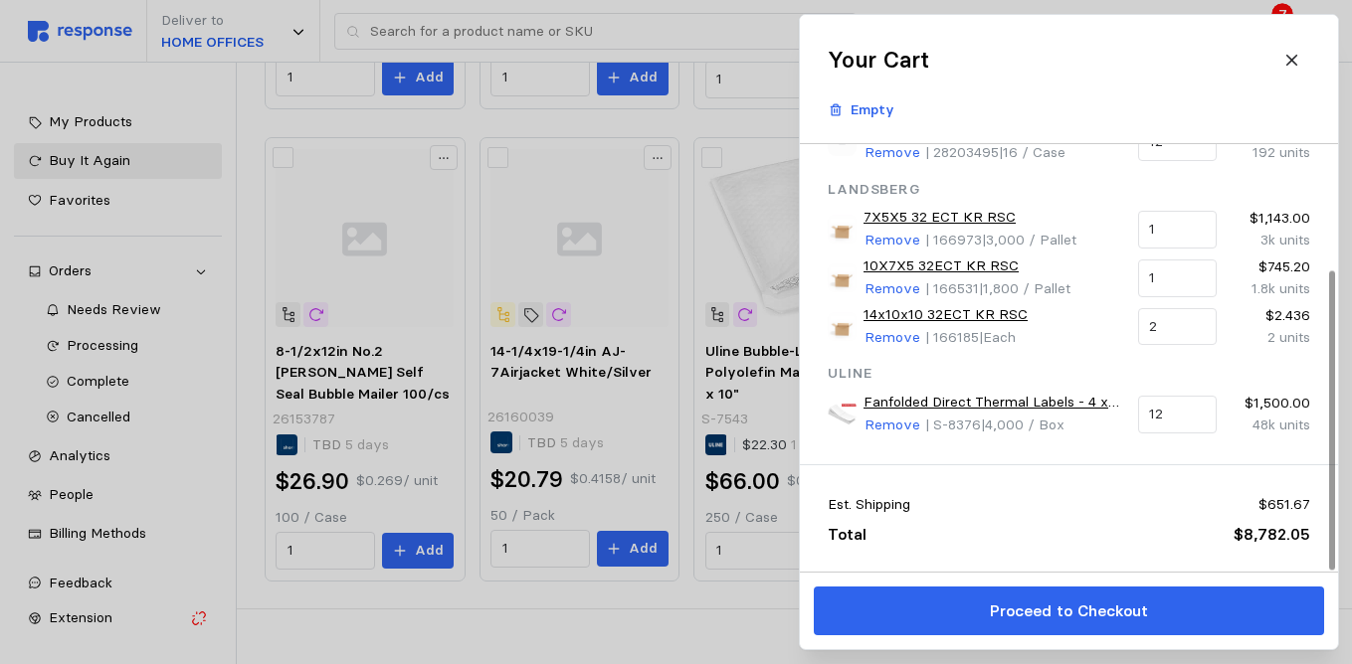
click at [1335, 570] on div at bounding box center [1332, 420] width 6 height 299
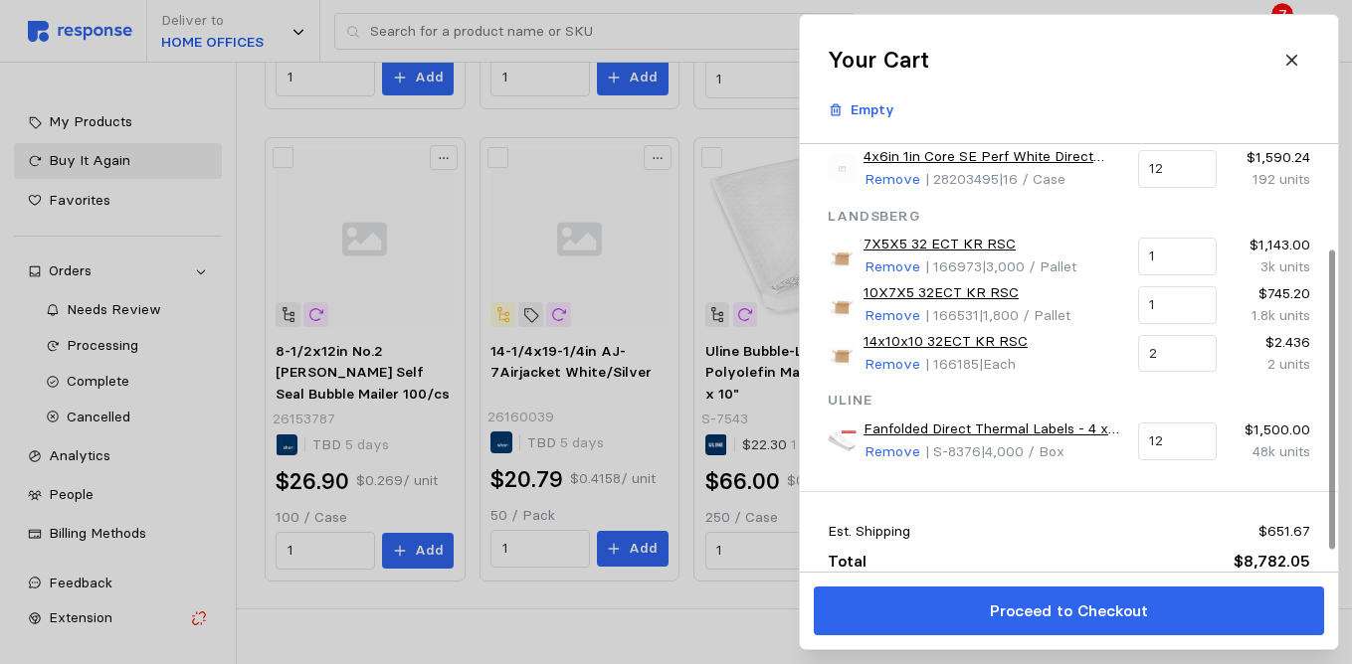
scroll to position [171, 0]
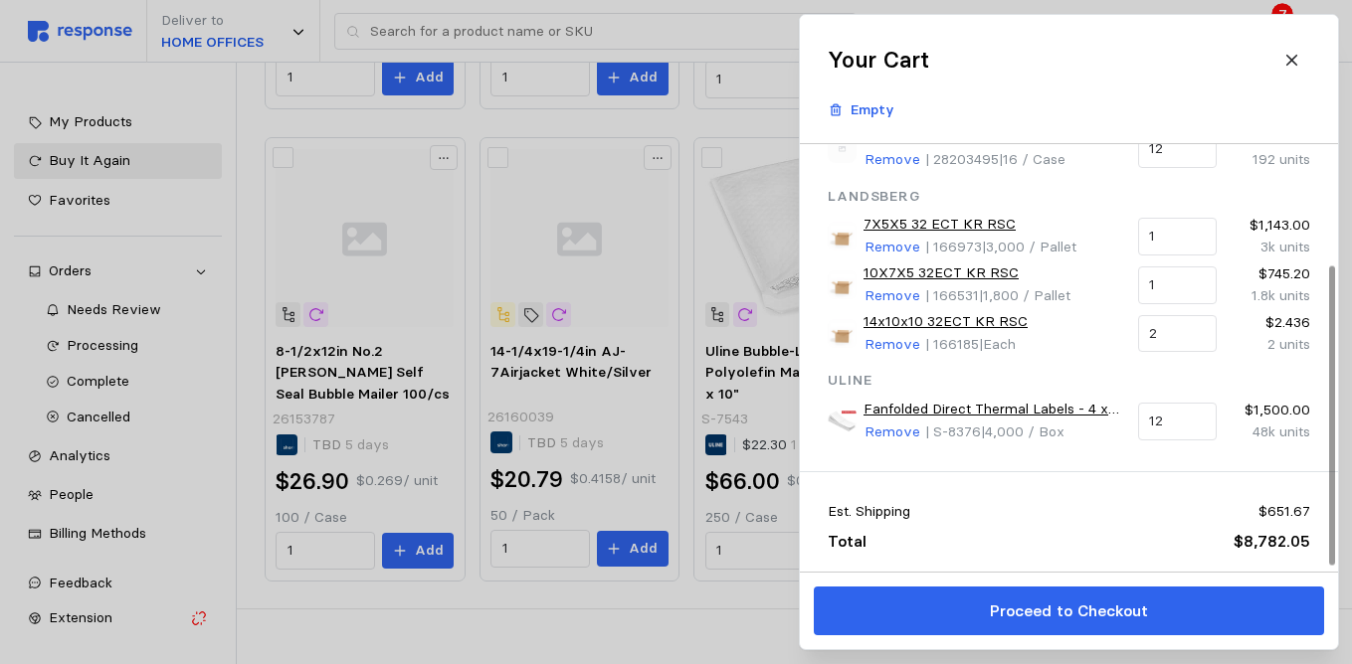
click at [1335, 422] on div at bounding box center [1332, 415] width 6 height 299
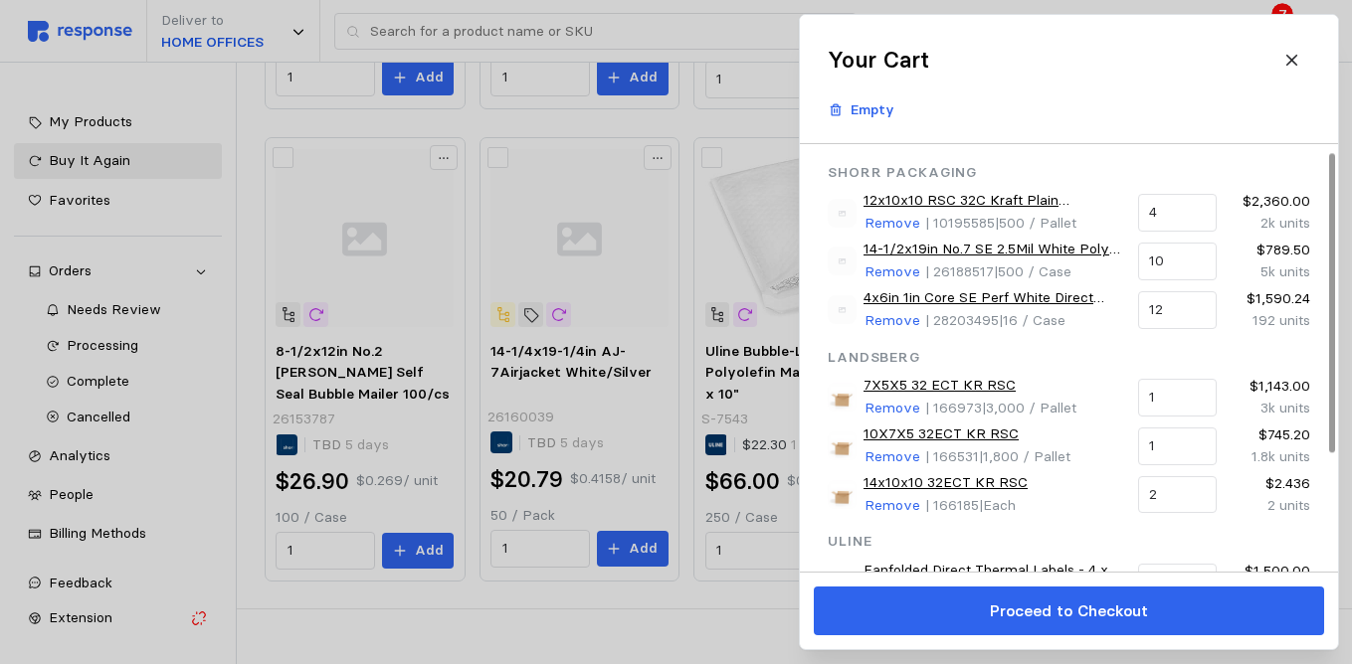
scroll to position [9, 0]
click at [1335, 301] on div at bounding box center [1332, 358] width 11 height 428
drag, startPoint x: 1337, startPoint y: 300, endPoint x: 1337, endPoint y: 349, distance: 48.7
click at [1337, 349] on section "Your Cart Empty Shorr Packaging 12x10x10 RSC 32C Kraft Plain 25/bundle 500/unit…" at bounding box center [1069, 332] width 540 height 637
click at [1315, 343] on div "Shorr Packaging 12x10x10 RSC 32C Kraft Plain 25/bundle 500/unit Remove | 101955…" at bounding box center [1069, 384] width 538 height 499
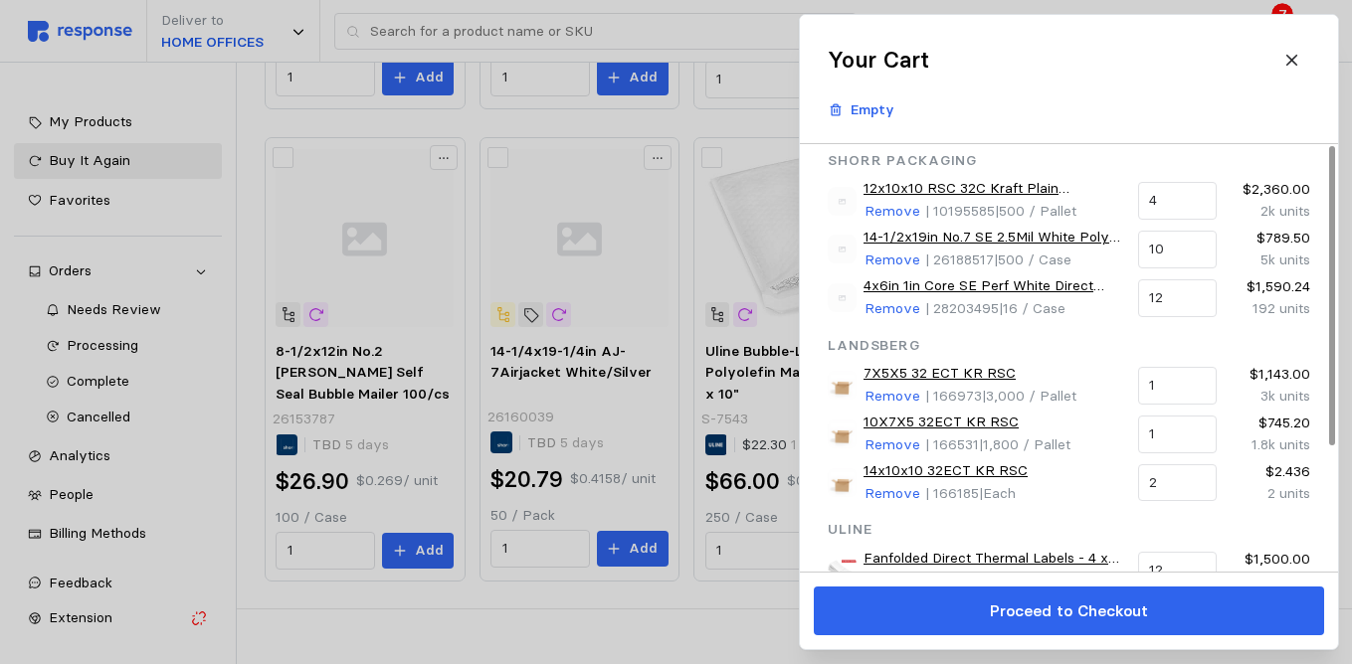
scroll to position [0, 0]
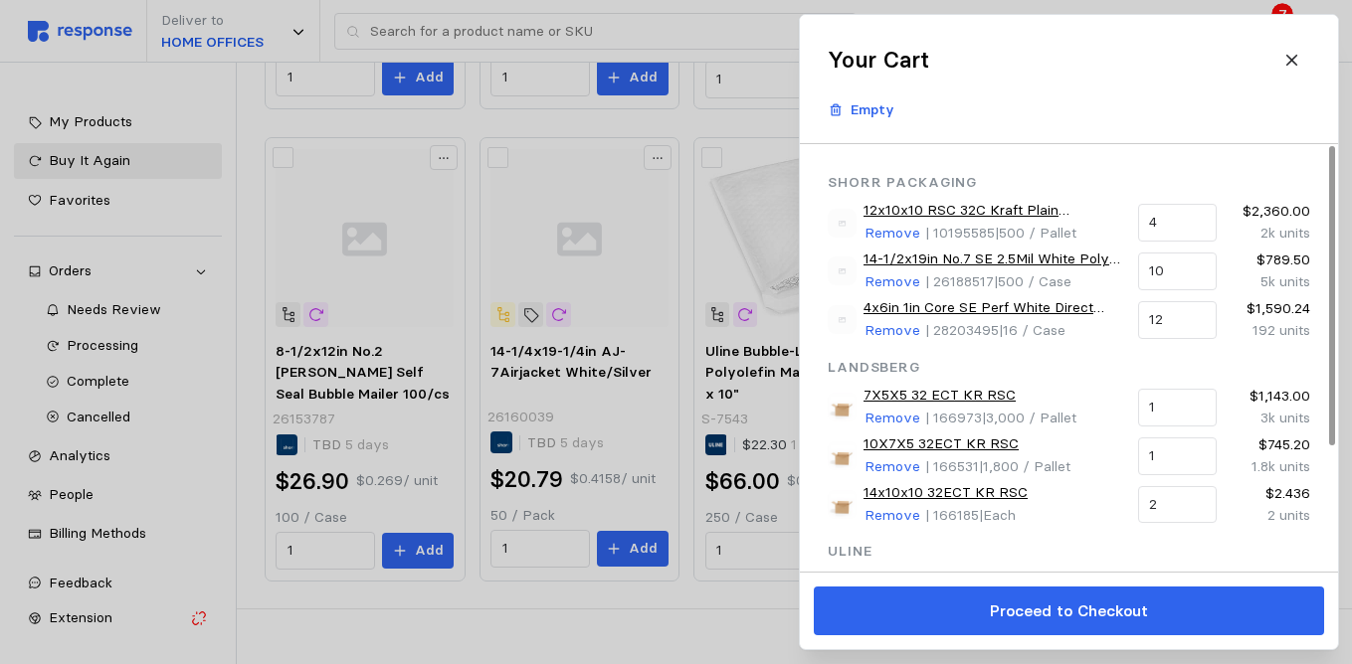
click at [1329, 297] on div at bounding box center [1332, 295] width 6 height 299
click at [1335, 180] on div at bounding box center [1332, 295] width 6 height 299
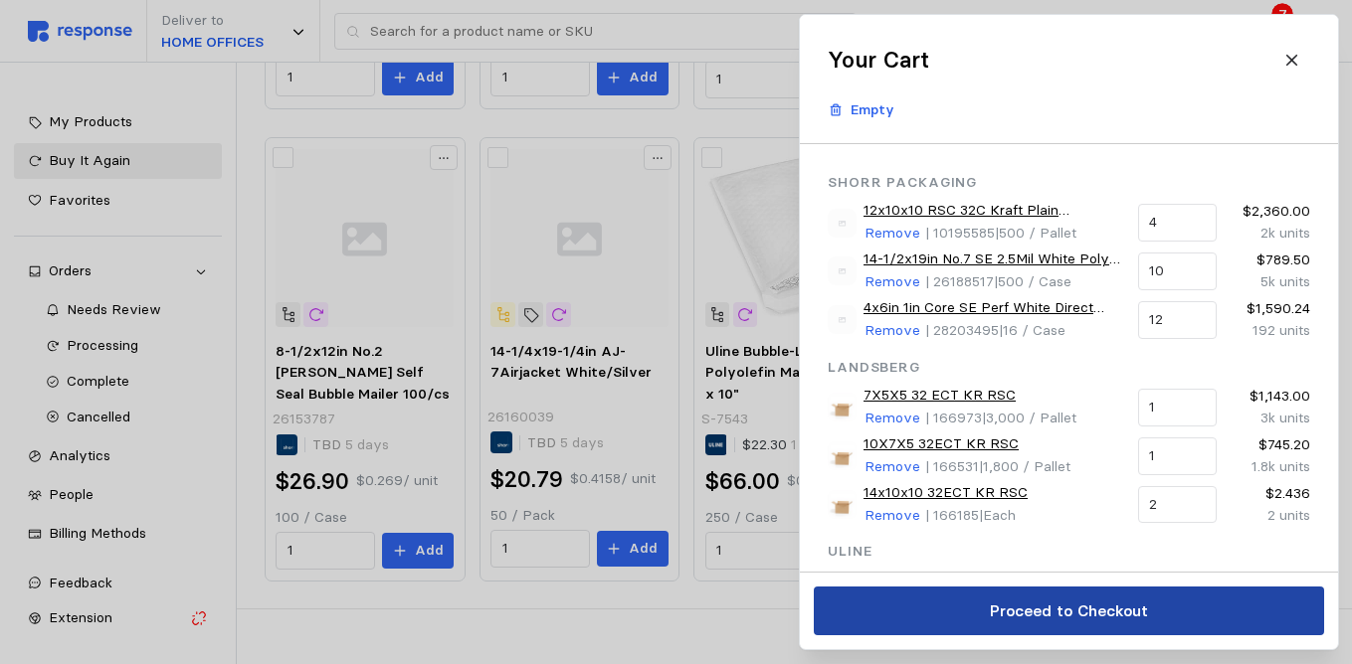
click at [1180, 607] on button "Proceed to Checkout" at bounding box center [1069, 611] width 510 height 49
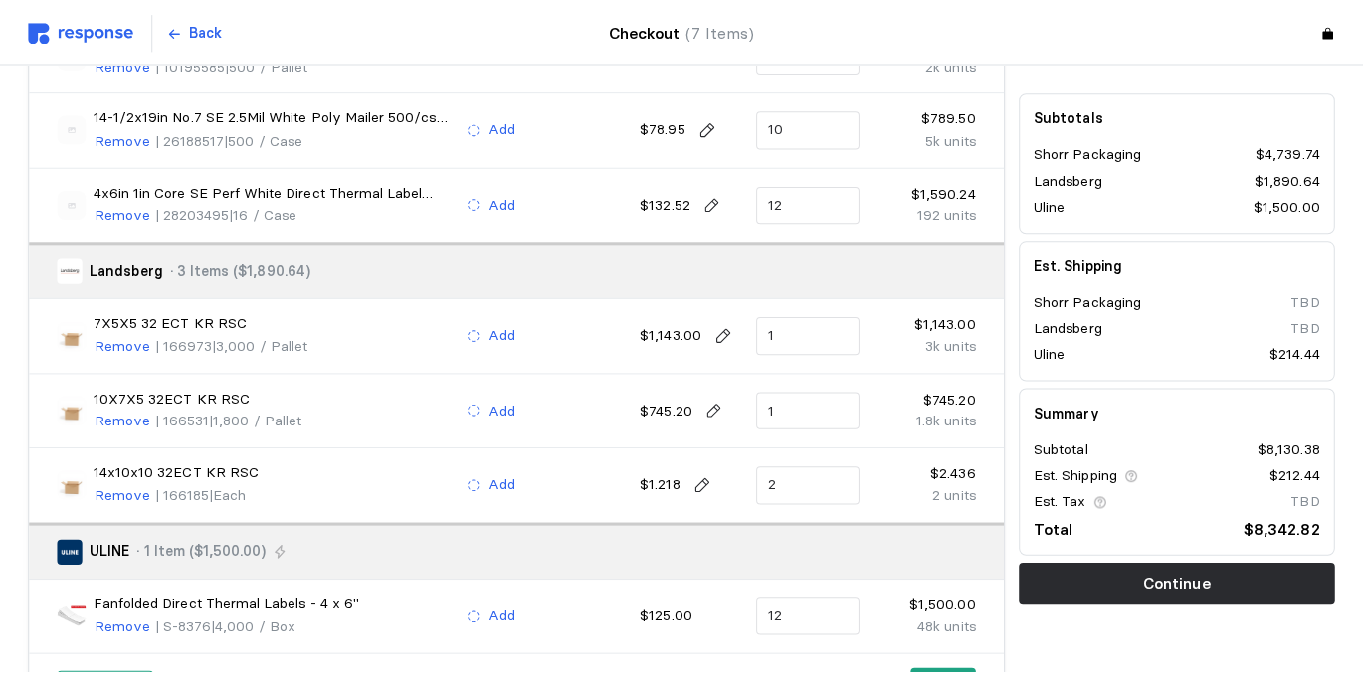
scroll to position [292, 0]
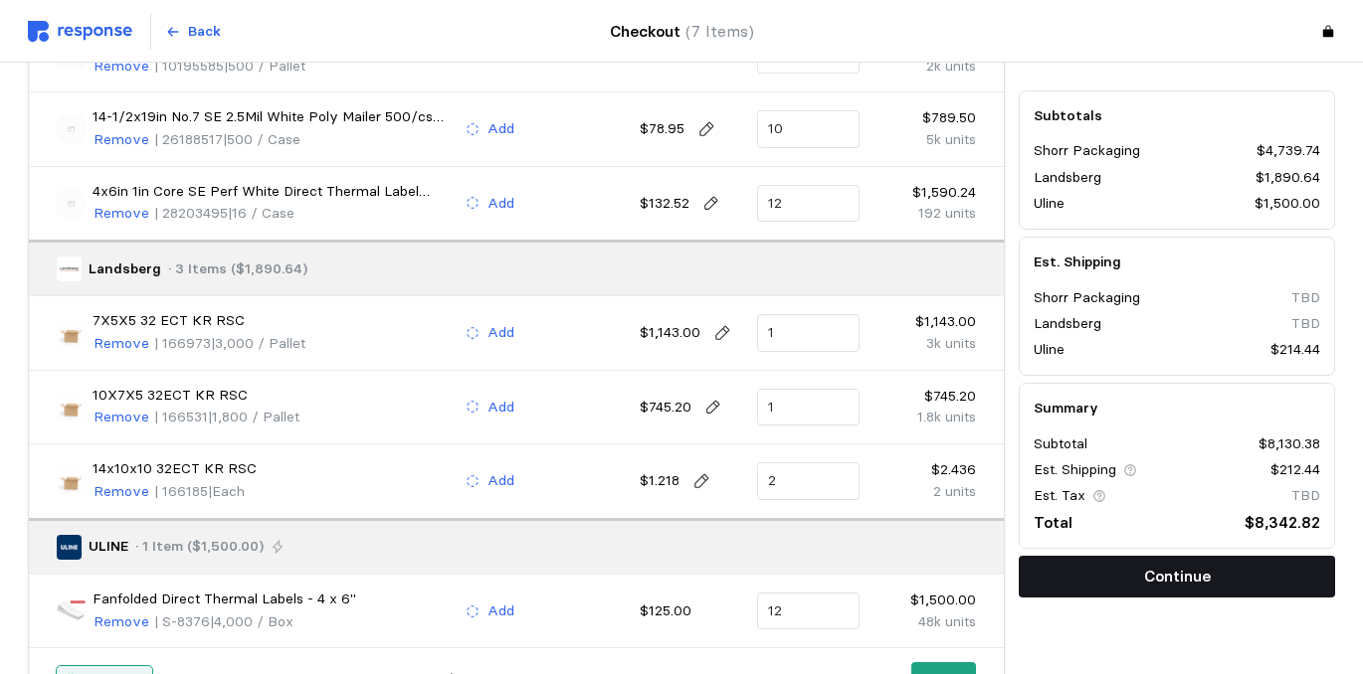
click at [1093, 573] on button "Continue" at bounding box center [1177, 577] width 316 height 42
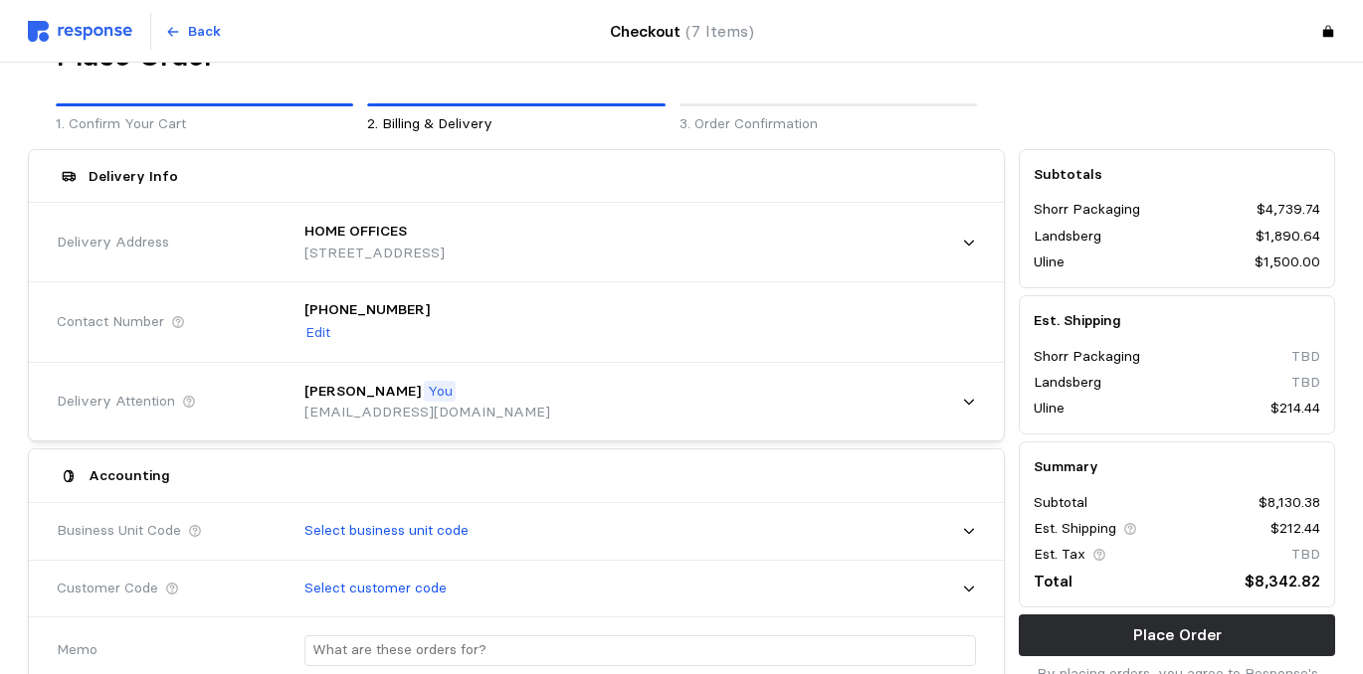
scroll to position [93, 0]
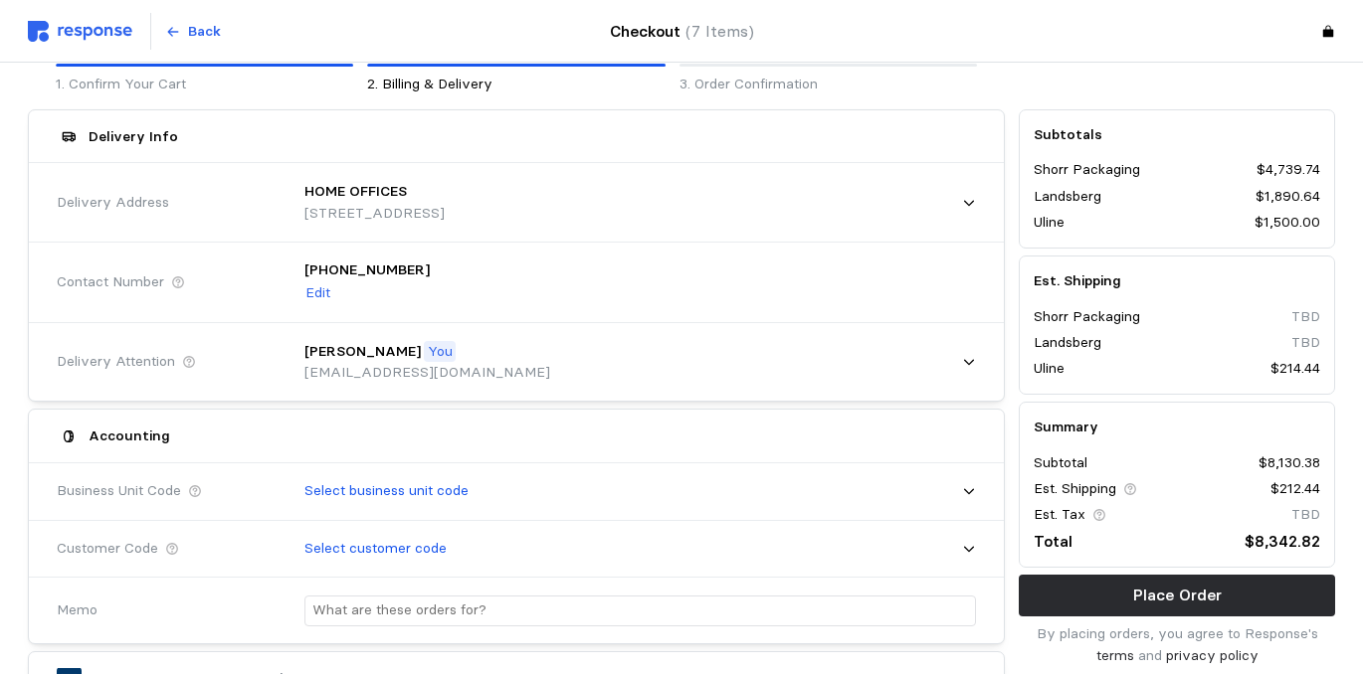
click at [883, 137] on div "Delivery Info" at bounding box center [516, 136] width 933 height 39
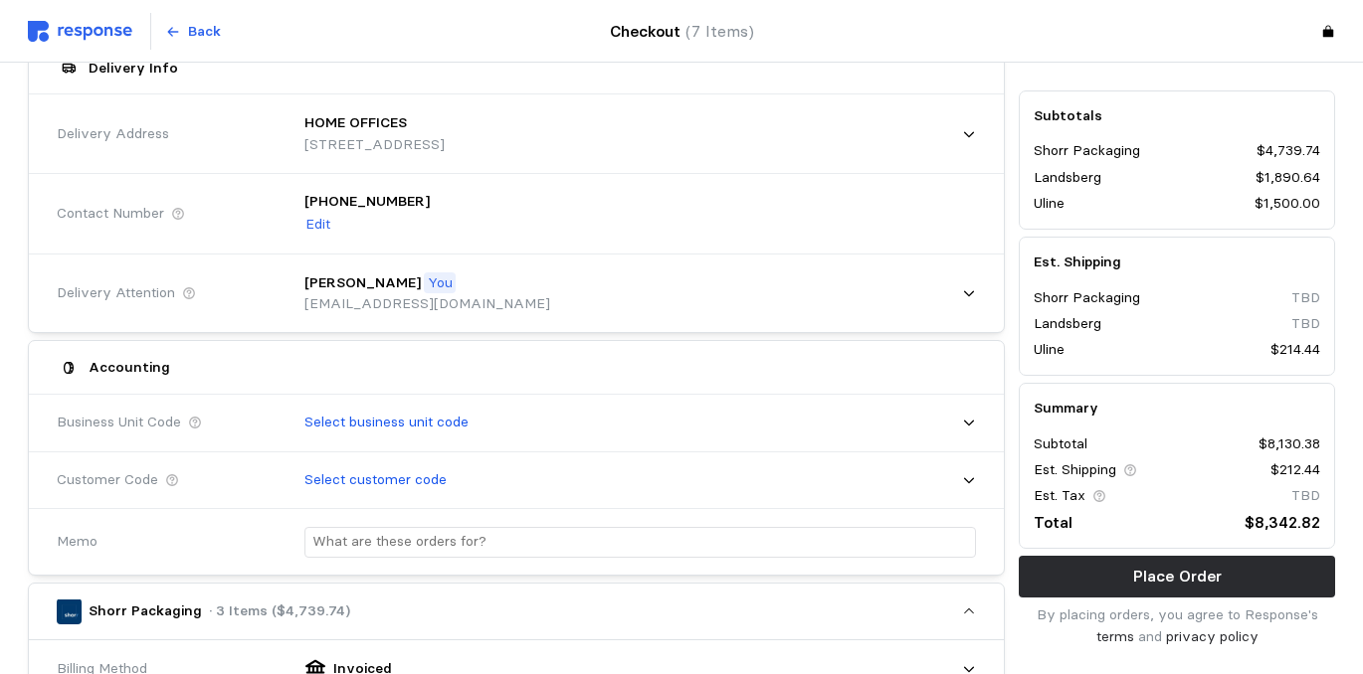
scroll to position [159, 0]
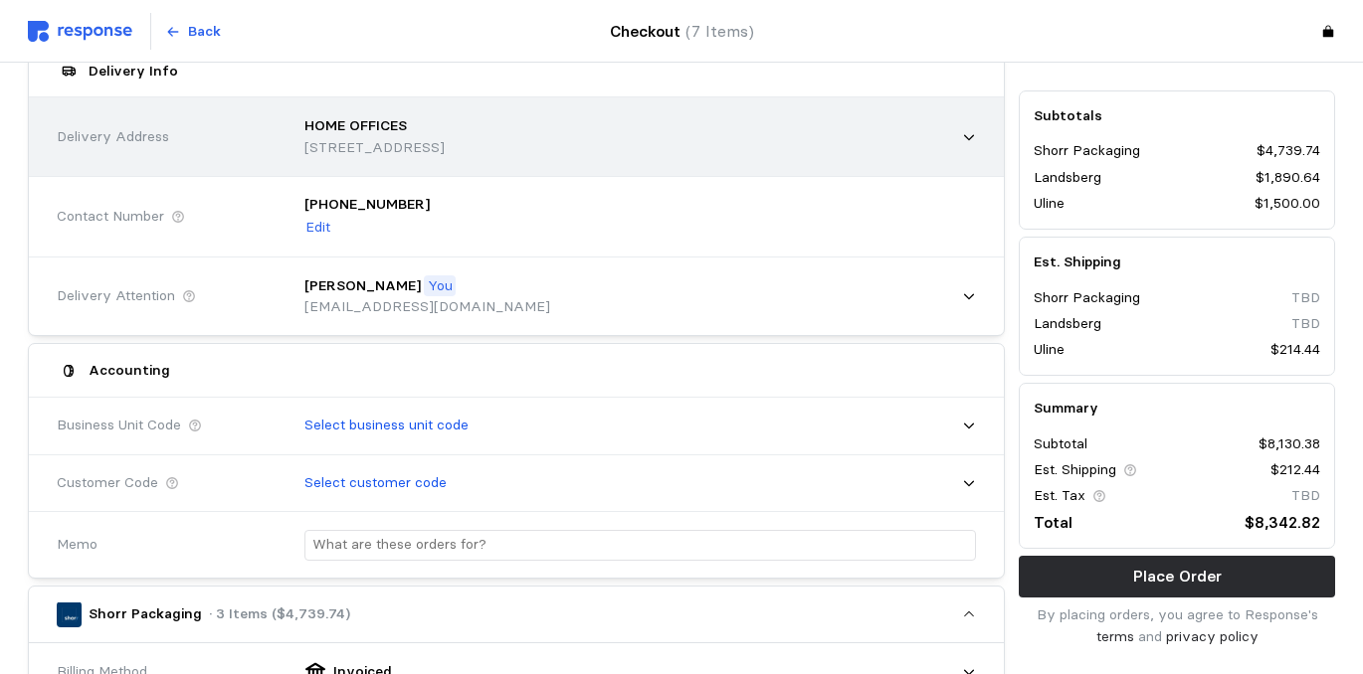
click at [860, 142] on div "HOME OFFICES [STREET_ADDRESS]" at bounding box center [633, 136] width 686 height 71
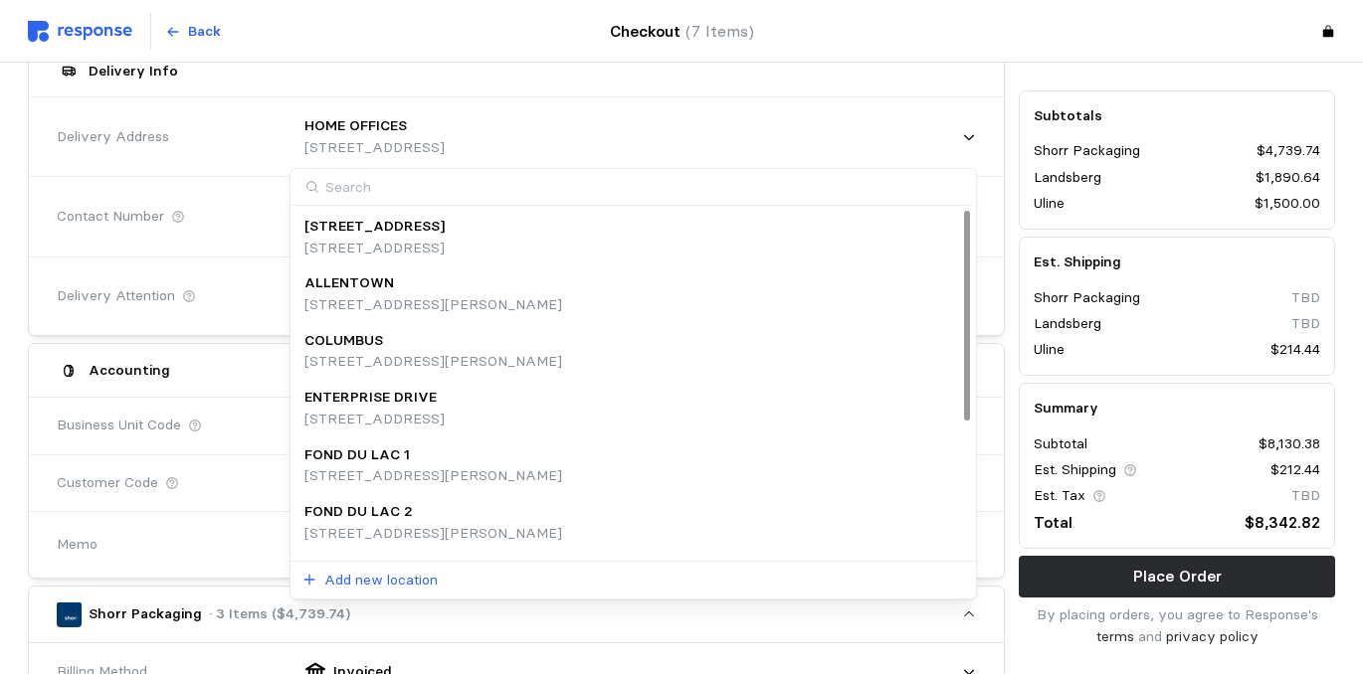
click at [794, 335] on div "COLUMBUS [STREET_ADDRESS][PERSON_NAME]" at bounding box center [632, 351] width 656 height 43
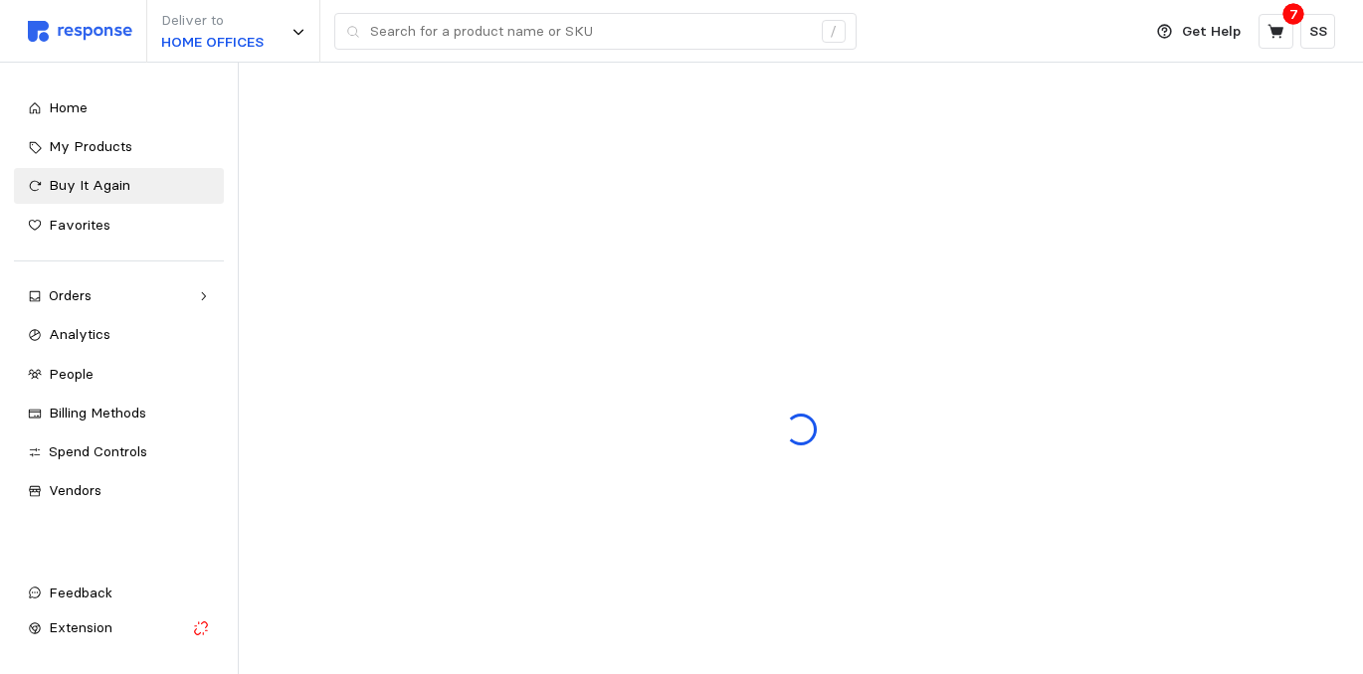
scroll to position [361, 0]
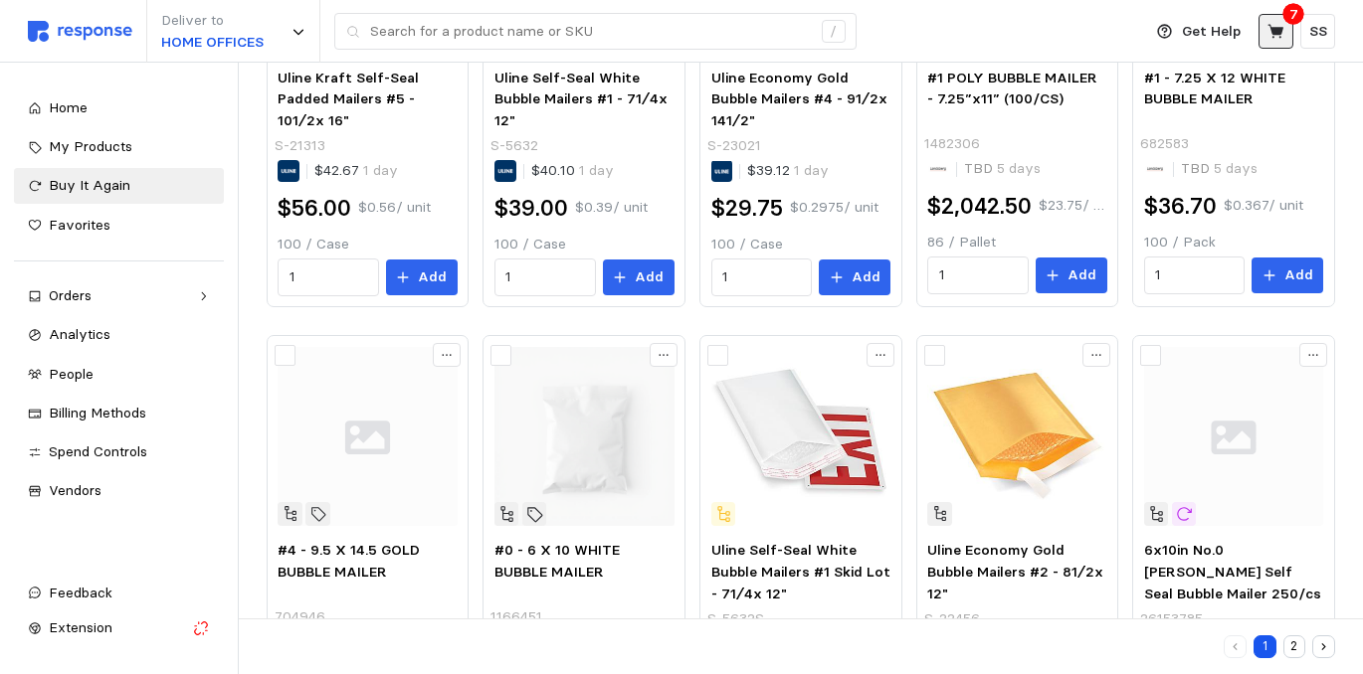
click at [1286, 37] on button at bounding box center [1275, 31] width 35 height 35
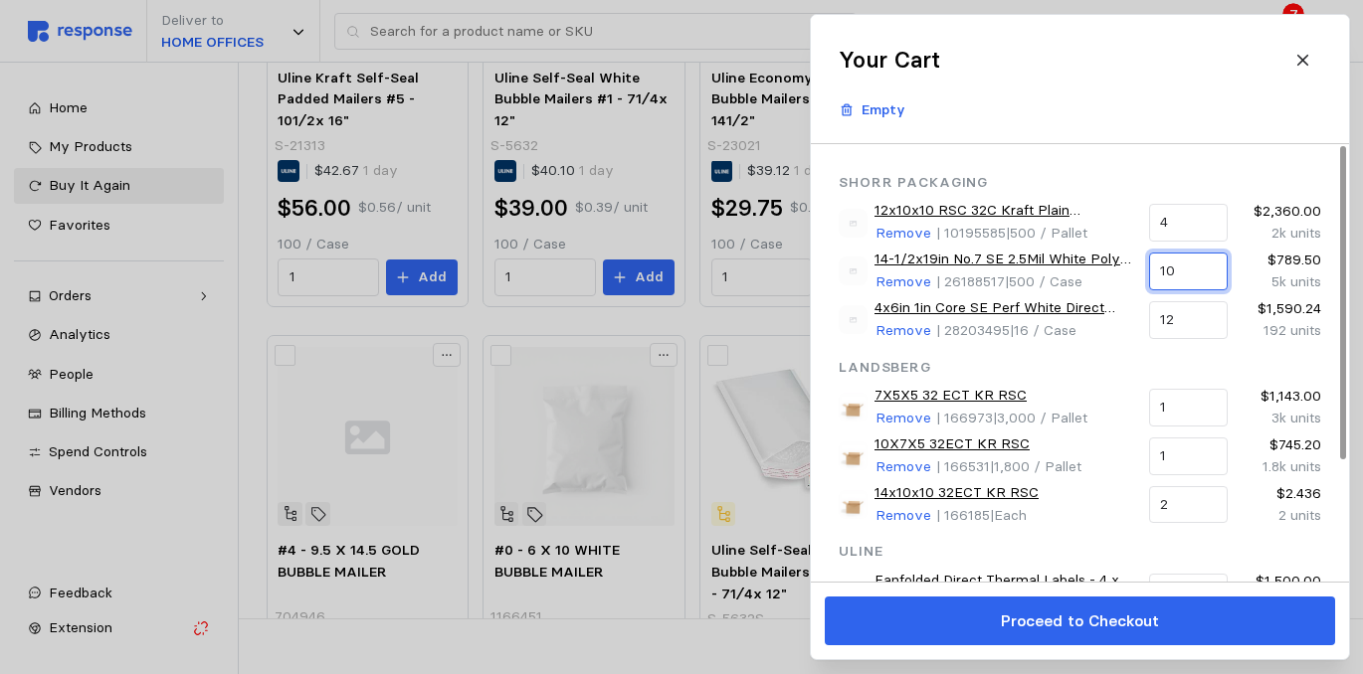
click at [1183, 269] on input "10" at bounding box center [1188, 272] width 56 height 36
type input "1"
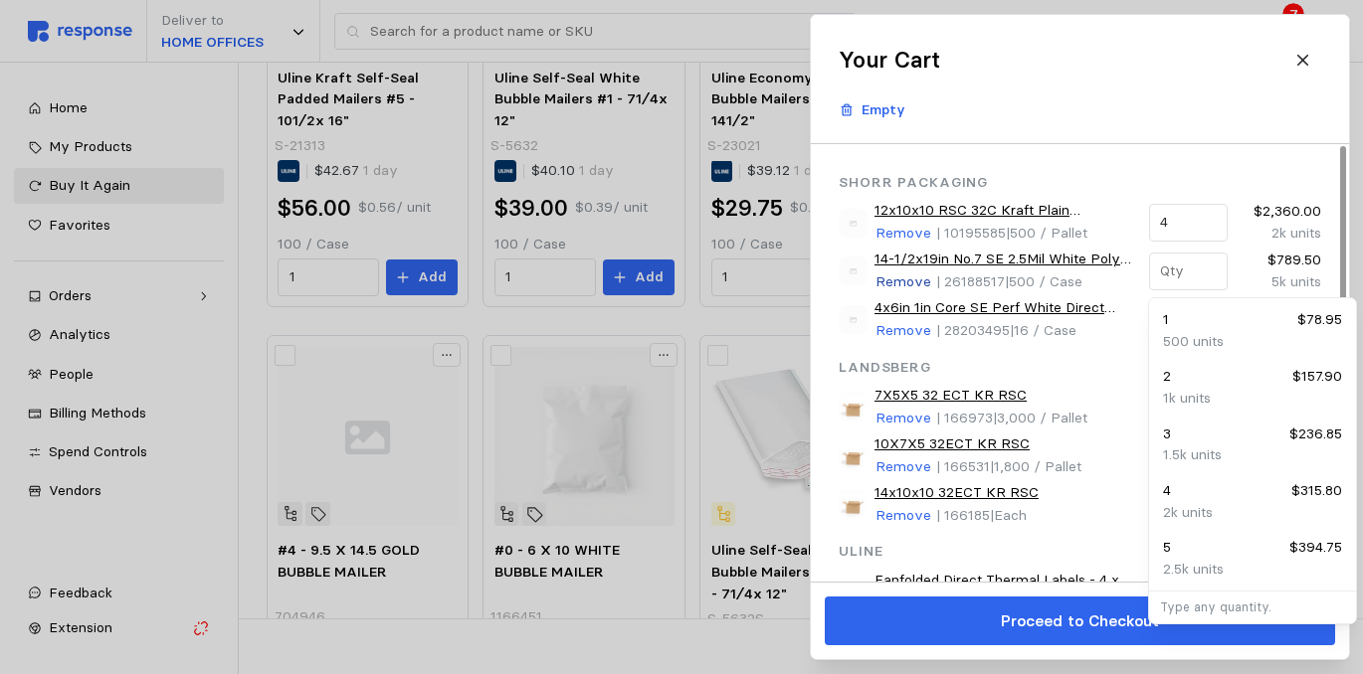
click at [905, 282] on p "Remove" at bounding box center [903, 283] width 56 height 22
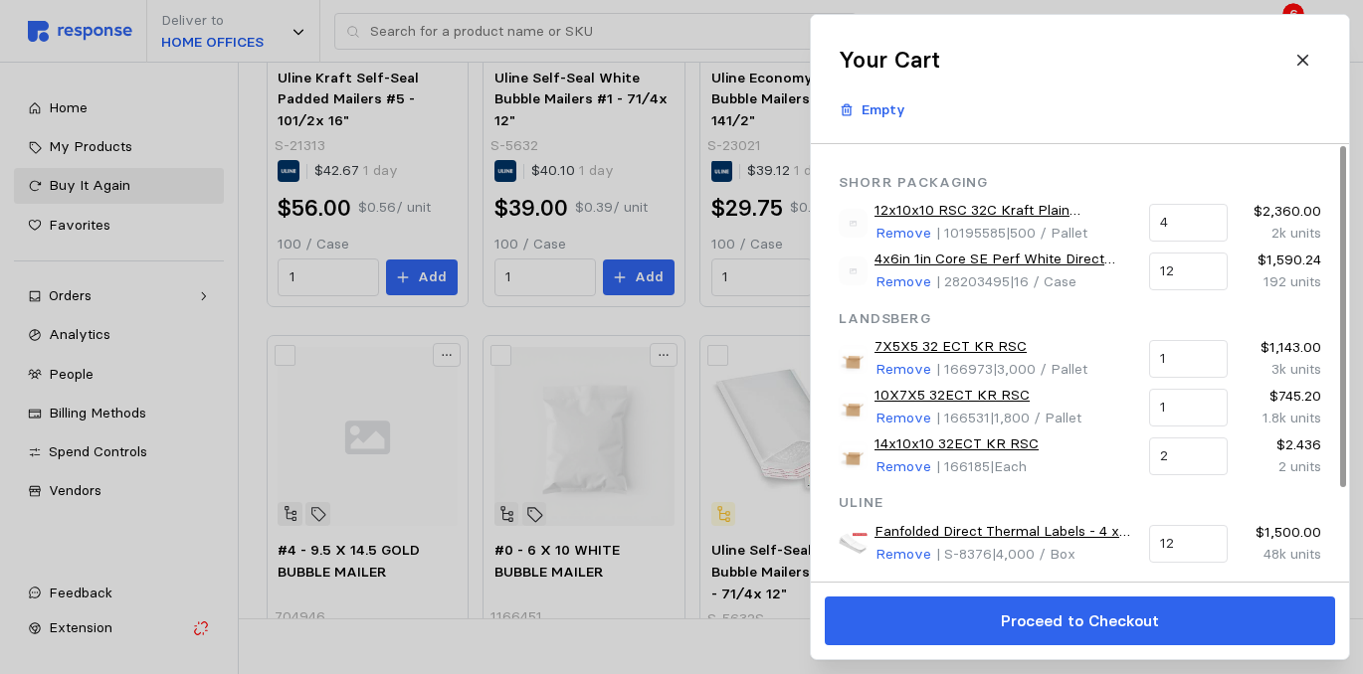
click at [762, 322] on div at bounding box center [681, 337] width 1363 height 674
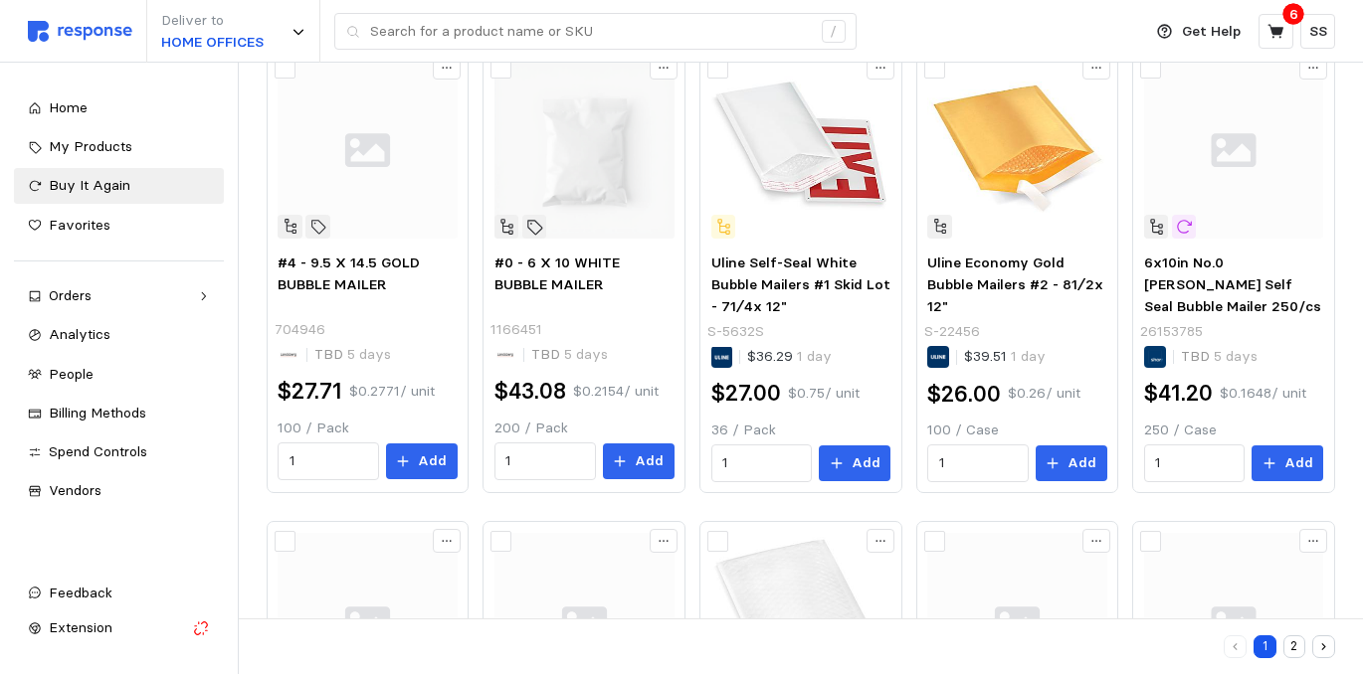
scroll to position [719, 0]
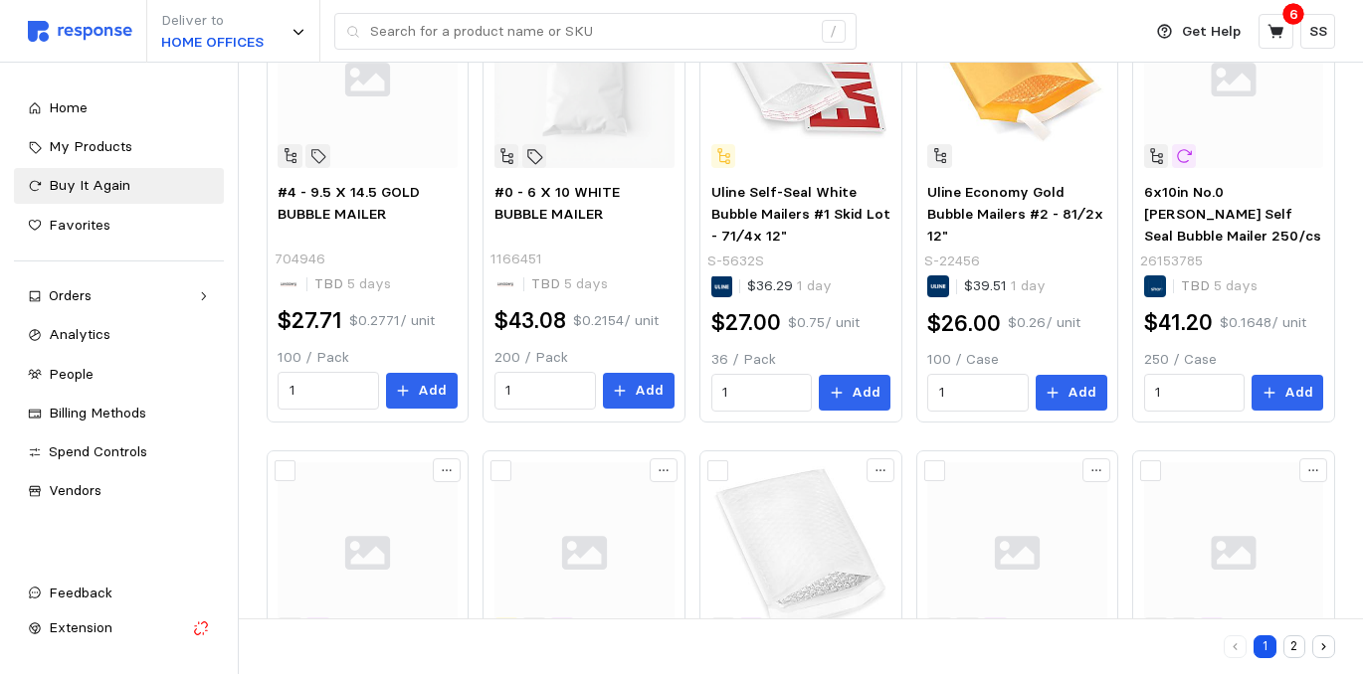
click at [936, 436] on div "Uline Kraft Self-Seal Padded Mailers #5 - 101⁄2x 16" S-21313 $42.67 1 day $56.0…" at bounding box center [801, 200] width 1068 height 1393
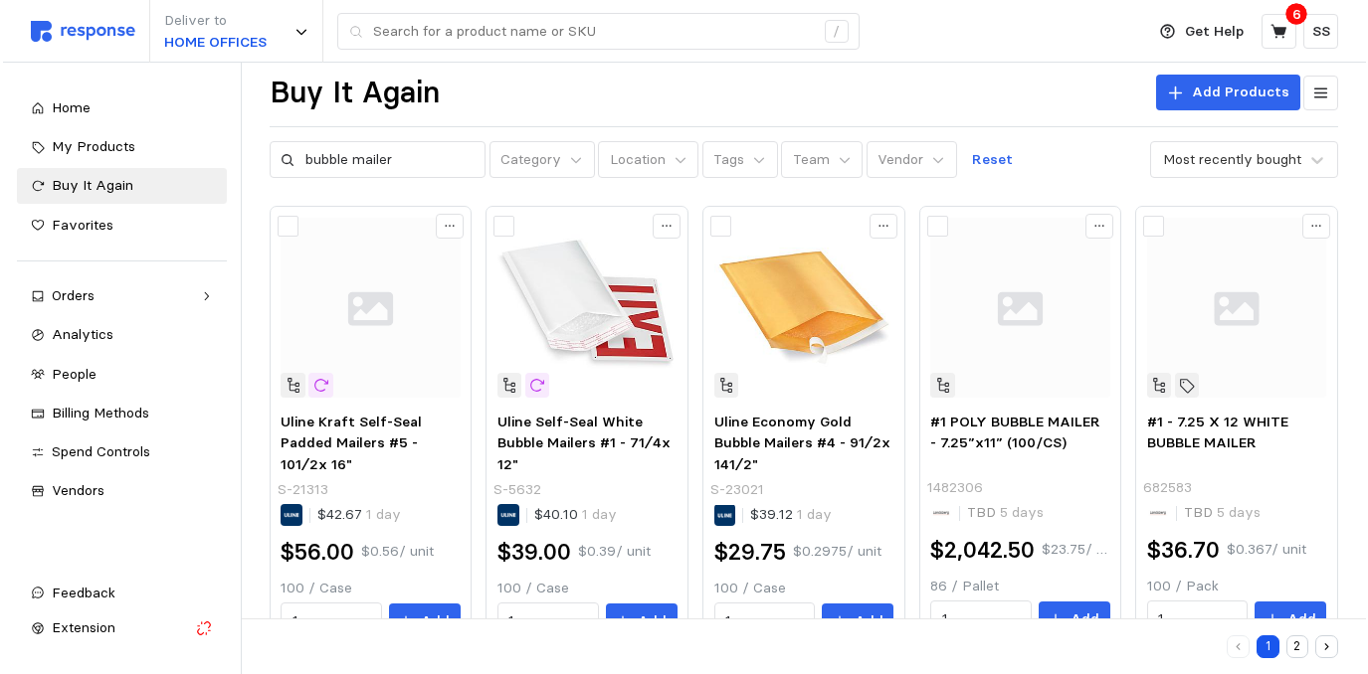
scroll to position [3, 0]
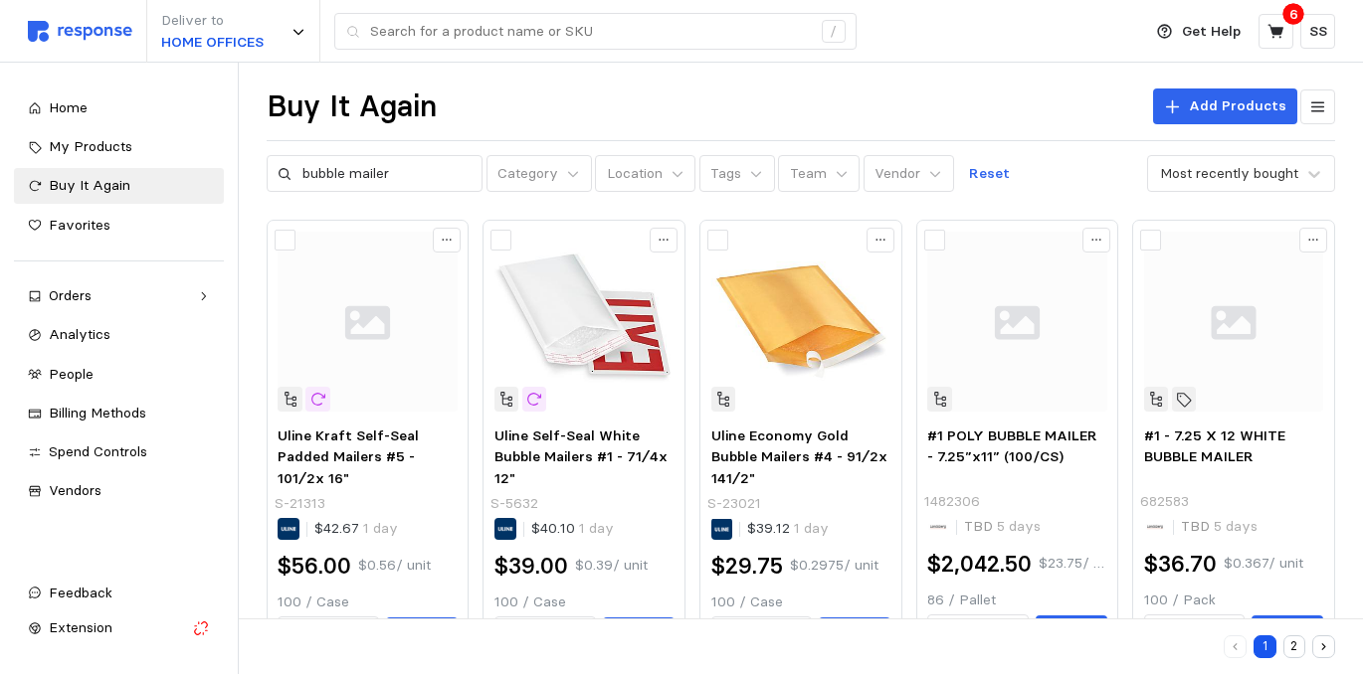
click at [0, 52] on div "Deliver to HOME OFFICES / Get Help 6 SS" at bounding box center [681, 31] width 1363 height 63
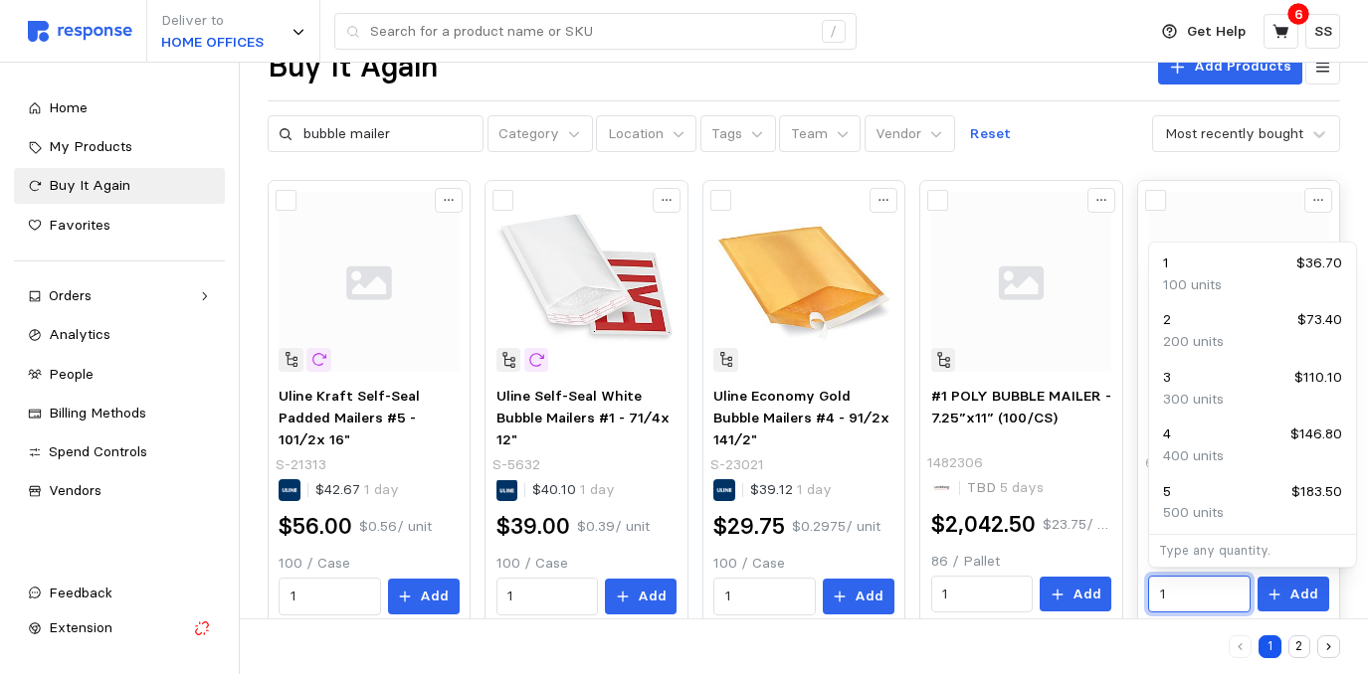
click at [1195, 594] on input "1" at bounding box center [1199, 595] width 79 height 36
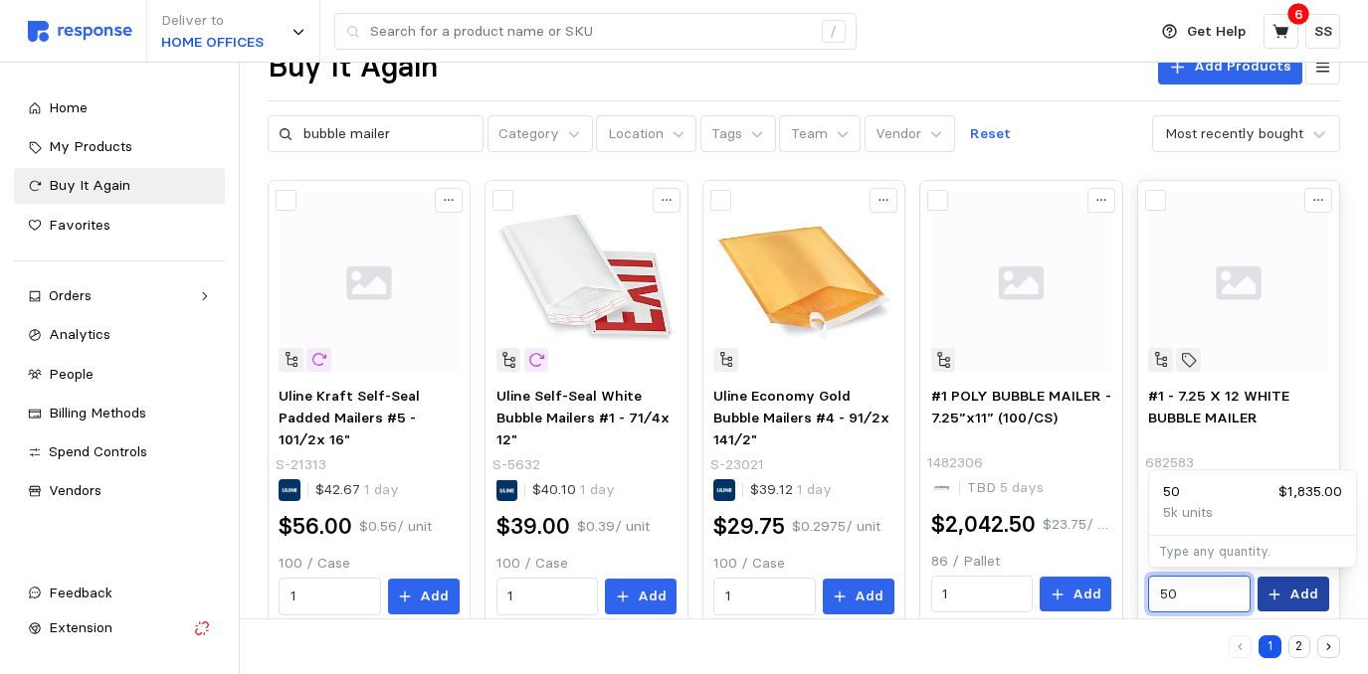
type input "50"
click at [1298, 600] on p "Add" at bounding box center [1303, 595] width 29 height 22
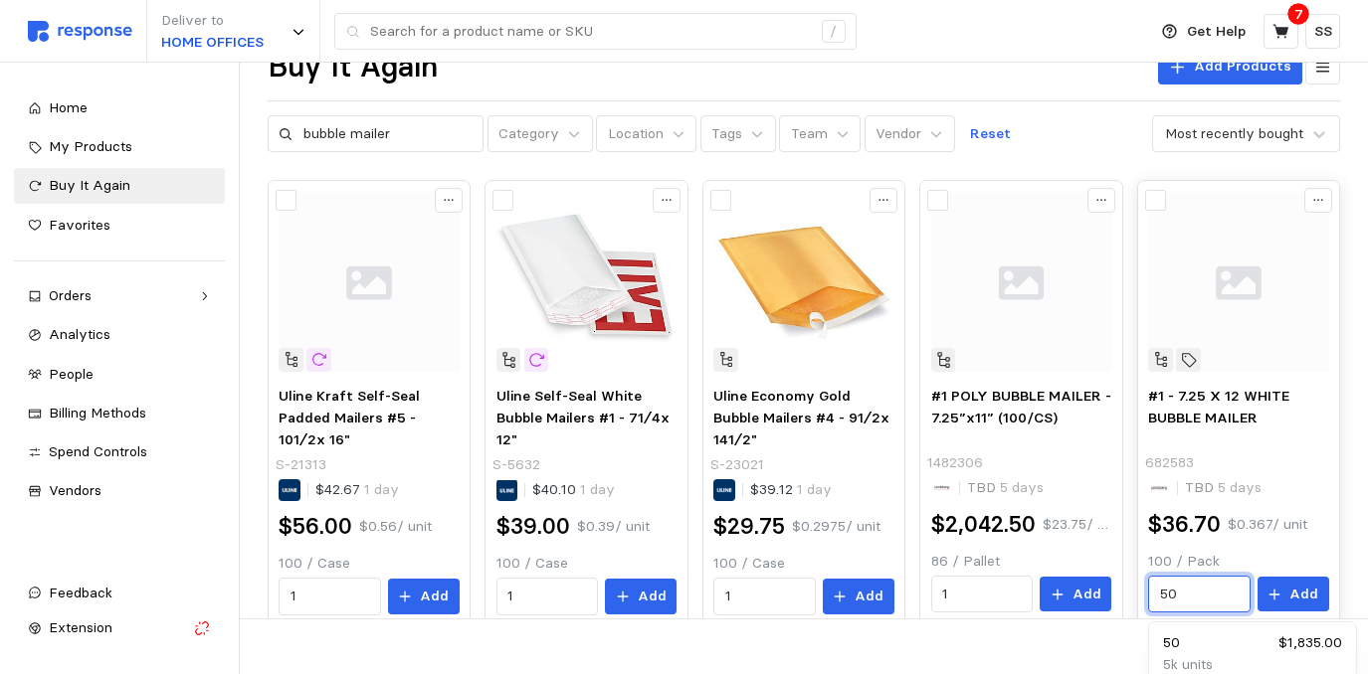
click at [1211, 595] on input "50" at bounding box center [1199, 595] width 79 height 36
click at [1098, 115] on div "bubble mailer Category Location Tags Team Vendor Reset Most recently bought" at bounding box center [804, 134] width 1072 height 38
click at [1043, 122] on div "bubble mailer Category Location Tags Team Vendor Reset Most recently bought" at bounding box center [804, 134] width 1072 height 38
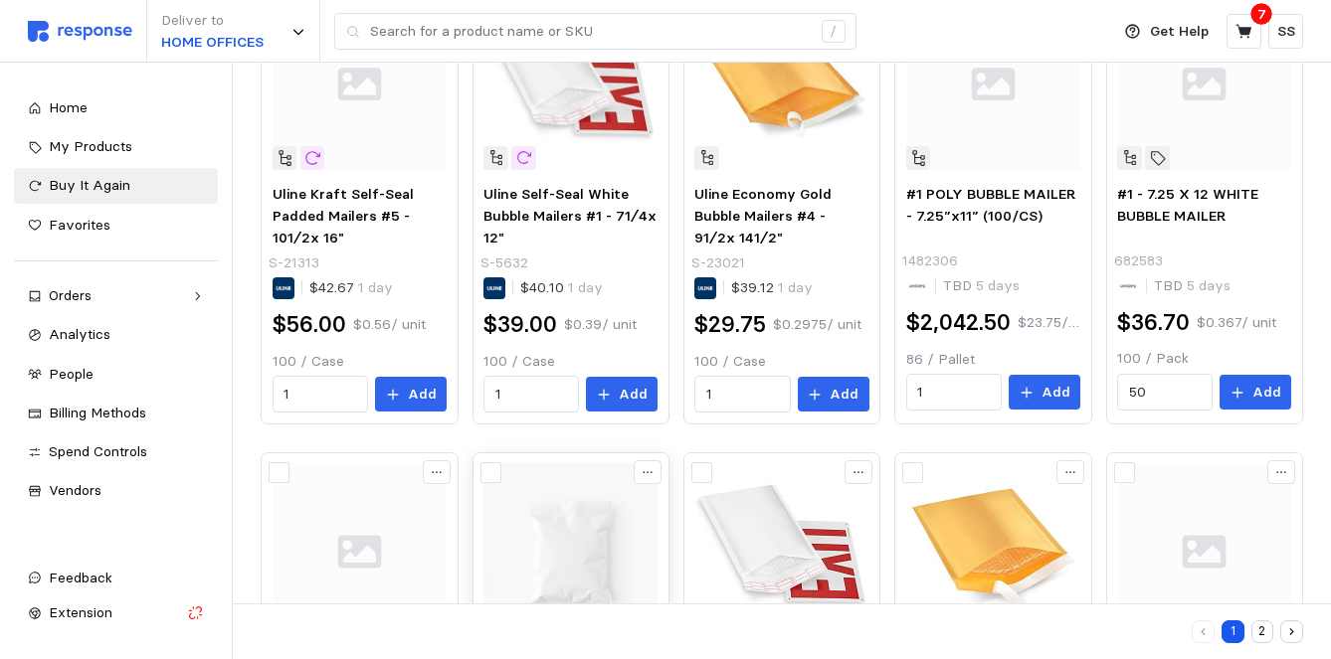
scroll to position [199, 0]
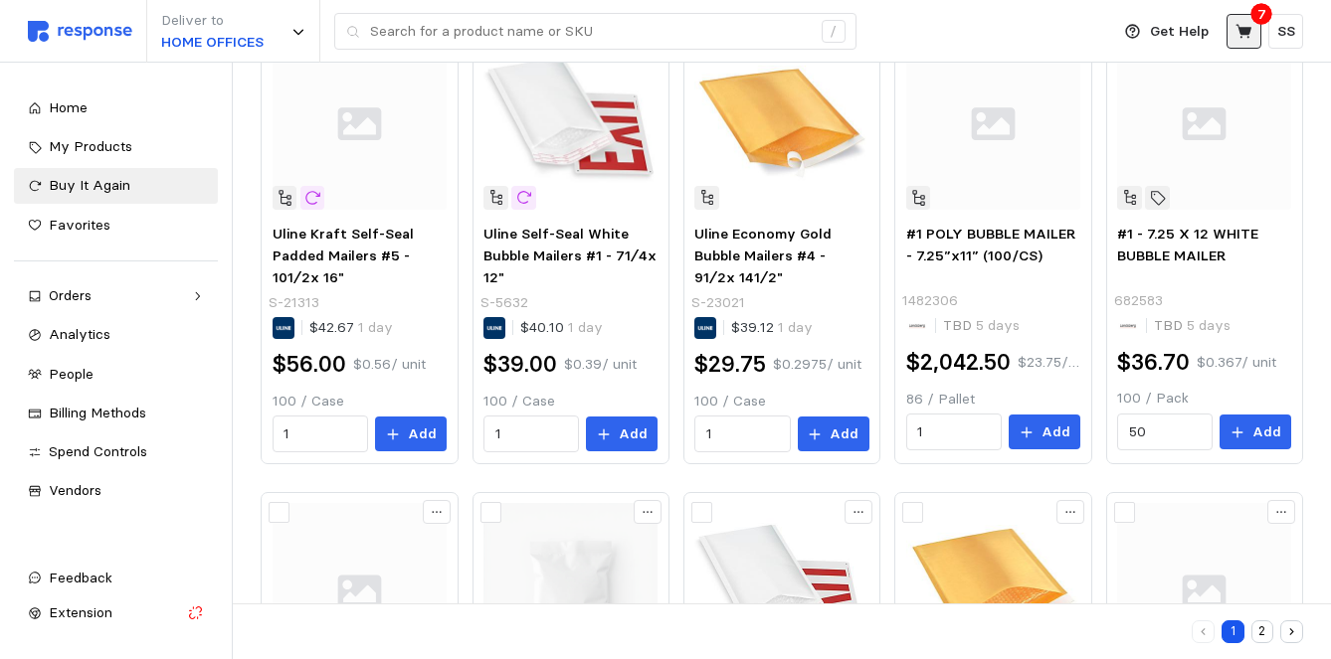
click at [1239, 40] on button at bounding box center [1243, 31] width 35 height 35
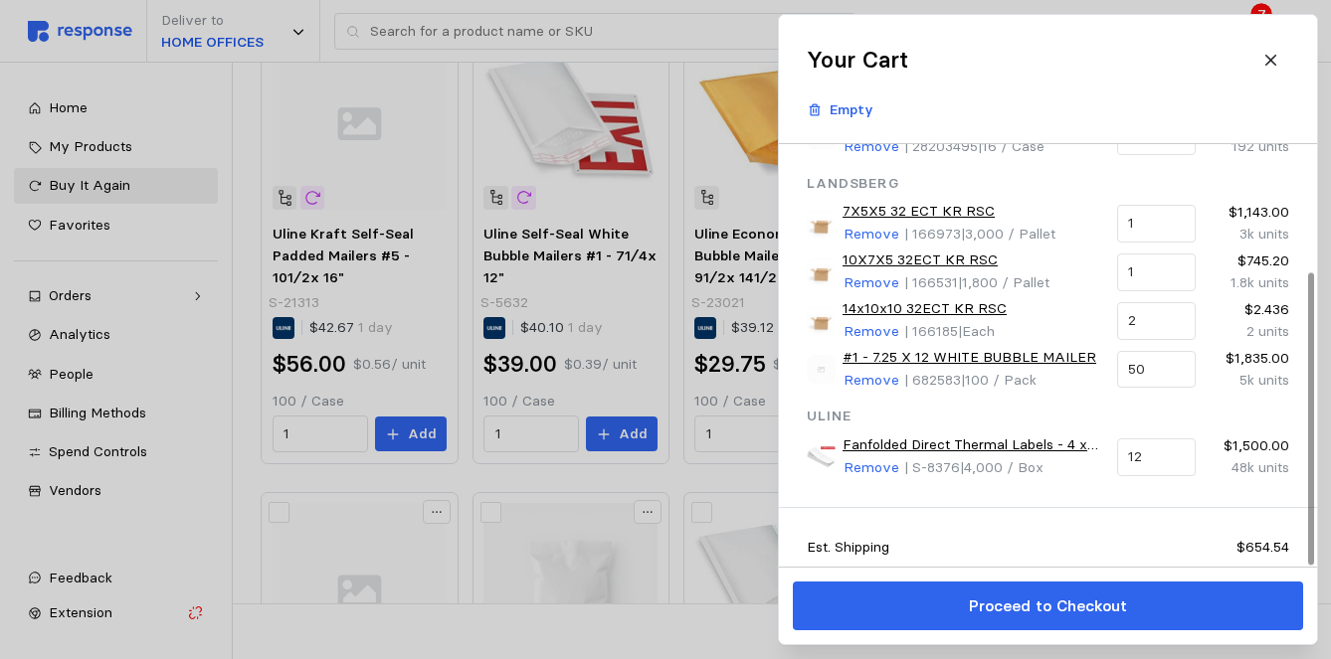
scroll to position [183, 0]
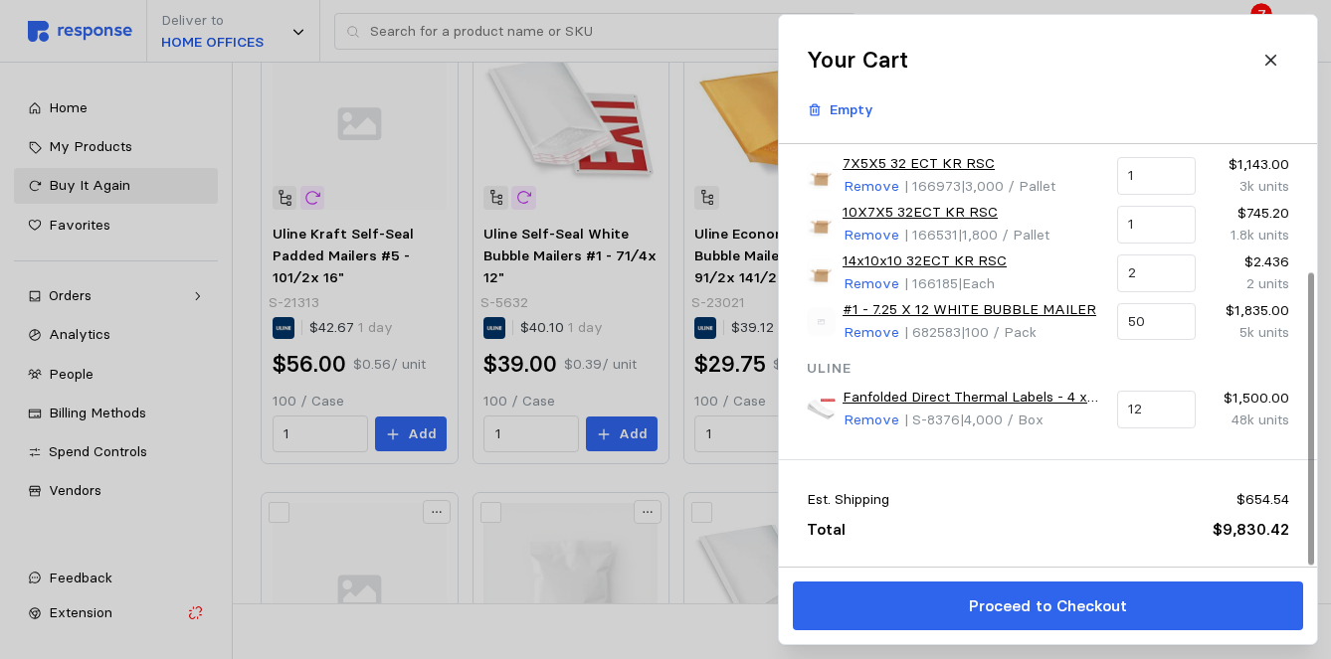
click at [1314, 350] on div at bounding box center [1311, 419] width 6 height 292
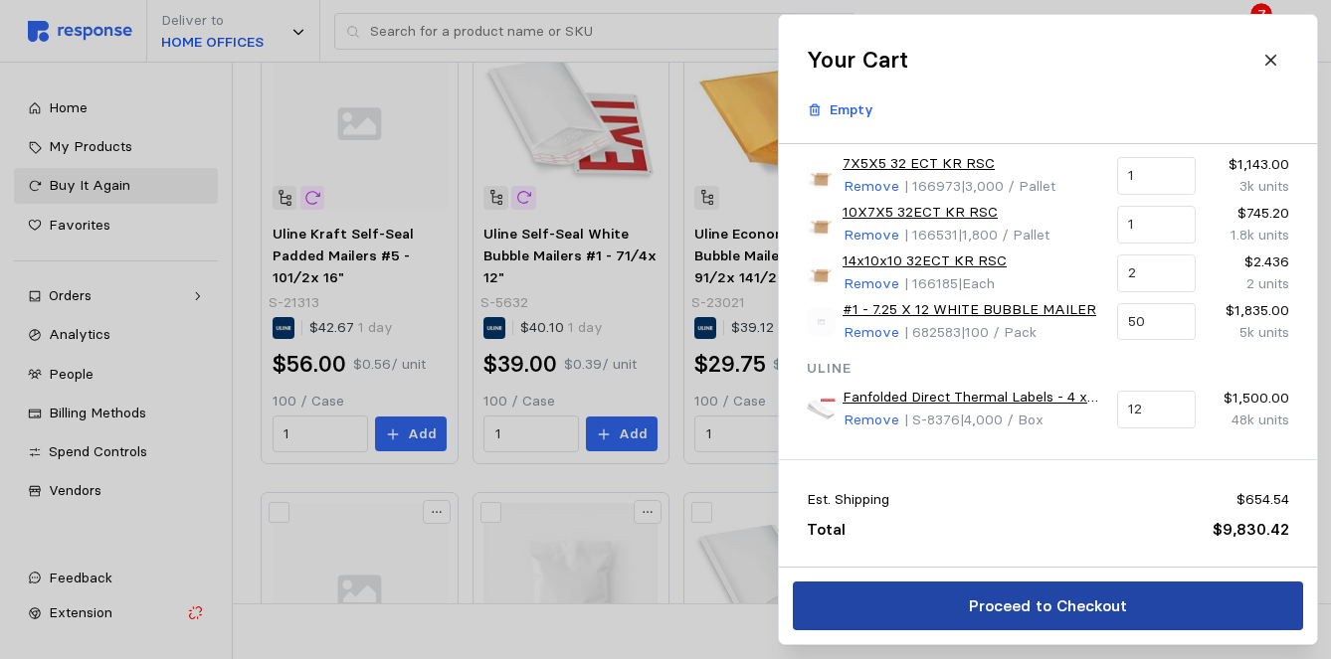
click at [885, 609] on button "Proceed to Checkout" at bounding box center [1048, 606] width 510 height 49
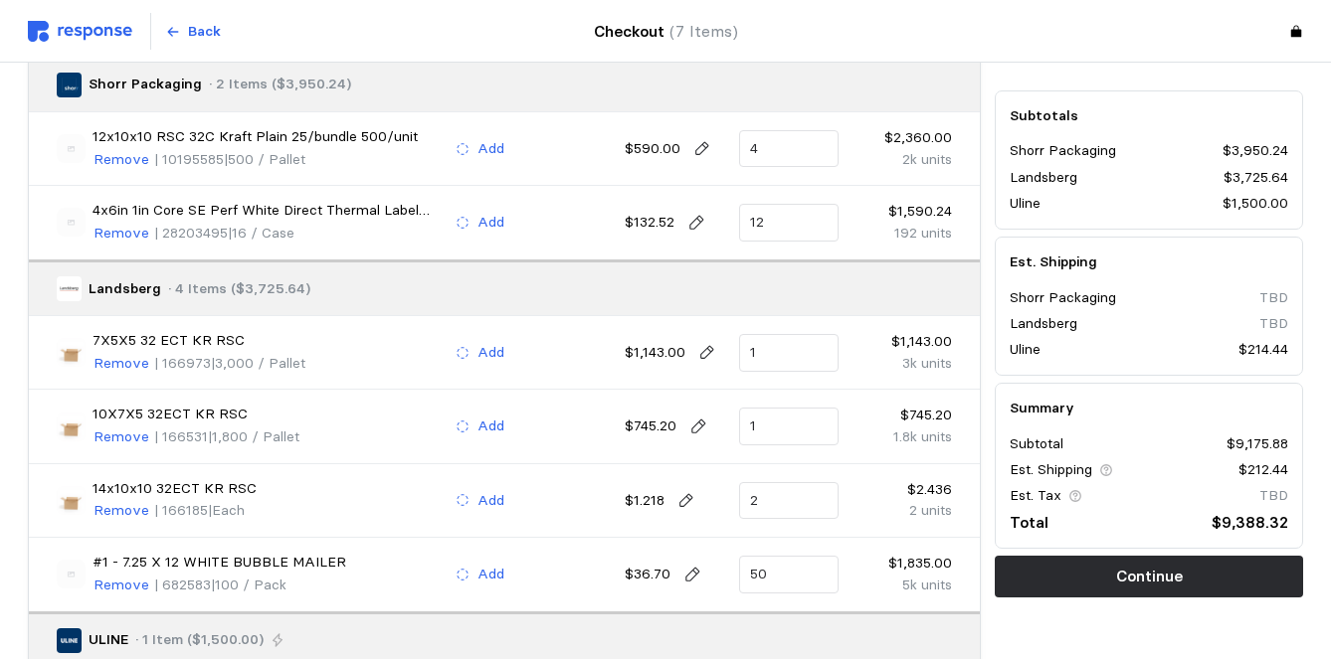
click at [953, 89] on div at bounding box center [952, 85] width 14 height 14
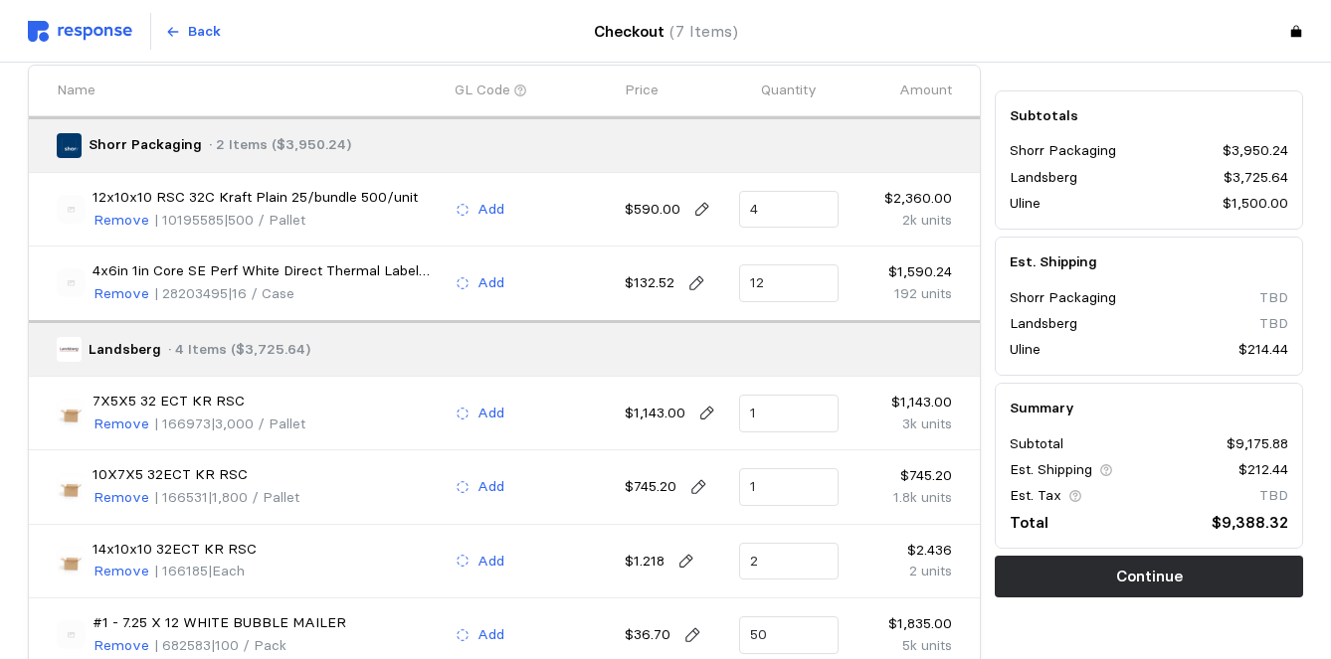
scroll to position [178, 0]
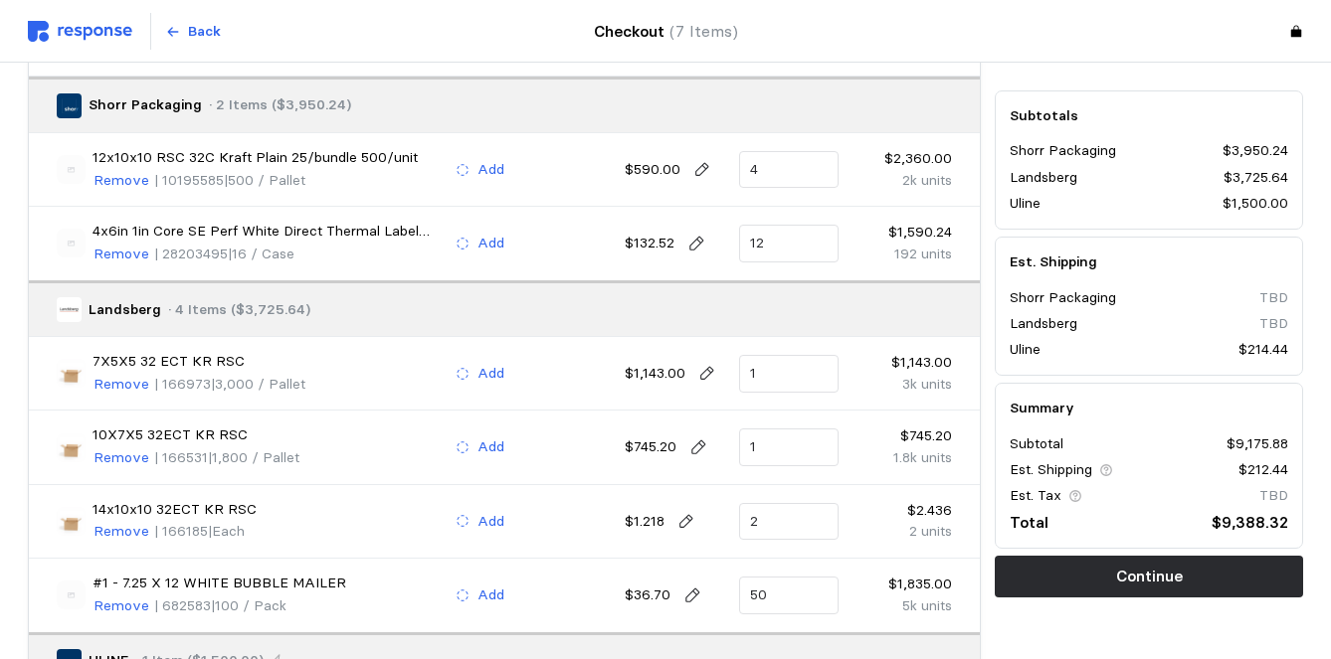
click at [987, 27] on div at bounding box center [1068, 32] width 469 height 38
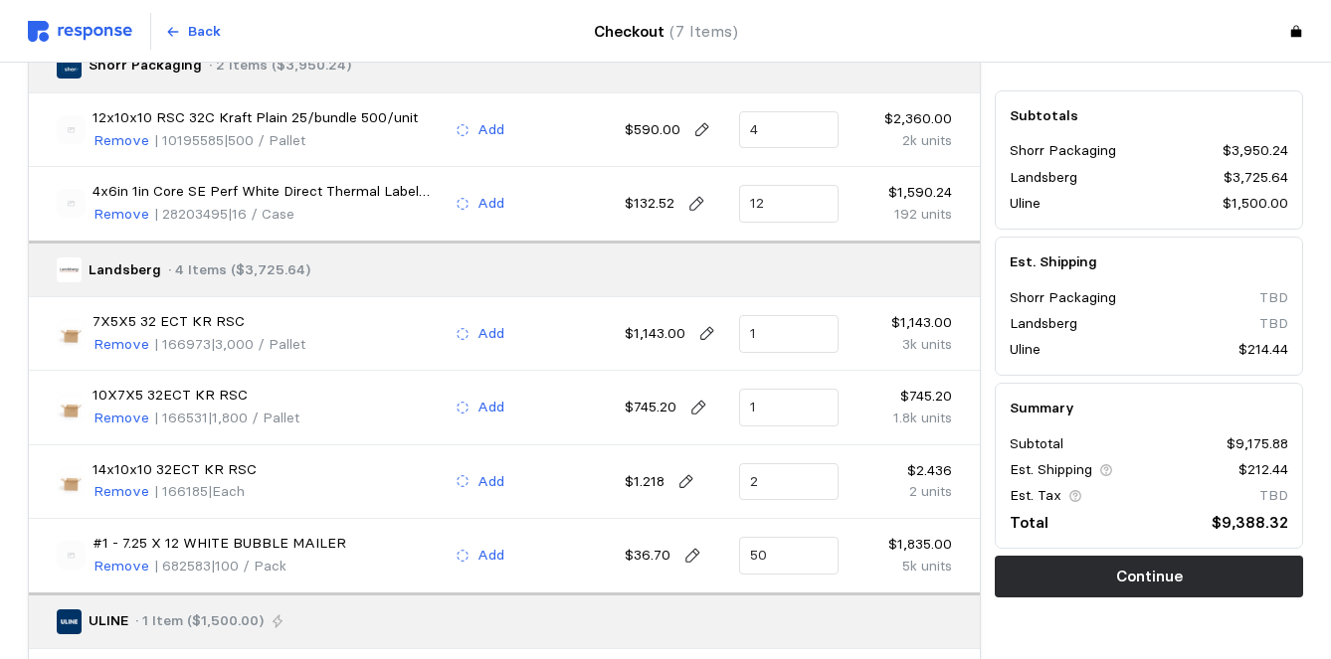
scroll to position [258, 0]
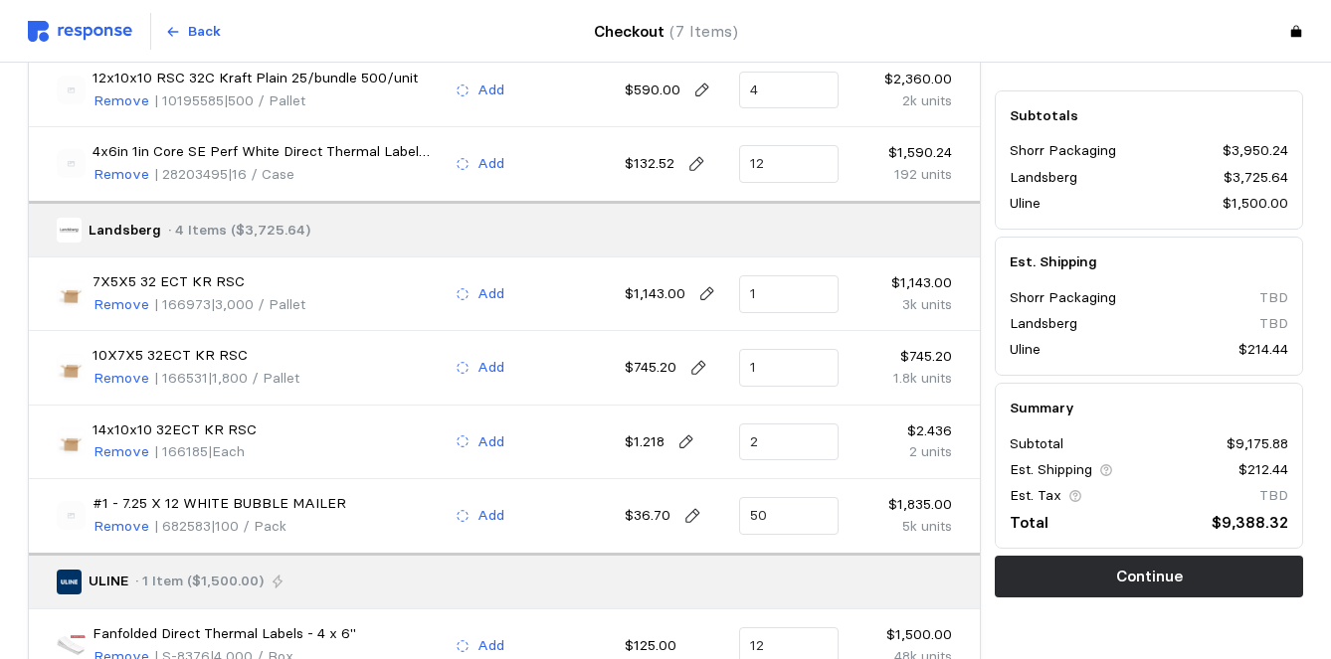
click at [1138, 75] on div "Subtotals Shorr Packaging $3,950.24 Landsberg $3,725.64 Uline $1,500.00 Est. Sh…" at bounding box center [1149, 346] width 322 height 817
